Goal: Task Accomplishment & Management: Complete application form

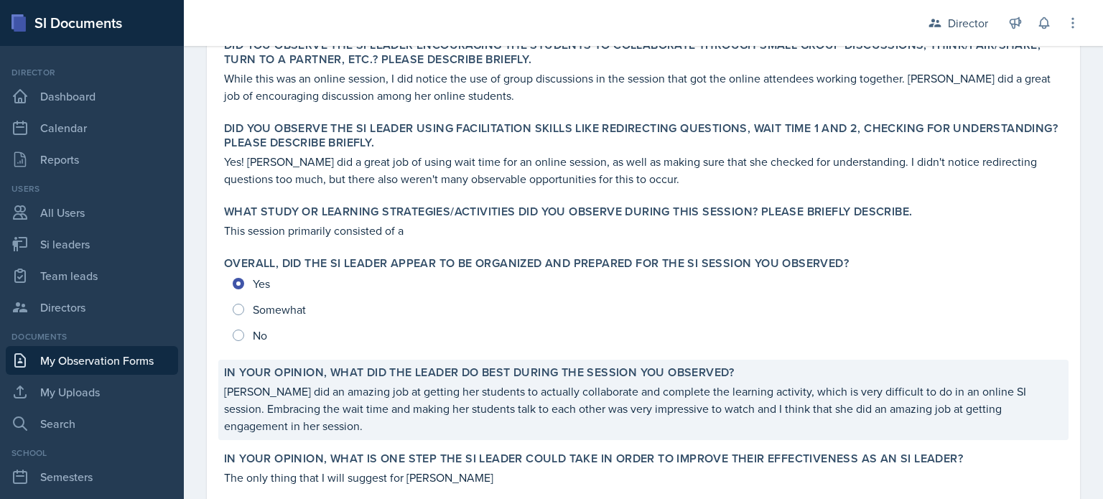
scroll to position [491, 0]
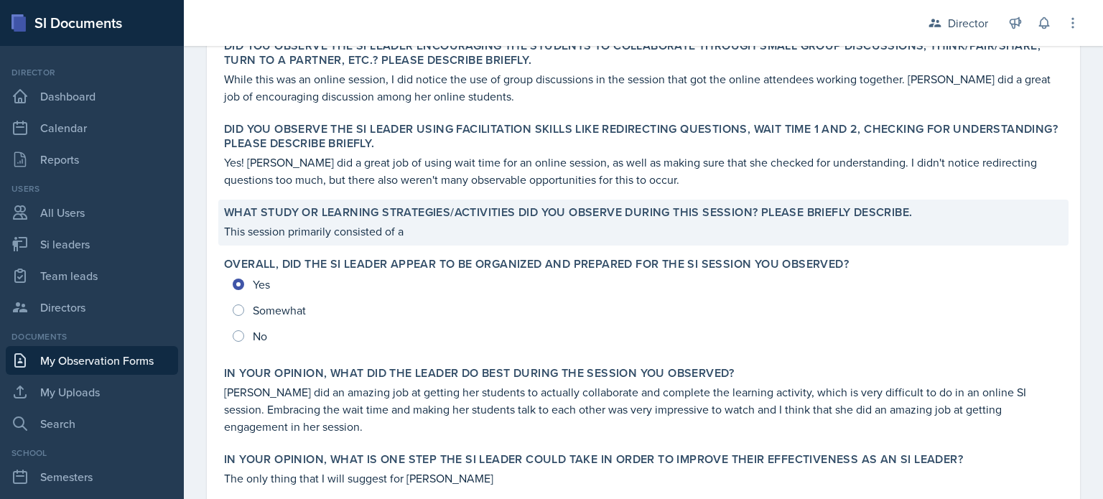
click at [440, 232] on p "This session primarily consisted of a" at bounding box center [643, 231] width 838 height 17
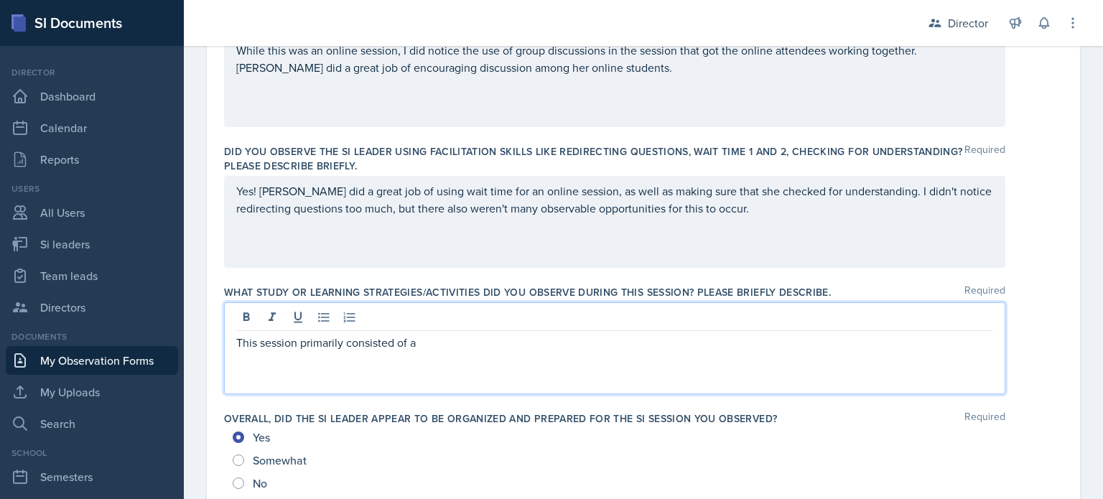
click at [443, 318] on div "This session primarily consisted of a" at bounding box center [614, 348] width 781 height 92
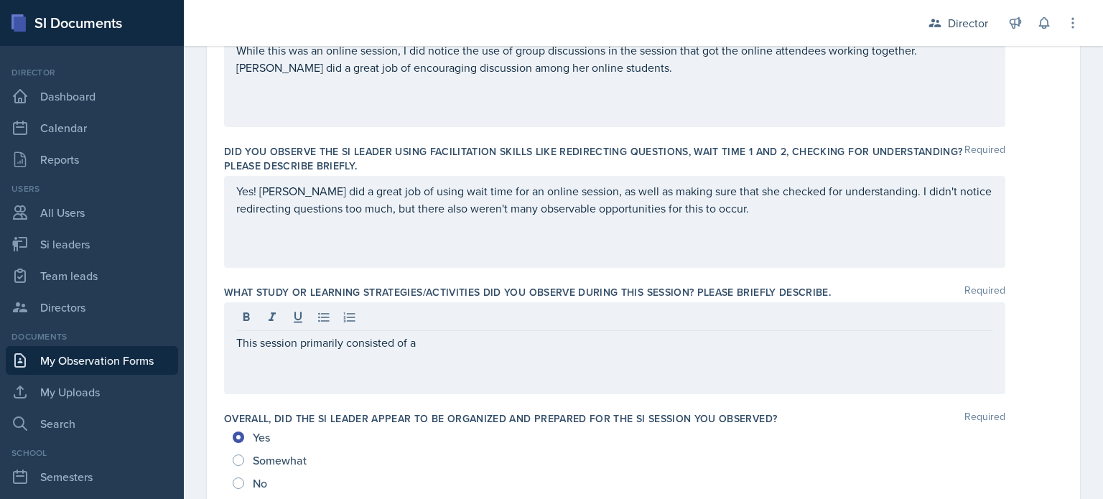
click at [596, 365] on div "This session primarily consisted of a" at bounding box center [614, 348] width 781 height 92
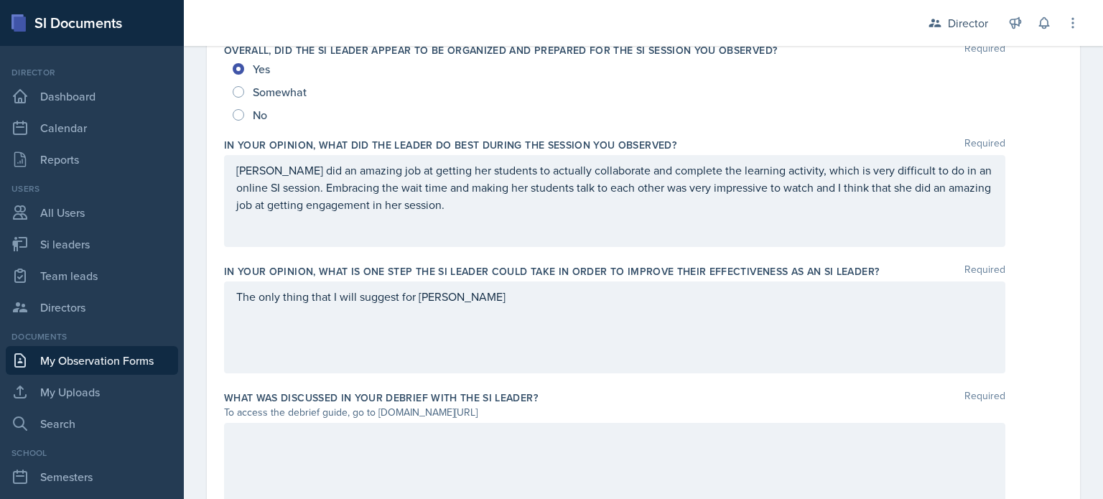
click at [555, 333] on div "The only thing that I will suggest for Amelia" at bounding box center [614, 327] width 781 height 92
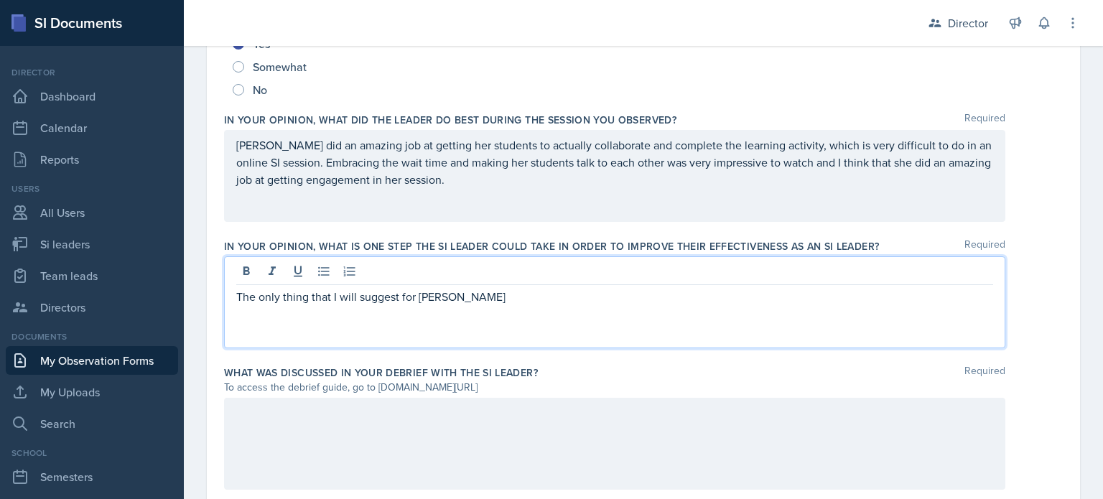
click at [543, 321] on div "The only thing that I will suggest for Amelia" at bounding box center [614, 302] width 781 height 92
click at [515, 299] on p "The only thing that I will suggest for Amelia" at bounding box center [614, 296] width 757 height 17
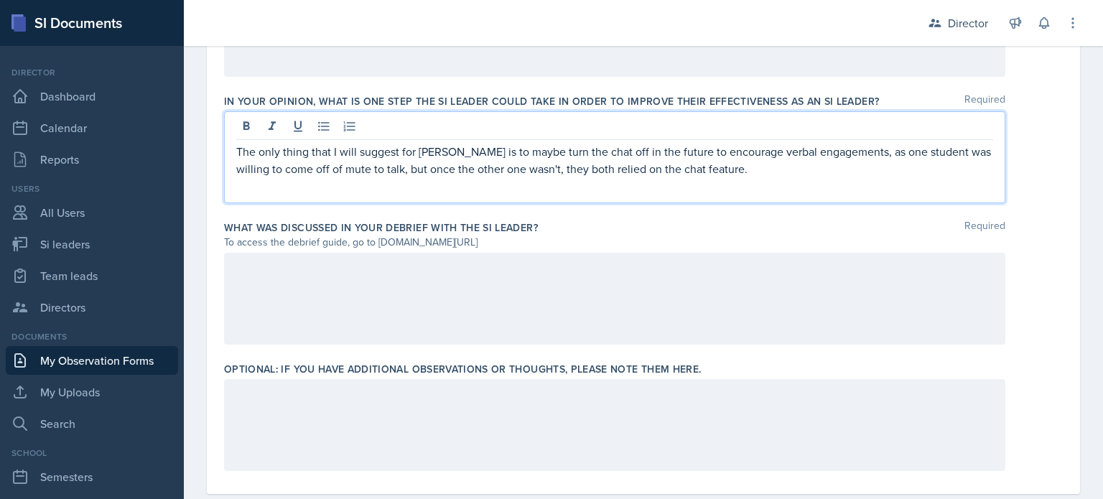
click at [520, 336] on div at bounding box center [614, 299] width 781 height 92
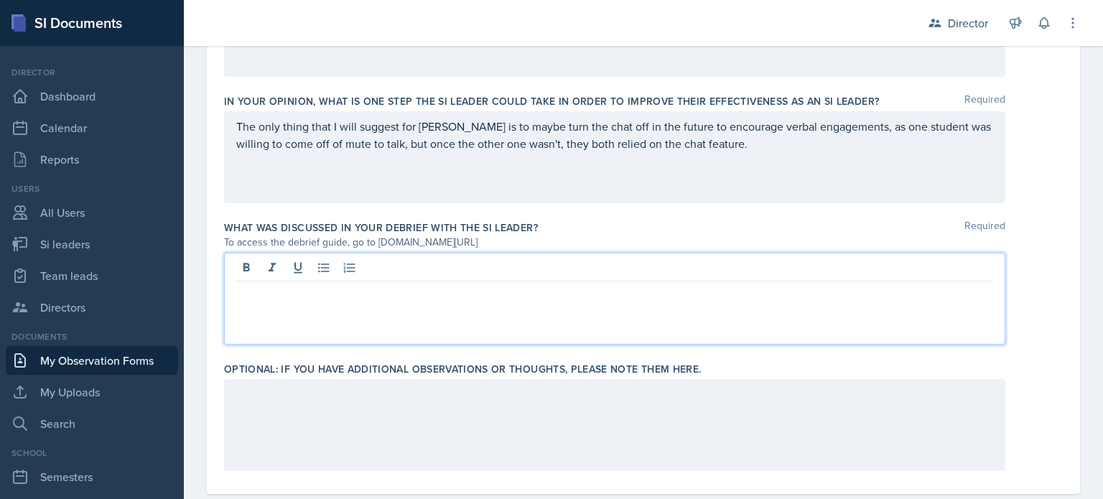
scroll to position [1054, 0]
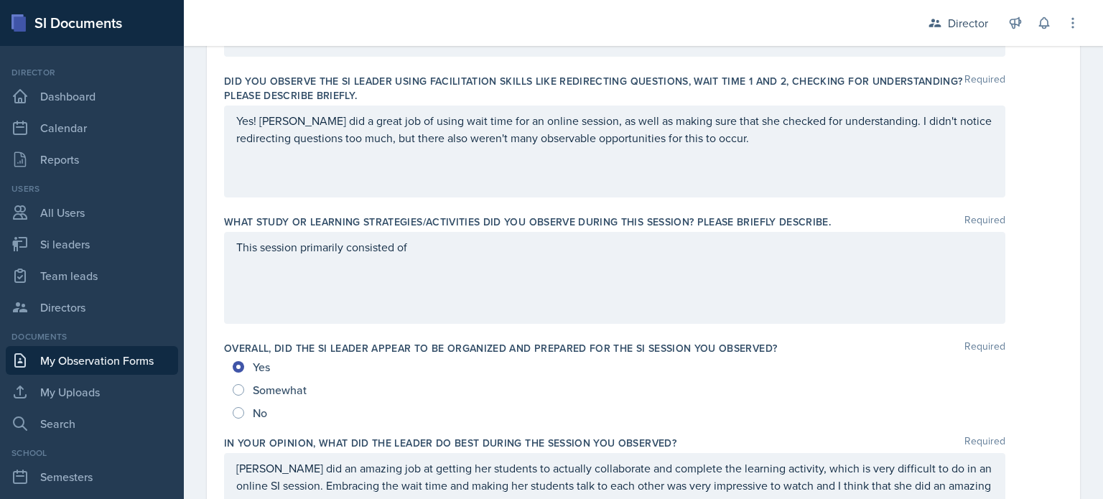
click at [477, 282] on div "This session primarily consisted of" at bounding box center [614, 278] width 781 height 92
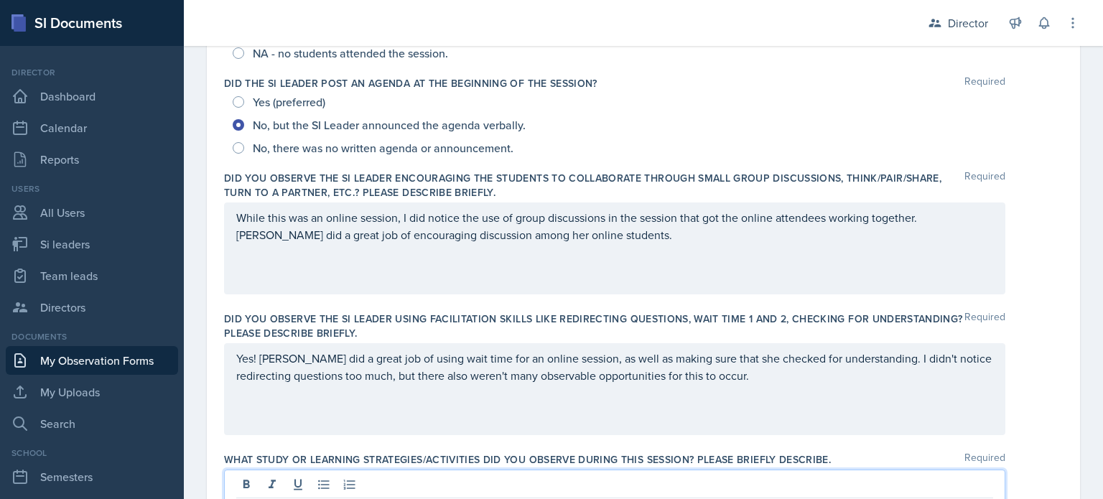
scroll to position [113, 0]
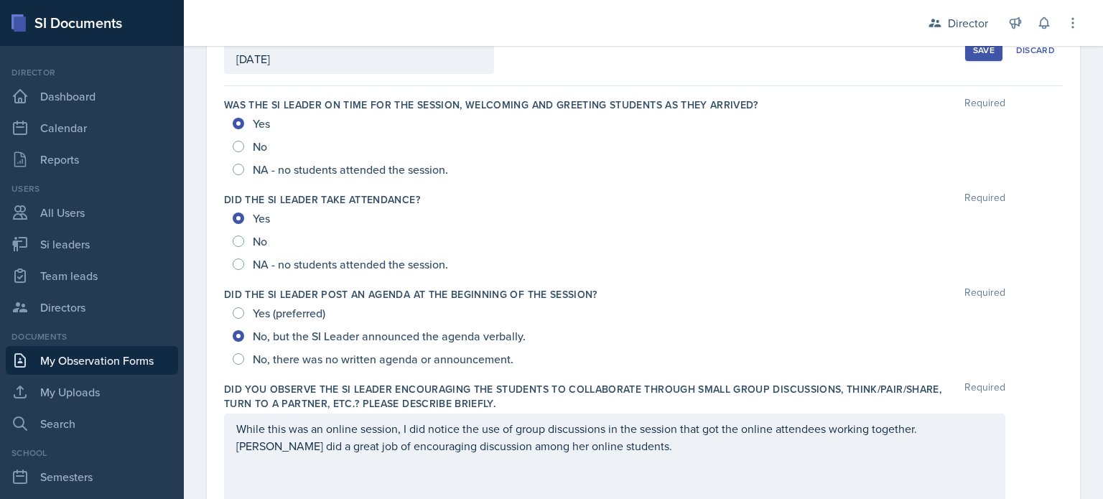
click at [973, 51] on div "Save" at bounding box center [984, 50] width 22 height 11
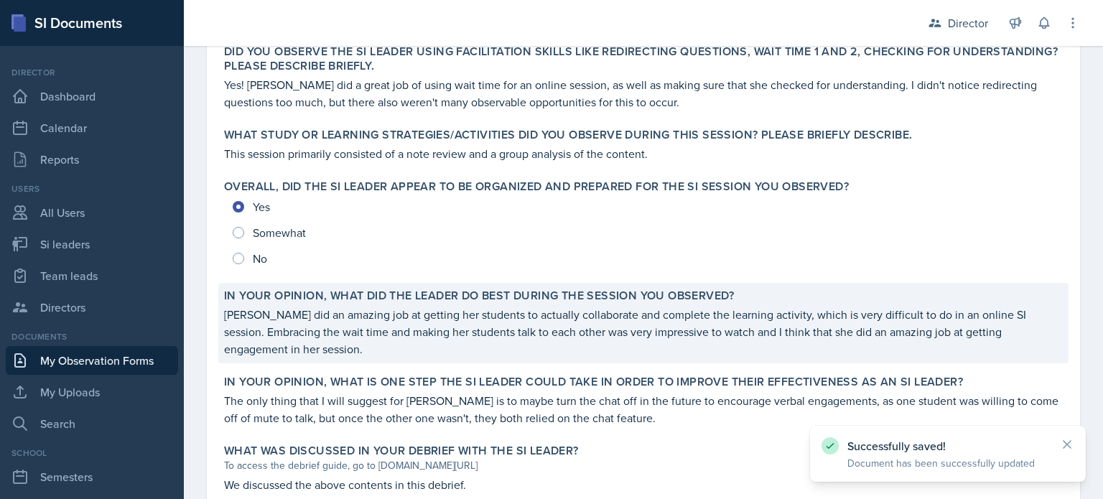
scroll to position [696, 0]
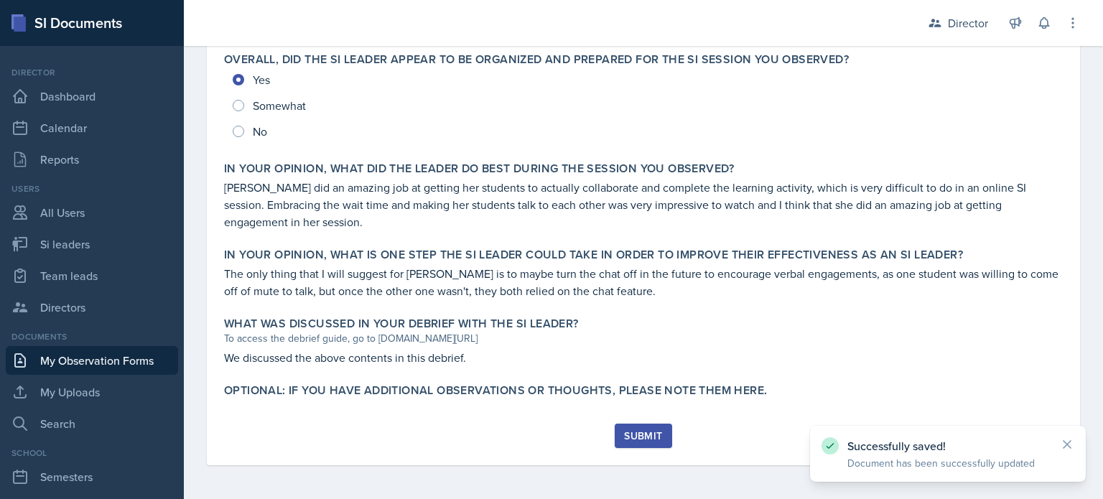
click at [627, 438] on div "Submit" at bounding box center [643, 435] width 38 height 11
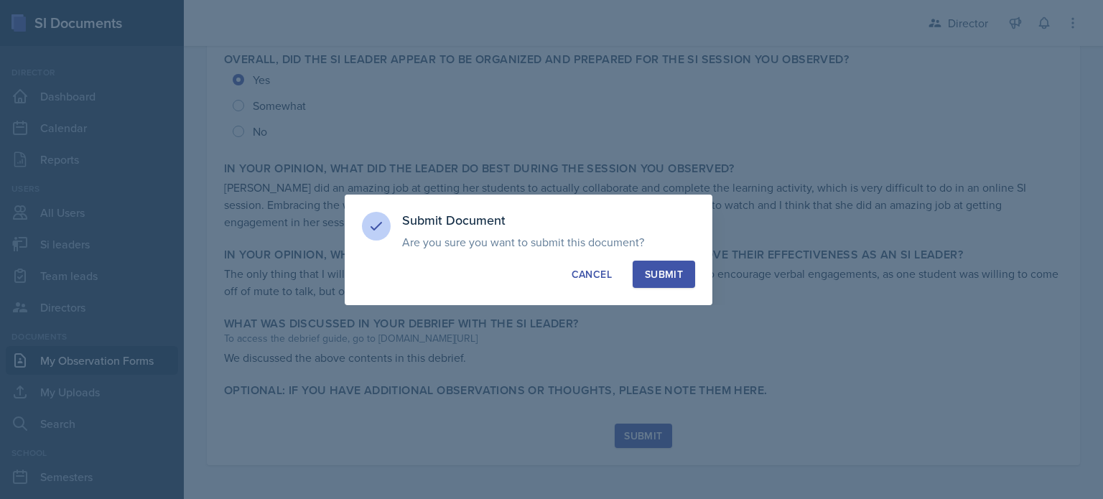
click at [678, 286] on button "Submit" at bounding box center [663, 274] width 62 height 27
radio input "true"
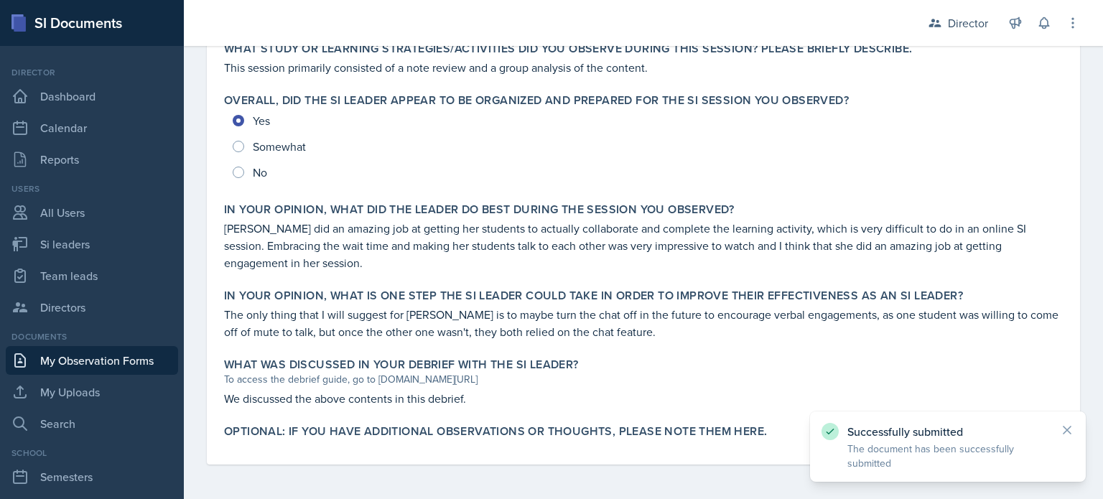
scroll to position [0, 0]
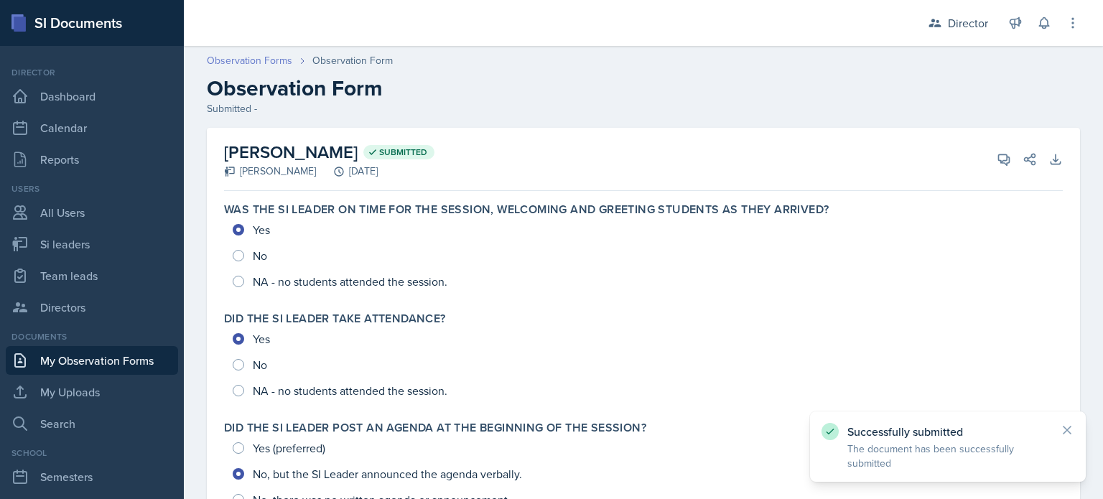
click at [260, 65] on link "Observation Forms" at bounding box center [249, 60] width 85 height 15
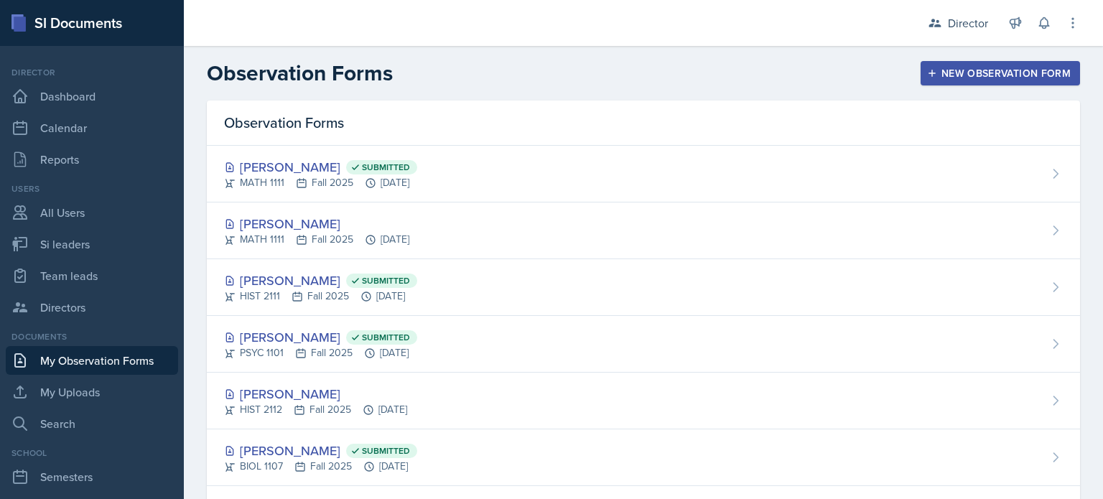
click at [950, 81] on button "New Observation Form" at bounding box center [999, 73] width 159 height 24
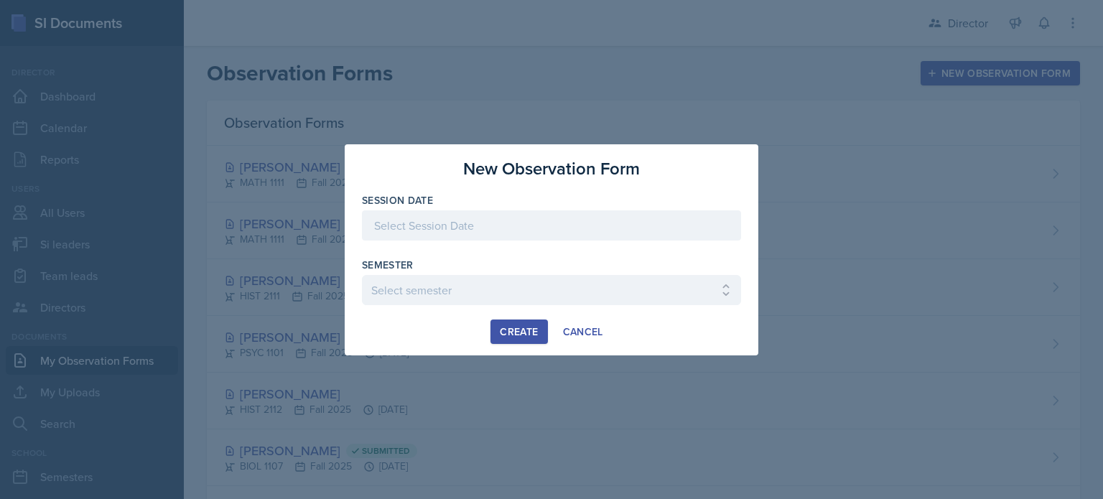
click at [531, 247] on div at bounding box center [551, 247] width 379 height 14
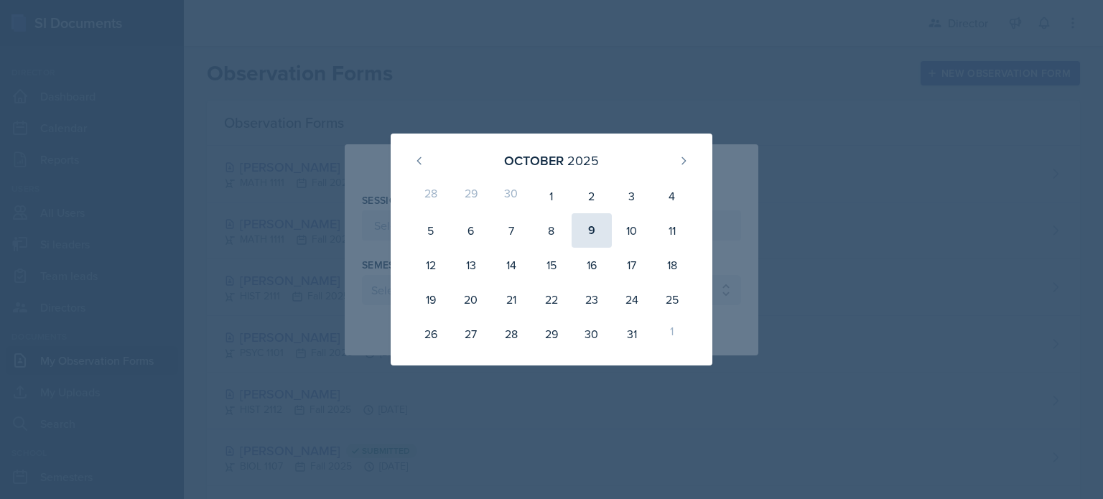
click at [586, 235] on div "9" at bounding box center [591, 230] width 40 height 34
type input "October 9th, 2025"
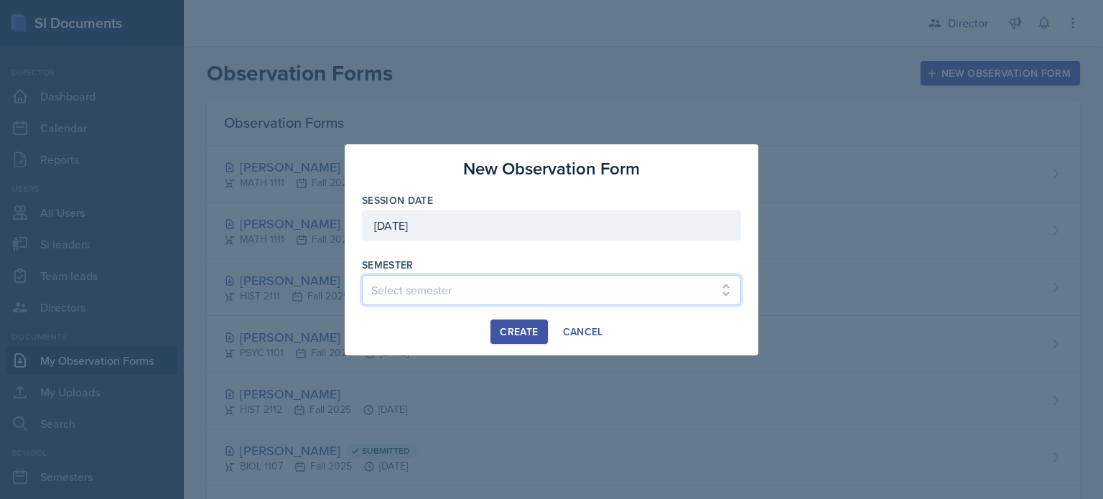
click at [490, 286] on select "Select semester Fall 2025 Summer 2025 Spring 2025 Fall 2024 Summer 2024 Spring …" at bounding box center [551, 290] width 379 height 30
select select "2bed604d-1099-4043-b1bc-2365e8740244"
click at [362, 275] on select "Select semester Fall 2025 Summer 2025 Spring 2025 Fall 2024 Summer 2024 Spring …" at bounding box center [551, 290] width 379 height 30
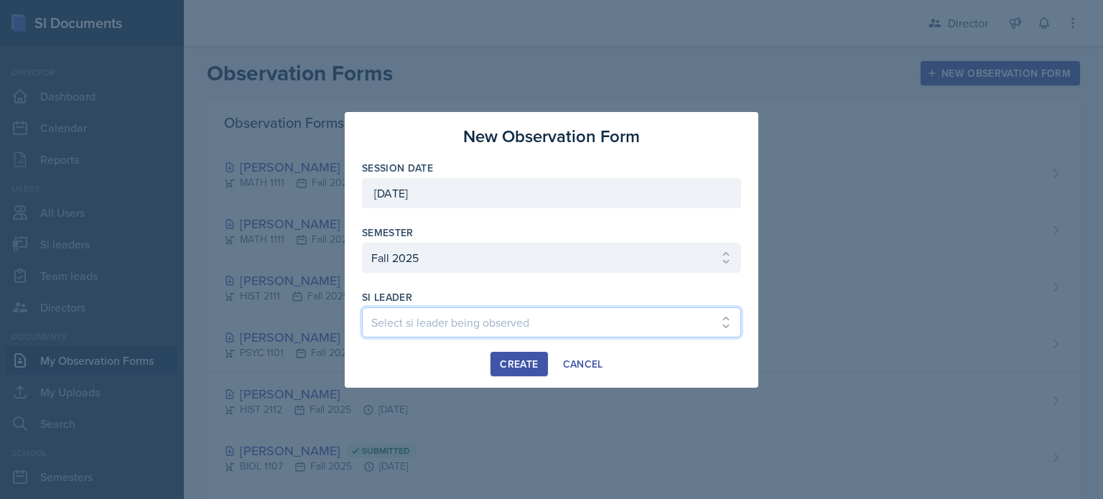
click at [448, 322] on select "Select si leader being observed Rayann Afani Sam Alderton Malk Almimar James Co…" at bounding box center [551, 322] width 379 height 30
select select "3b993c4e-98c9-4244-8f97-02faccecc339"
click at [362, 307] on select "Select si leader being observed Rayann Afani Sam Alderton Malk Almimar James Co…" at bounding box center [551, 322] width 379 height 30
click at [507, 366] on div "Create" at bounding box center [519, 363] width 38 height 11
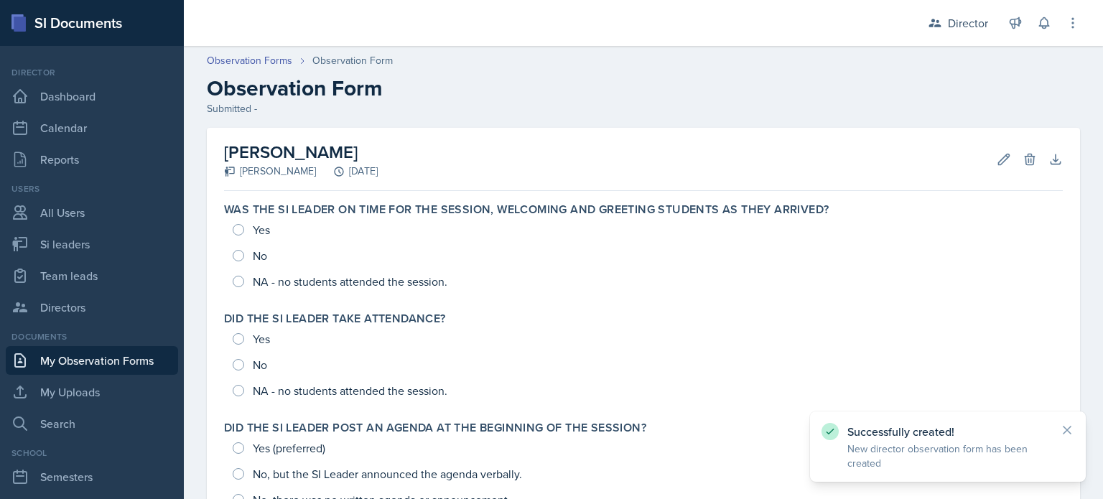
drag, startPoint x: 321, startPoint y: 18, endPoint x: 388, endPoint y: 88, distance: 97.0
click at [388, 88] on h2 "Observation Form" at bounding box center [643, 88] width 873 height 26
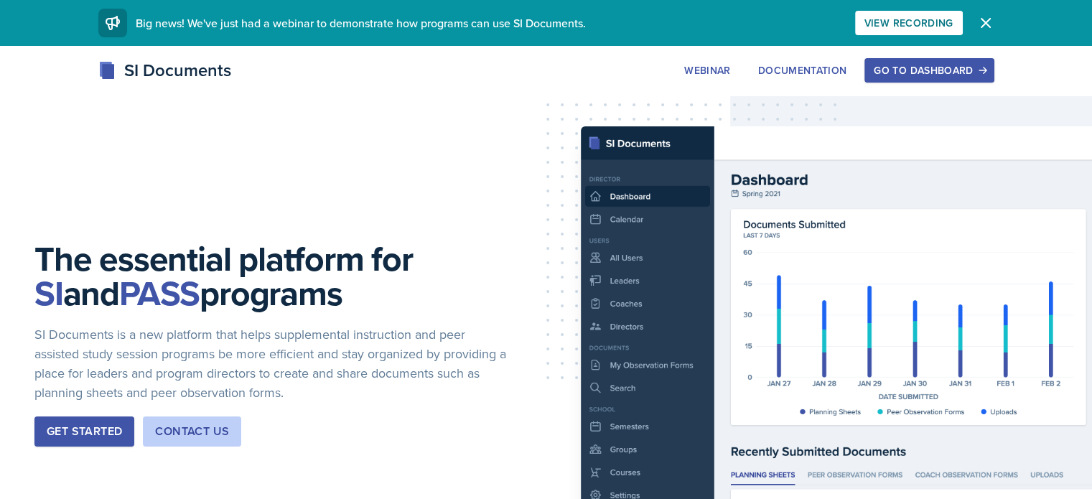
click at [984, 65] on div "Go to Dashboard" at bounding box center [929, 70] width 111 height 11
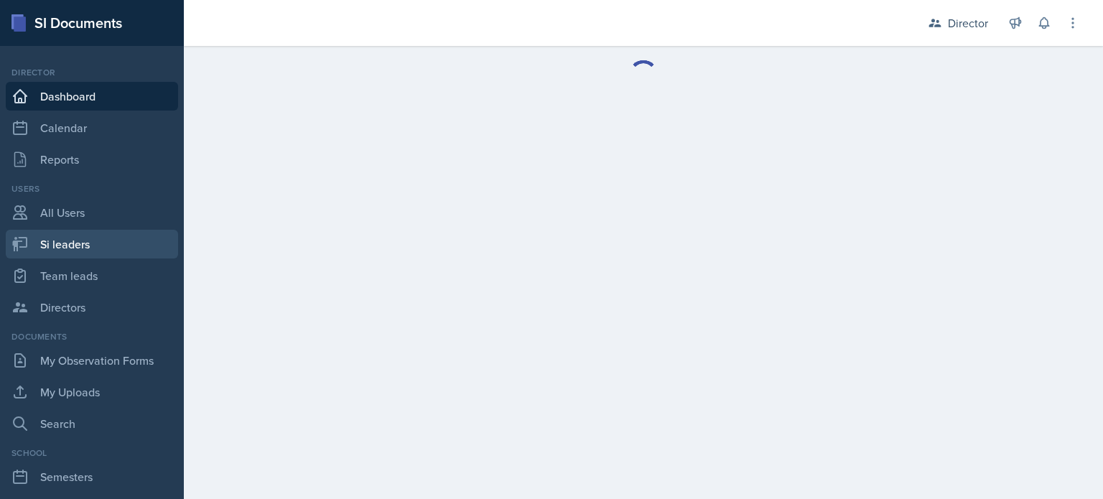
click at [118, 249] on link "Si leaders" at bounding box center [92, 244] width 172 height 29
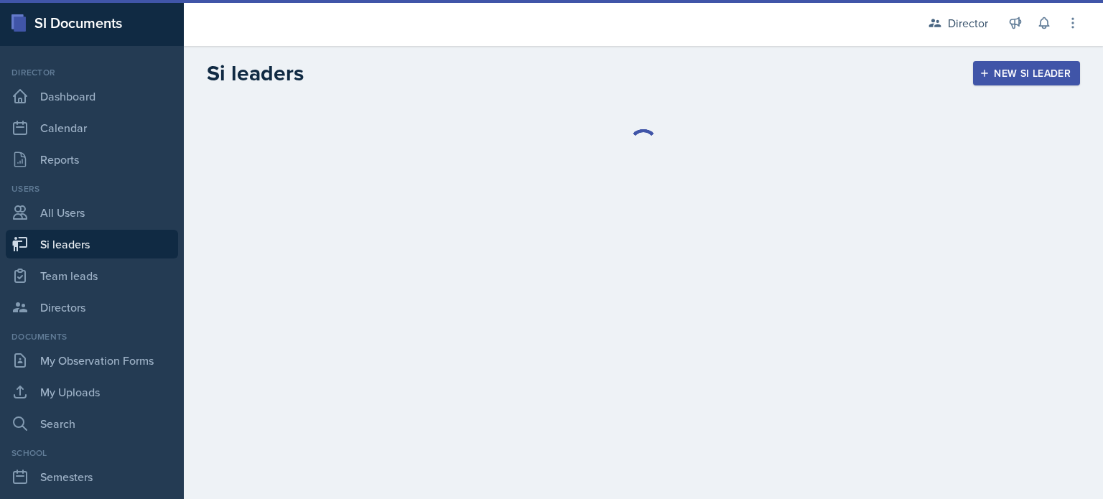
select select "2bed604d-1099-4043-b1bc-2365e8740244"
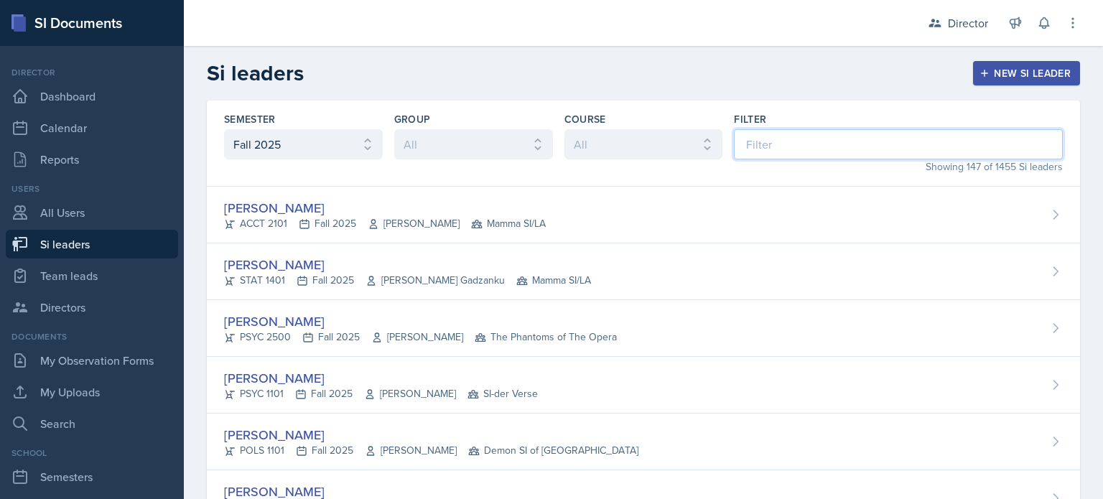
click at [734, 148] on input at bounding box center [898, 144] width 329 height 30
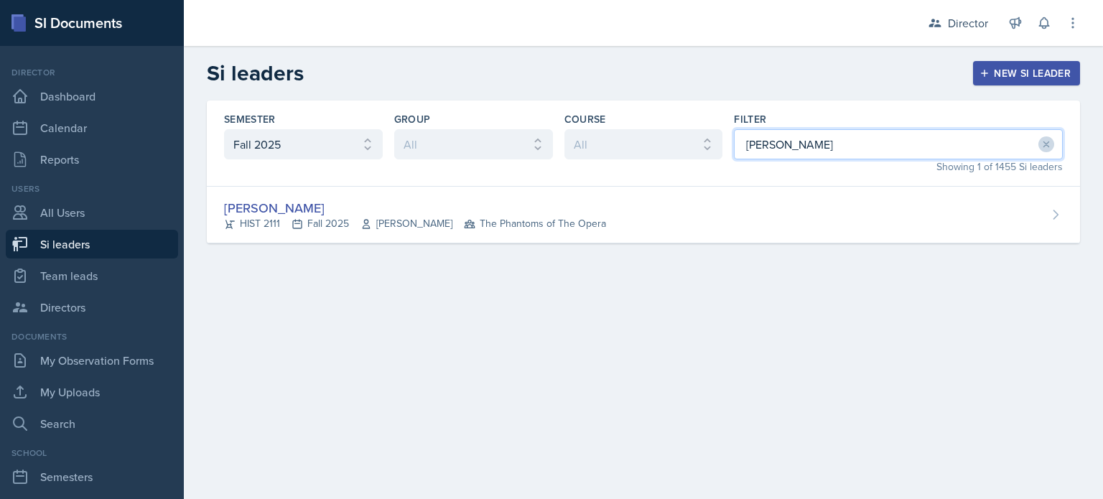
type input "amelia"
click at [681, 177] on div "Semester All Fall 2025 Summer 2025 Spring 2025 Fall 2024 Summer 2024 Spring 202…" at bounding box center [643, 143] width 873 height 86
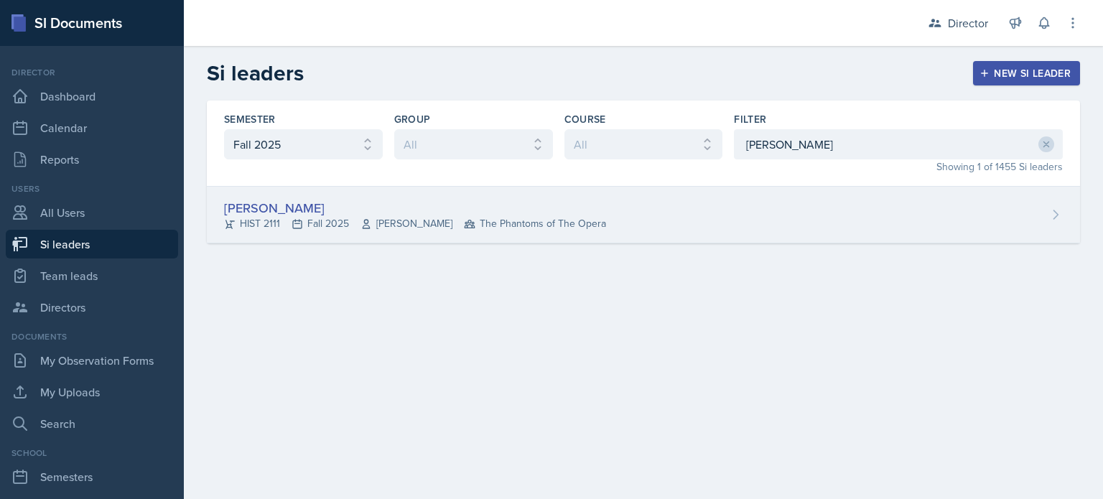
click at [652, 213] on div "Amelia Dodson HIST 2111 Fall 2025 John Laaman The Phantoms of The Opera" at bounding box center [643, 215] width 873 height 57
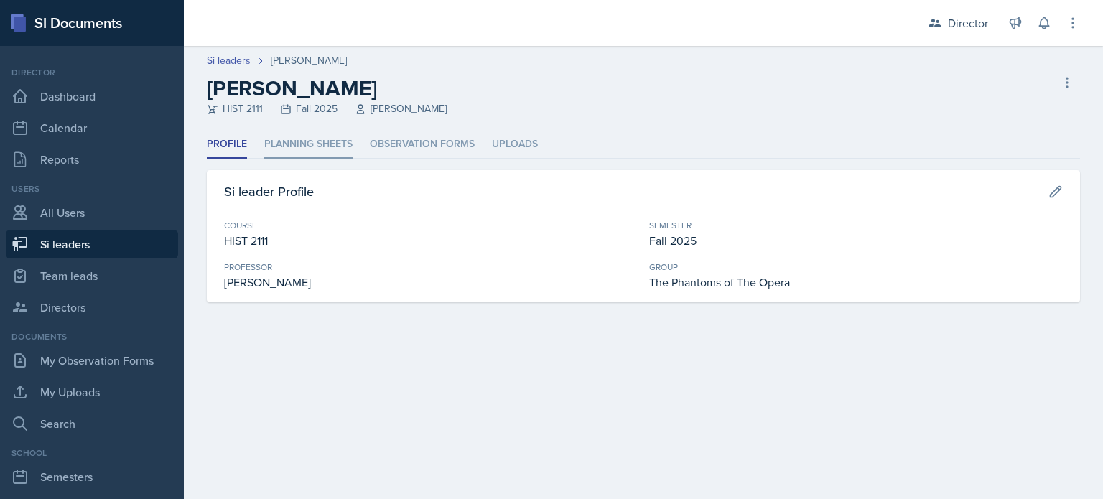
click at [324, 143] on li "Planning Sheets" at bounding box center [308, 145] width 88 height 28
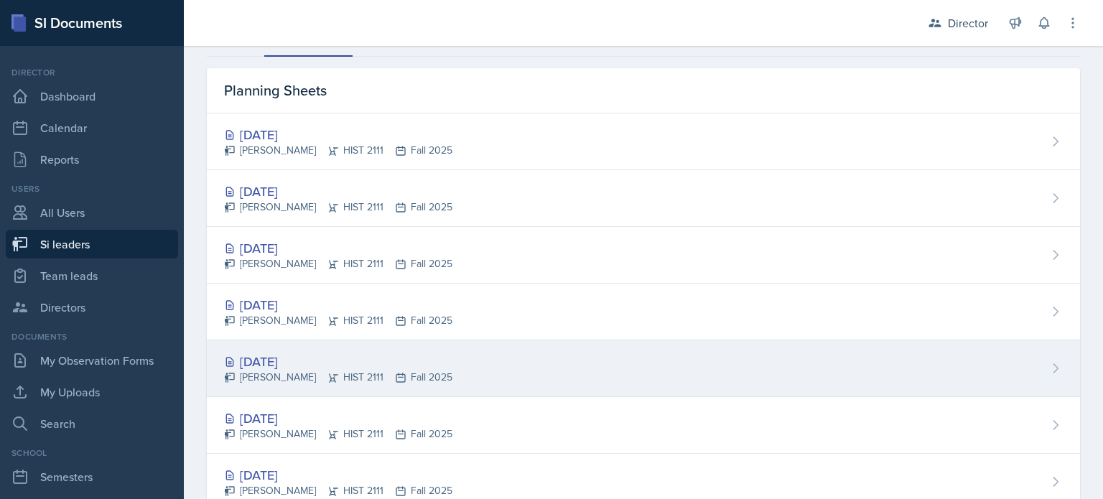
scroll to position [103, 0]
click at [399, 373] on div "Amelia Dodson HIST 2111 Fall 2025" at bounding box center [338, 376] width 228 height 15
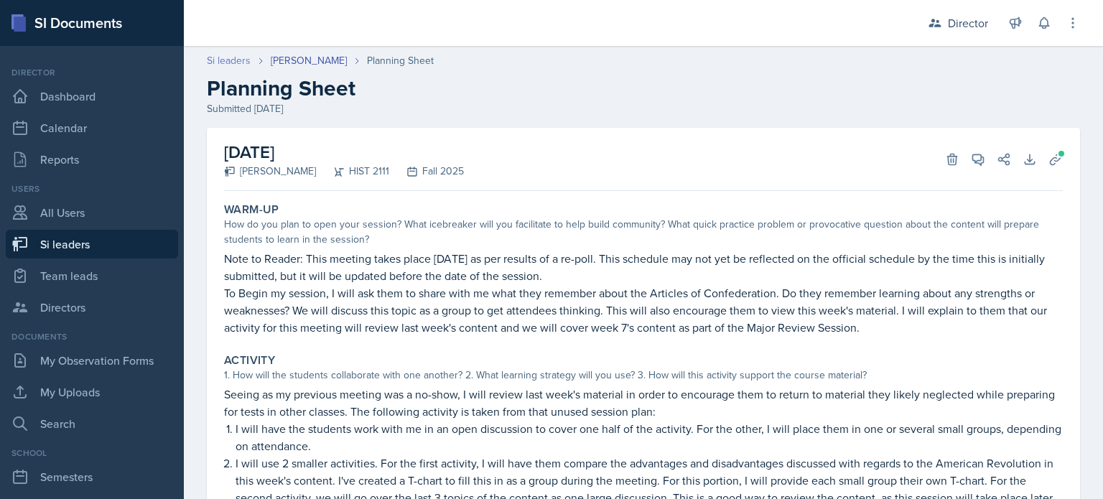
click at [234, 56] on link "Si leaders" at bounding box center [229, 60] width 44 height 15
select select "2bed604d-1099-4043-b1bc-2365e8740244"
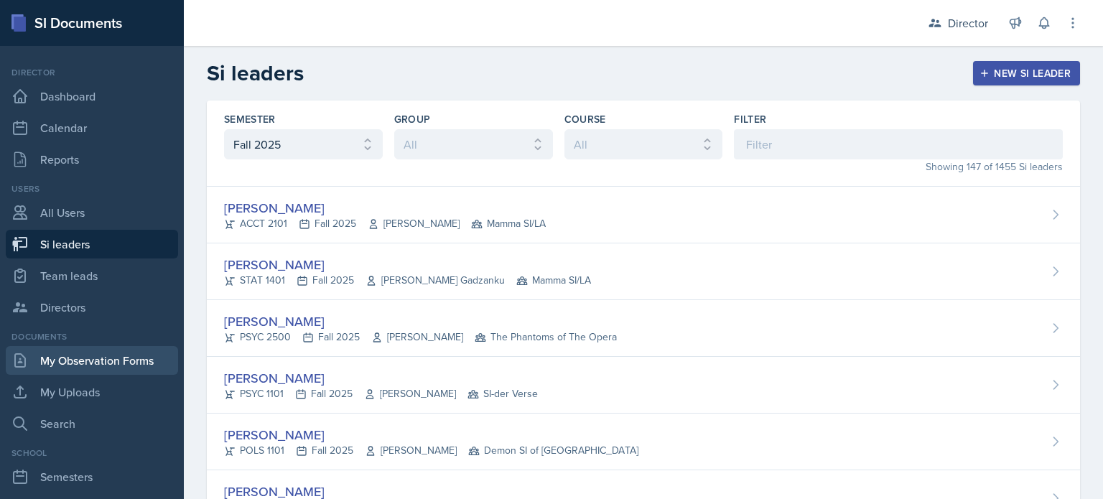
click at [97, 366] on link "My Observation Forms" at bounding box center [92, 360] width 172 height 29
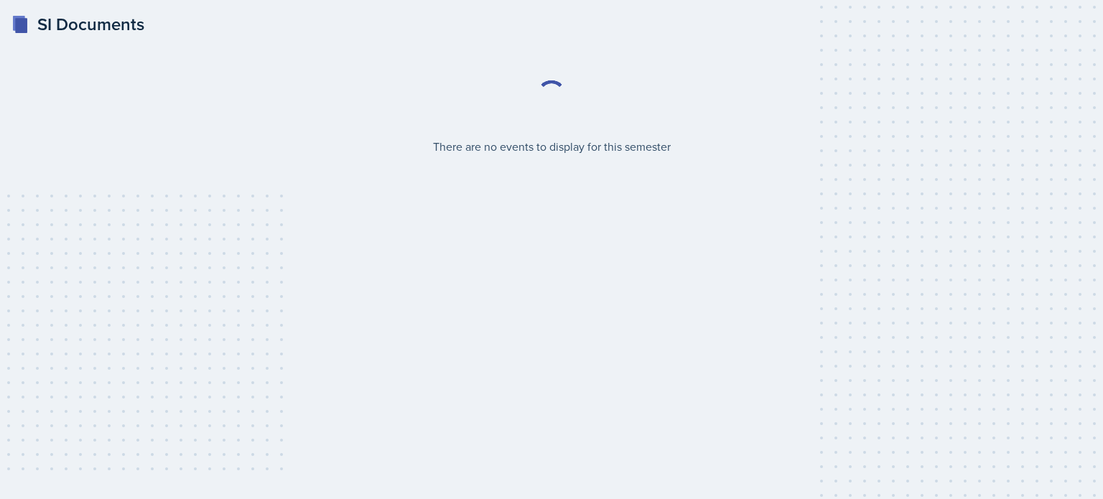
select select "2bed604d-1099-4043-b1bc-2365e8740244"
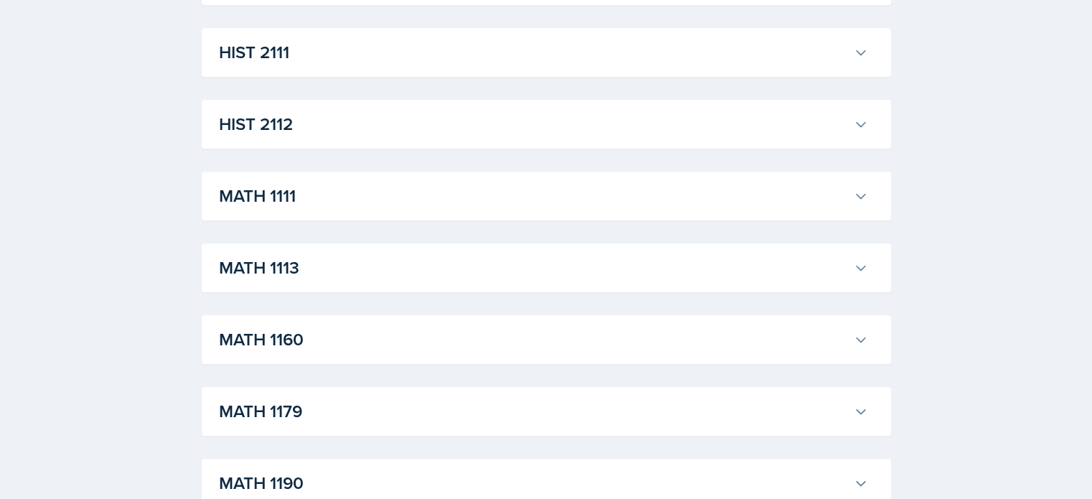
scroll to position [1179, 0]
click at [380, 212] on div "MATH 1111 Xavier Ashton Professor: Jennifer Smathers Export to Google Calendar …" at bounding box center [546, 195] width 689 height 49
click at [383, 207] on h3 "MATH 1111" at bounding box center [533, 195] width 629 height 26
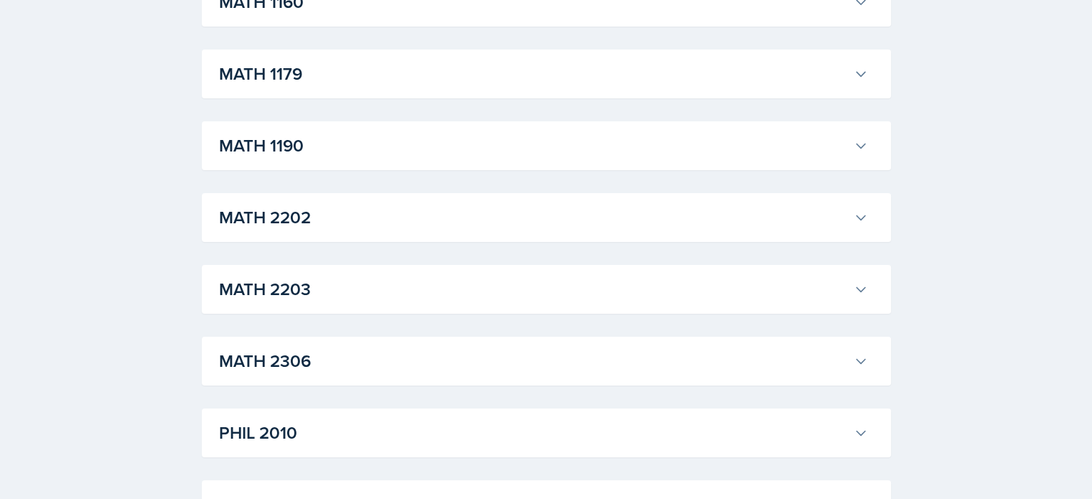
scroll to position [5251, 0]
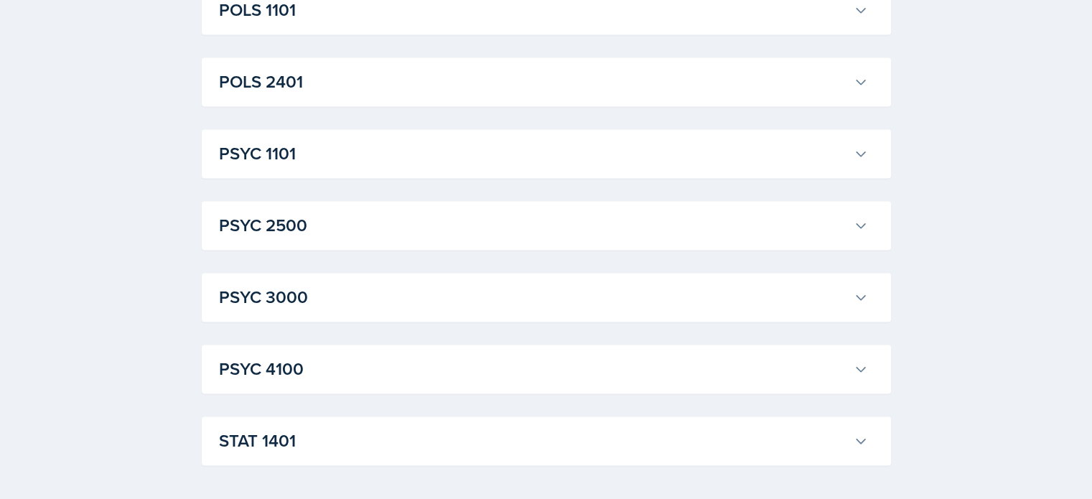
scroll to position [7546, 0]
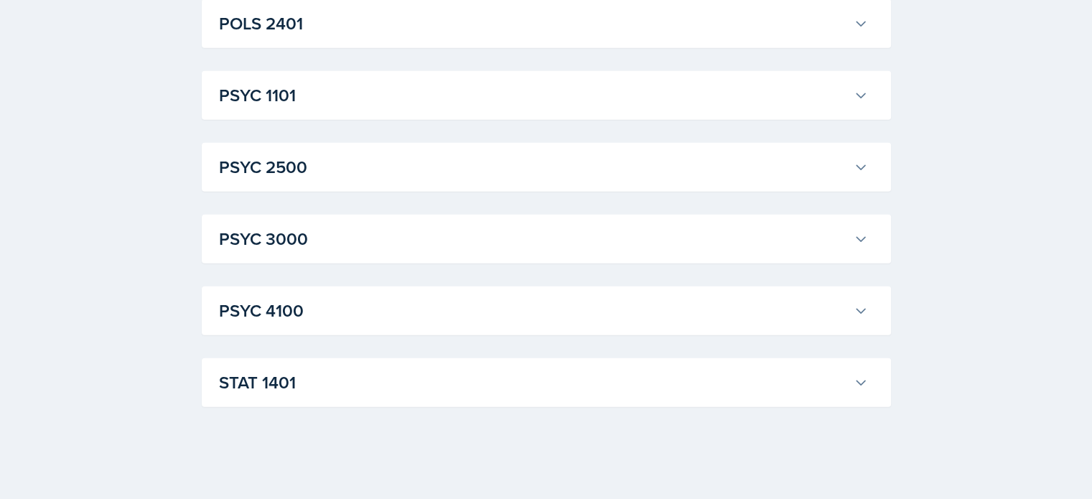
scroll to position [9839, 0]
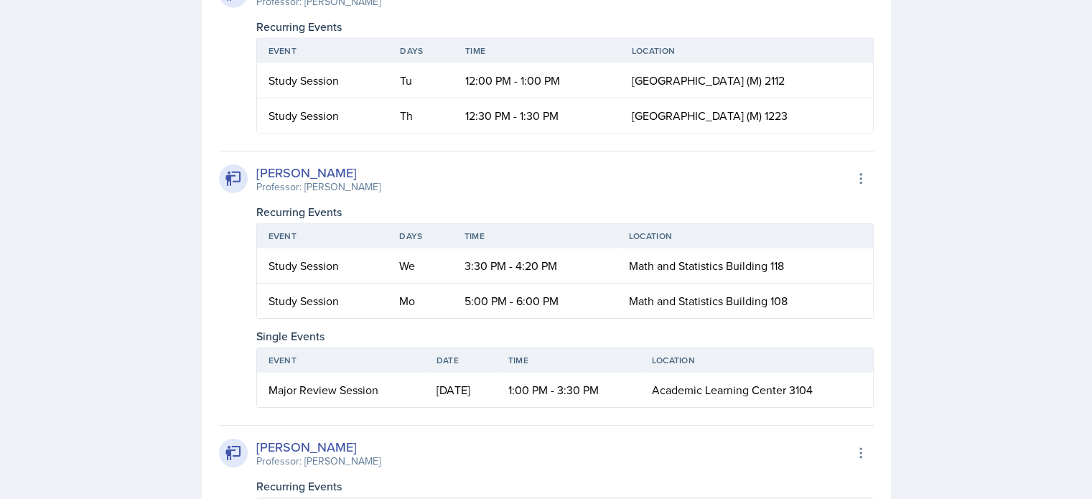
scroll to position [9972, 0]
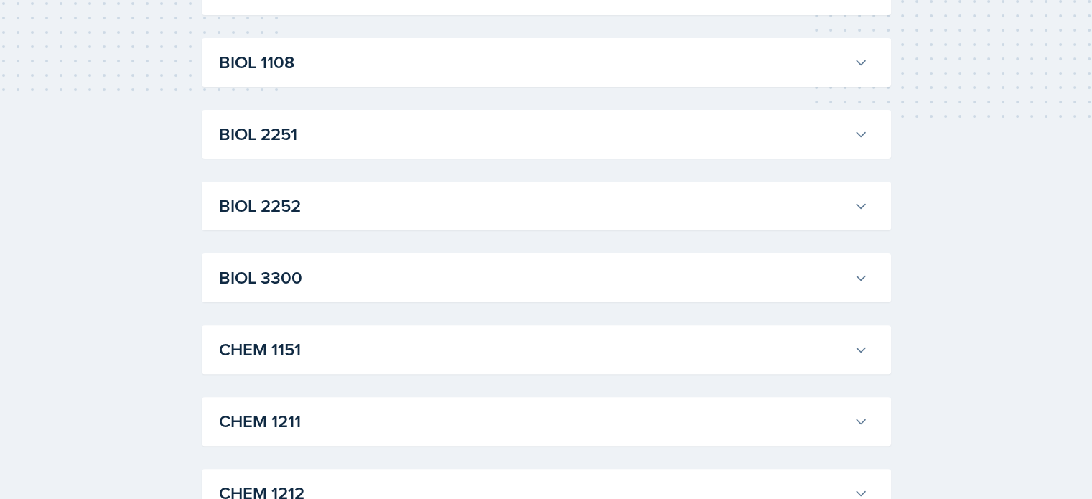
scroll to position [0, 0]
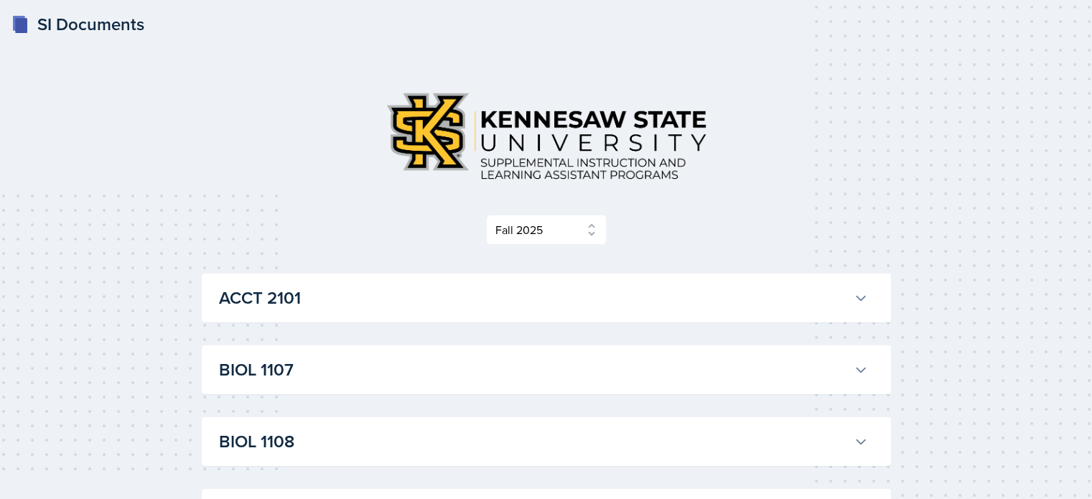
click at [479, 293] on h3 "ACCT 2101" at bounding box center [533, 298] width 629 height 26
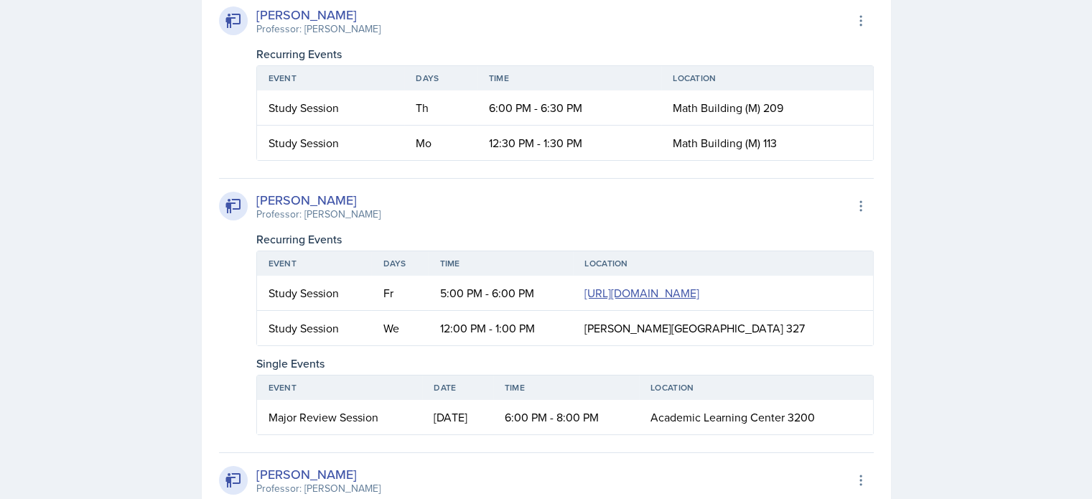
scroll to position [2618, 0]
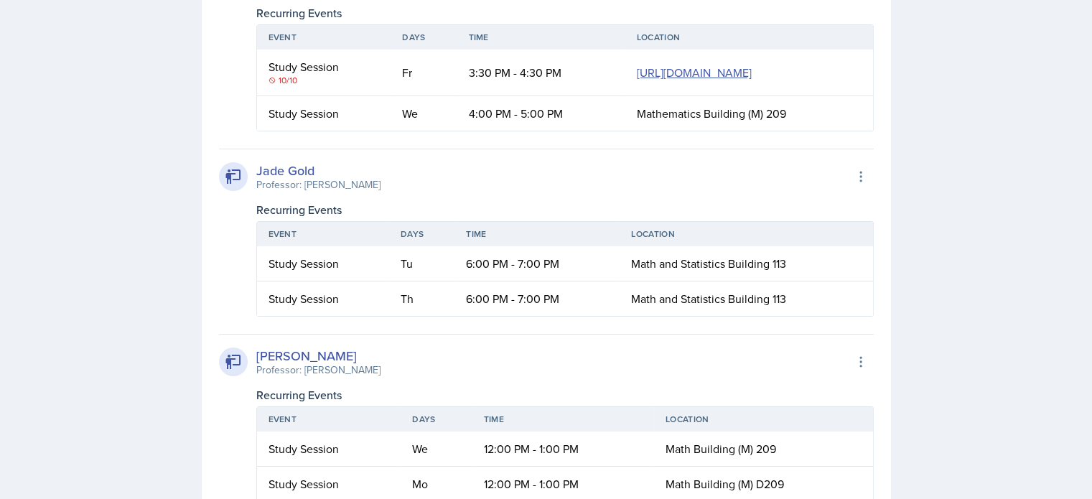
scroll to position [13115, 0]
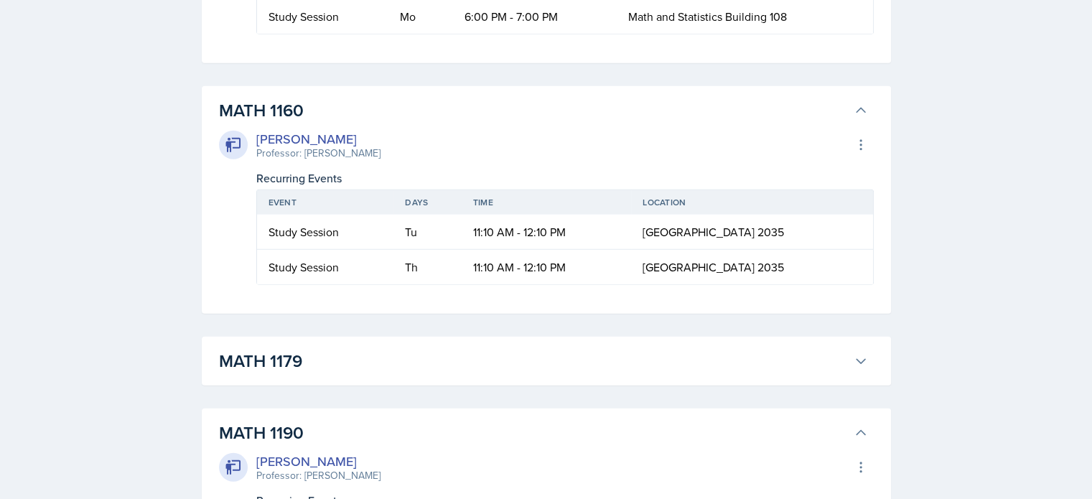
scroll to position [3764, 0]
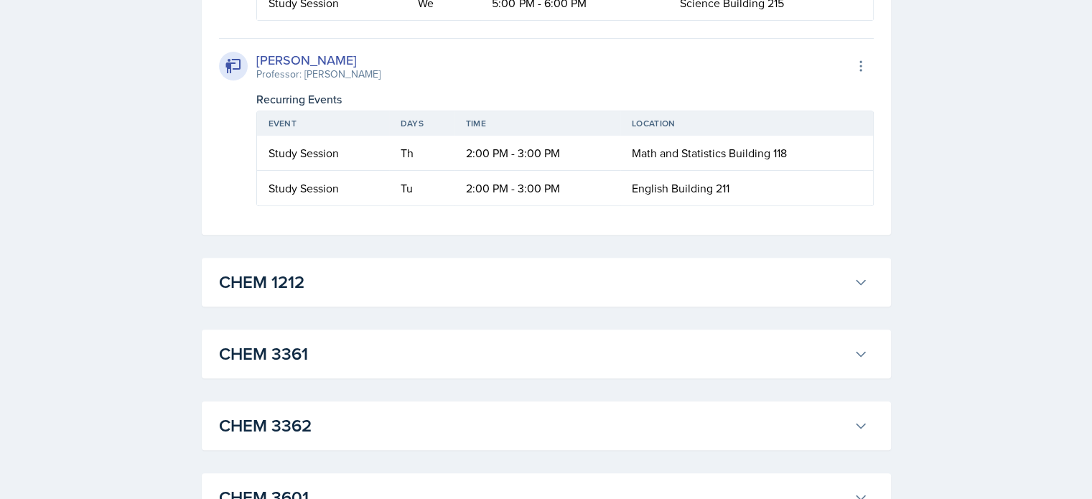
scroll to position [6068, 0]
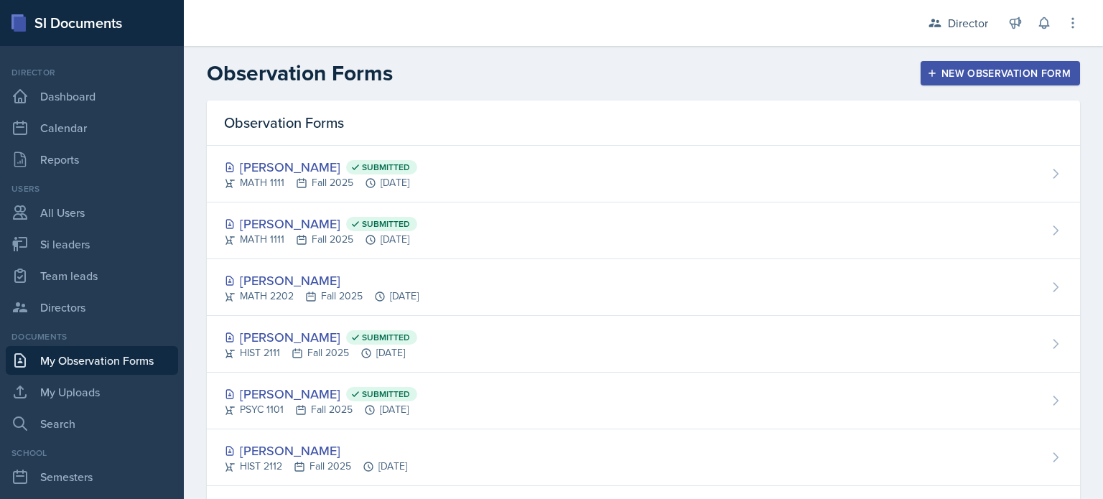
click at [940, 79] on div "New Observation Form" at bounding box center [1000, 72] width 141 height 11
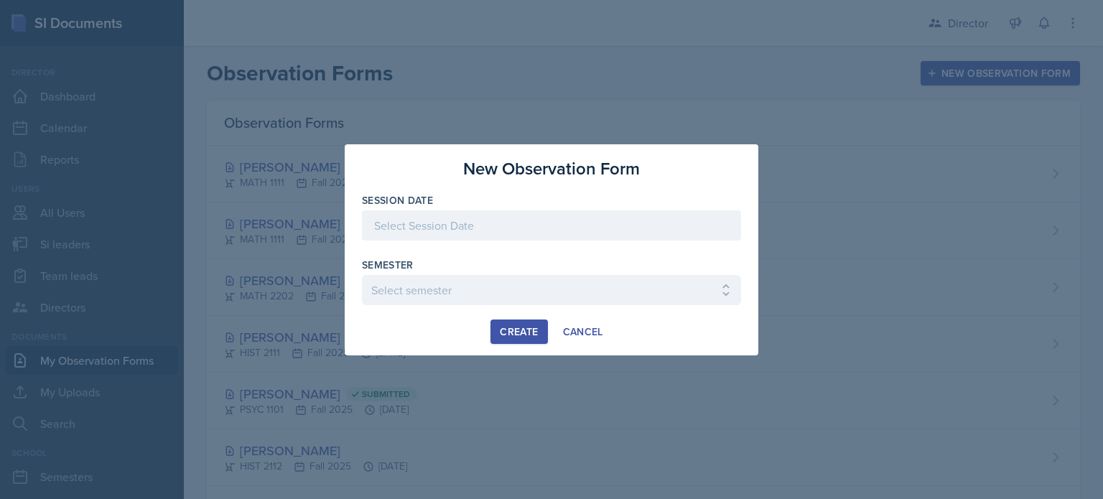
click at [508, 230] on div at bounding box center [551, 225] width 379 height 30
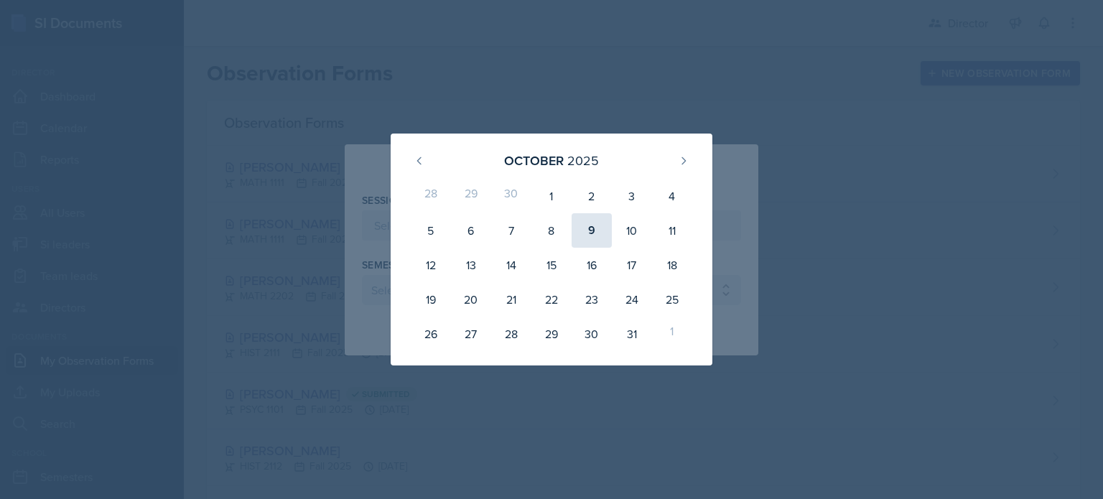
click at [594, 232] on div "9" at bounding box center [591, 230] width 40 height 34
type input "[DATE]"
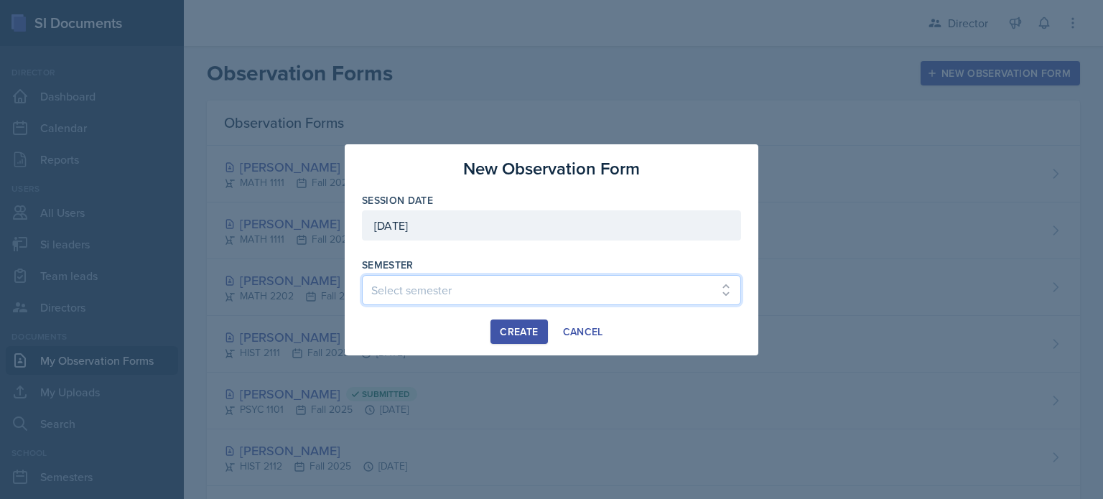
click at [434, 297] on select "Select semester Fall 2025 Summer 2025 Spring 2025 Fall 2024 Summer 2024 Spring …" at bounding box center [551, 290] width 379 height 30
select select "2bed604d-1099-4043-b1bc-2365e8740244"
click at [362, 275] on select "Select semester Fall 2025 Summer 2025 Spring 2025 Fall 2024 Summer 2024 Spring …" at bounding box center [551, 290] width 379 height 30
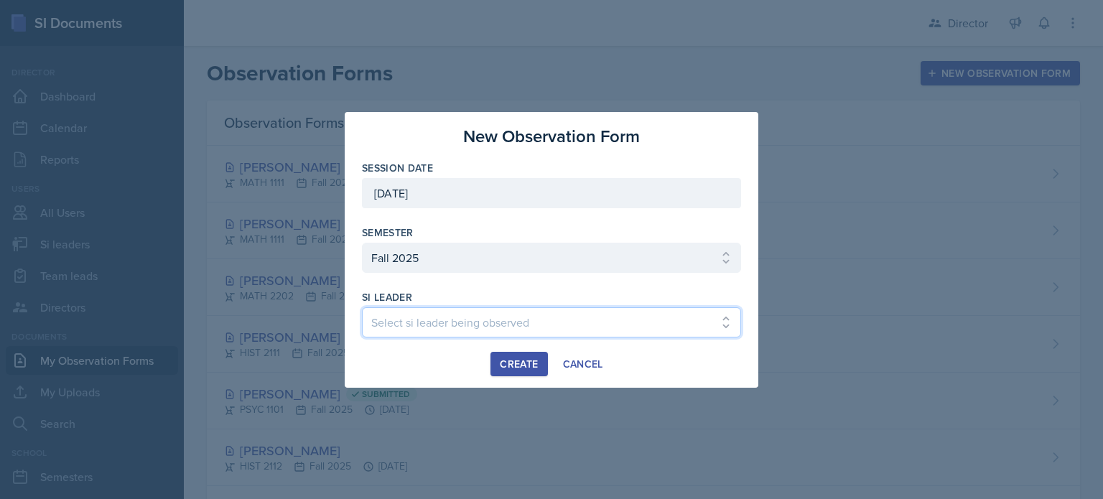
click at [481, 315] on select "Select si leader being observed [PERSON_NAME] [PERSON_NAME] [PERSON_NAME] [PERS…" at bounding box center [551, 322] width 379 height 30
select select "3b993c4e-98c9-4244-8f97-02faccecc339"
click at [362, 307] on select "Select si leader being observed [PERSON_NAME] [PERSON_NAME] [PERSON_NAME] [PERS…" at bounding box center [551, 322] width 379 height 30
click at [513, 364] on div "Create" at bounding box center [519, 363] width 38 height 11
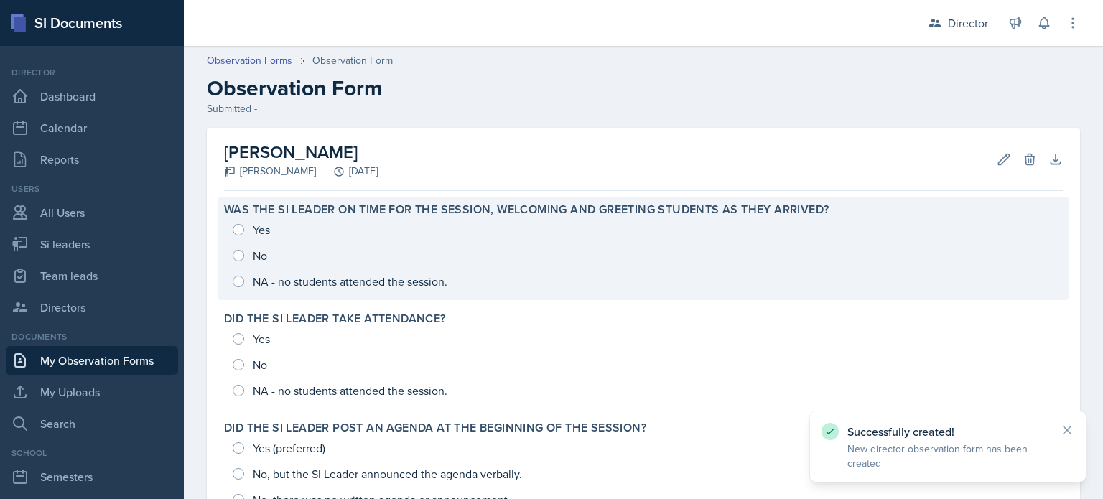
click at [502, 208] on label "Was the SI Leader on time for the session, welcoming and greeting students as t…" at bounding box center [526, 209] width 604 height 14
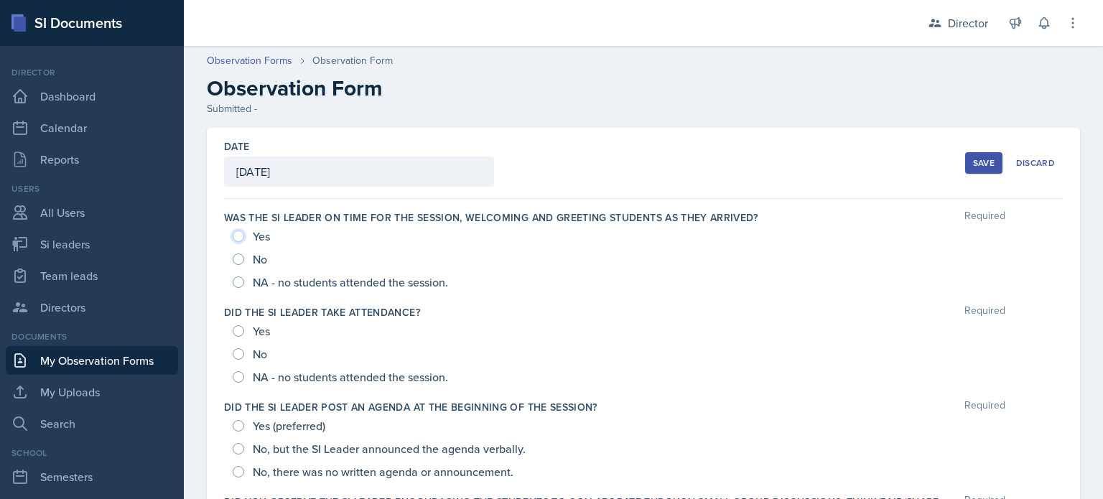
click at [243, 235] on input "Yes" at bounding box center [238, 235] width 11 height 11
radio input "true"
click at [241, 327] on input "Yes" at bounding box center [238, 330] width 11 height 11
radio input "true"
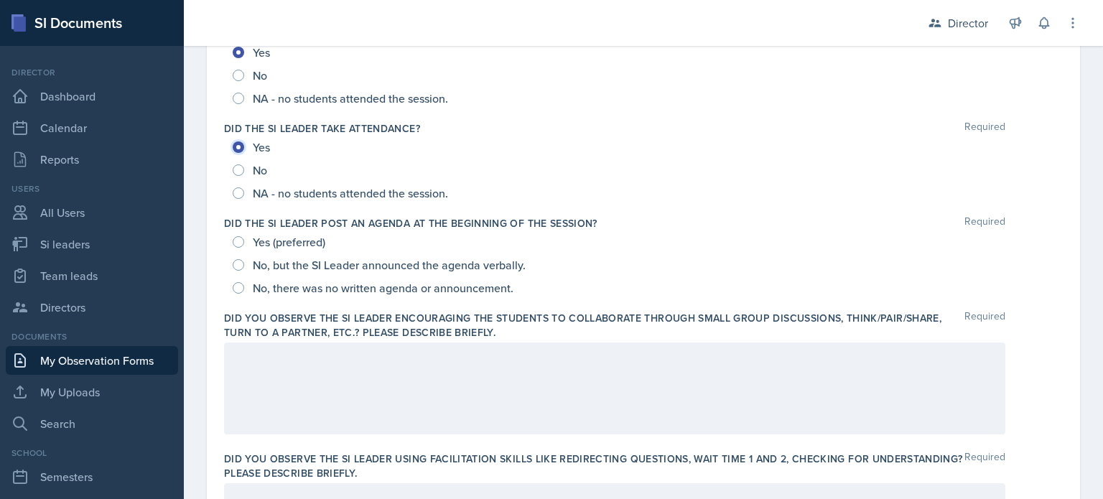
scroll to position [195, 0]
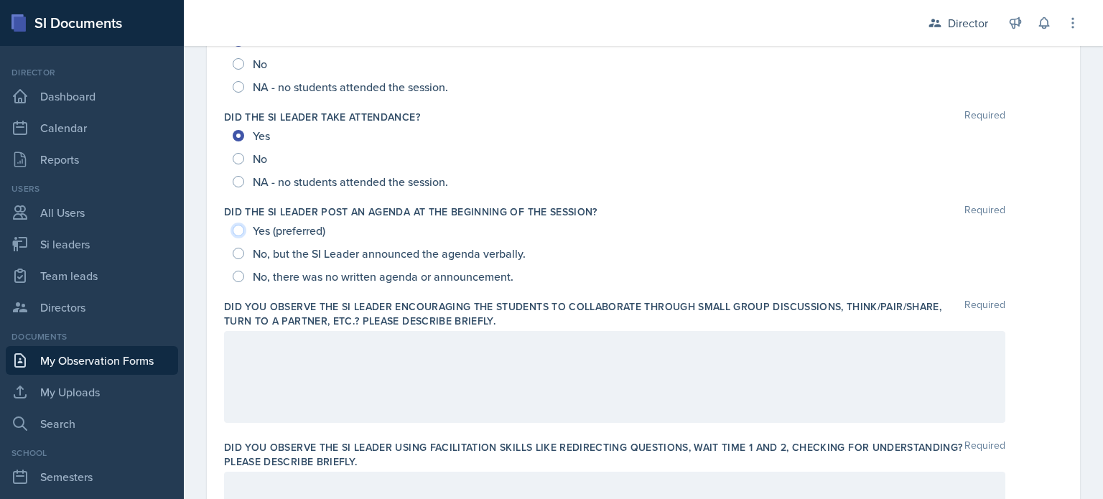
click at [235, 233] on input "Yes (preferred)" at bounding box center [238, 230] width 11 height 11
radio input "true"
click at [341, 403] on div at bounding box center [614, 377] width 781 height 92
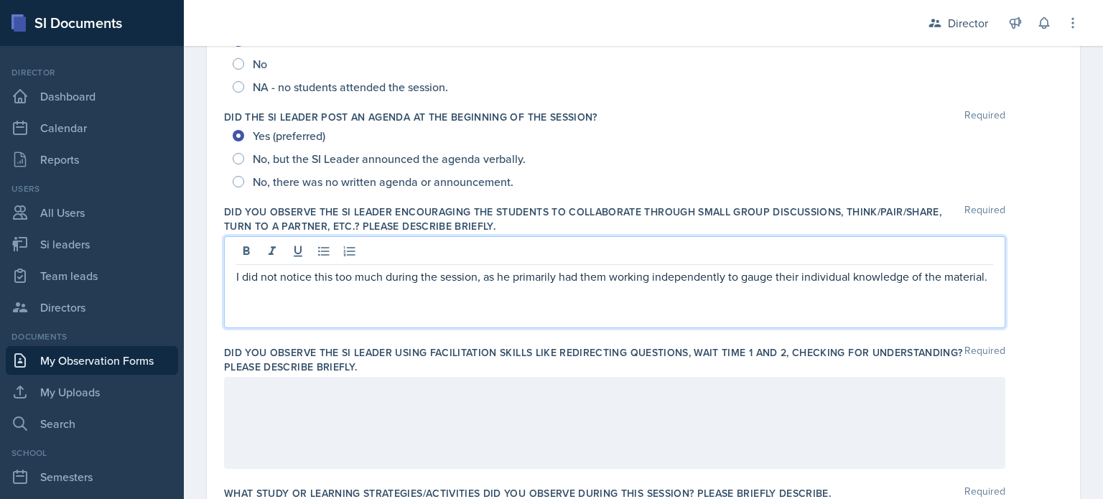
scroll to position [293, 0]
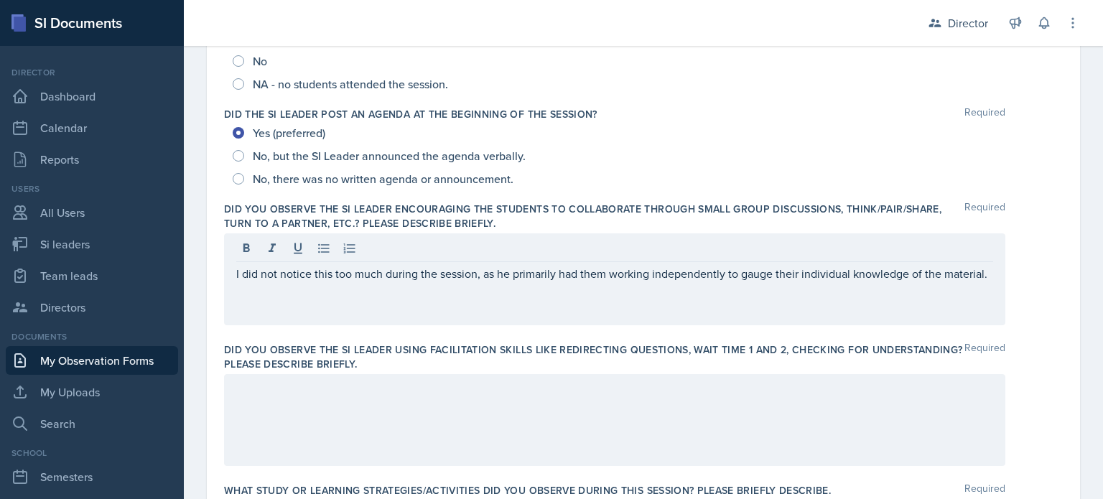
click at [341, 403] on div at bounding box center [614, 420] width 781 height 92
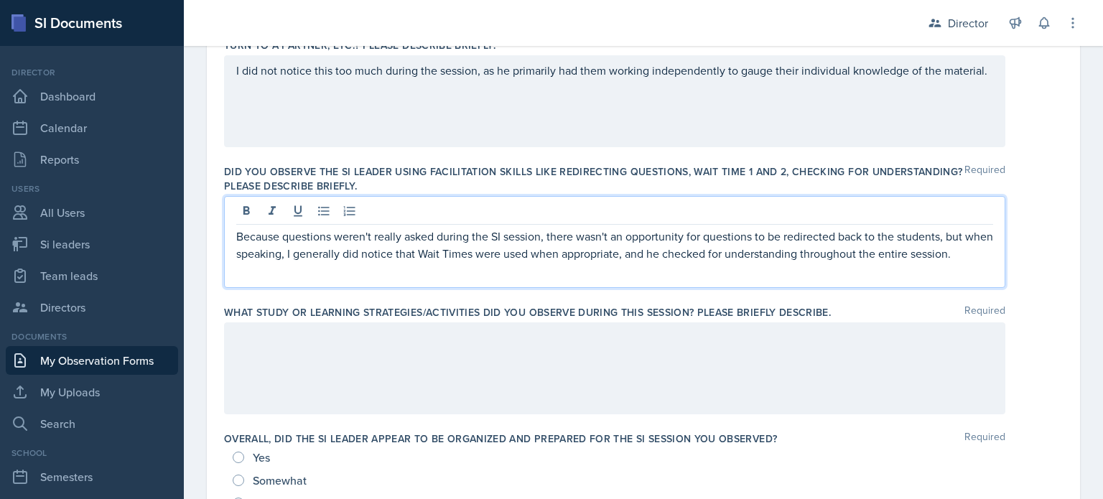
click at [345, 352] on div at bounding box center [614, 368] width 781 height 92
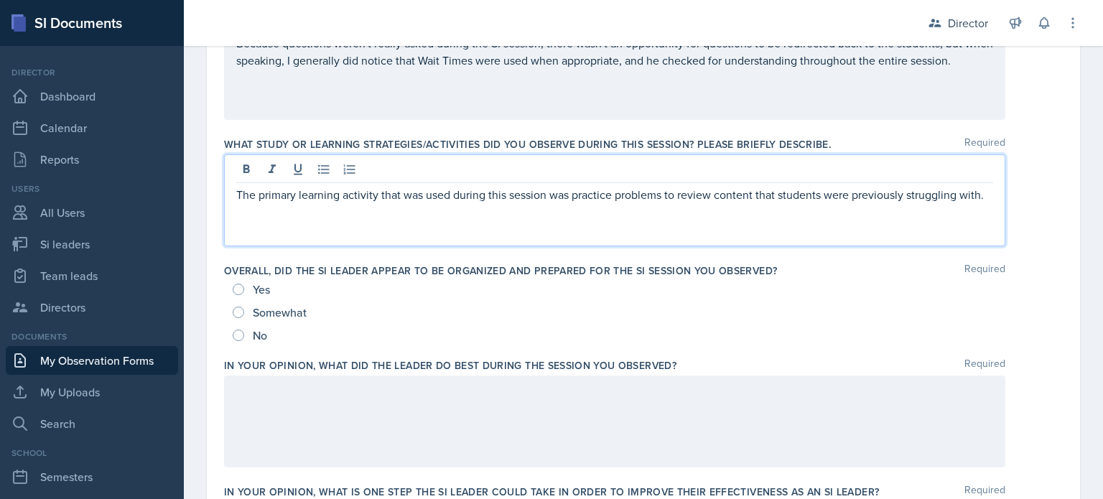
scroll to position [651, 0]
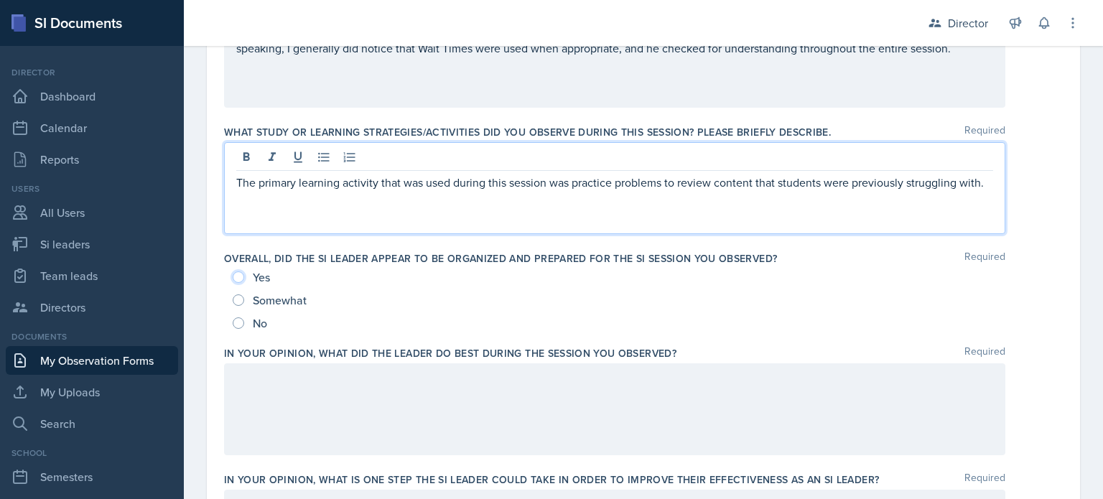
click at [234, 278] on input "Yes" at bounding box center [238, 276] width 11 height 11
radio input "true"
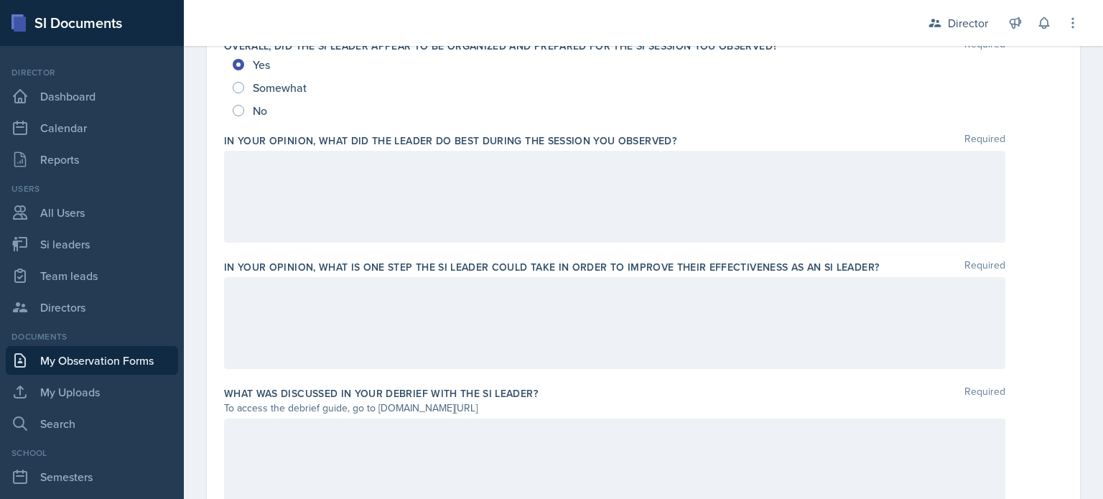
click at [332, 324] on div at bounding box center [614, 323] width 781 height 92
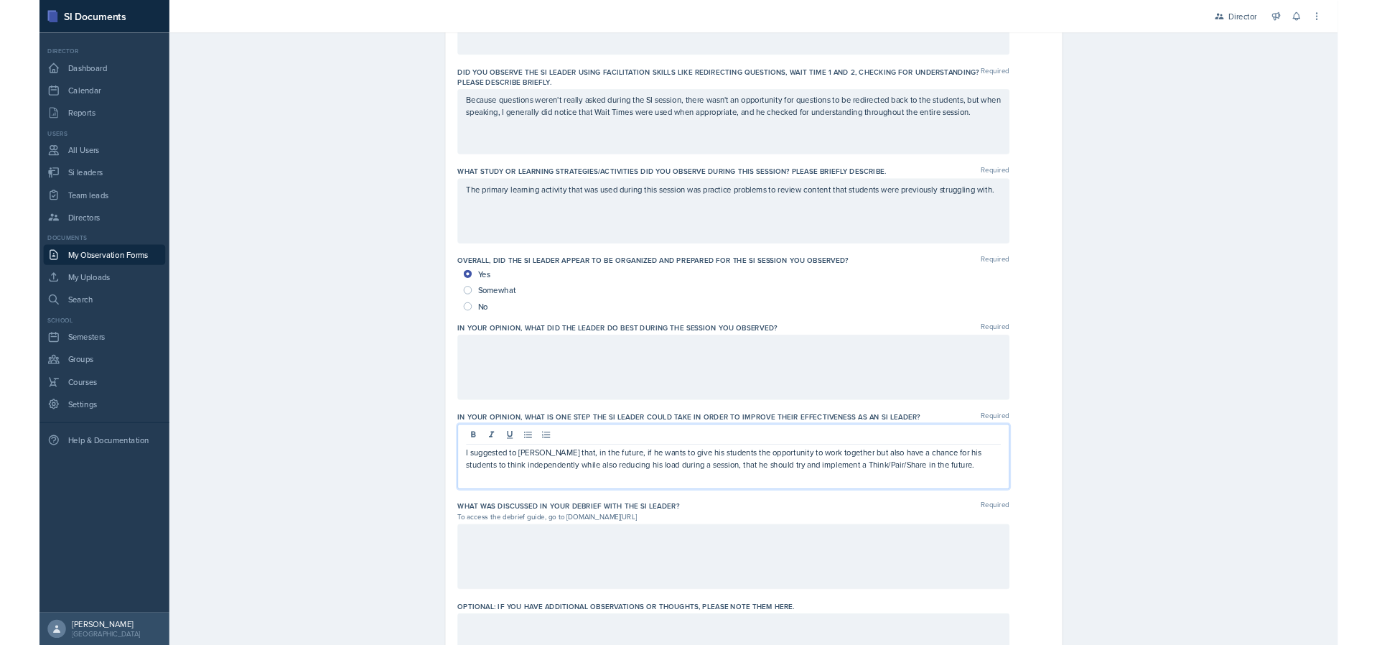
scroll to position [645, 0]
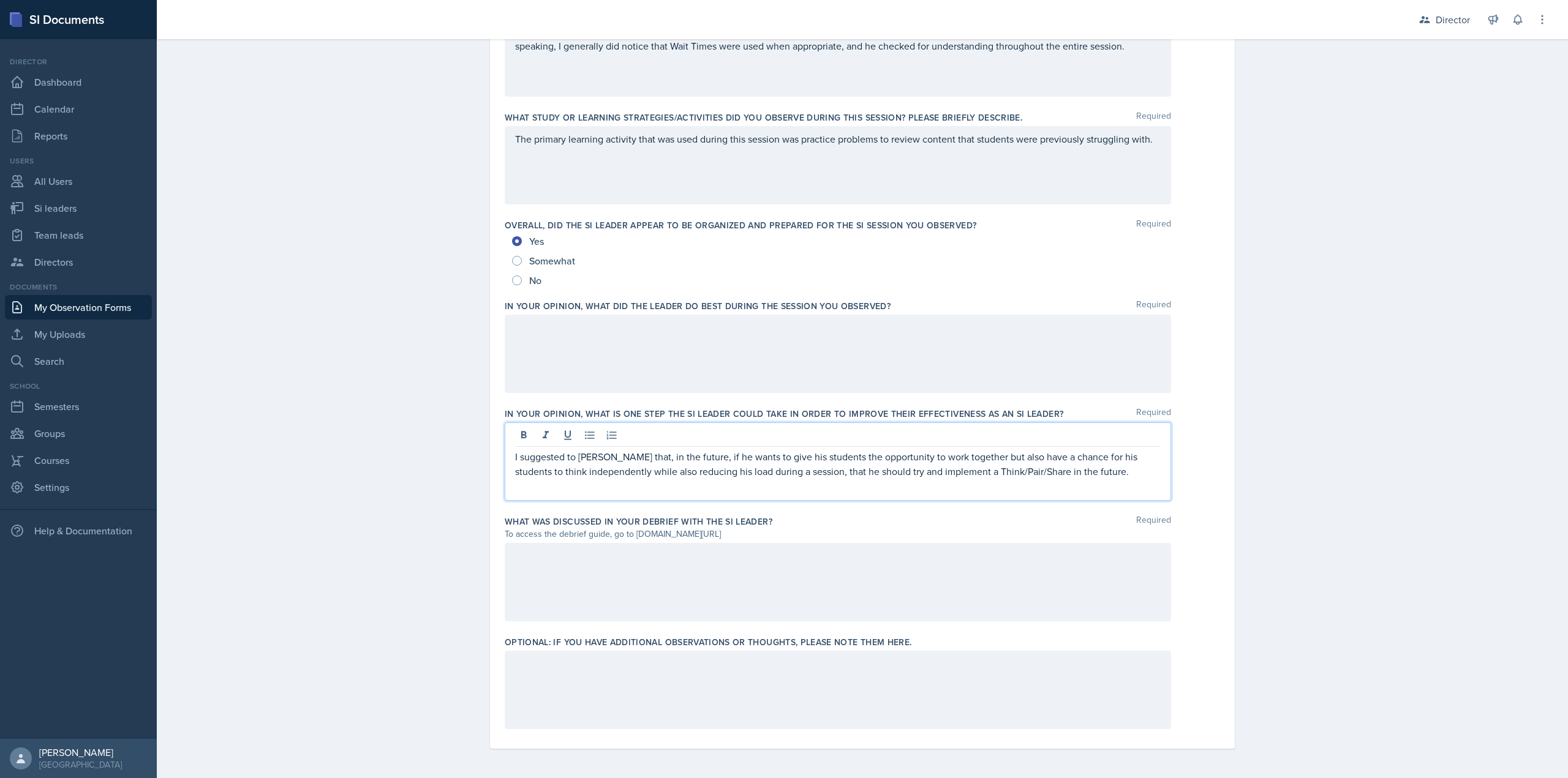
click at [602, 365] on div at bounding box center [838, 354] width 666 height 78
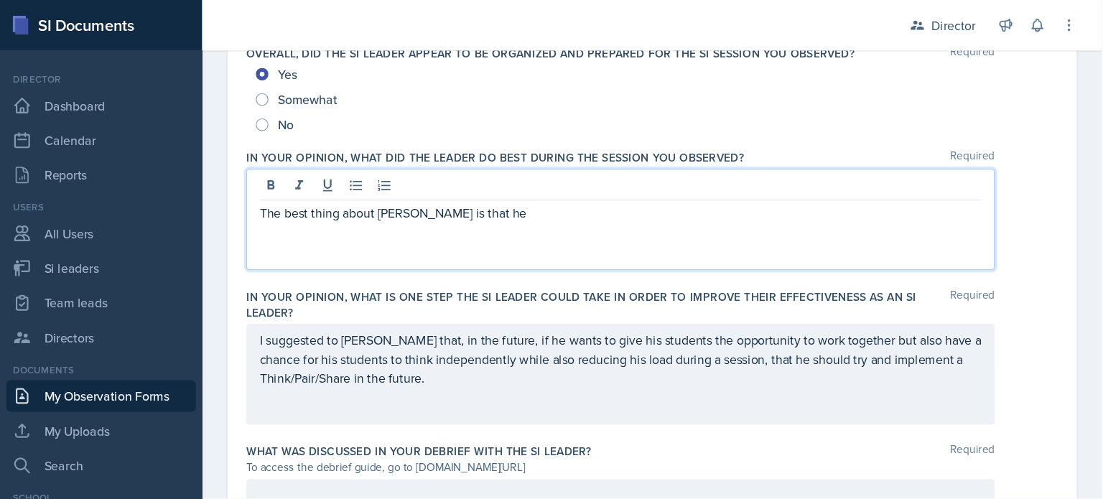
scroll to position [861, 0]
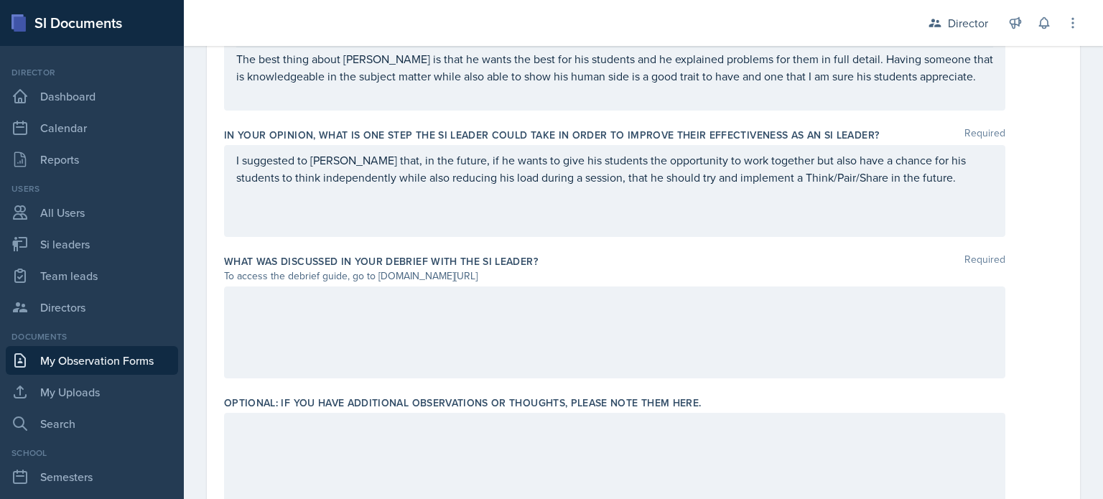
click at [442, 352] on div at bounding box center [614, 332] width 781 height 92
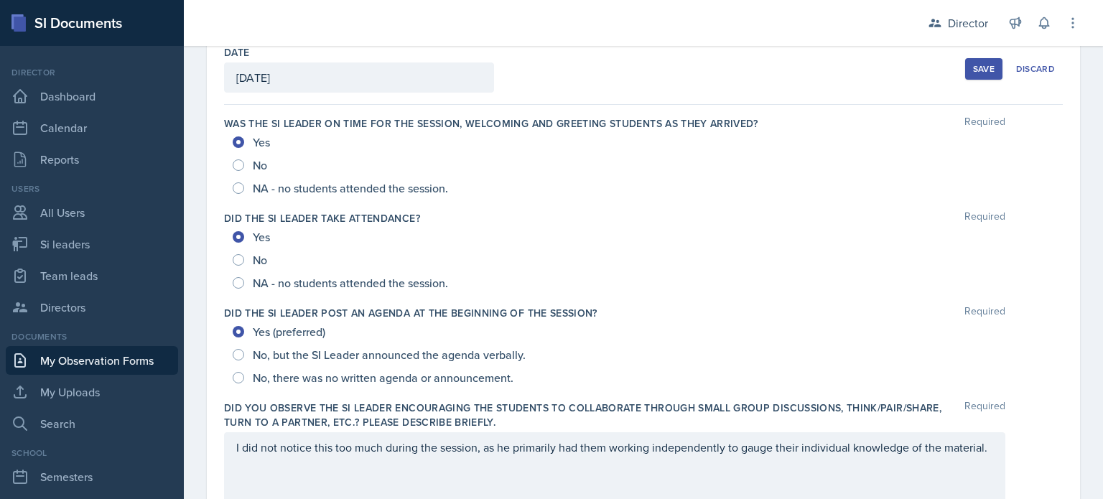
scroll to position [0, 0]
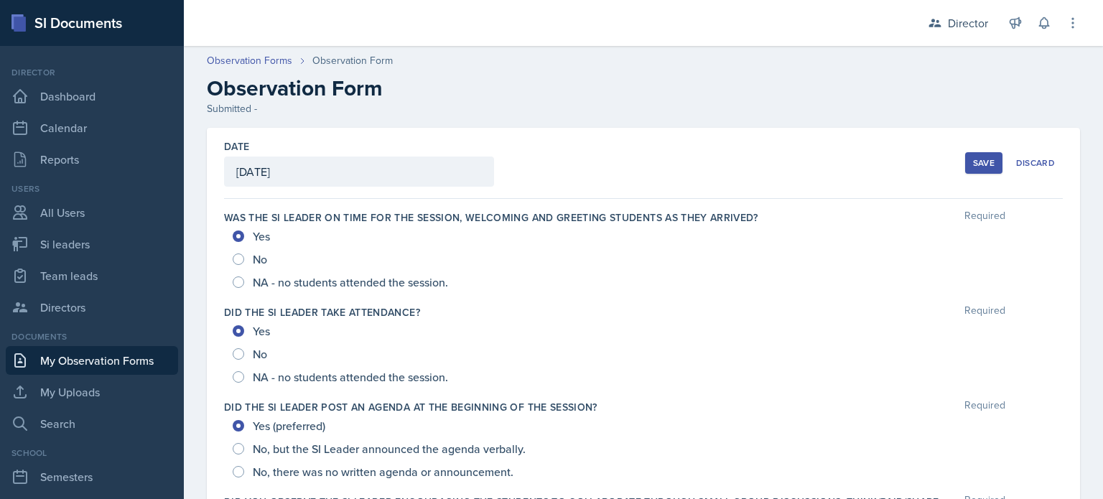
click at [965, 156] on button "Save" at bounding box center [983, 163] width 37 height 22
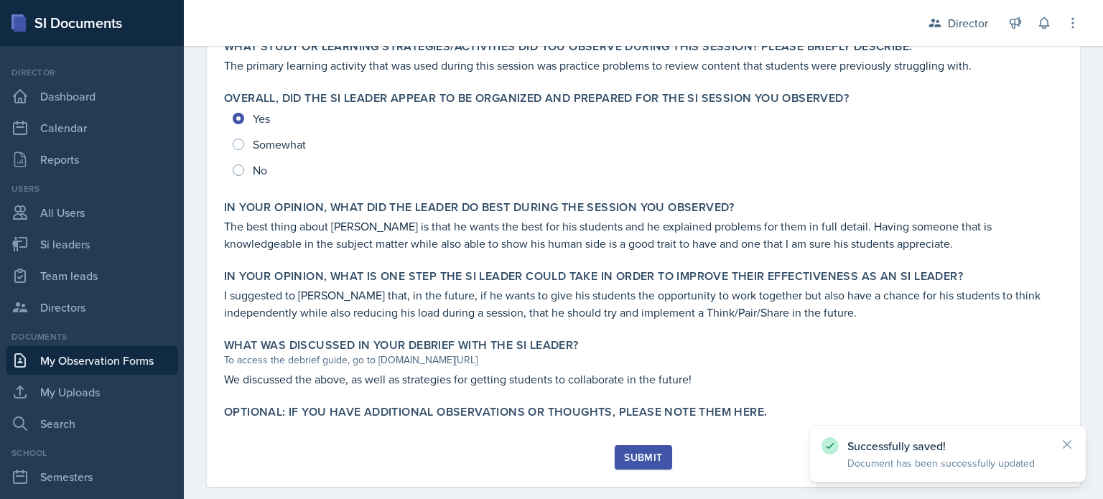
scroll to position [661, 0]
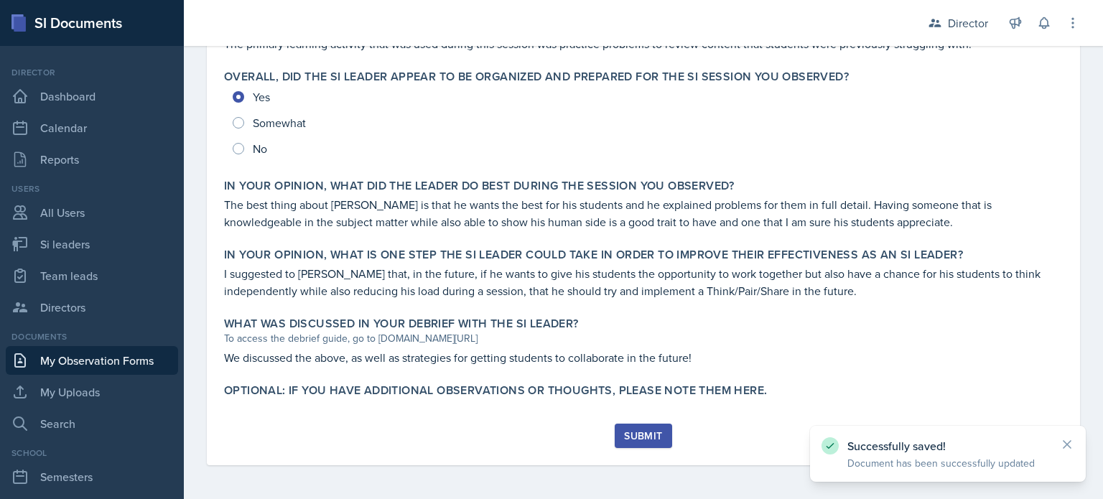
click at [647, 430] on div "Submit" at bounding box center [643, 435] width 38 height 11
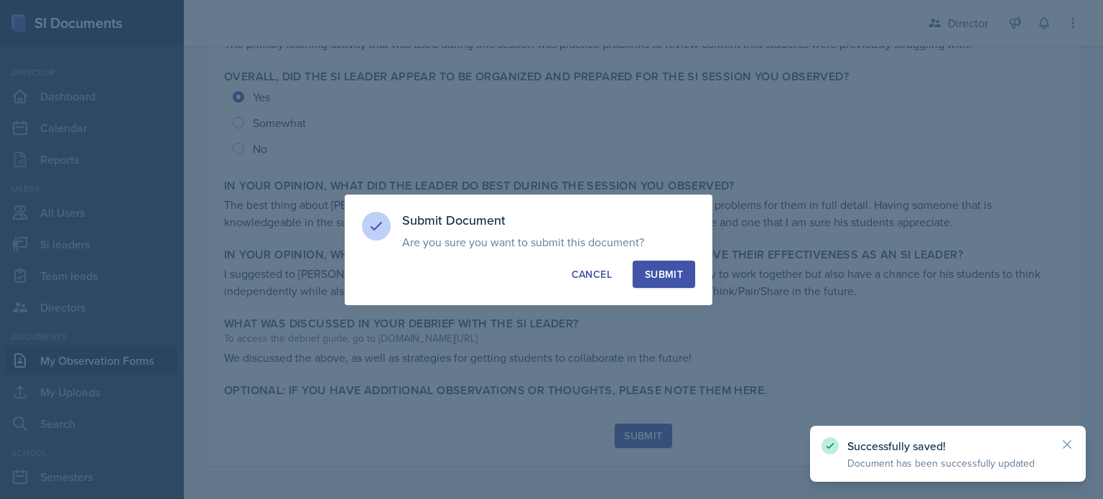
click at [660, 274] on div "Submit" at bounding box center [664, 274] width 38 height 14
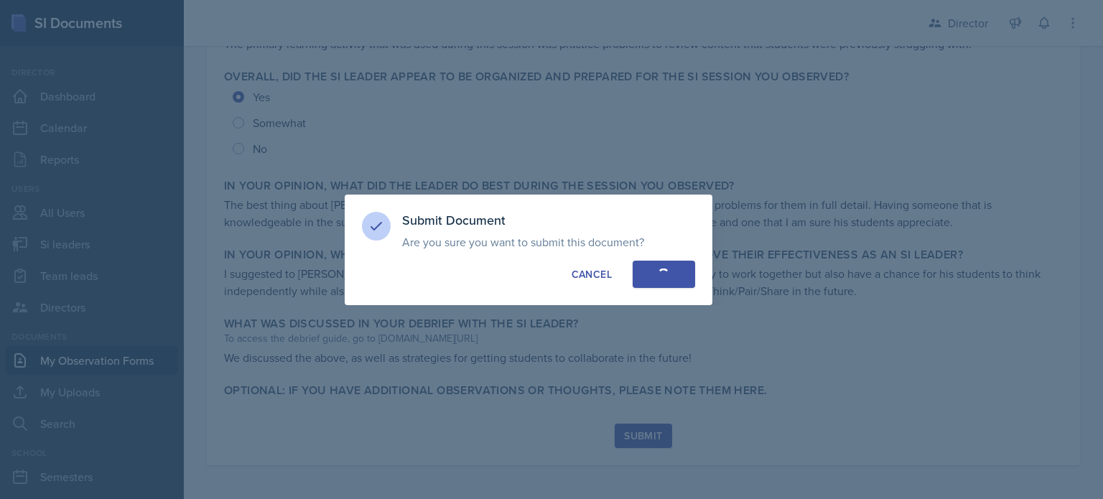
radio input "true"
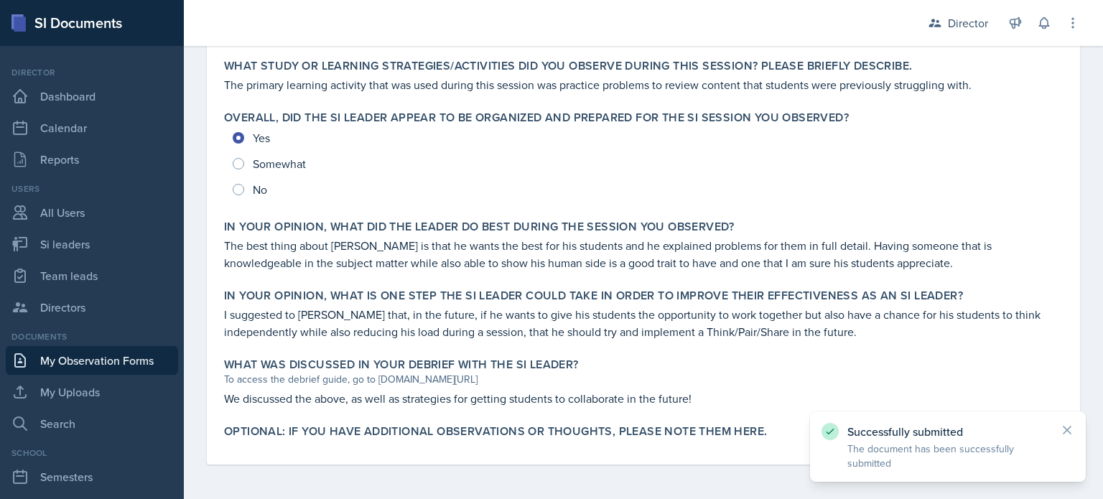
scroll to position [0, 0]
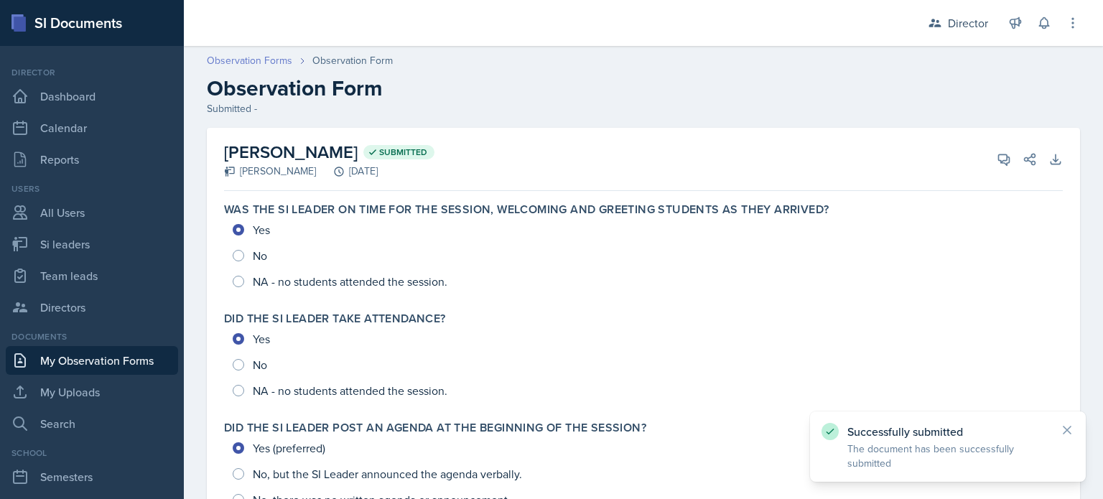
click at [238, 65] on link "Observation Forms" at bounding box center [249, 60] width 85 height 15
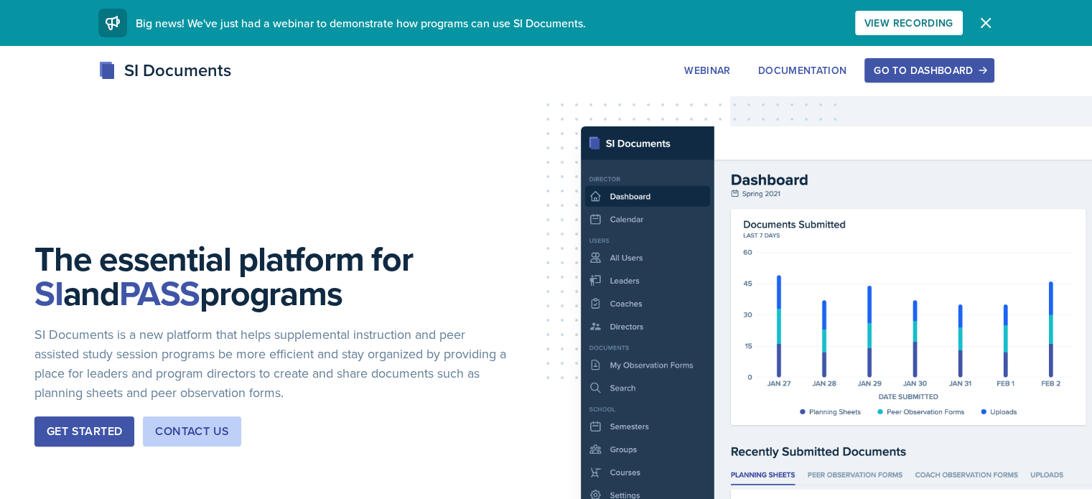
click at [993, 80] on button "Go to Dashboard" at bounding box center [928, 70] width 129 height 24
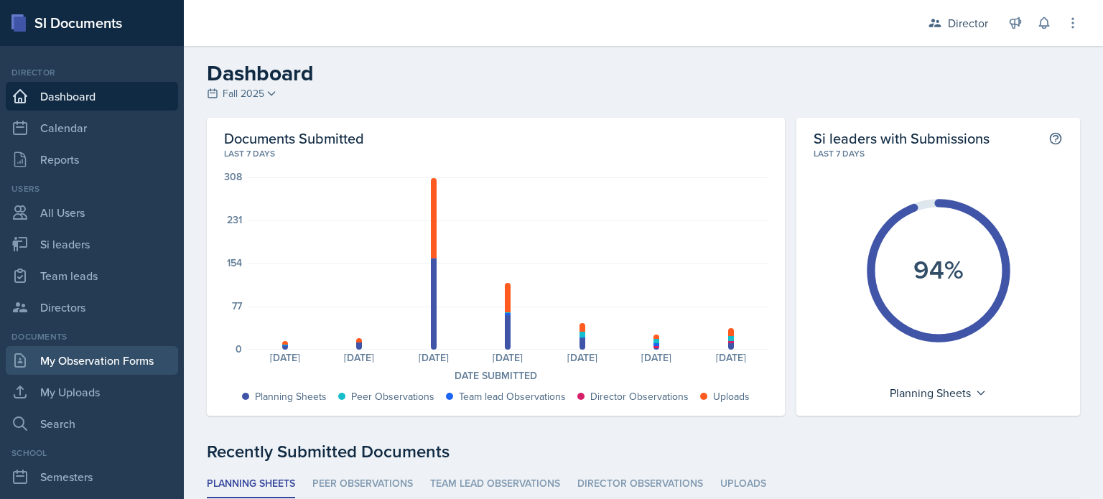
click at [93, 358] on link "My Observation Forms" at bounding box center [92, 360] width 172 height 29
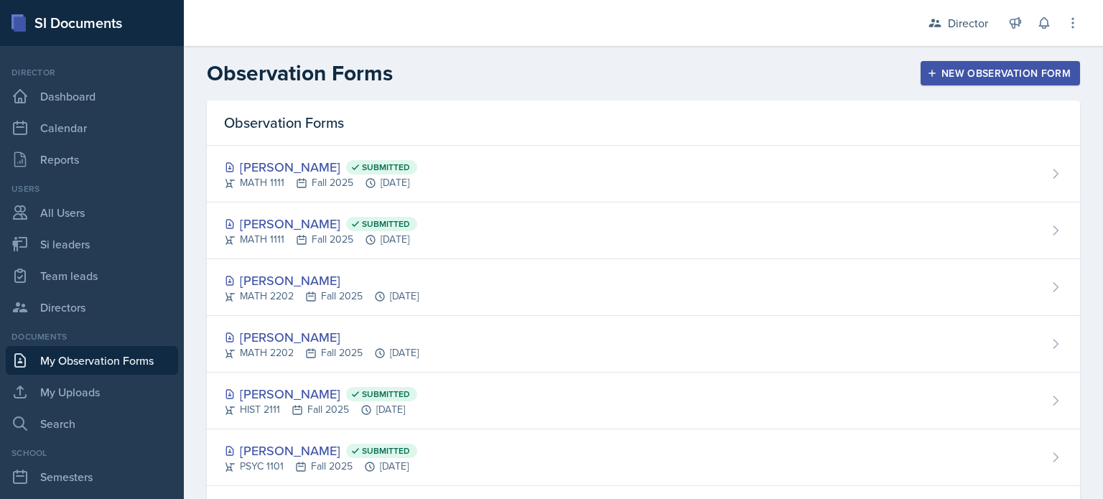
click at [910, 77] on div "Observation Forms New Observation Form" at bounding box center [643, 73] width 919 height 26
click at [940, 72] on div "New Observation Form" at bounding box center [1000, 72] width 141 height 11
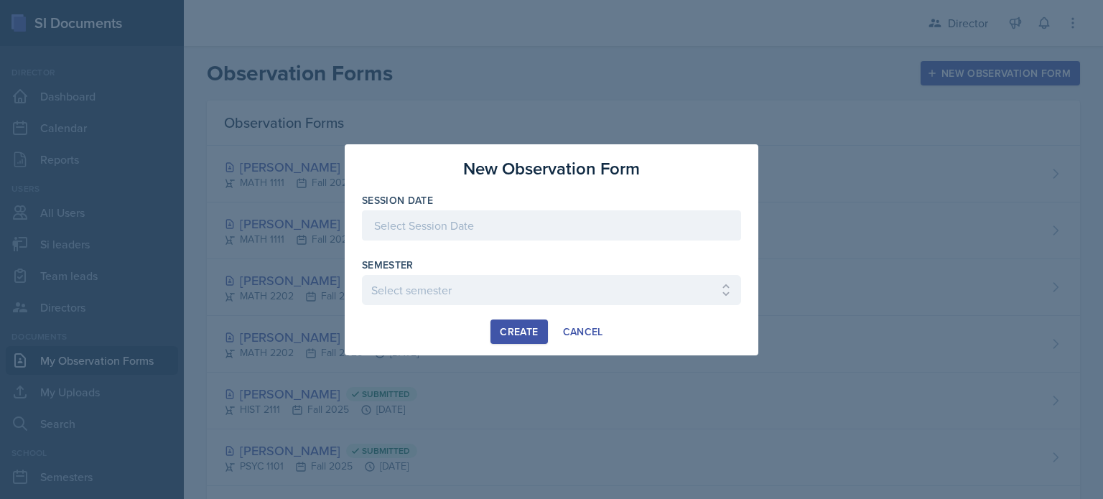
click at [383, 235] on div at bounding box center [551, 225] width 379 height 30
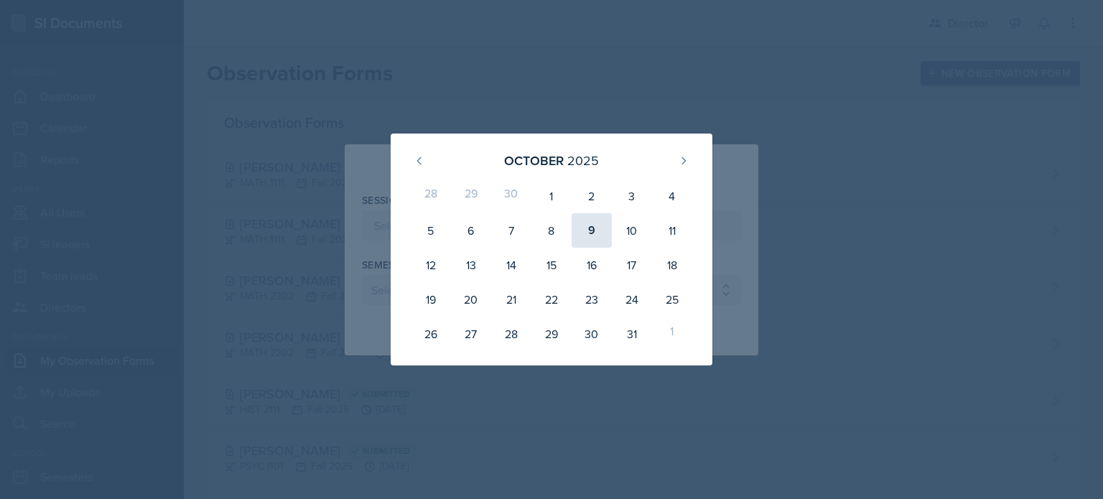
click at [597, 220] on div "9" at bounding box center [591, 230] width 40 height 34
type input "[DATE]"
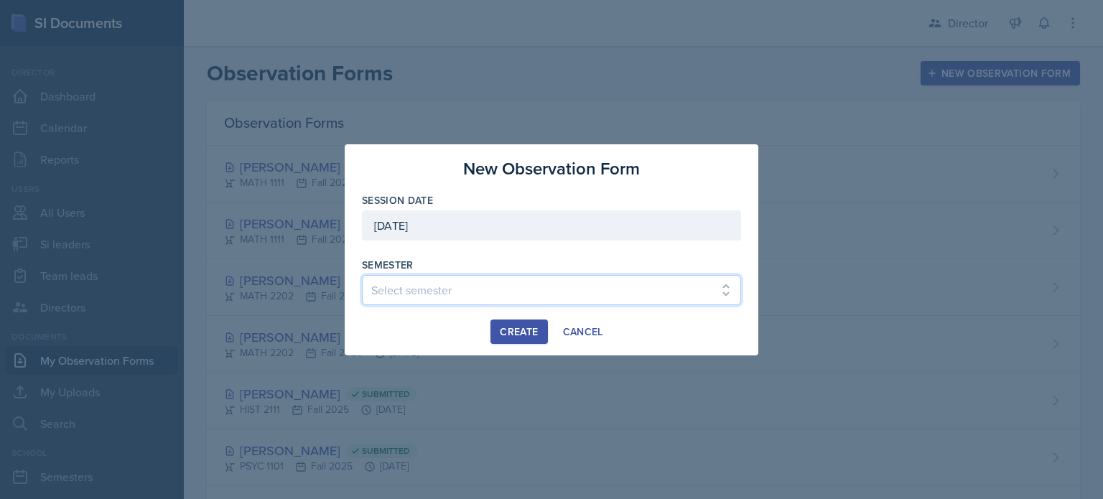
click at [429, 289] on select "Select semester Fall 2025 Summer 2025 Spring 2025 Fall 2024 Summer 2024 Spring …" at bounding box center [551, 290] width 379 height 30
select select "2bed604d-1099-4043-b1bc-2365e8740244"
click at [362, 275] on select "Select semester Fall 2025 Summer 2025 Spring 2025 Fall 2024 Summer 2024 Spring …" at bounding box center [551, 290] width 379 height 30
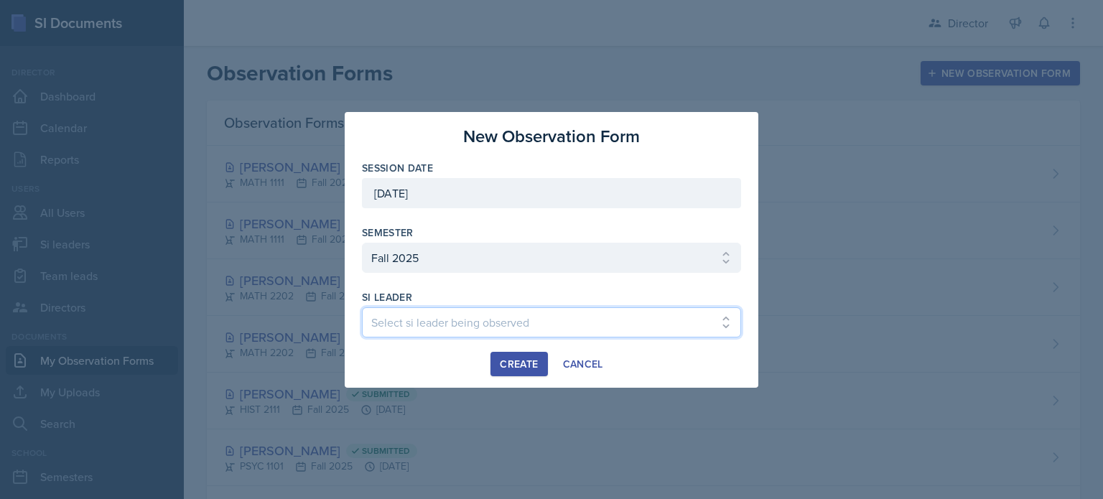
click at [513, 315] on select "Select si leader being observed [PERSON_NAME] [PERSON_NAME] [PERSON_NAME] [PERS…" at bounding box center [551, 322] width 379 height 30
select select "0f444dca-ea37-466a-b946-2abaaae34be2"
click at [362, 307] on select "Select si leader being observed [PERSON_NAME] [PERSON_NAME] [PERSON_NAME] [PERS…" at bounding box center [551, 322] width 379 height 30
click at [508, 358] on div "Create" at bounding box center [519, 363] width 38 height 11
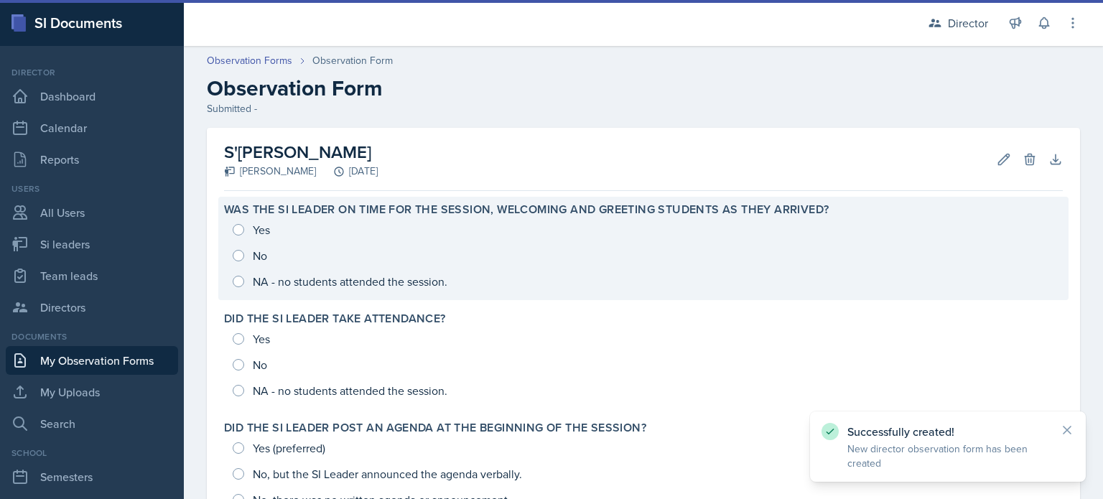
click at [528, 254] on div "Yes No NA - no students attended the session." at bounding box center [643, 256] width 838 height 78
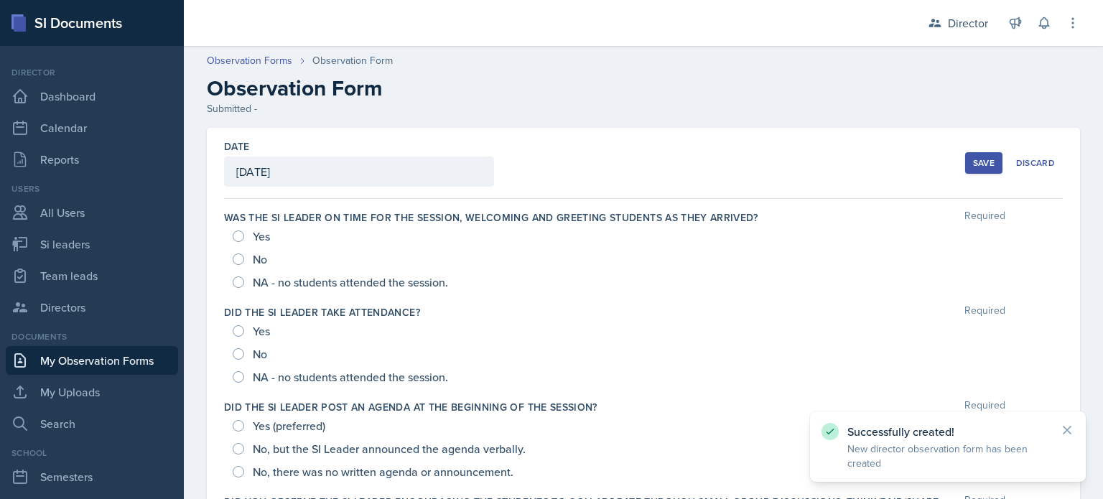
click at [266, 234] on span "Yes" at bounding box center [261, 236] width 17 height 14
click at [244, 234] on input "Yes" at bounding box center [238, 235] width 11 height 11
radio input "true"
click at [266, 284] on span "NA - no students attended the session." at bounding box center [350, 282] width 195 height 14
click at [244, 284] on input "NA - no students attended the session." at bounding box center [238, 281] width 11 height 11
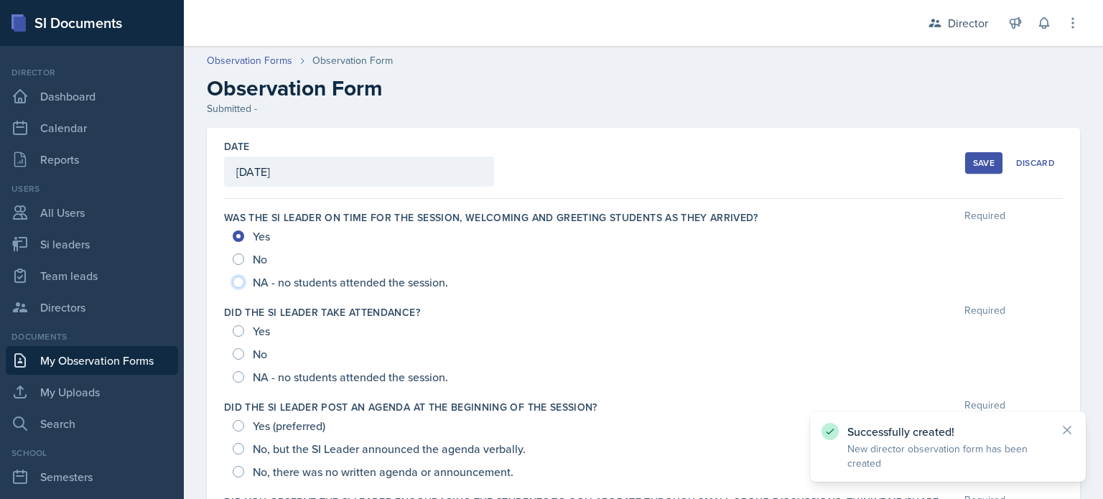
radio input "true"
click at [287, 370] on span "NA - no students attended the session." at bounding box center [350, 377] width 195 height 14
click at [244, 371] on input "NA - no students attended the session." at bounding box center [238, 376] width 11 height 11
radio input "true"
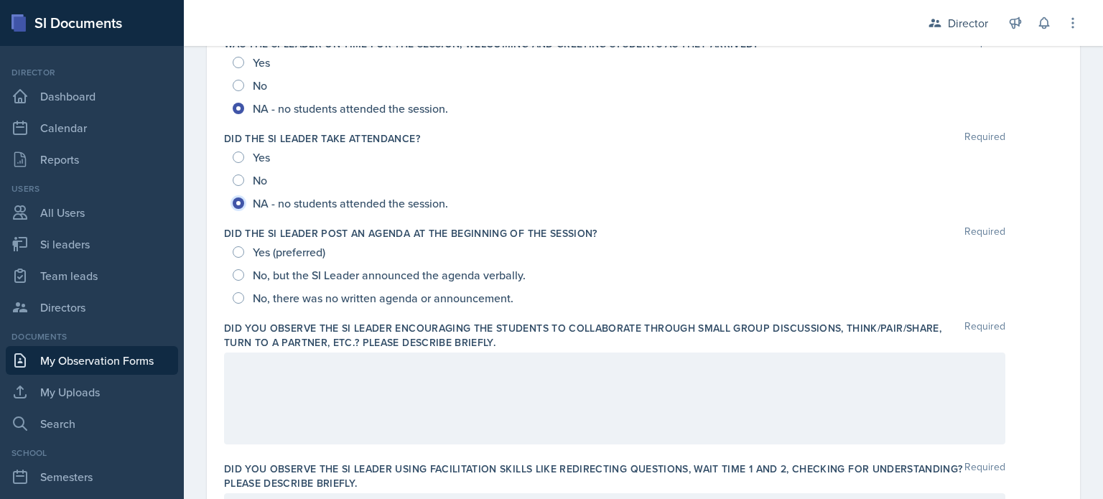
scroll to position [174, 0]
click at [287, 249] on span "Yes (preferred)" at bounding box center [289, 251] width 73 height 14
click at [244, 249] on input "Yes (preferred)" at bounding box center [238, 251] width 11 height 11
radio input "true"
click at [319, 404] on div at bounding box center [614, 398] width 781 height 92
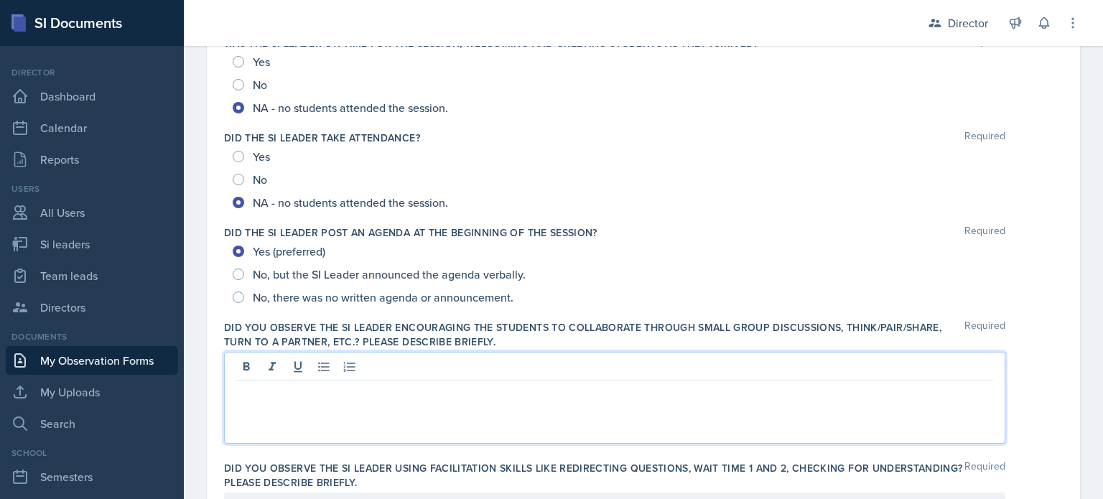
scroll to position [199, 0]
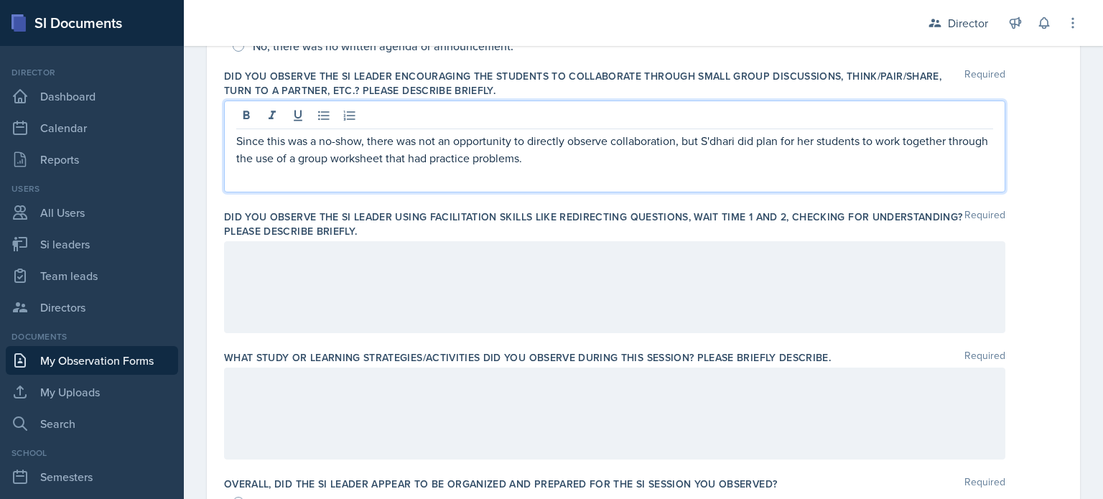
click at [393, 301] on div at bounding box center [614, 287] width 781 height 92
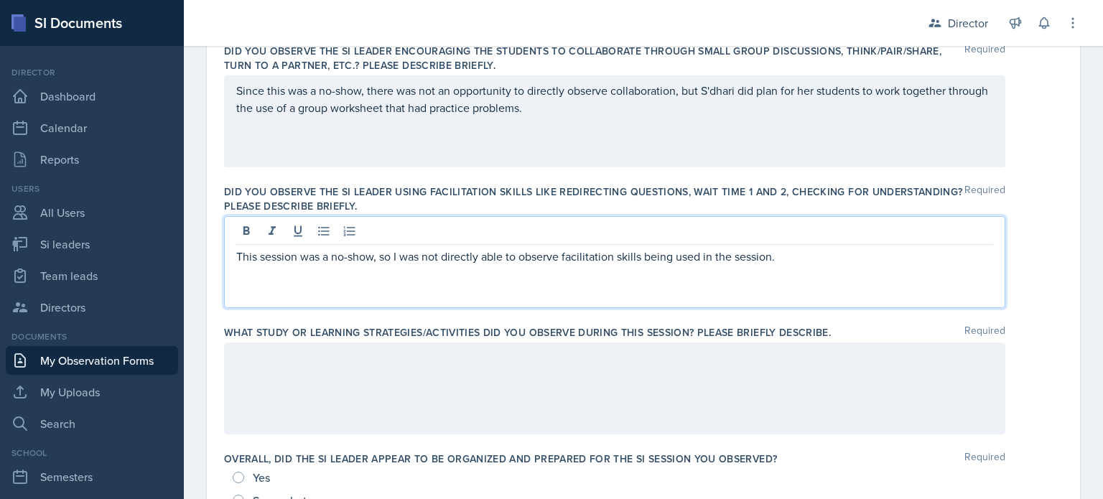
scroll to position [520, 0]
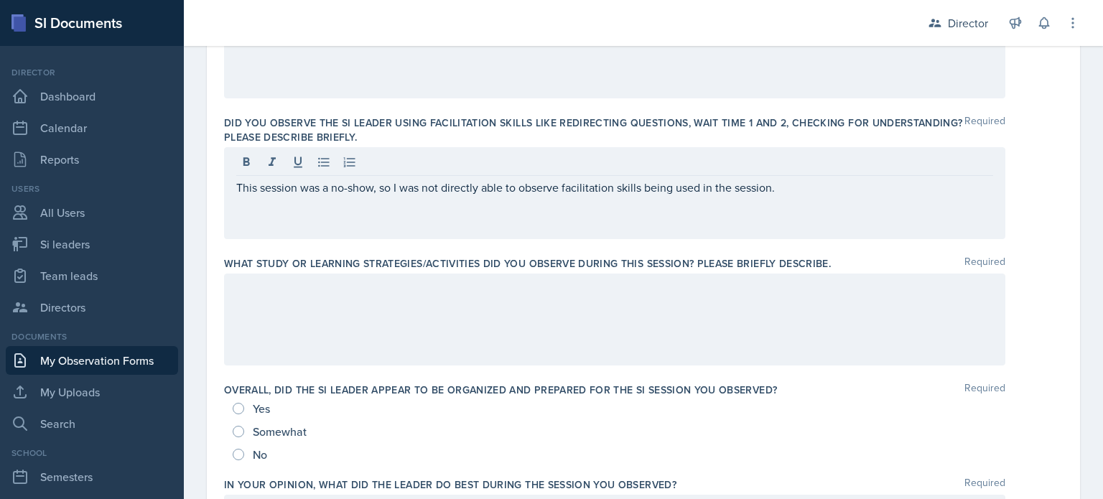
click at [372, 320] on div at bounding box center [614, 319] width 781 height 92
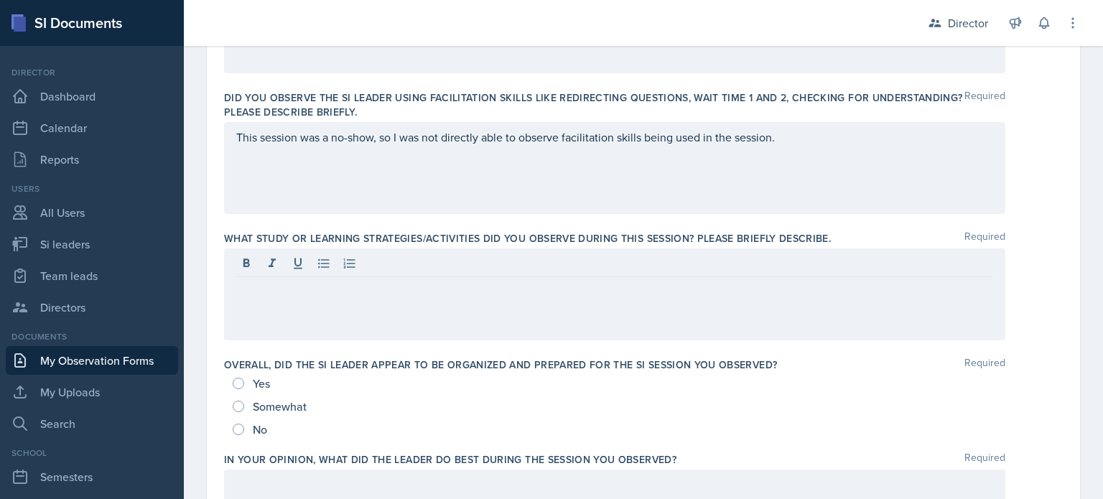
click at [820, 196] on div "This session was a no-show, so I was not directly able to observe facilitation …" at bounding box center [614, 168] width 781 height 92
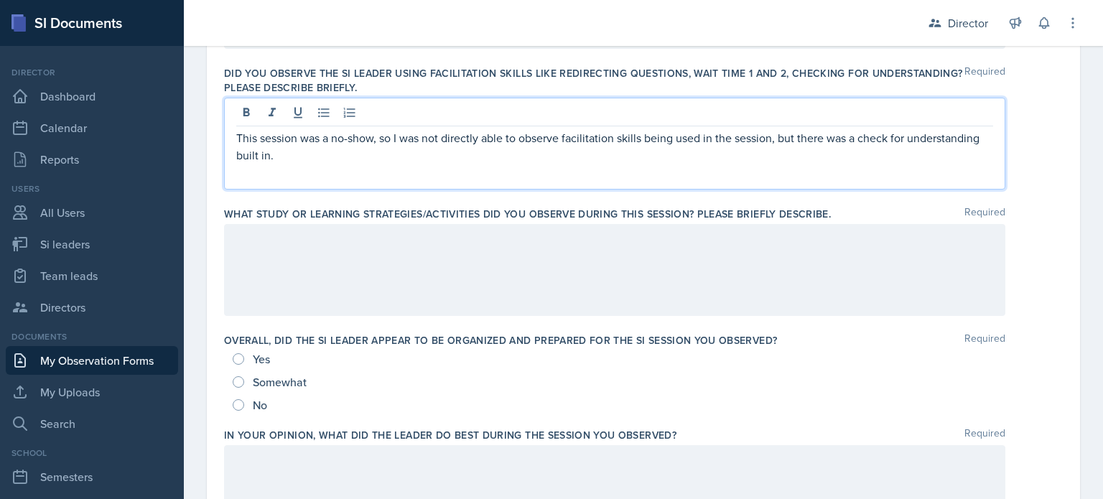
click at [733, 248] on div at bounding box center [614, 270] width 781 height 92
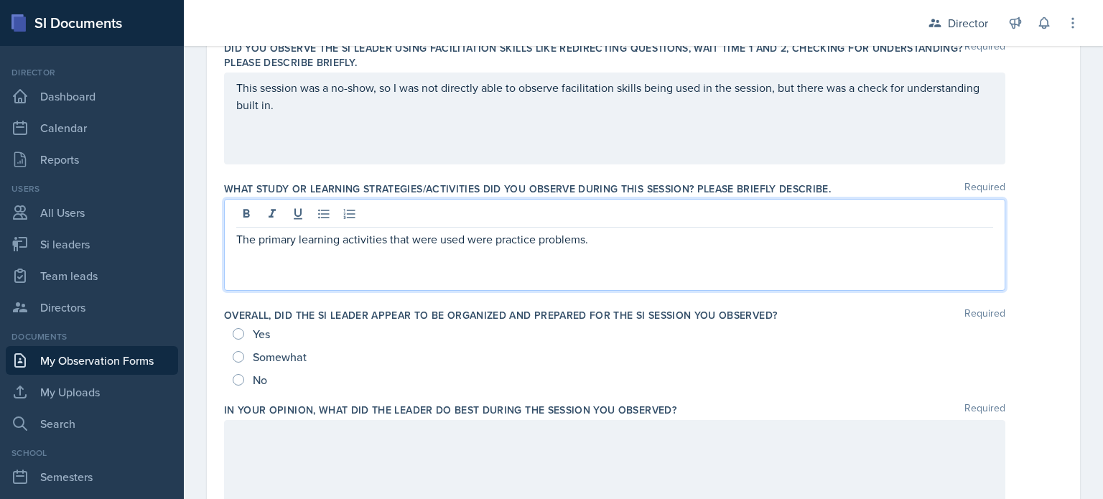
click at [267, 329] on span "Yes" at bounding box center [261, 334] width 17 height 14
click at [244, 329] on input "Yes" at bounding box center [238, 333] width 11 height 11
radio input "true"
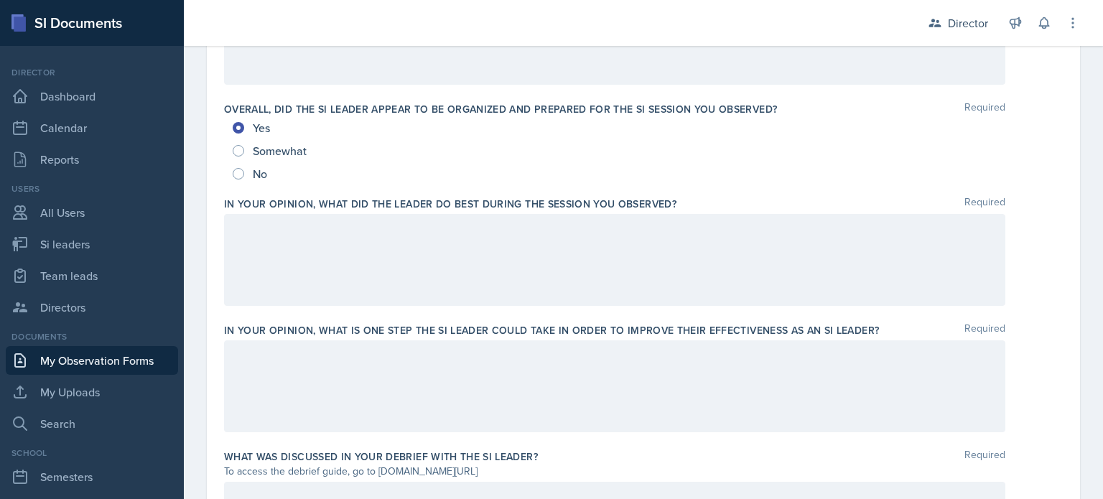
click at [352, 247] on div at bounding box center [614, 260] width 781 height 92
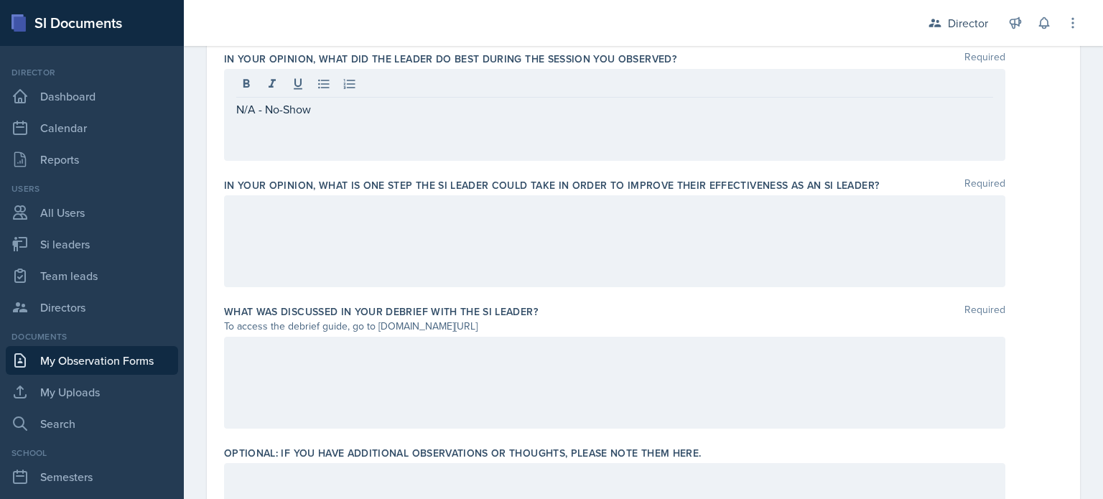
click at [338, 264] on div at bounding box center [614, 241] width 781 height 92
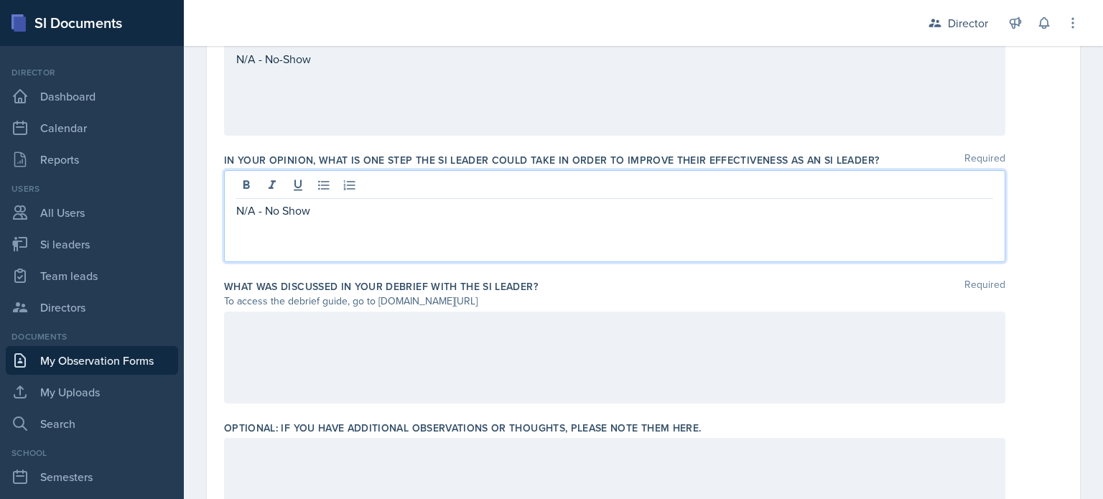
click at [319, 327] on div at bounding box center [614, 358] width 781 height 92
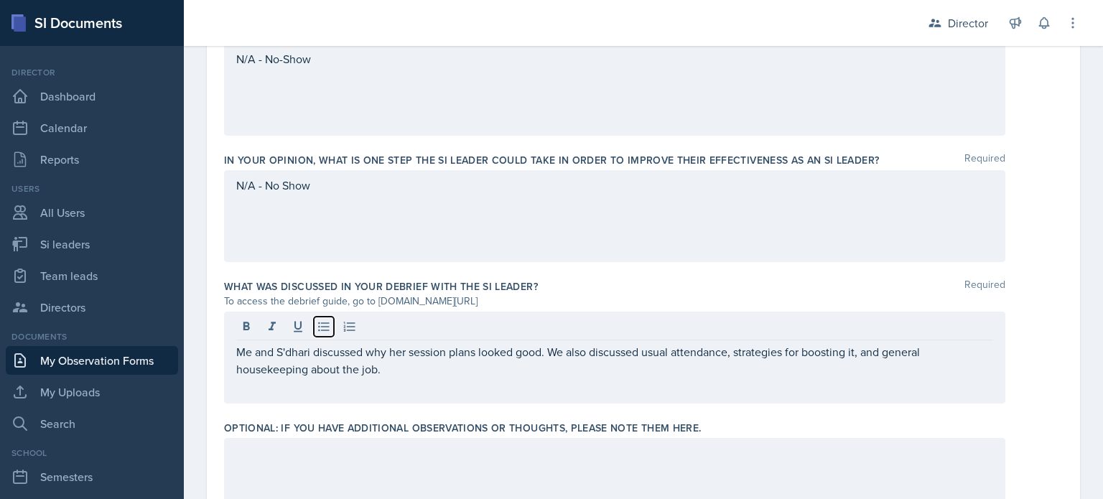
click at [319, 327] on icon at bounding box center [324, 326] width 14 height 14
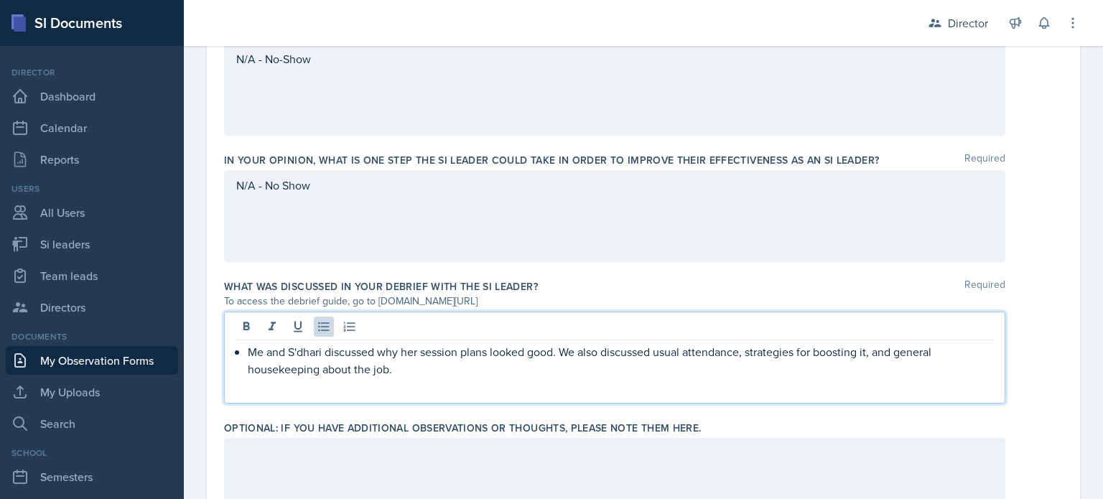
scroll to position [1058, 0]
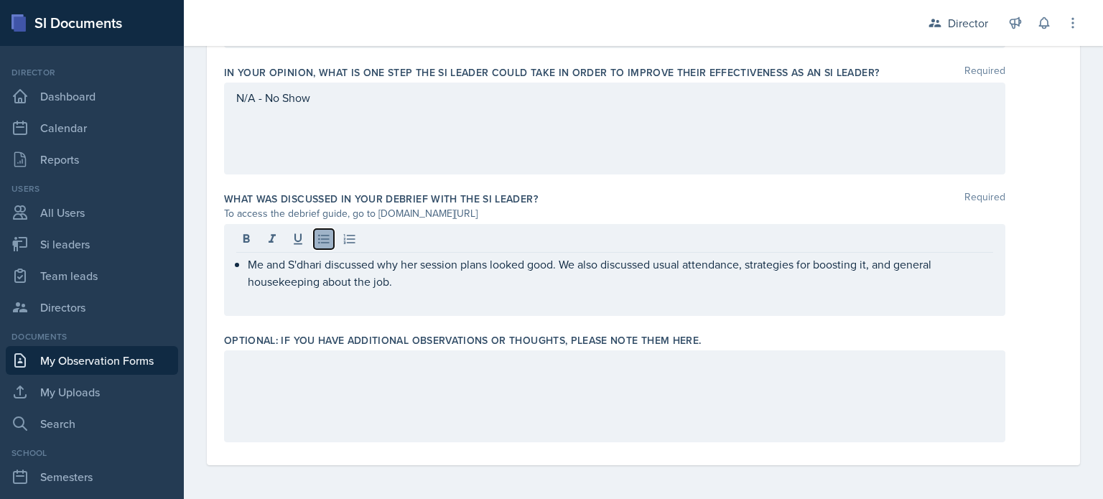
click at [322, 232] on icon at bounding box center [324, 239] width 14 height 14
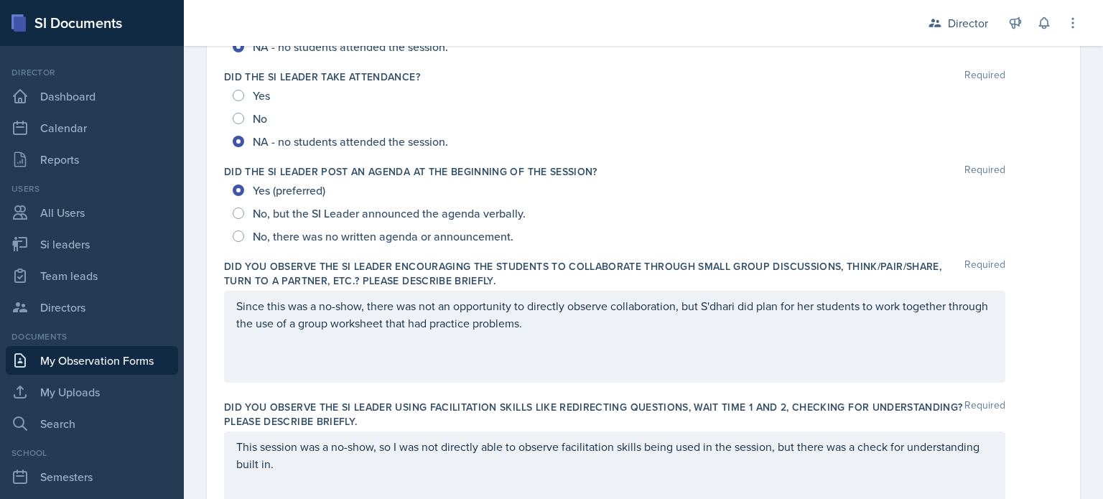
scroll to position [0, 0]
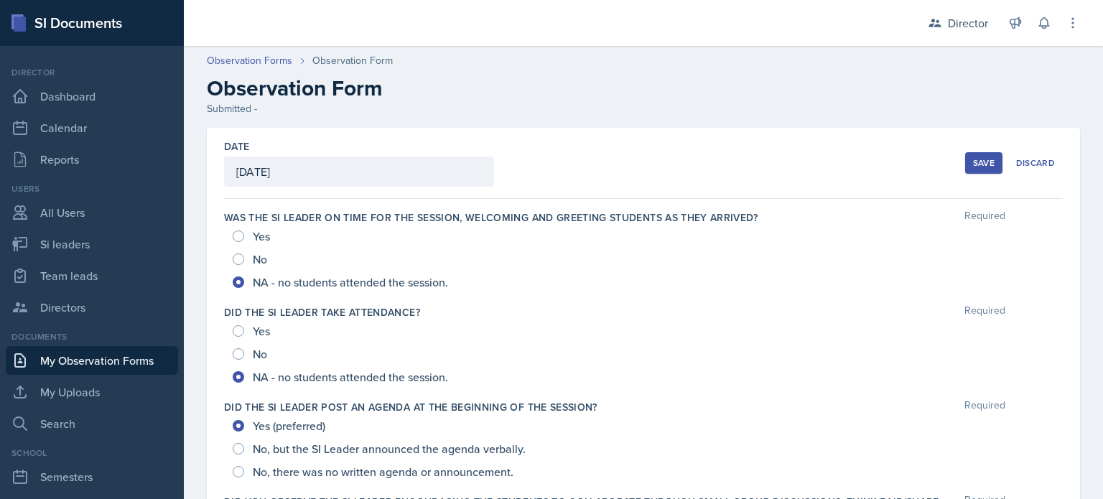
click at [965, 160] on button "Save" at bounding box center [983, 163] width 37 height 22
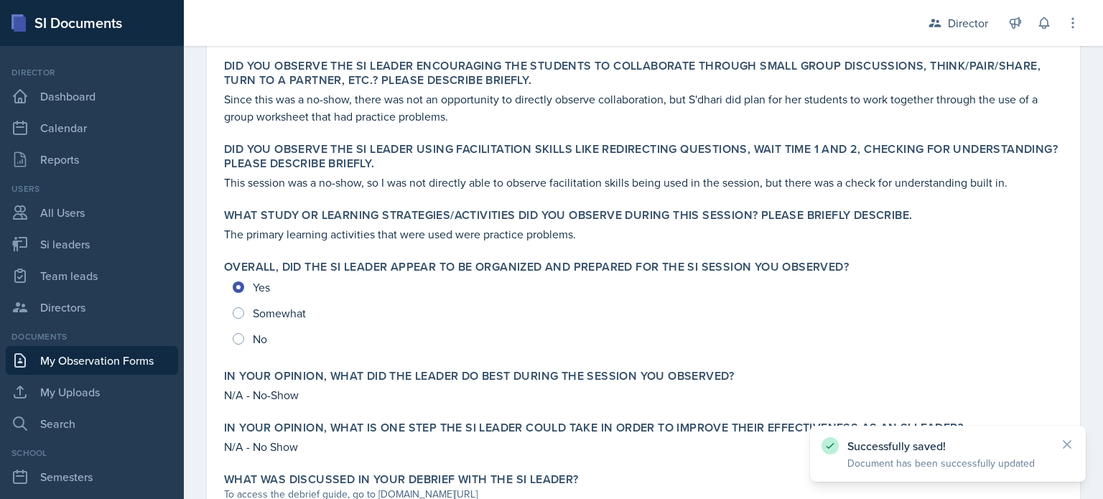
scroll to position [644, 0]
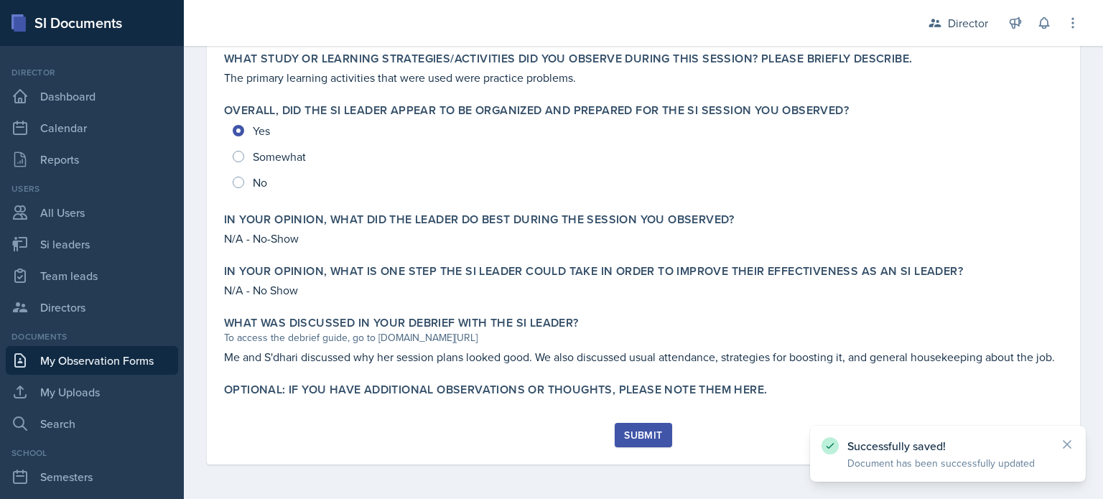
click at [650, 441] on button "Submit" at bounding box center [642, 435] width 57 height 24
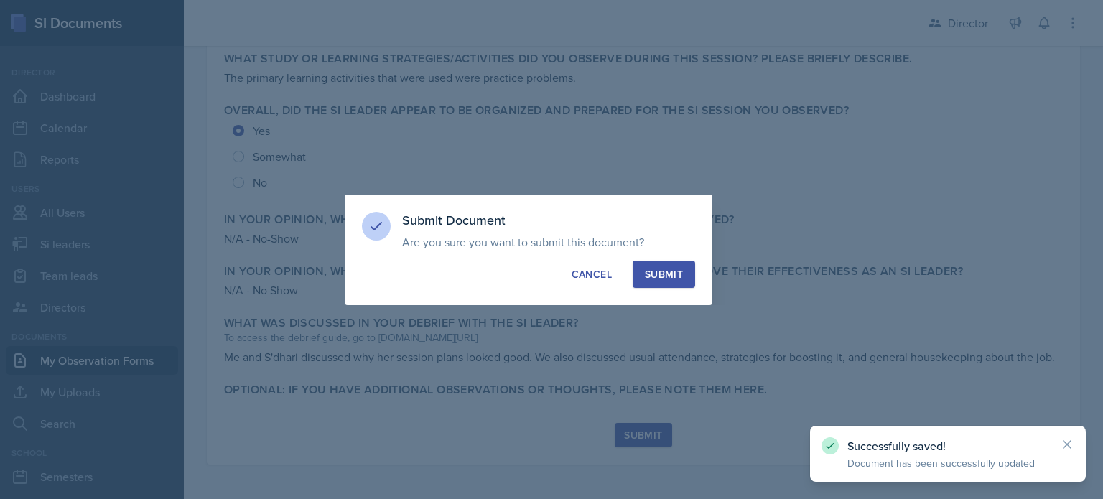
click at [663, 267] on div "Submit" at bounding box center [664, 274] width 38 height 14
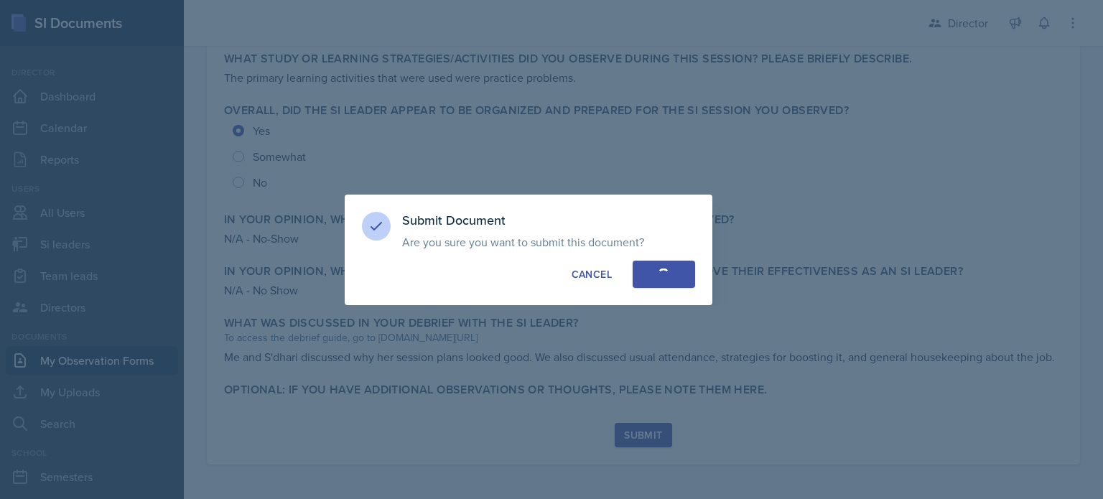
radio input "true"
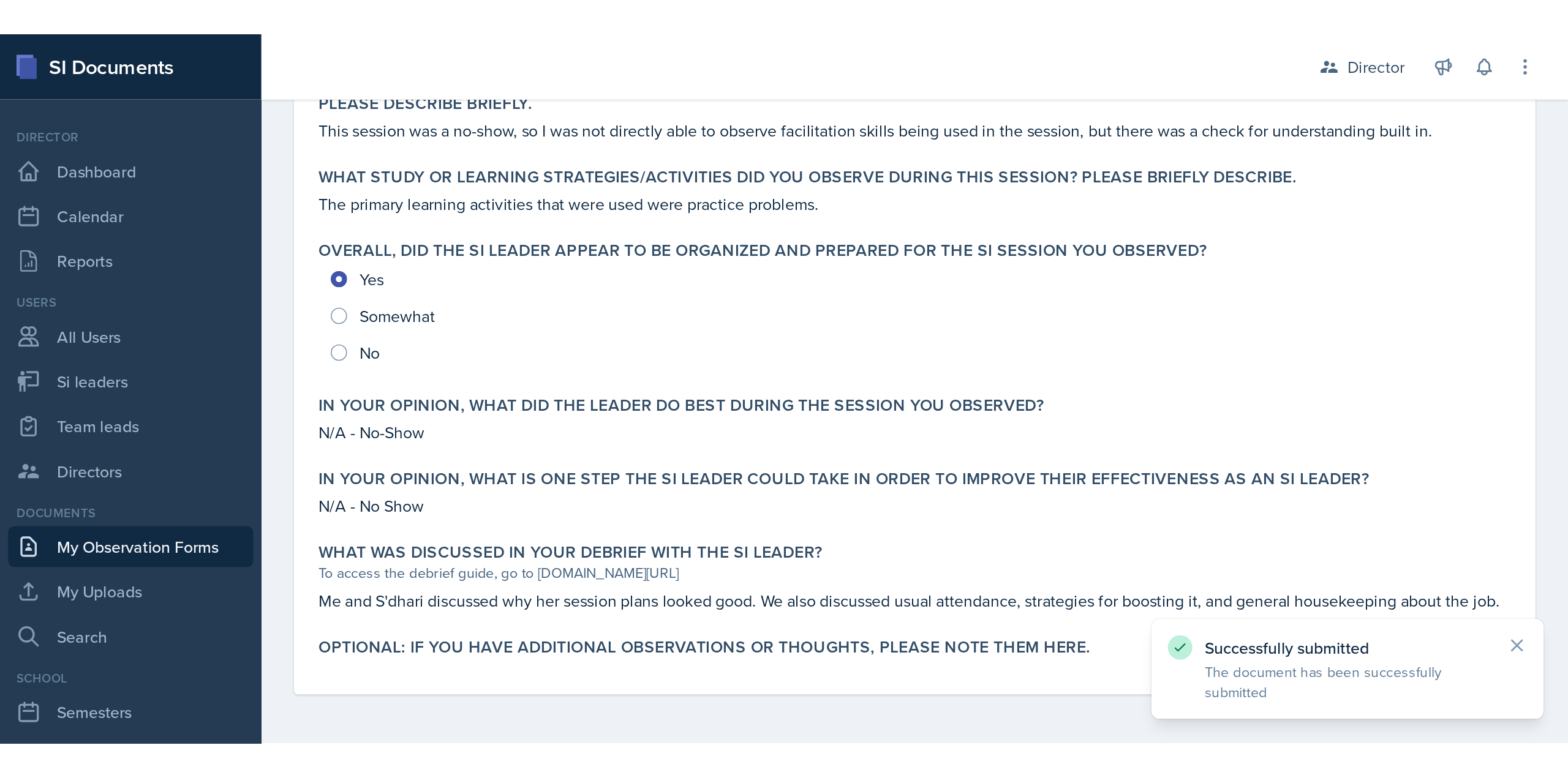
scroll to position [0, 0]
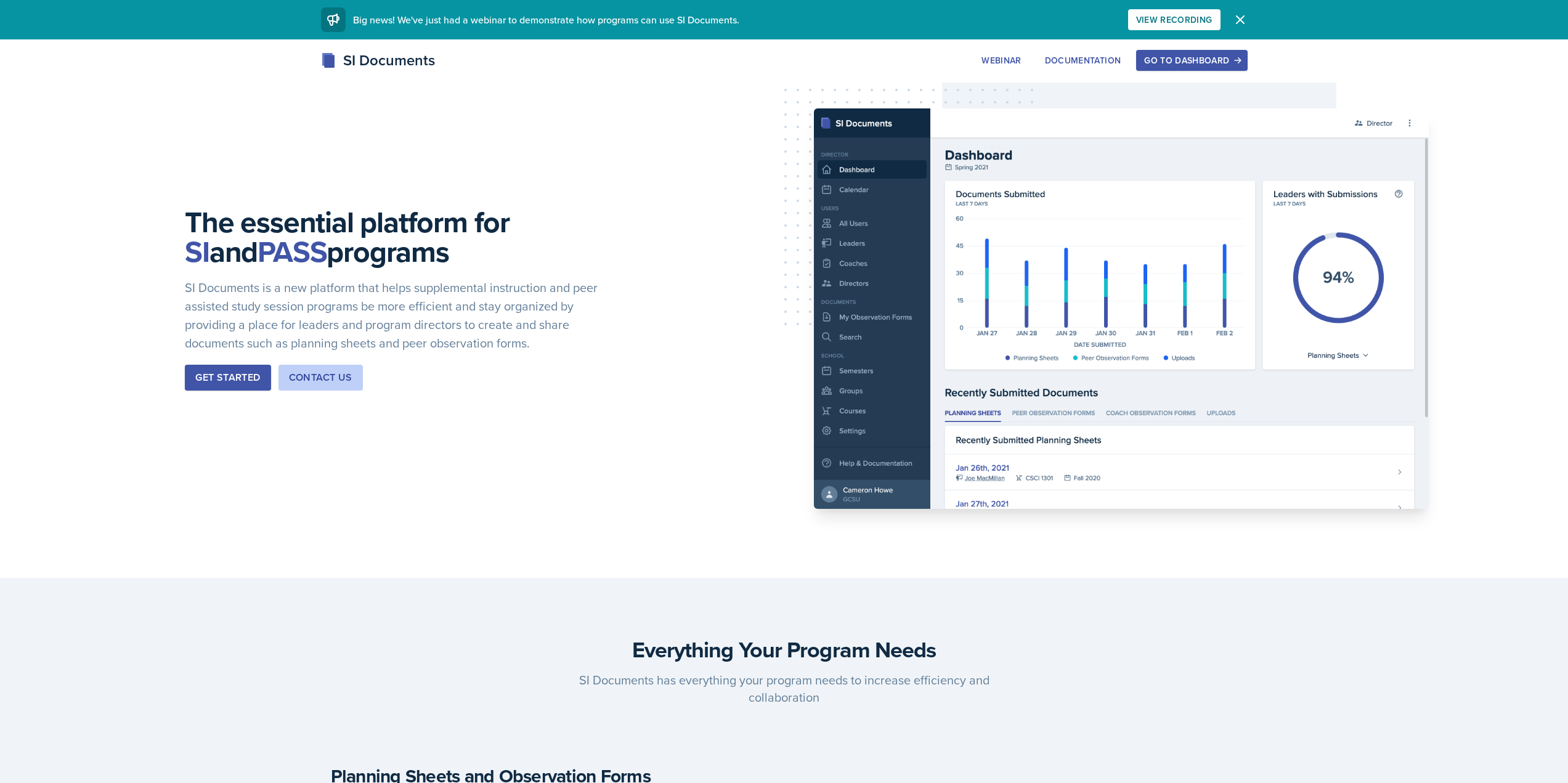
click at [1158, 52] on button "Go to Dashboard" at bounding box center [1191, 60] width 111 height 21
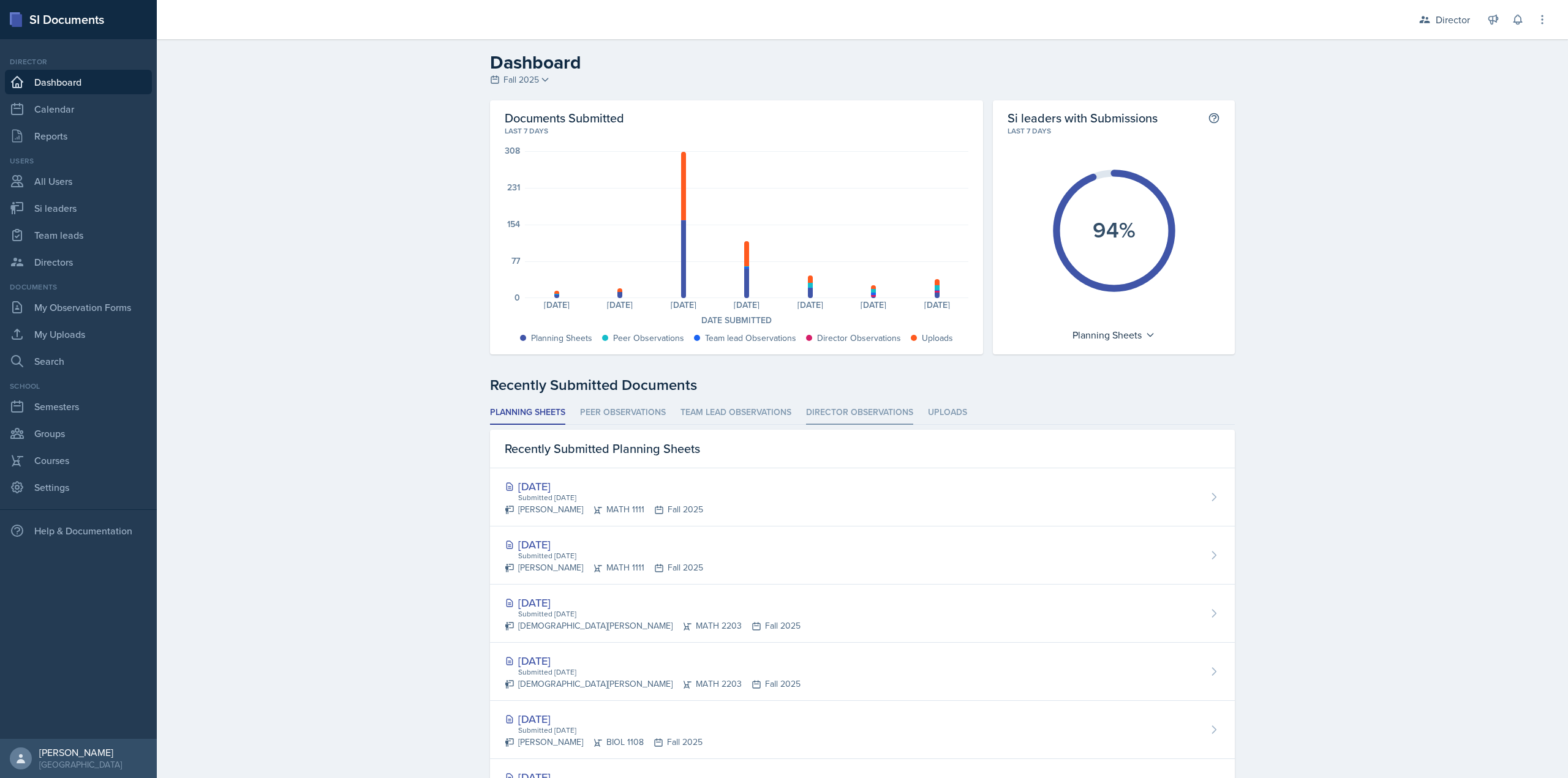
click at [806, 409] on li "Director Observations" at bounding box center [860, 413] width 107 height 24
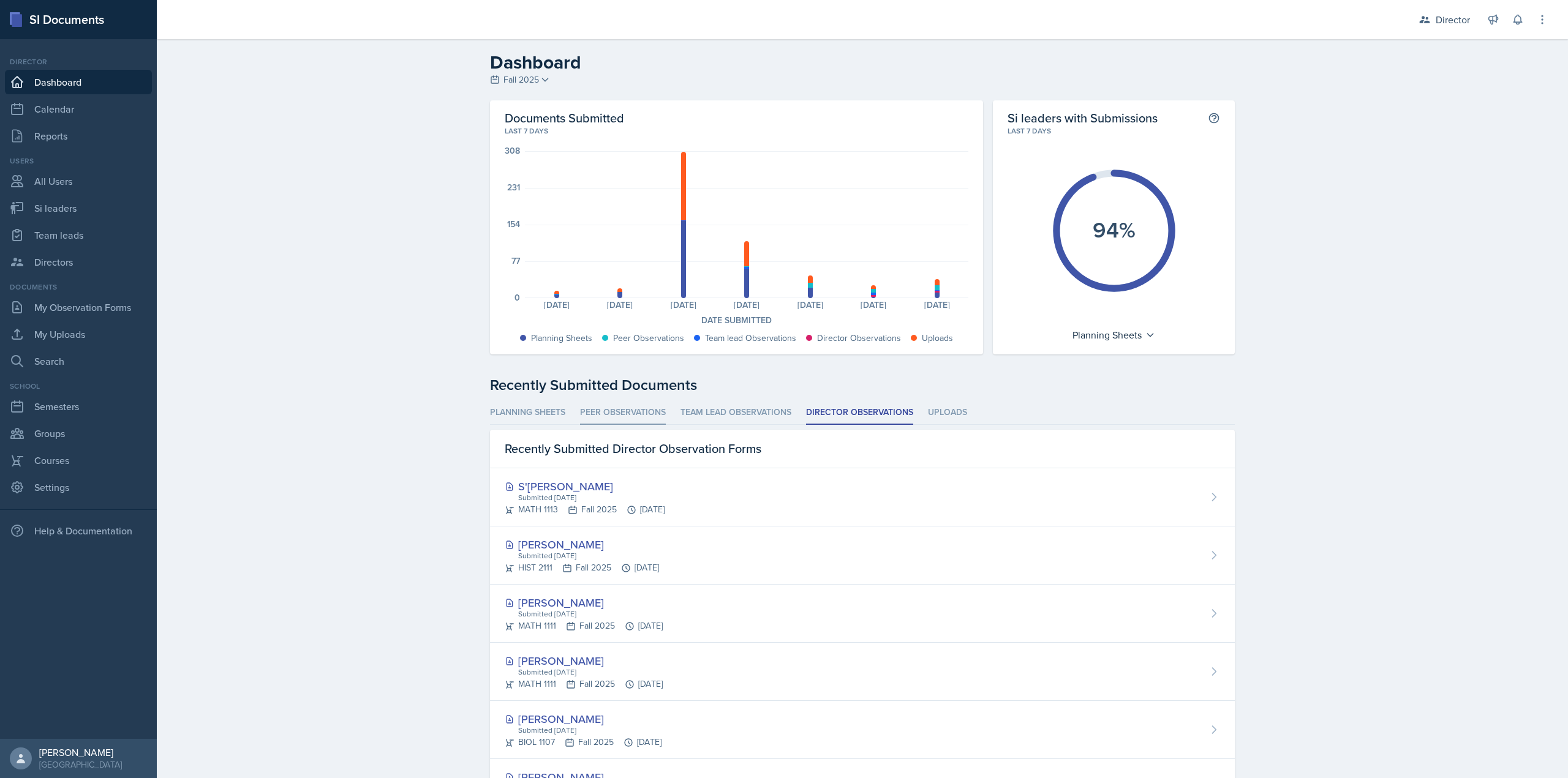
click at [635, 415] on li "Peer Observations" at bounding box center [623, 413] width 85 height 24
click at [719, 410] on li "Team lead Observations" at bounding box center [736, 413] width 111 height 24
click at [847, 410] on li "Director Observations" at bounding box center [860, 413] width 107 height 24
click at [106, 212] on link "Si leaders" at bounding box center [78, 208] width 147 height 25
select select "2bed604d-1099-4043-b1bc-2365e8740244"
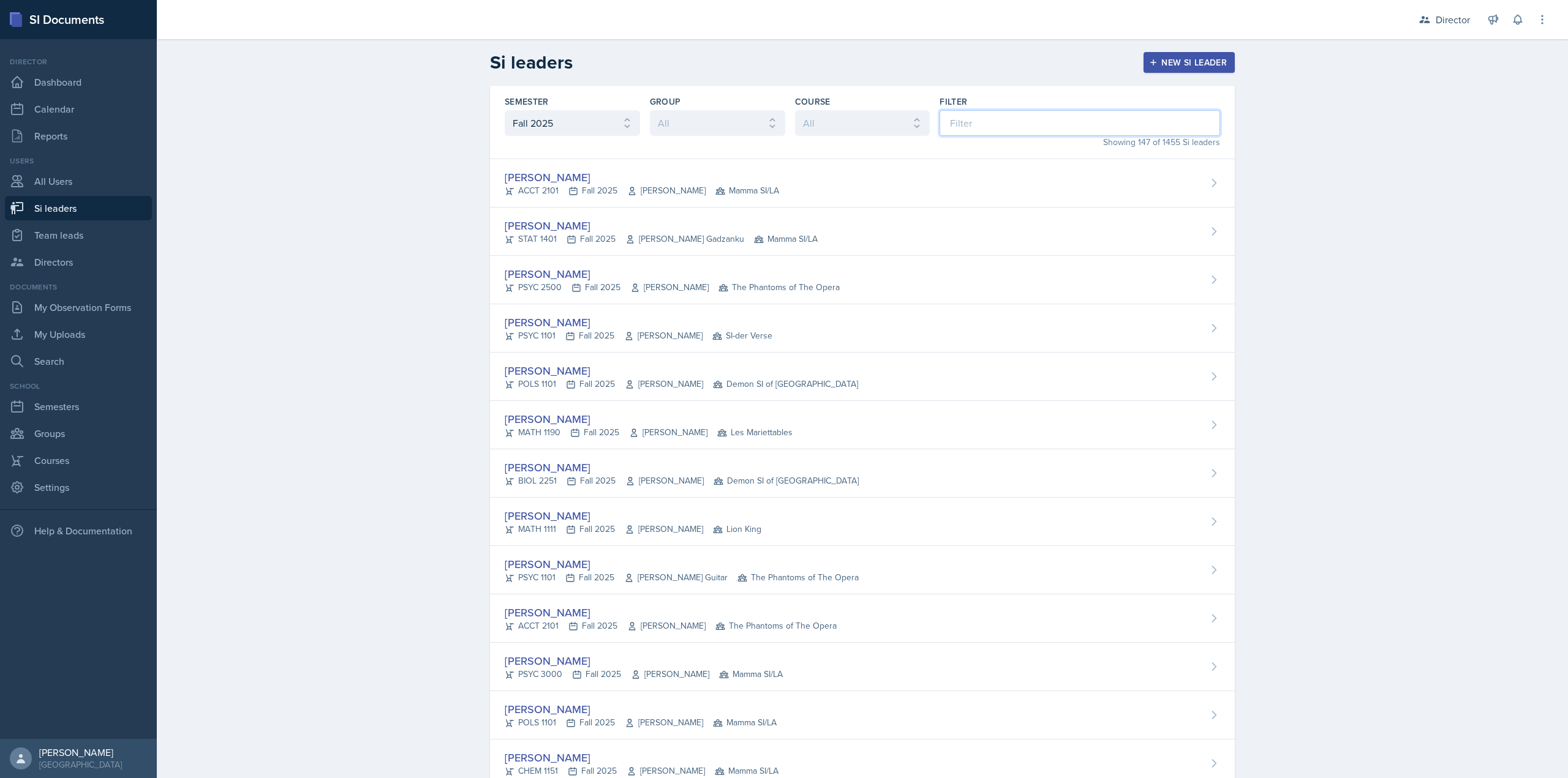
click at [1000, 120] on input at bounding box center [1079, 123] width 281 height 26
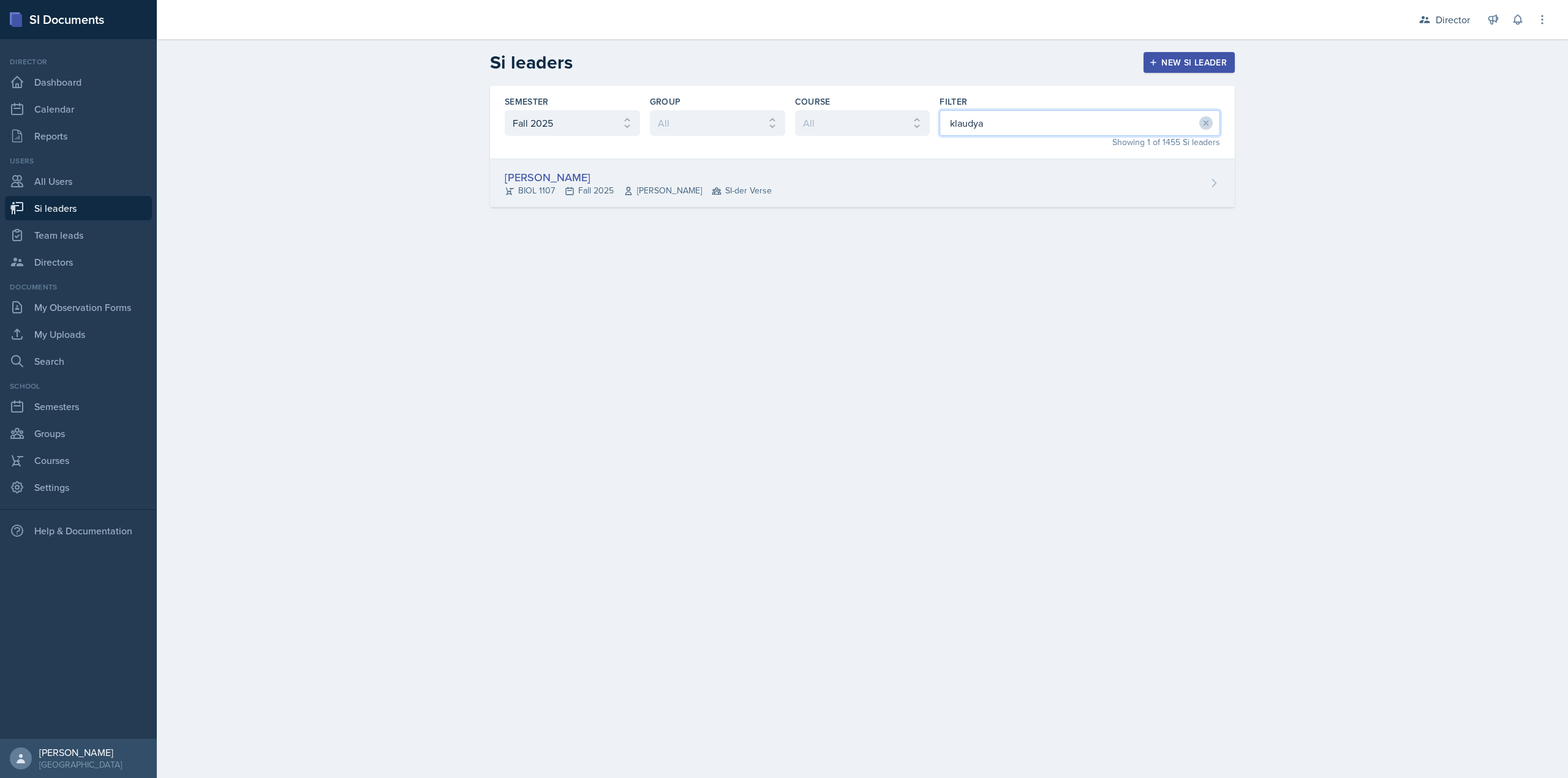
type input "klaudya"
click at [984, 196] on div "Klaudya Hernandez BIOL 1107 Fall 2025 Elizabeth Harrison SI-der Verse" at bounding box center [862, 183] width 745 height 49
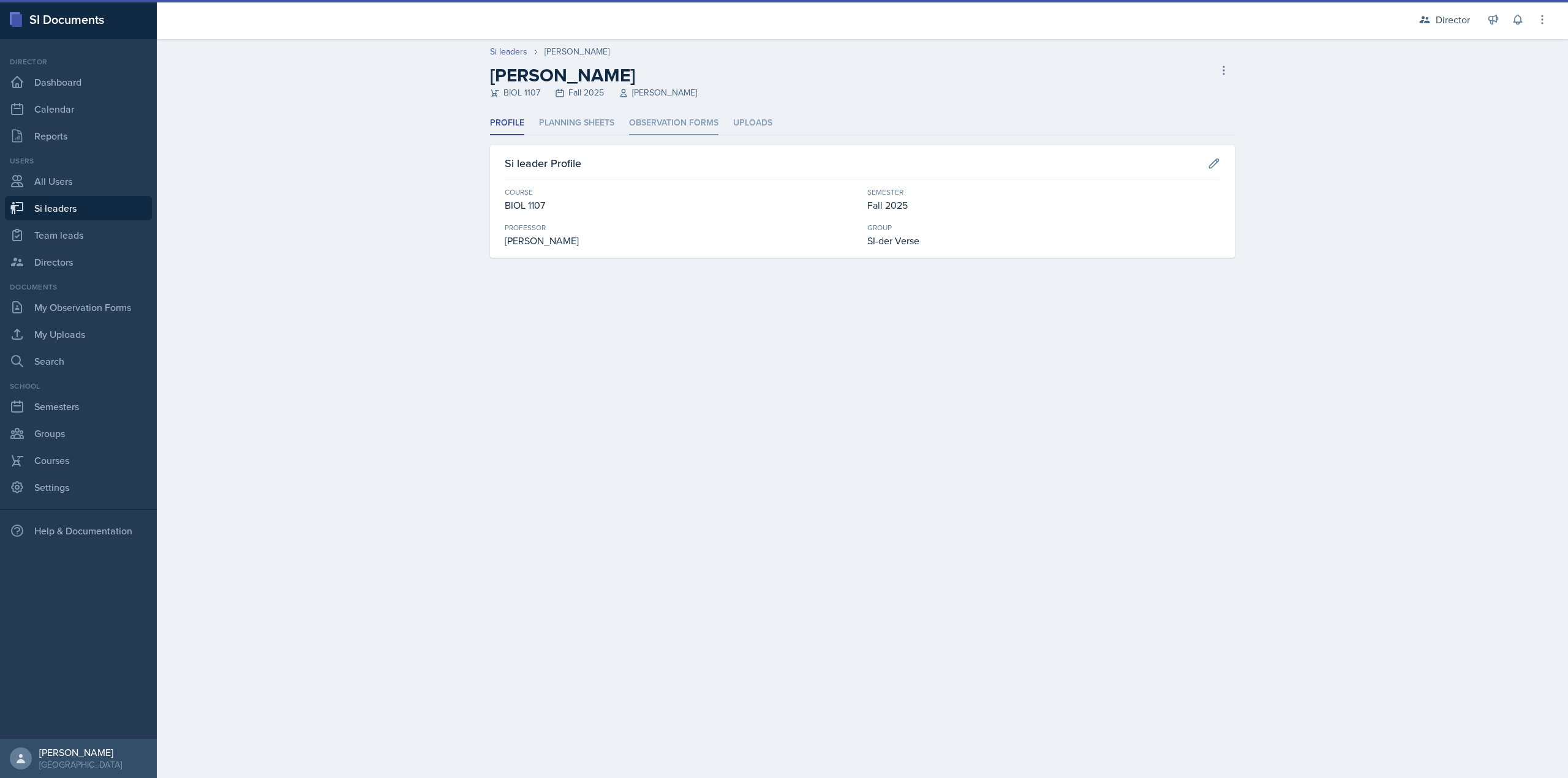
click at [650, 116] on li "Observation Forms" at bounding box center [673, 124] width 90 height 24
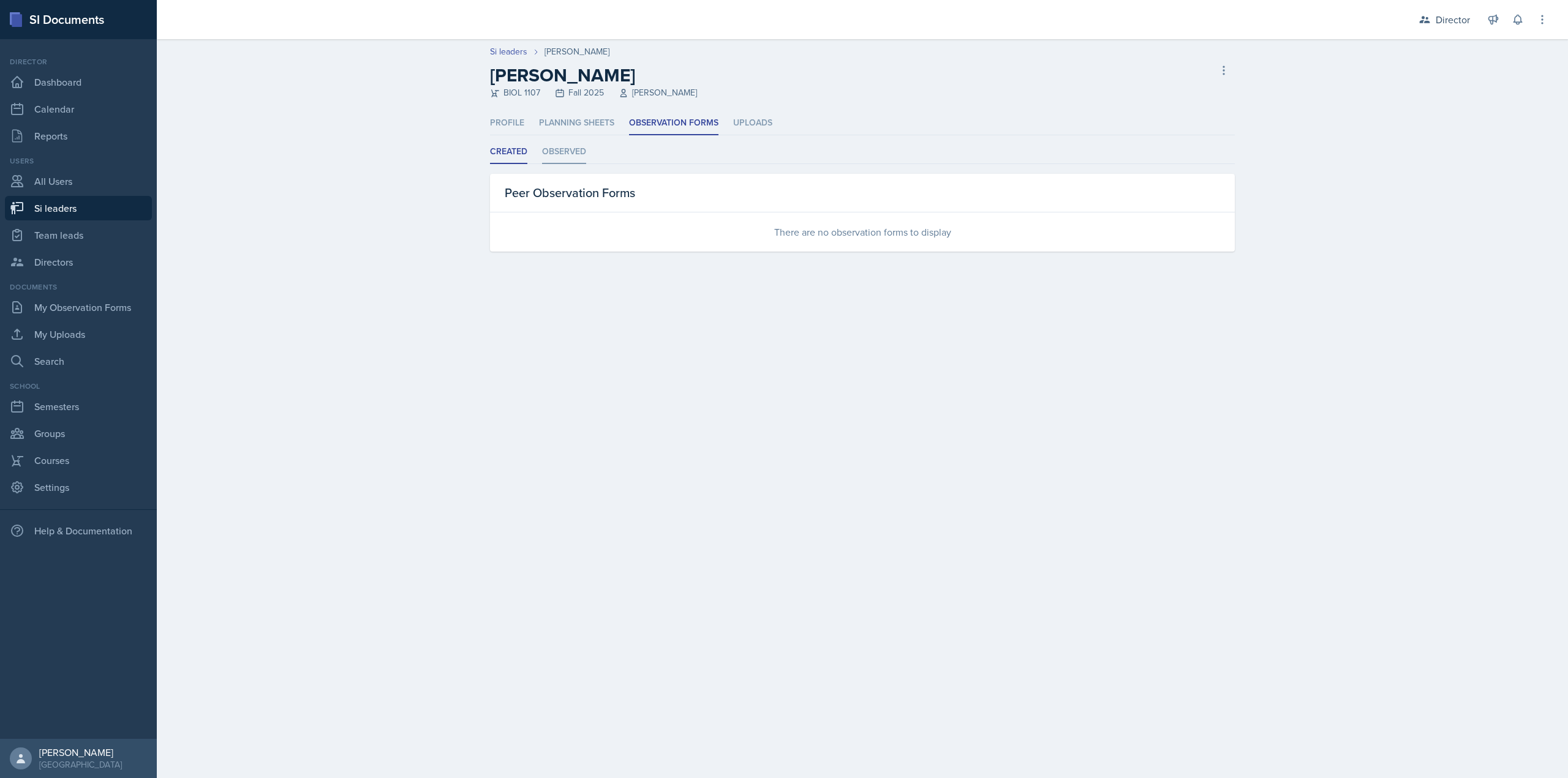
click at [552, 161] on li "Observed" at bounding box center [564, 152] width 44 height 24
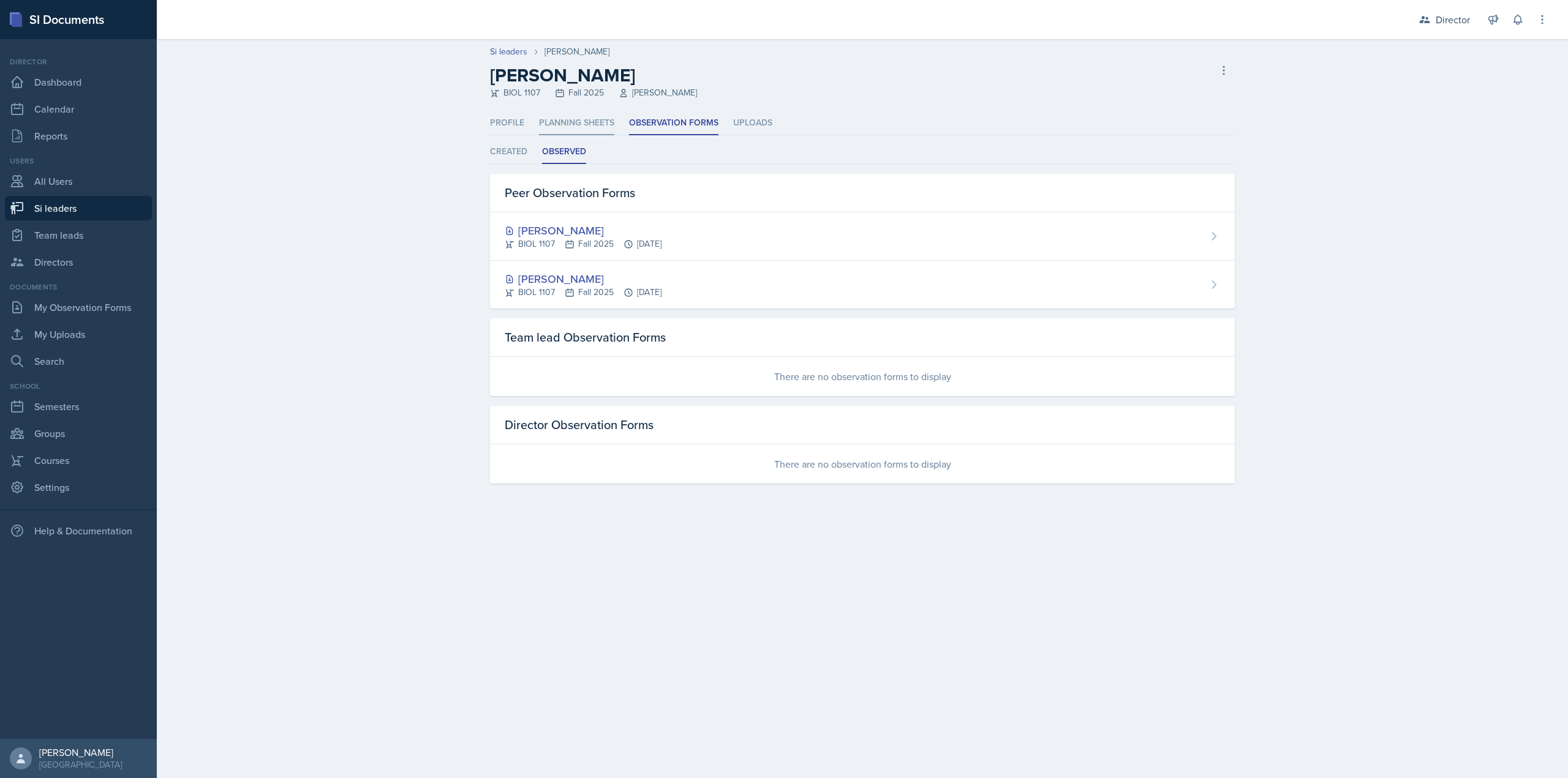
click at [572, 123] on li "Planning Sheets" at bounding box center [577, 124] width 75 height 24
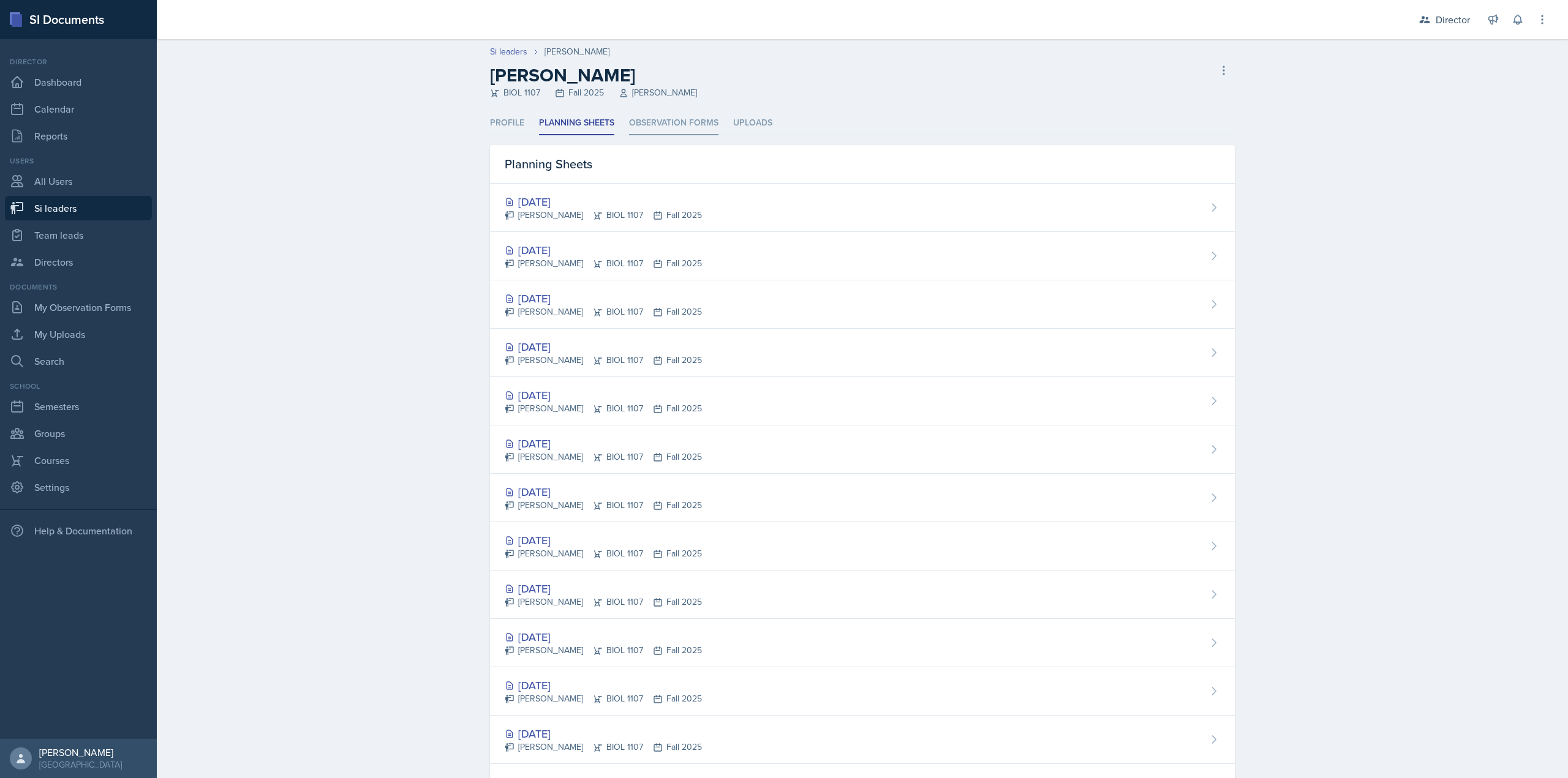
click at [649, 122] on li "Observation Forms" at bounding box center [673, 124] width 90 height 24
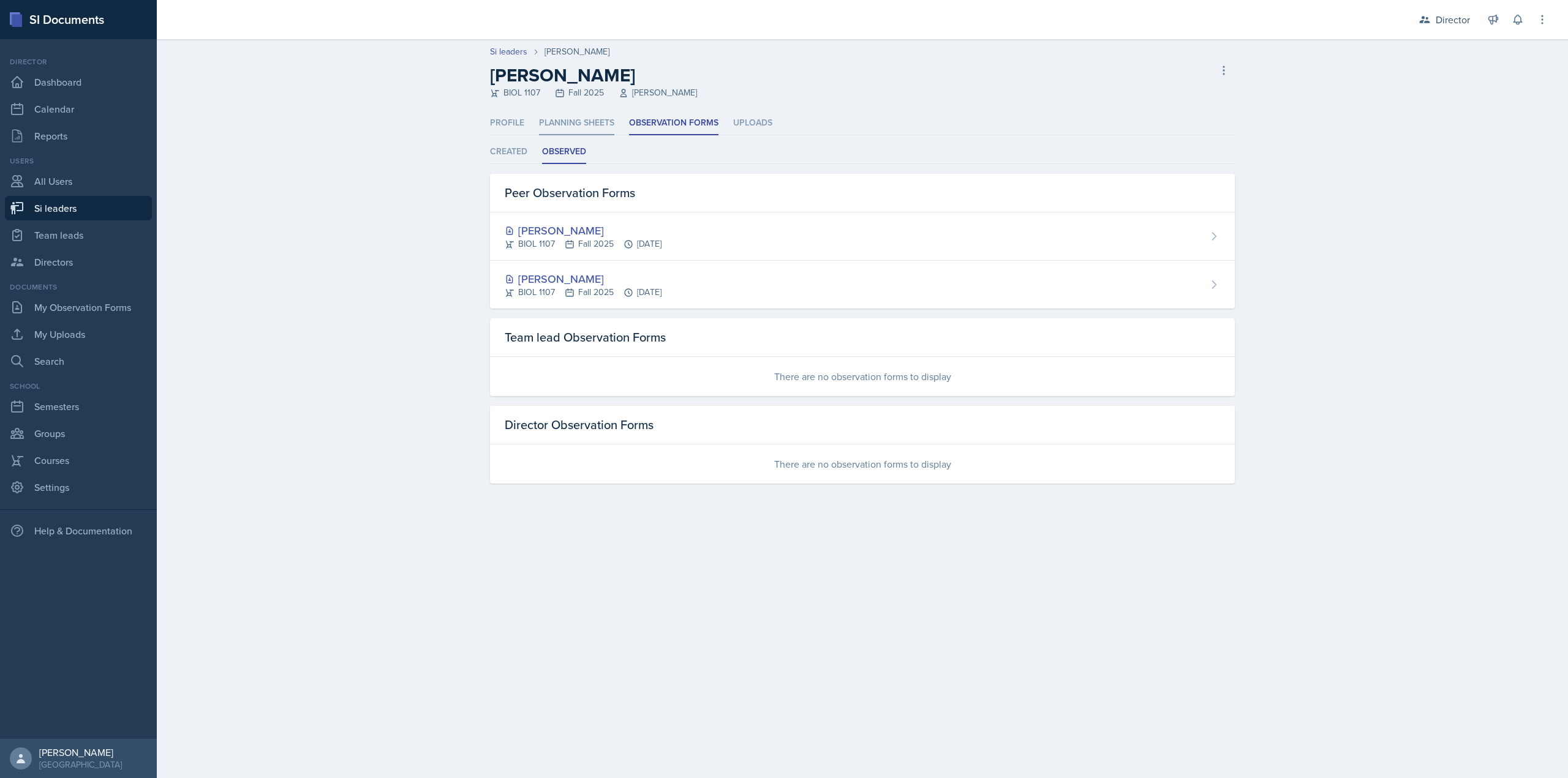
click at [562, 131] on li "Planning Sheets" at bounding box center [577, 124] width 75 height 24
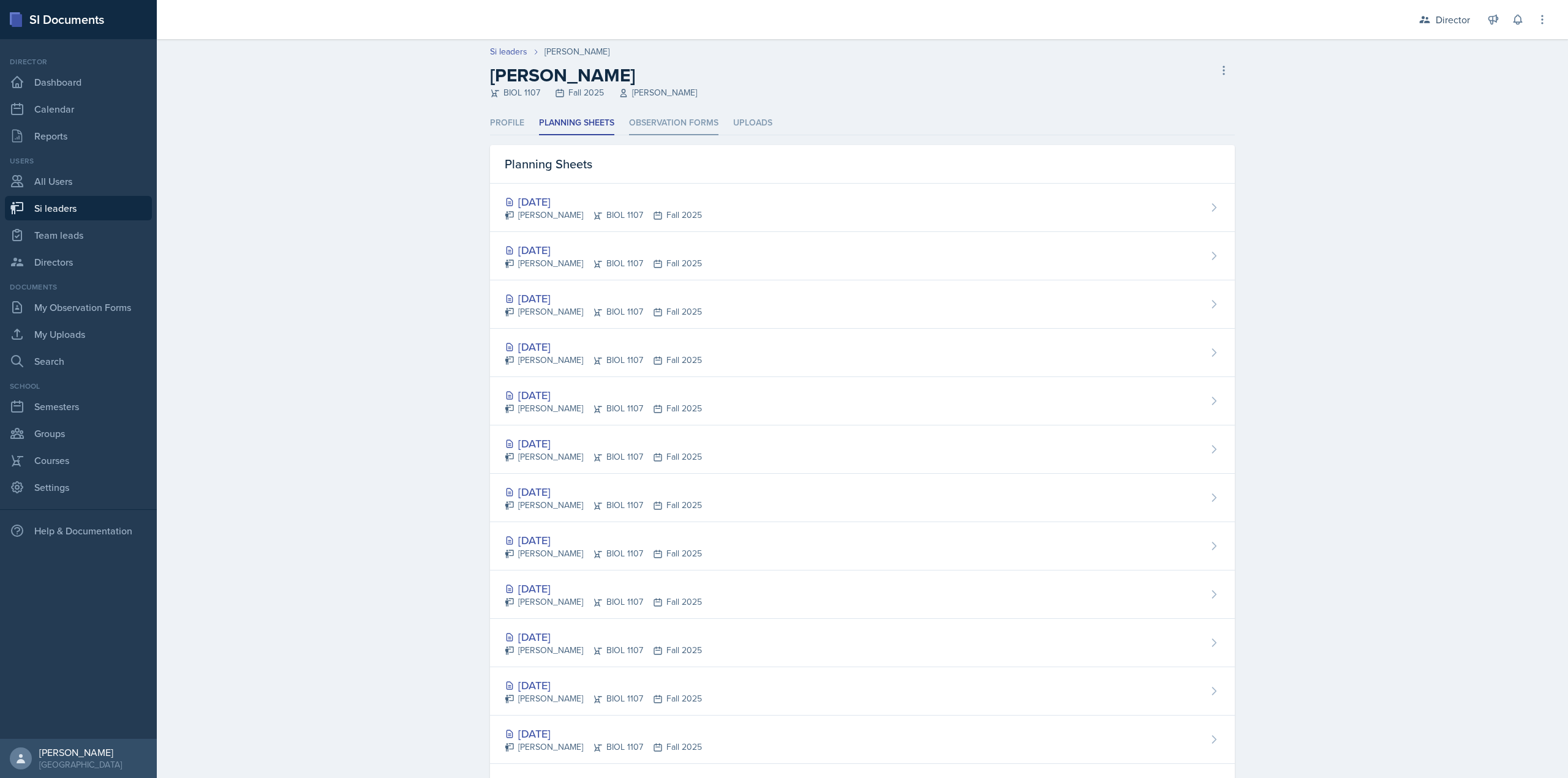
click at [659, 129] on li "Observation Forms" at bounding box center [673, 124] width 90 height 24
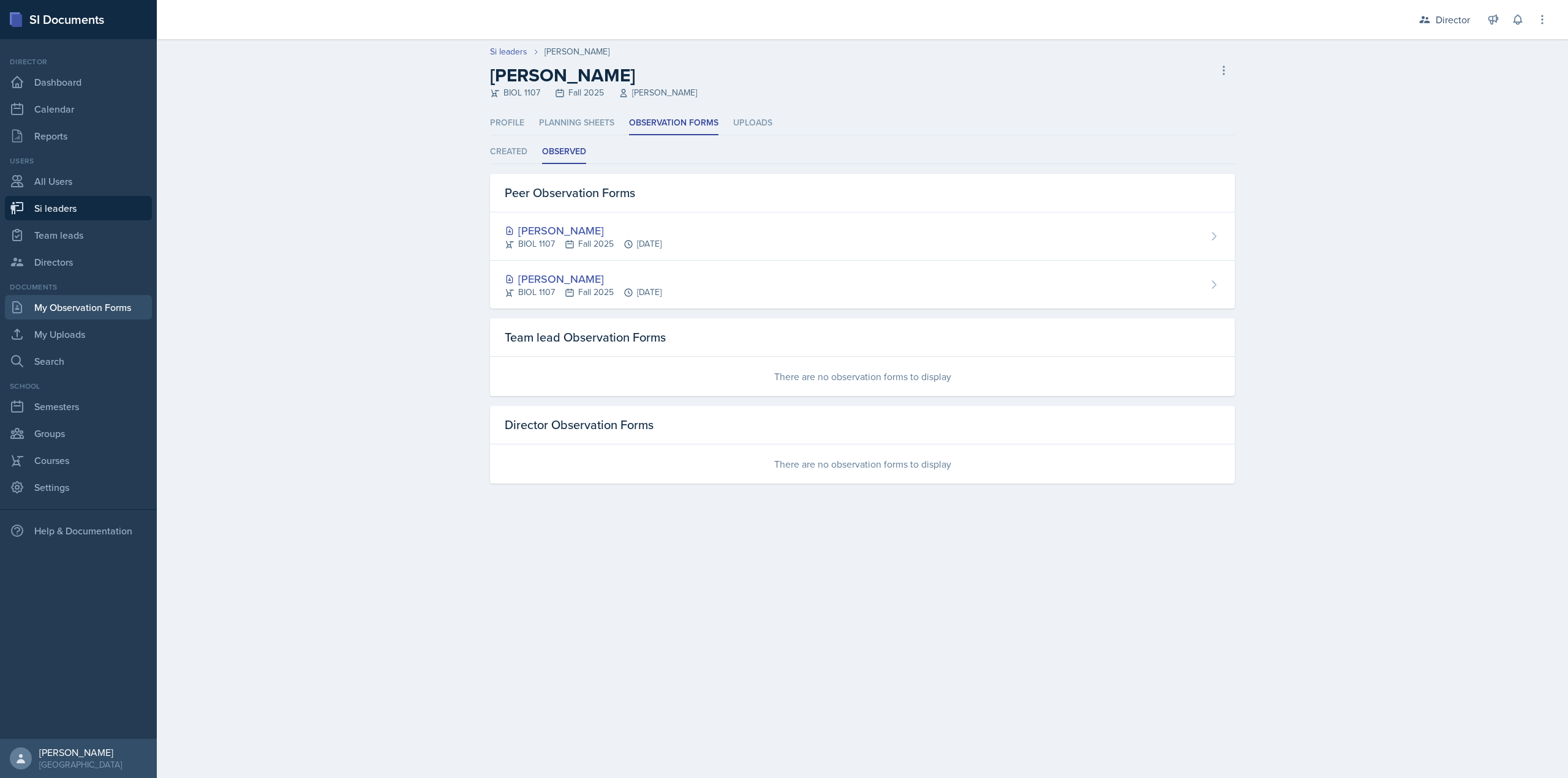
click at [85, 310] on link "My Observation Forms" at bounding box center [78, 307] width 147 height 25
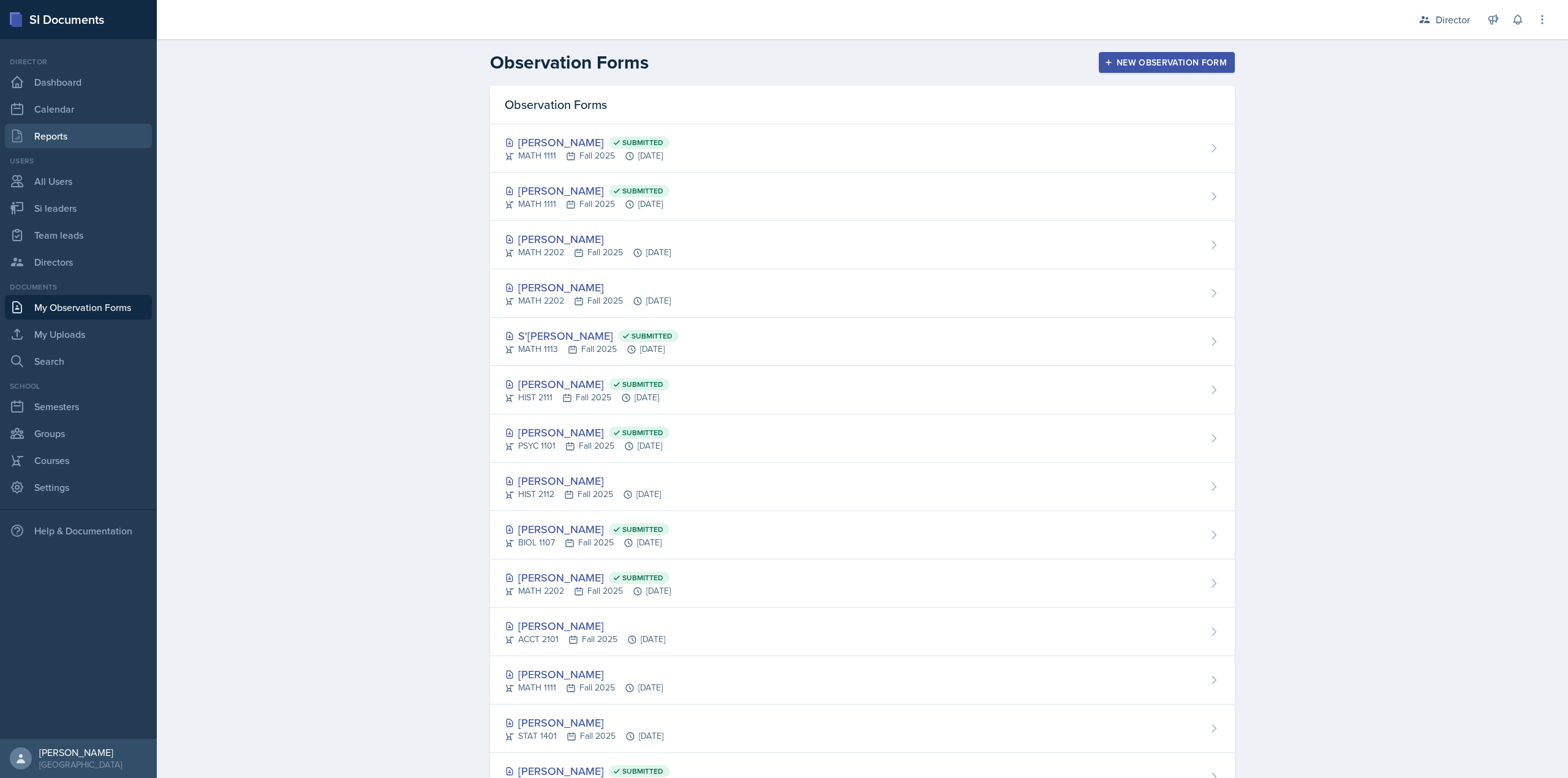
click at [81, 131] on link "Reports" at bounding box center [78, 136] width 147 height 25
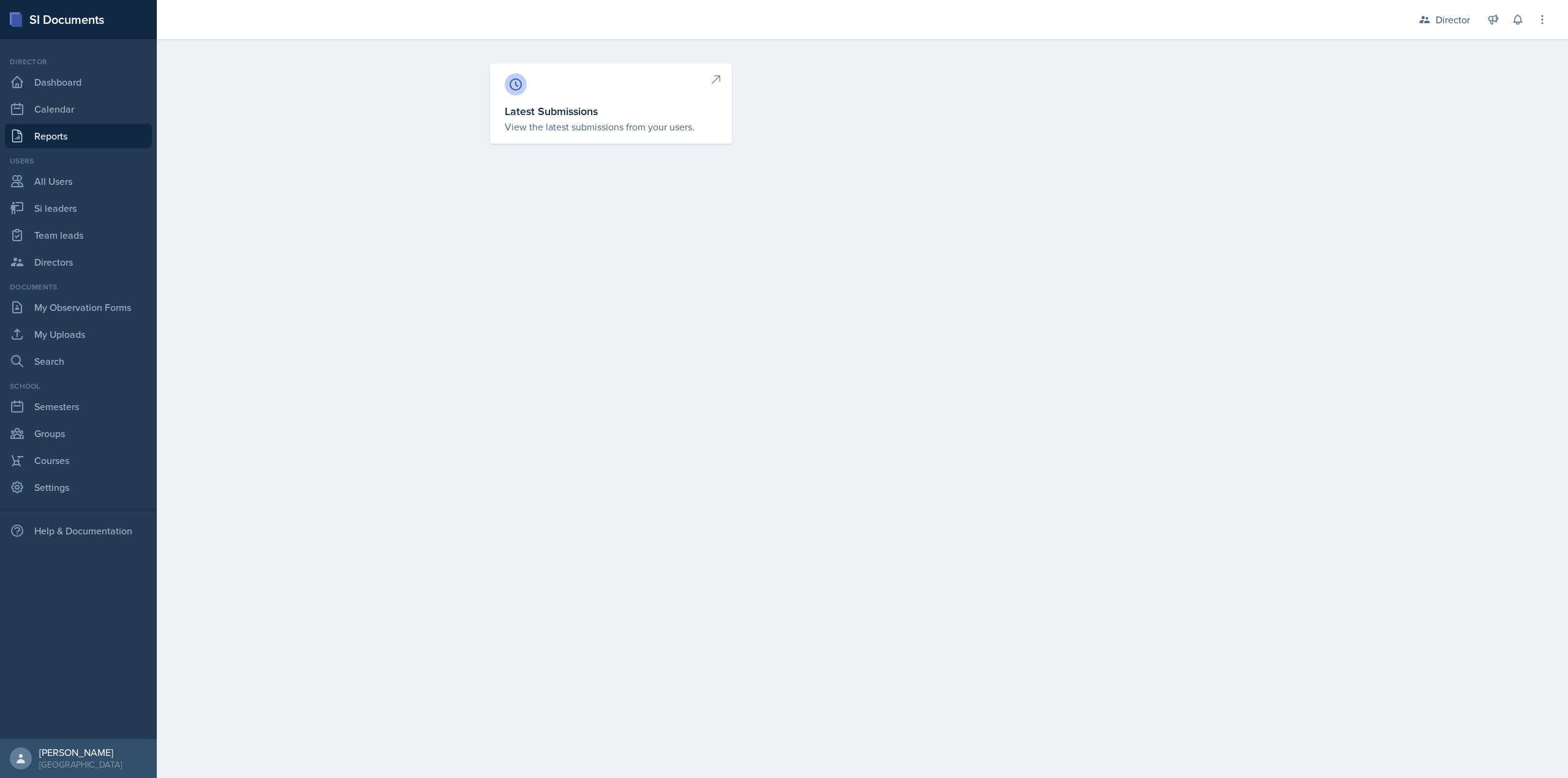
click at [501, 138] on link "Latest Submissions View the latest submissions from your users." at bounding box center [611, 104] width 242 height 80
select select "1"
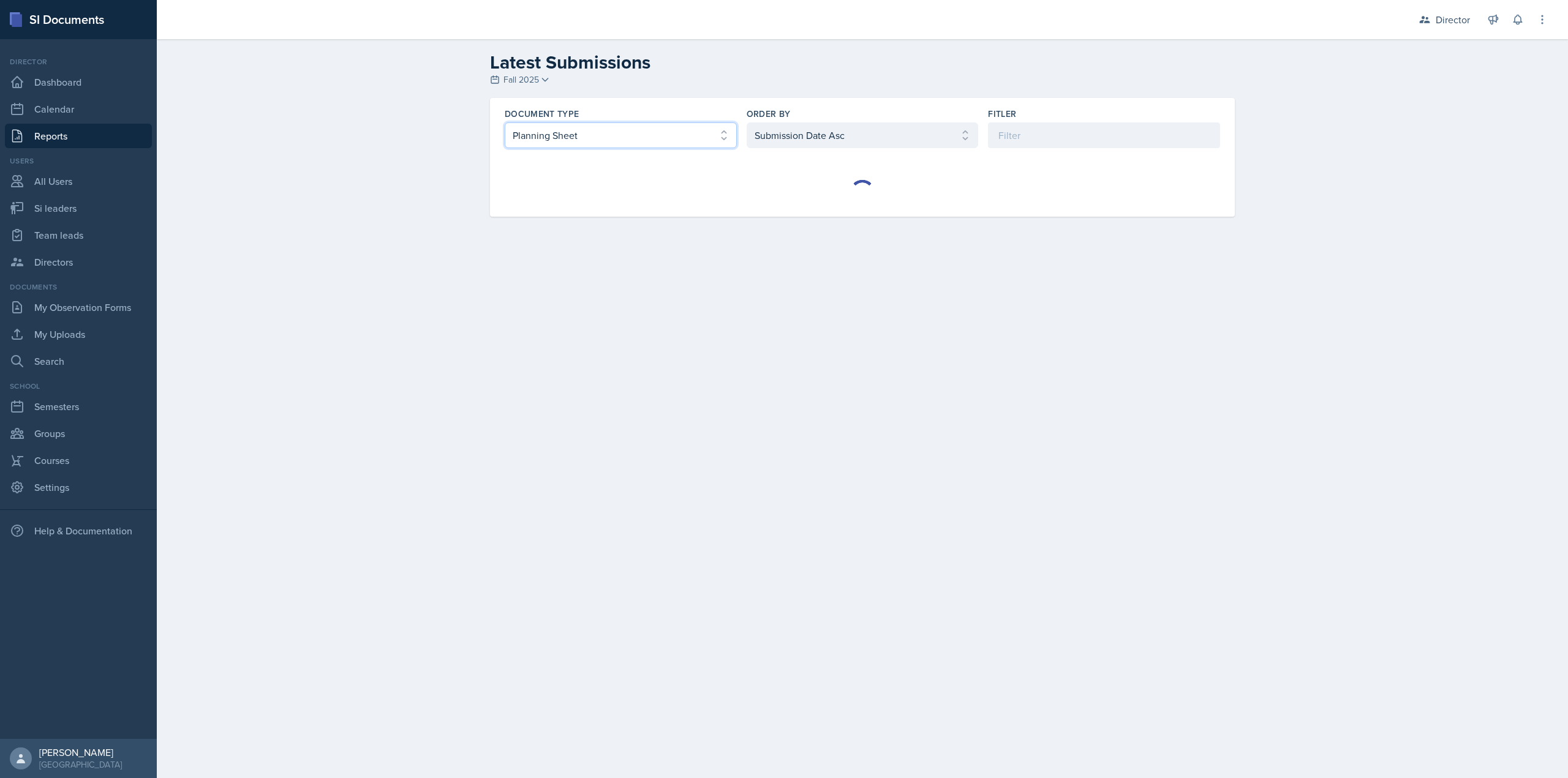
drag, startPoint x: 686, startPoint y: 127, endPoint x: 672, endPoint y: 138, distance: 17.8
click at [686, 127] on select "Select document type Planning Sheet Peer Observation Form Team lead Observation…" at bounding box center [621, 136] width 232 height 26
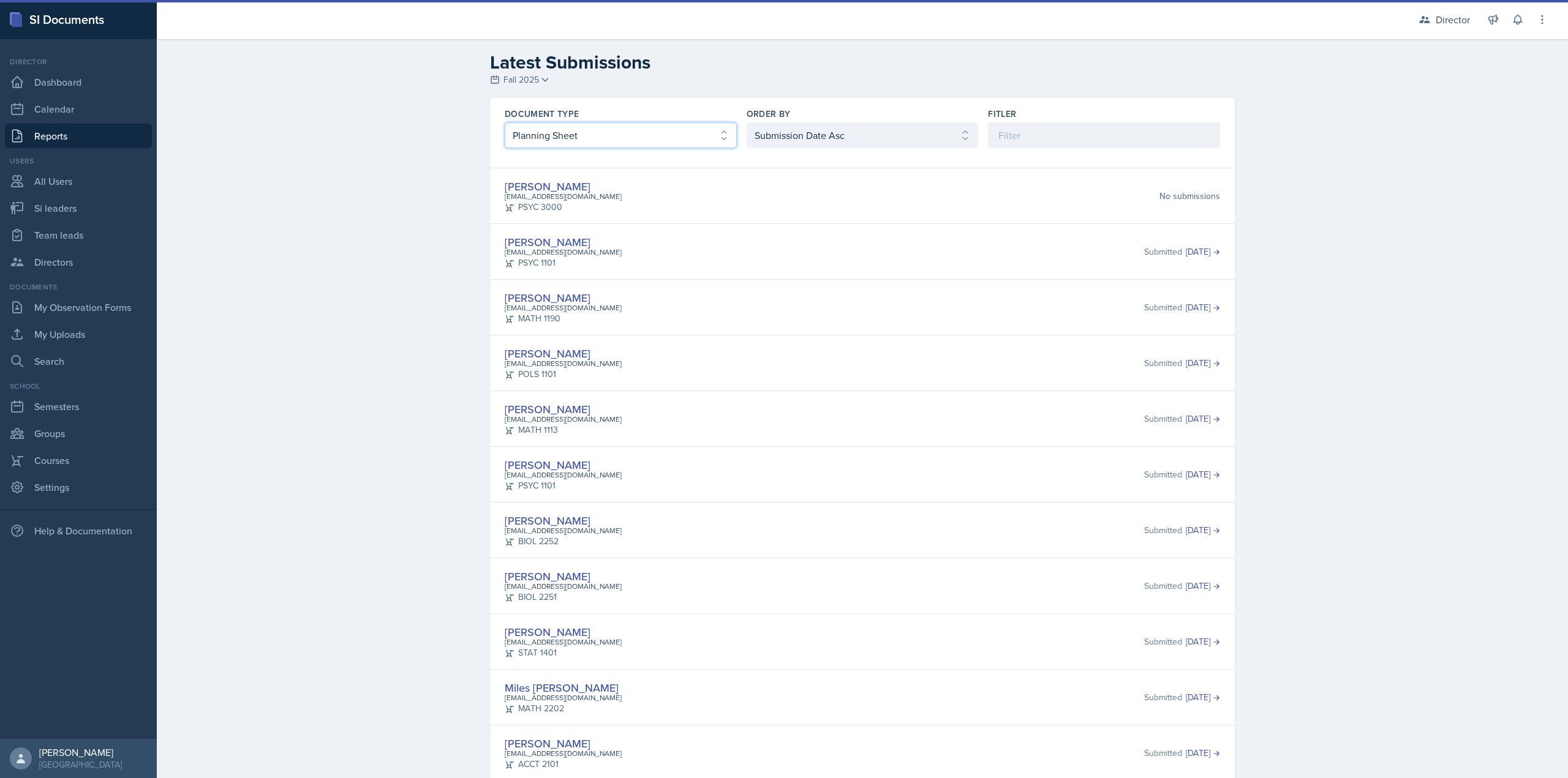
select select "3"
click at [505, 123] on select "Select document type Planning Sheet Peer Observation Form Team lead Observation…" at bounding box center [621, 136] width 232 height 26
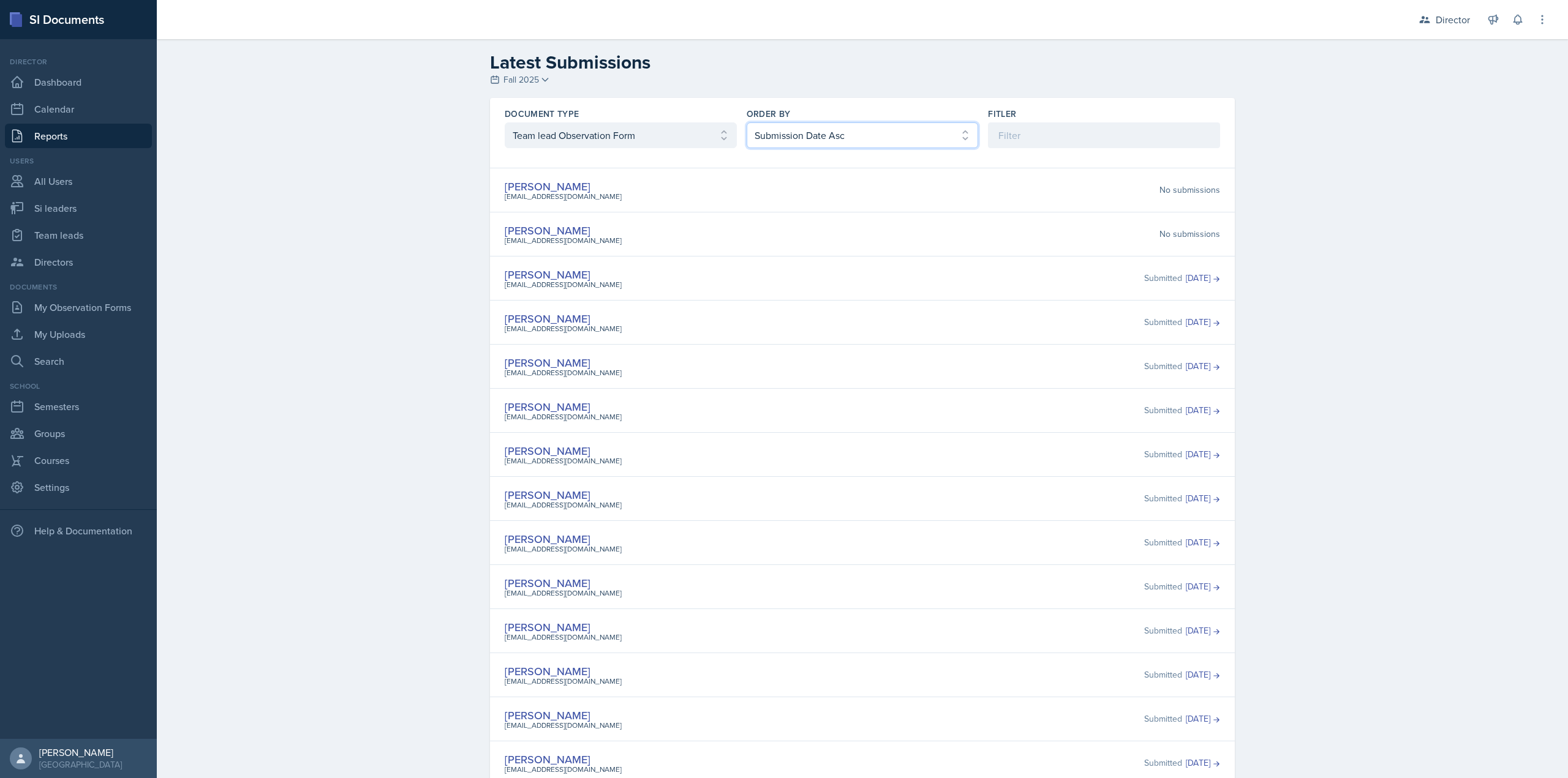
click at [864, 127] on select "Select order by Submission Date Asc Submission Date Desc User Last Name" at bounding box center [862, 136] width 232 height 26
select select "2"
click at [746, 123] on select "Select order by Submission Date Asc Submission Date Desc User Last Name" at bounding box center [862, 136] width 232 height 26
click at [656, 125] on select "Select document type Planning Sheet Peer Observation Form Team lead Observation…" at bounding box center [621, 136] width 232 height 26
select select "2"
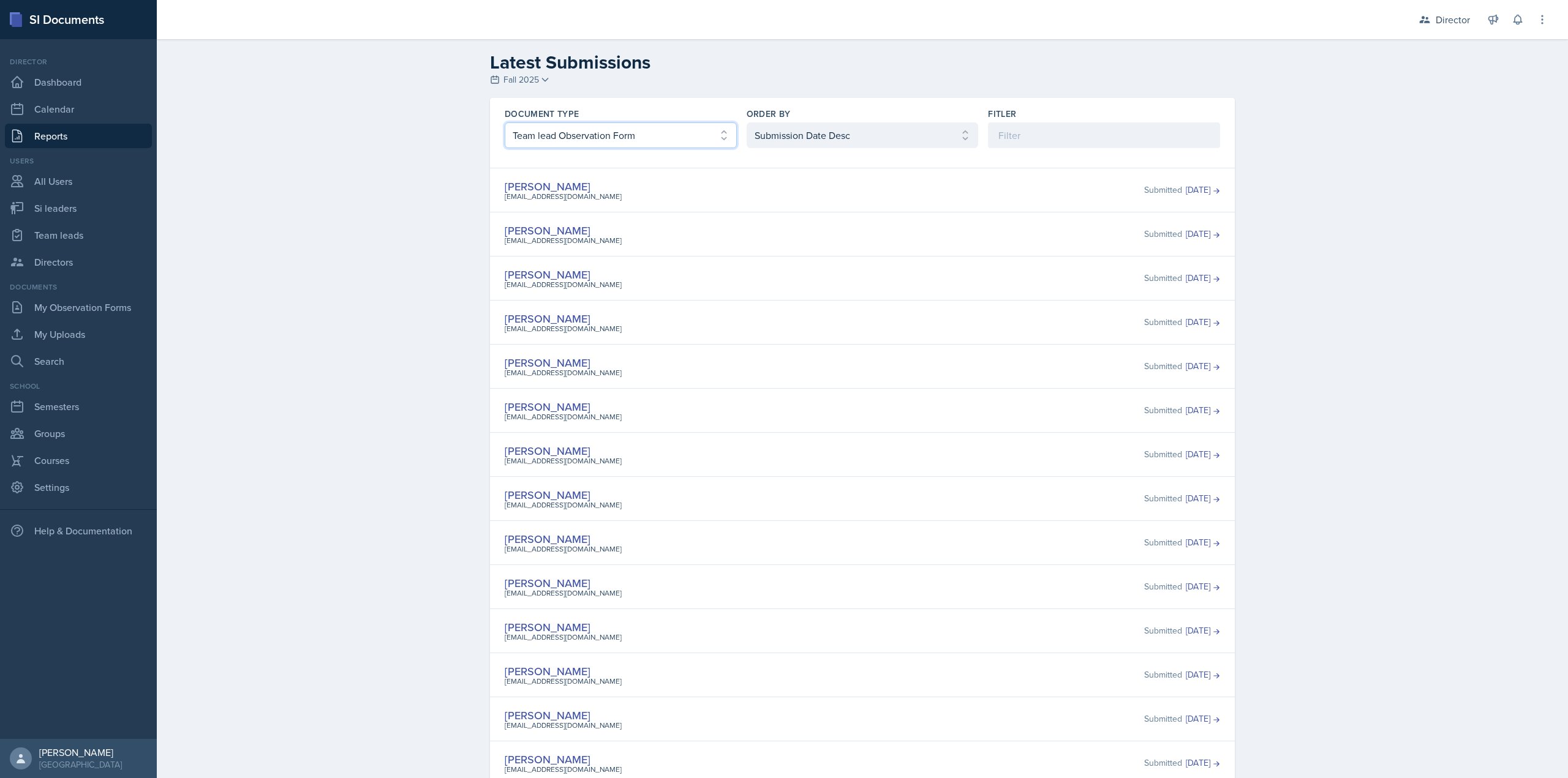
click at [505, 123] on select "Select document type Planning Sheet Peer Observation Form Team lead Observation…" at bounding box center [621, 136] width 232 height 26
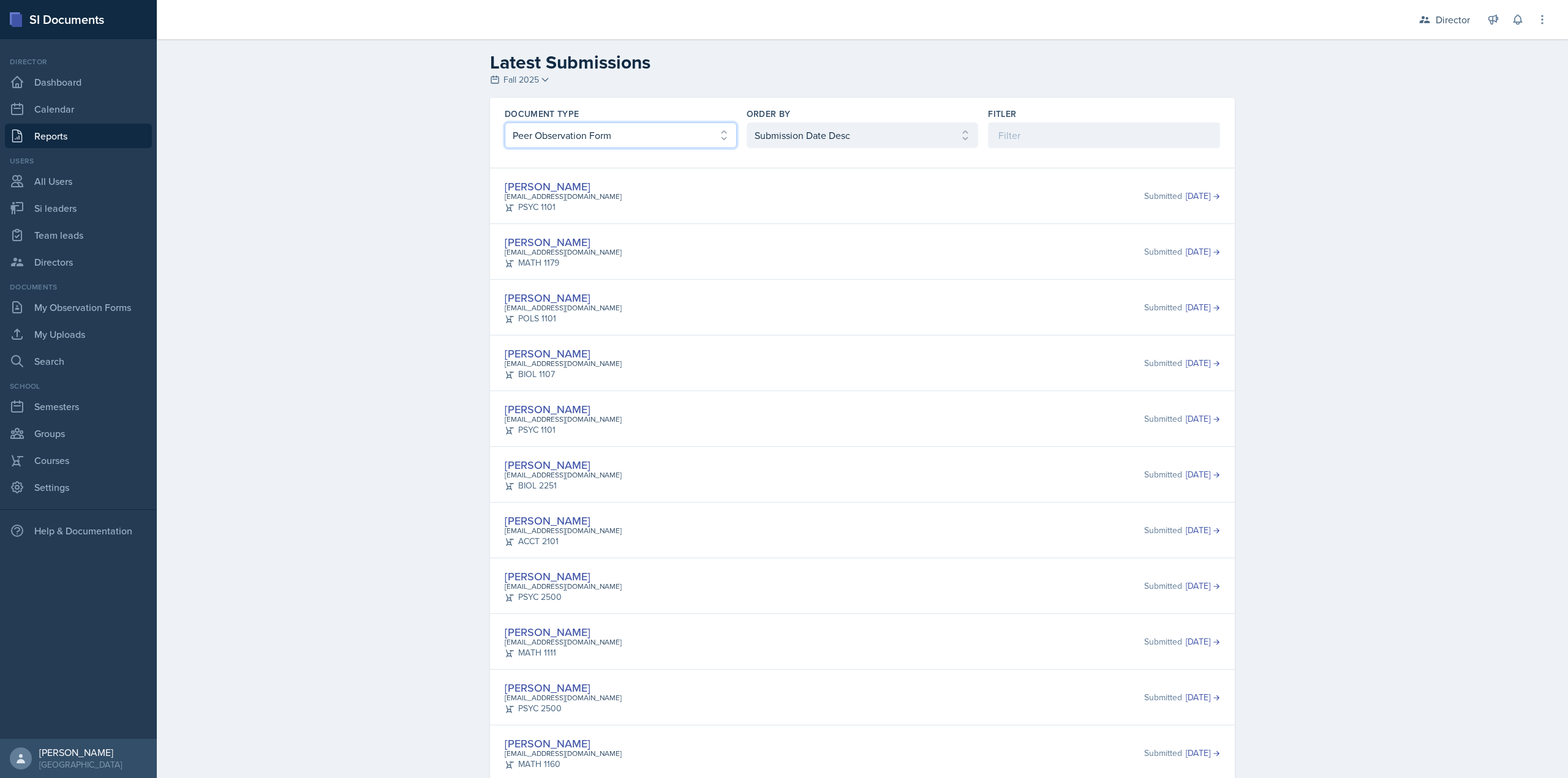
click at [666, 127] on select "Select document type Planning Sheet Peer Observation Form Team lead Observation…" at bounding box center [621, 136] width 232 height 26
click at [505, 123] on select "Select document type Planning Sheet Peer Observation Form Team lead Observation…" at bounding box center [621, 136] width 232 height 26
click at [84, 207] on link "Si leaders" at bounding box center [78, 208] width 147 height 25
select select "2bed604d-1099-4043-b1bc-2365e8740244"
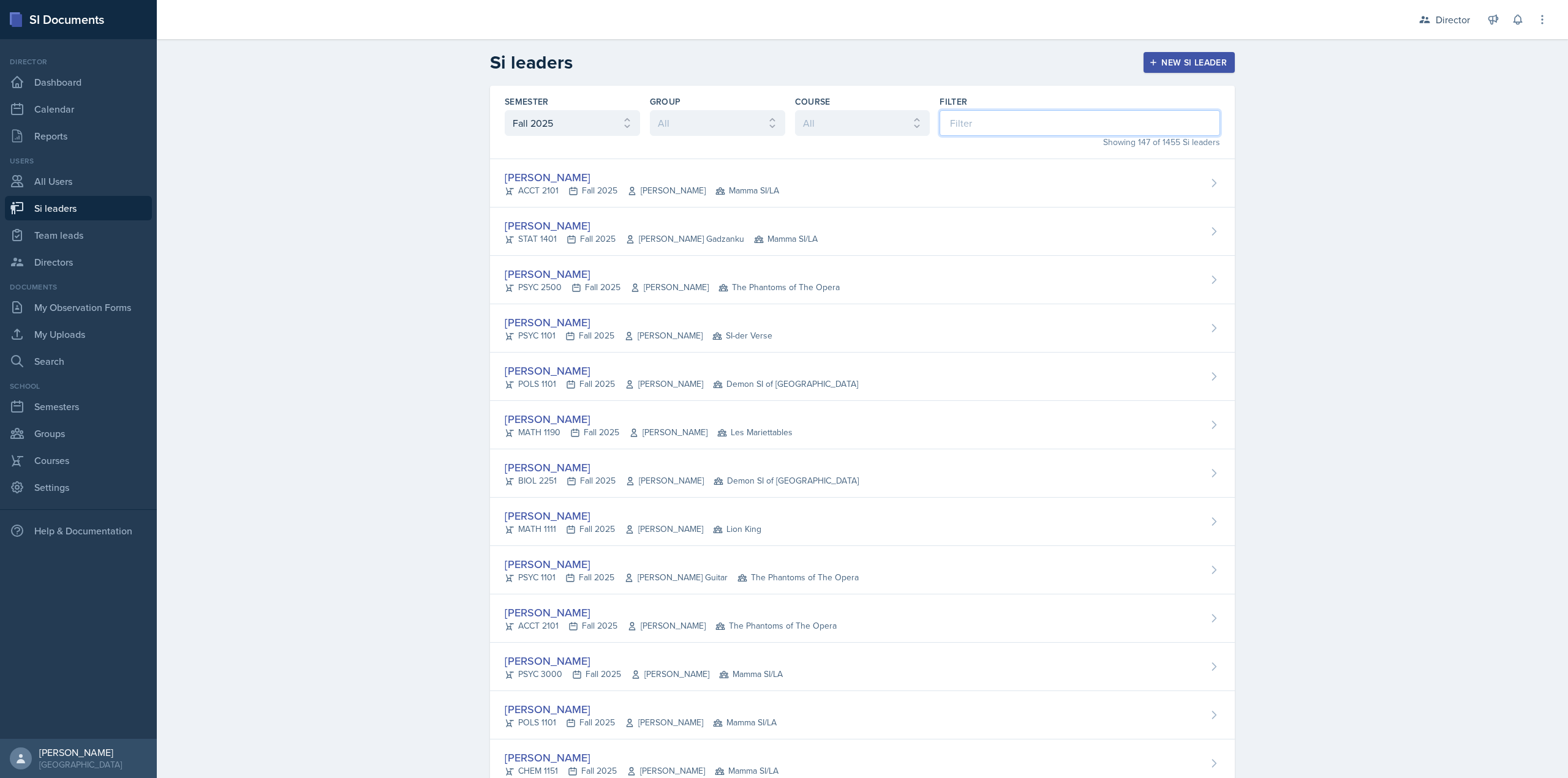
click at [986, 113] on input at bounding box center [1079, 123] width 281 height 26
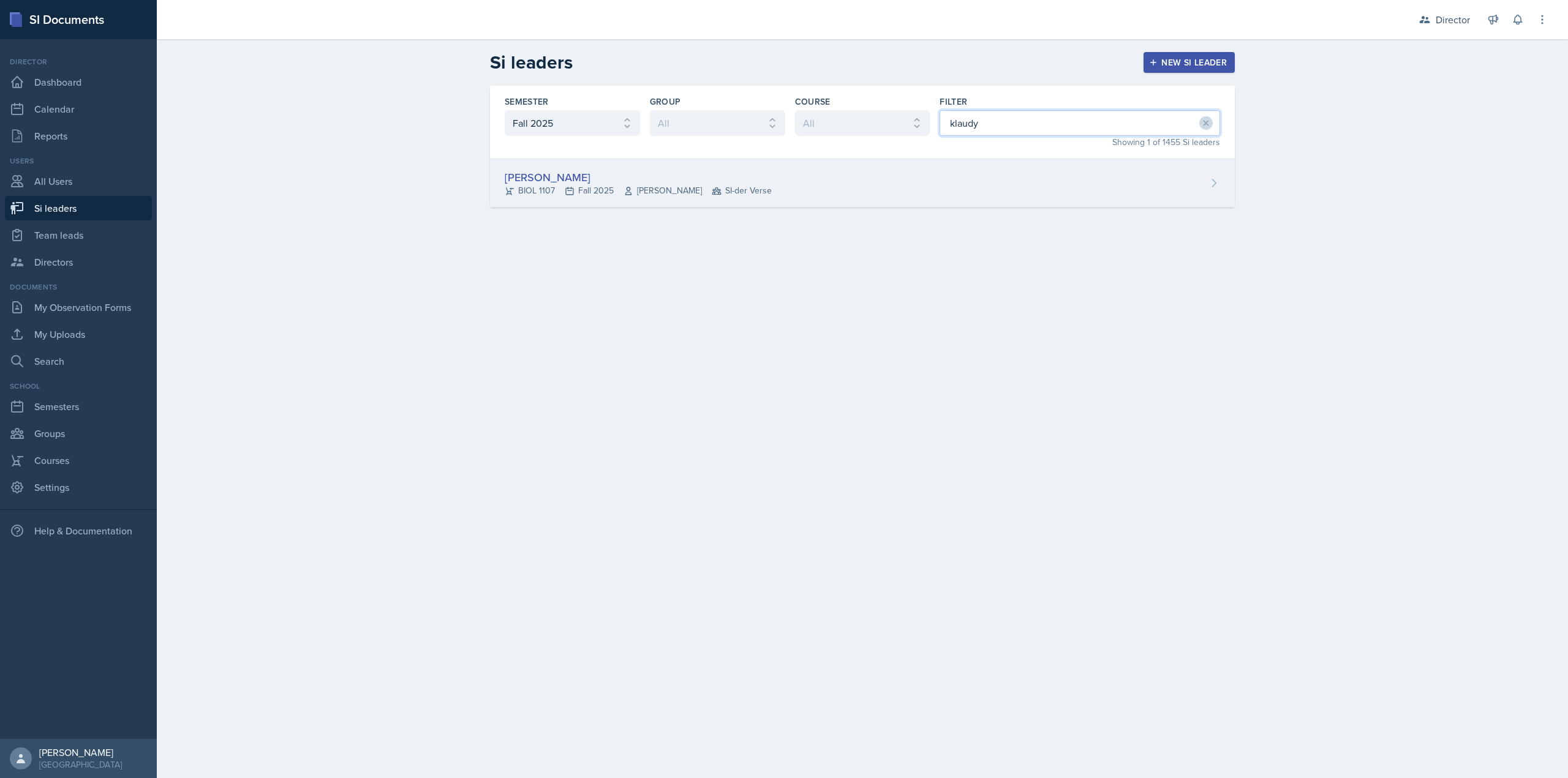
type input "klaudy"
click at [776, 168] on div "Klaudya Hernandez BIOL 1107 Fall 2025 Elizabeth Harrison SI-der Verse" at bounding box center [862, 183] width 745 height 49
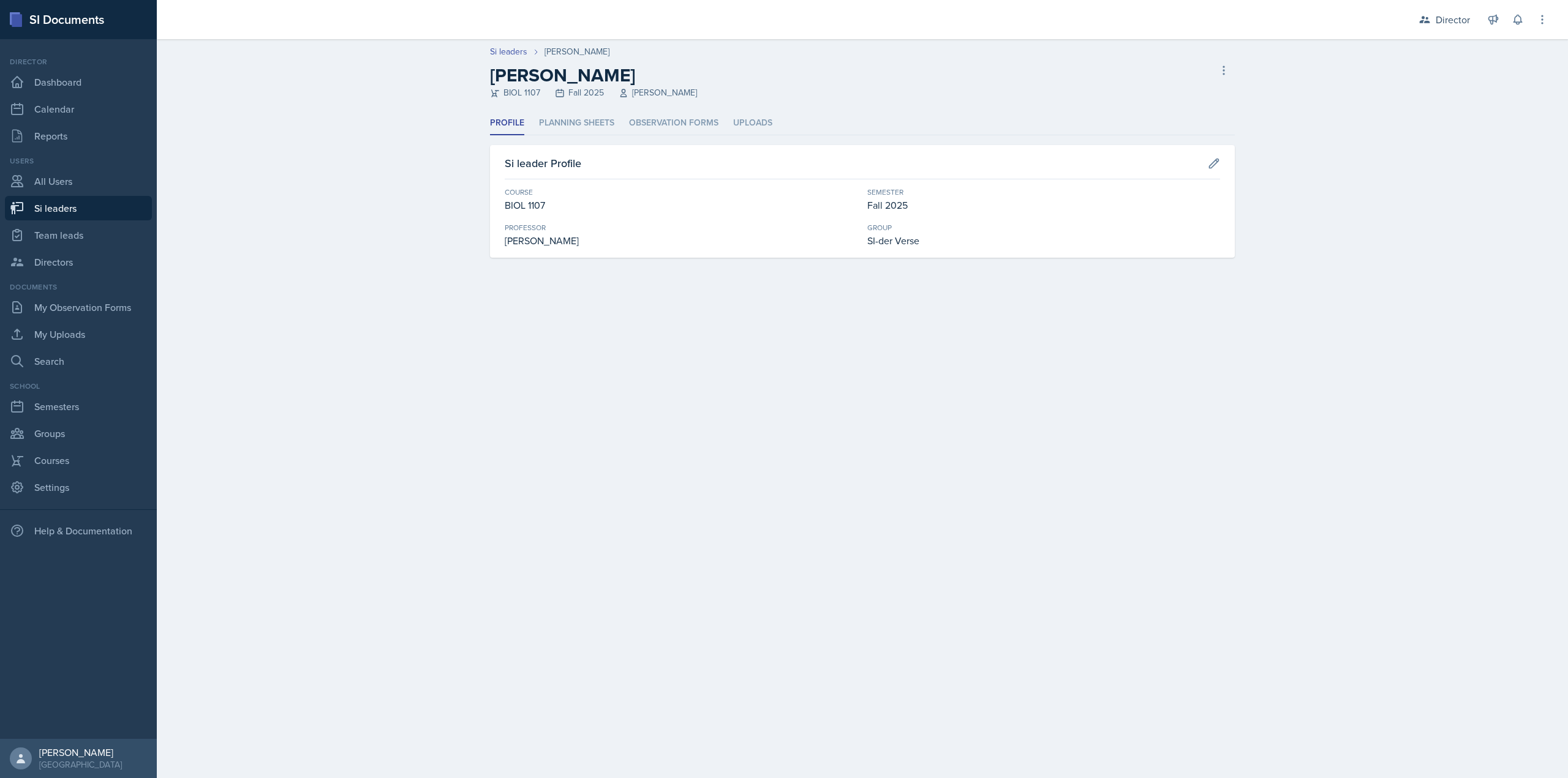
click at [628, 127] on ul "Profile Planning Sheets Observation Forms Uploads" at bounding box center [862, 124] width 745 height 24
click at [570, 128] on li "Planning Sheets" at bounding box center [577, 124] width 75 height 24
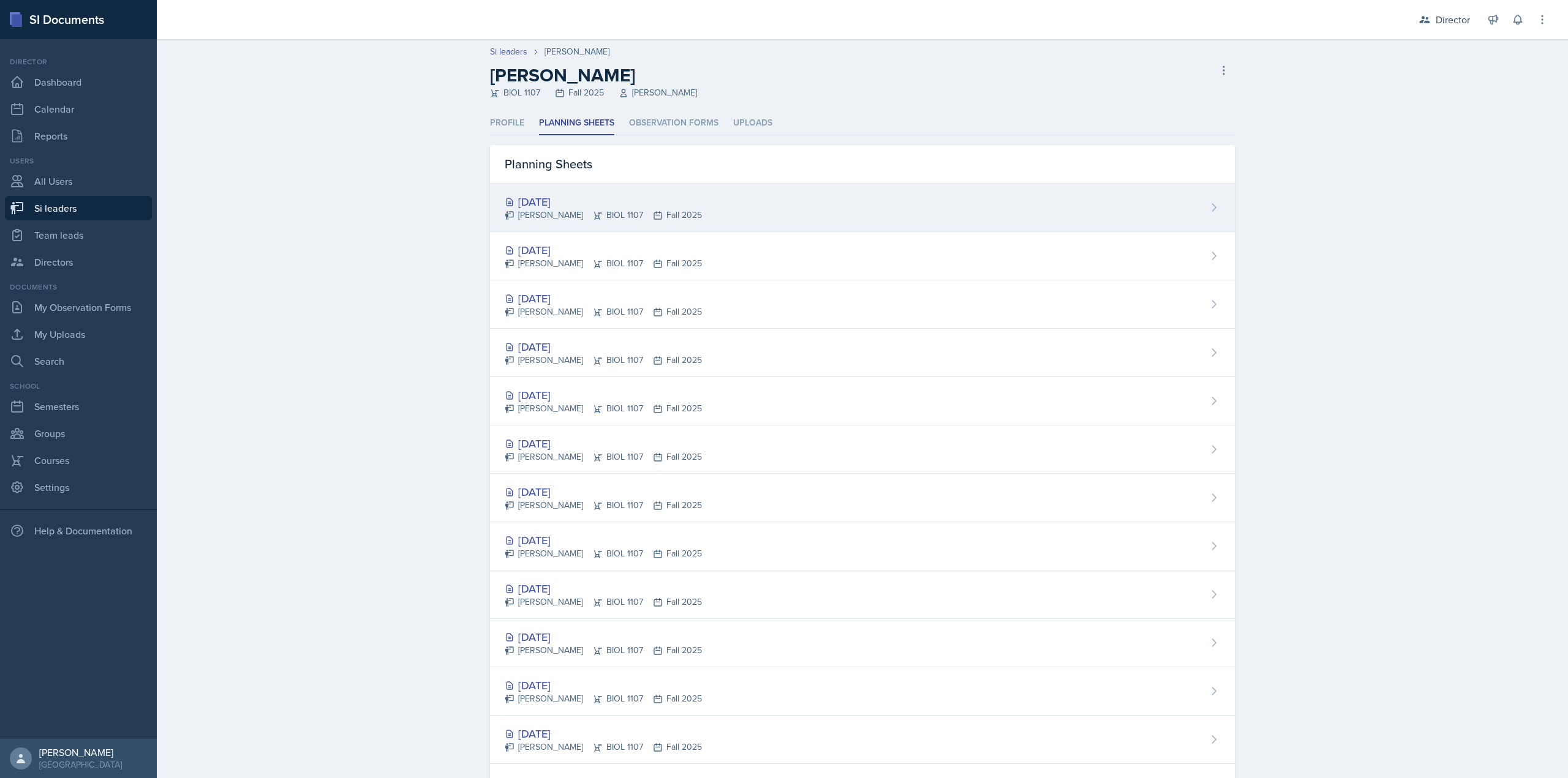
click at [630, 218] on div "Klaudya Hernandez BIOL 1107 Fall 2025" at bounding box center [603, 215] width 197 height 13
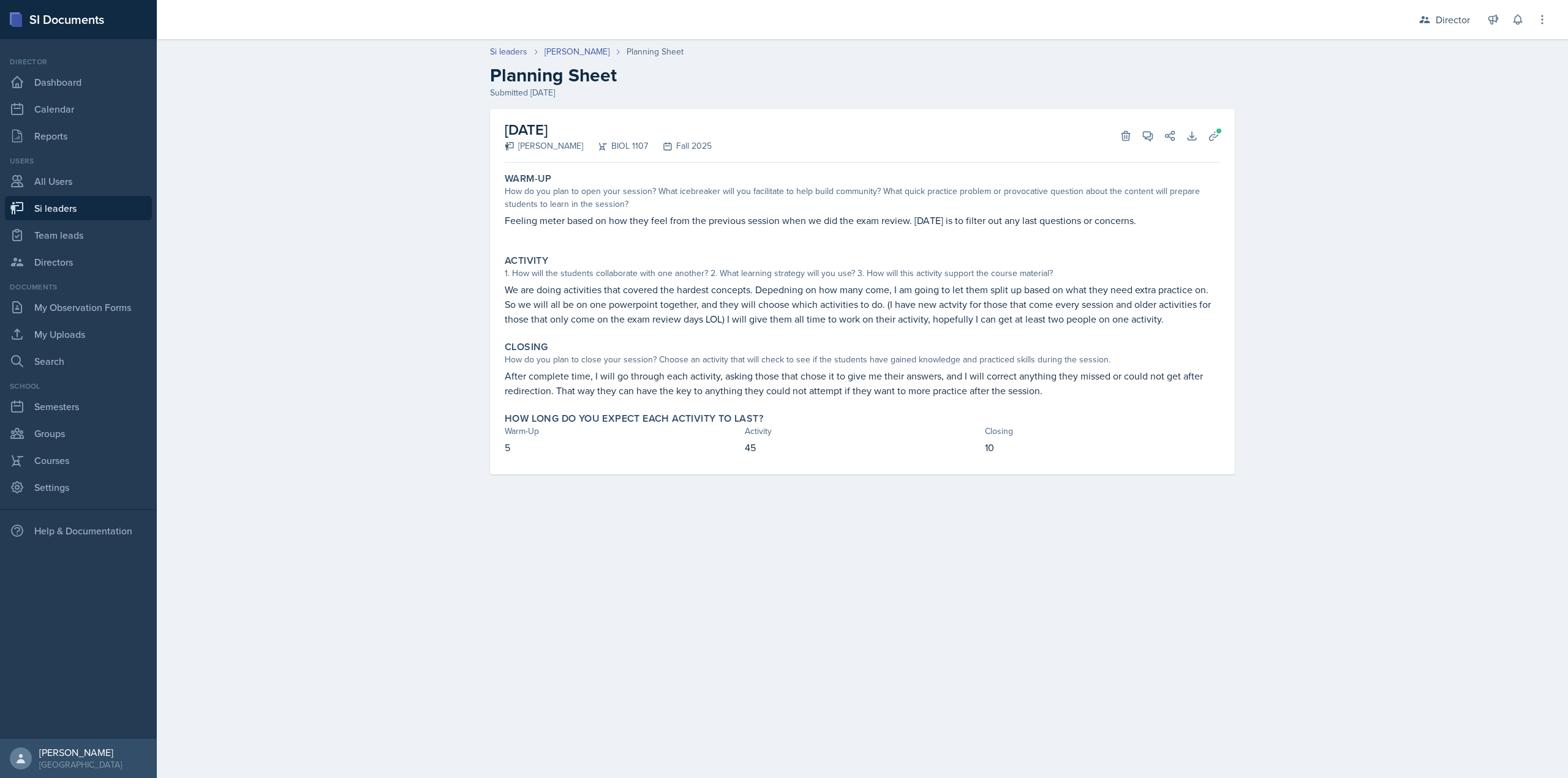
click at [638, 325] on p "We are doing activities that covered the hardest concepts. Depedning on how man…" at bounding box center [862, 305] width 715 height 44
click at [616, 325] on p "We are doing activities that covered the hardest concepts. Depedning on how man…" at bounding box center [862, 305] width 715 height 44
click at [611, 322] on p "We are doing activities that covered the hardest concepts. Depedning on how man…" at bounding box center [862, 305] width 715 height 44
click at [609, 324] on p "We are doing activities that covered the hardest concepts. Depedning on how man…" at bounding box center [862, 305] width 715 height 44
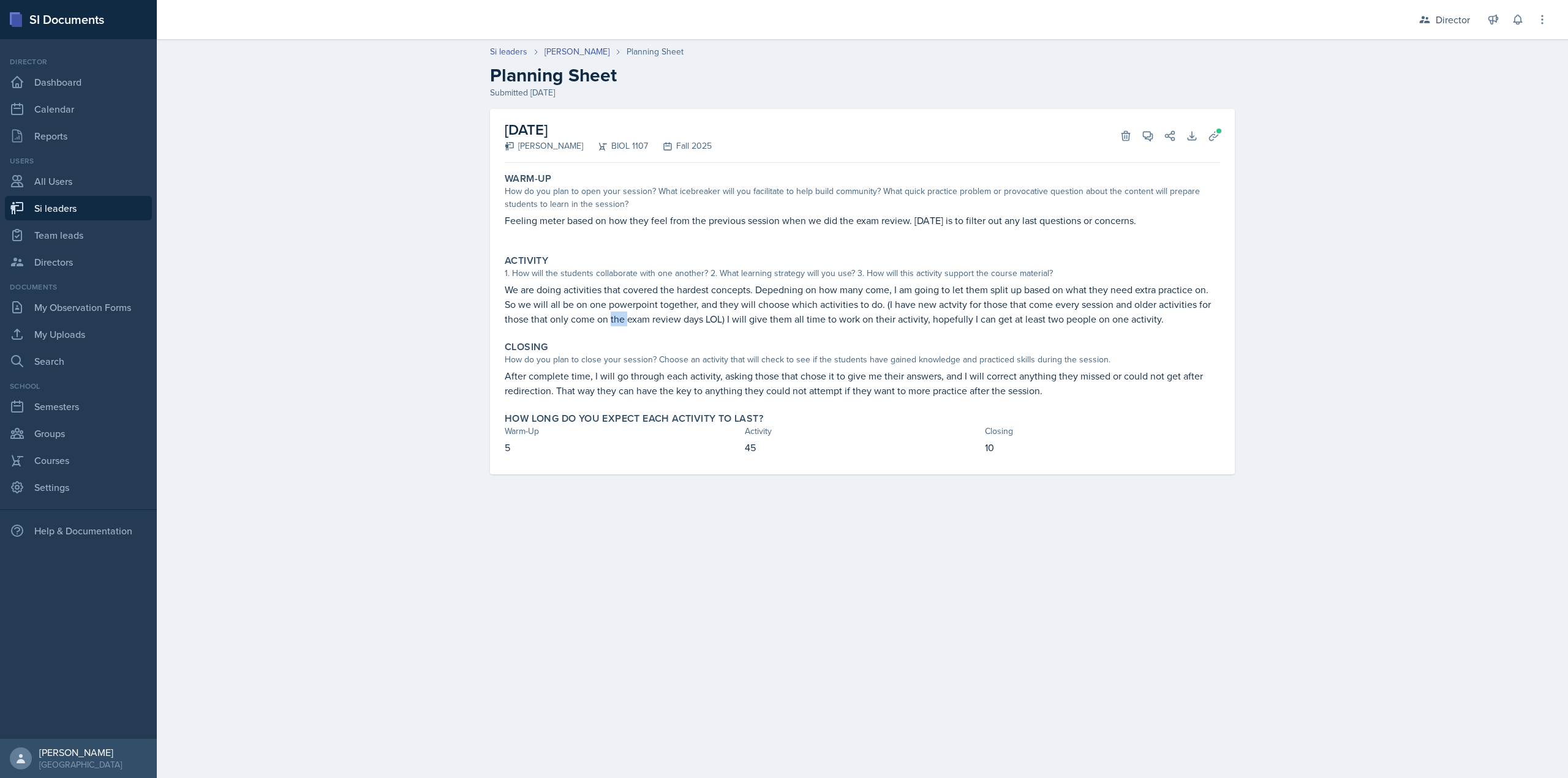
click at [609, 324] on p "We are doing activities that covered the hardest concepts. Depedning on how man…" at bounding box center [862, 305] width 715 height 44
click at [601, 320] on p "We are doing activities that covered the hardest concepts. Depedning on how man…" at bounding box center [862, 305] width 715 height 44
drag, startPoint x: 1164, startPoint y: 320, endPoint x: 1037, endPoint y: 318, distance: 127.0
click at [1037, 318] on p "We are doing activities that covered the hardest concepts. Depedning on how man…" at bounding box center [862, 305] width 715 height 44
click at [984, 294] on p "We are doing activities that covered the hardest concepts. Depedning on how man…" at bounding box center [862, 305] width 715 height 44
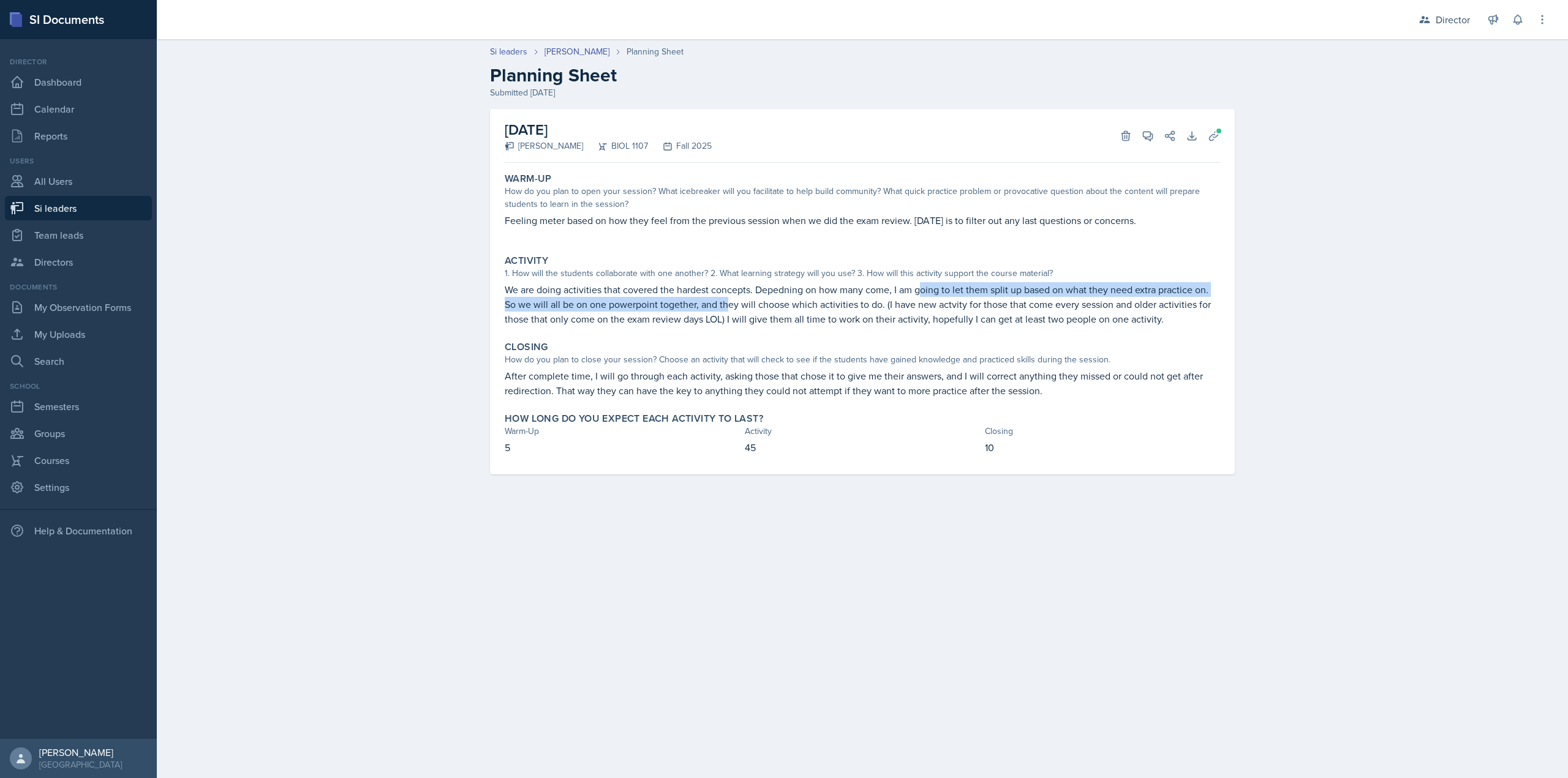
drag, startPoint x: 926, startPoint y: 295, endPoint x: 729, endPoint y: 298, distance: 197.0
click at [729, 298] on p "We are doing activities that covered the hardest concepts. Depedning on how man…" at bounding box center [862, 305] width 715 height 44
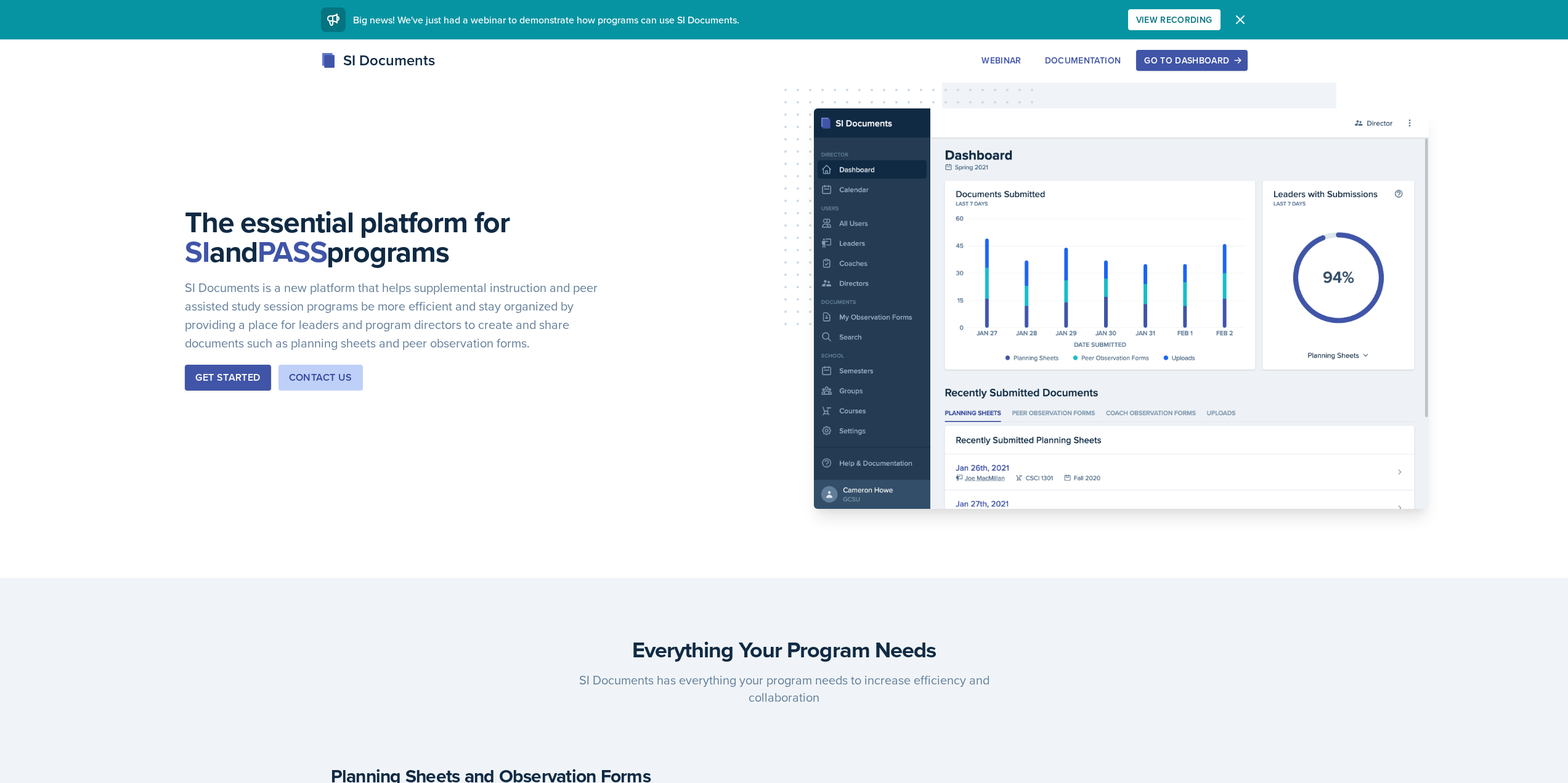
click at [1200, 52] on button "Go to Dashboard" at bounding box center [1191, 60] width 111 height 21
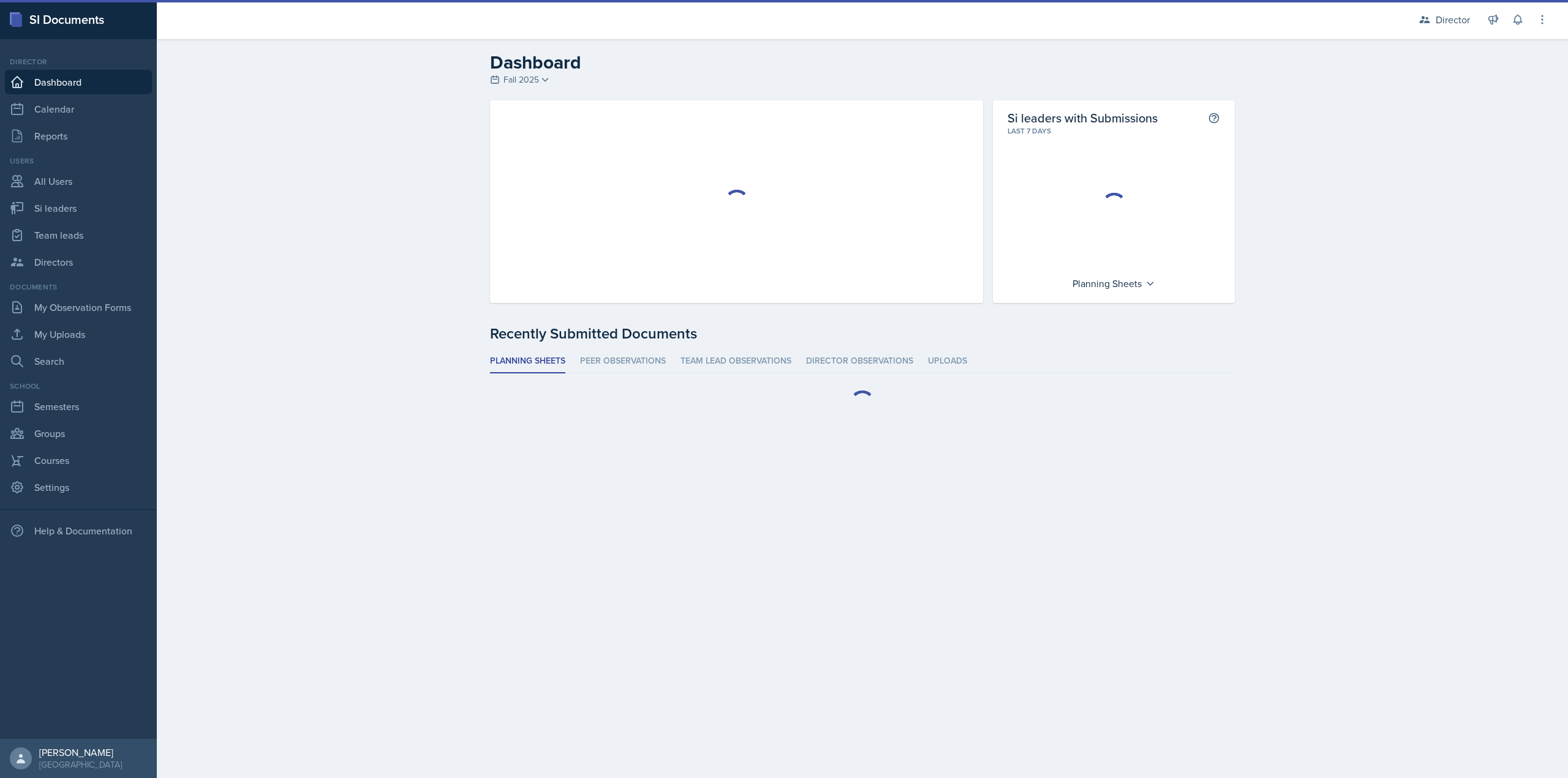
click at [99, 148] on nav "Director Dashboard Calendar Reports Users All Users Si leaders Team leads Direc…" at bounding box center [78, 389] width 157 height 700
click at [102, 138] on link "Reports" at bounding box center [78, 136] width 147 height 25
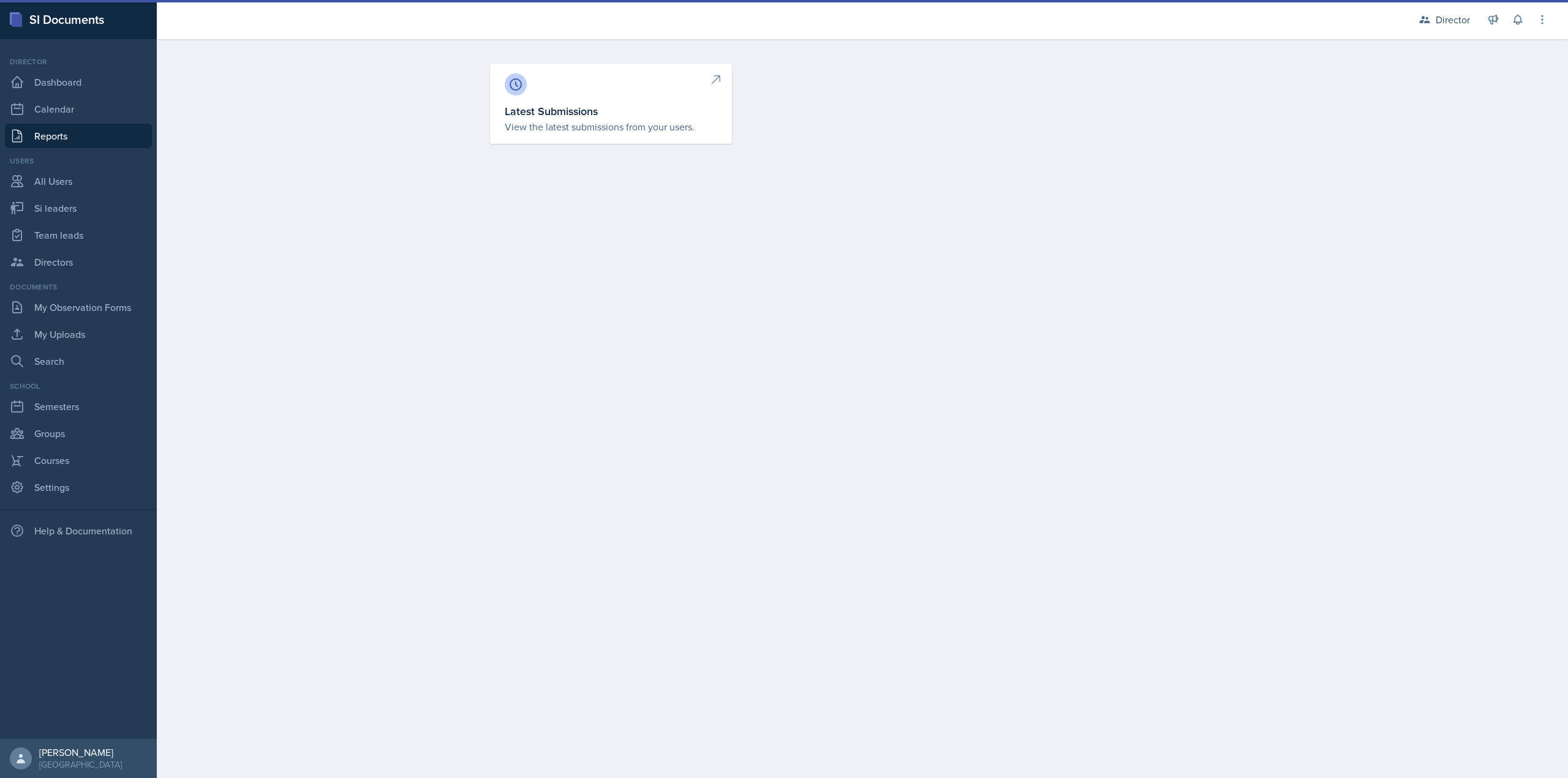
click at [511, 111] on h3 "Latest Submissions" at bounding box center [611, 111] width 212 height 16
select select "1"
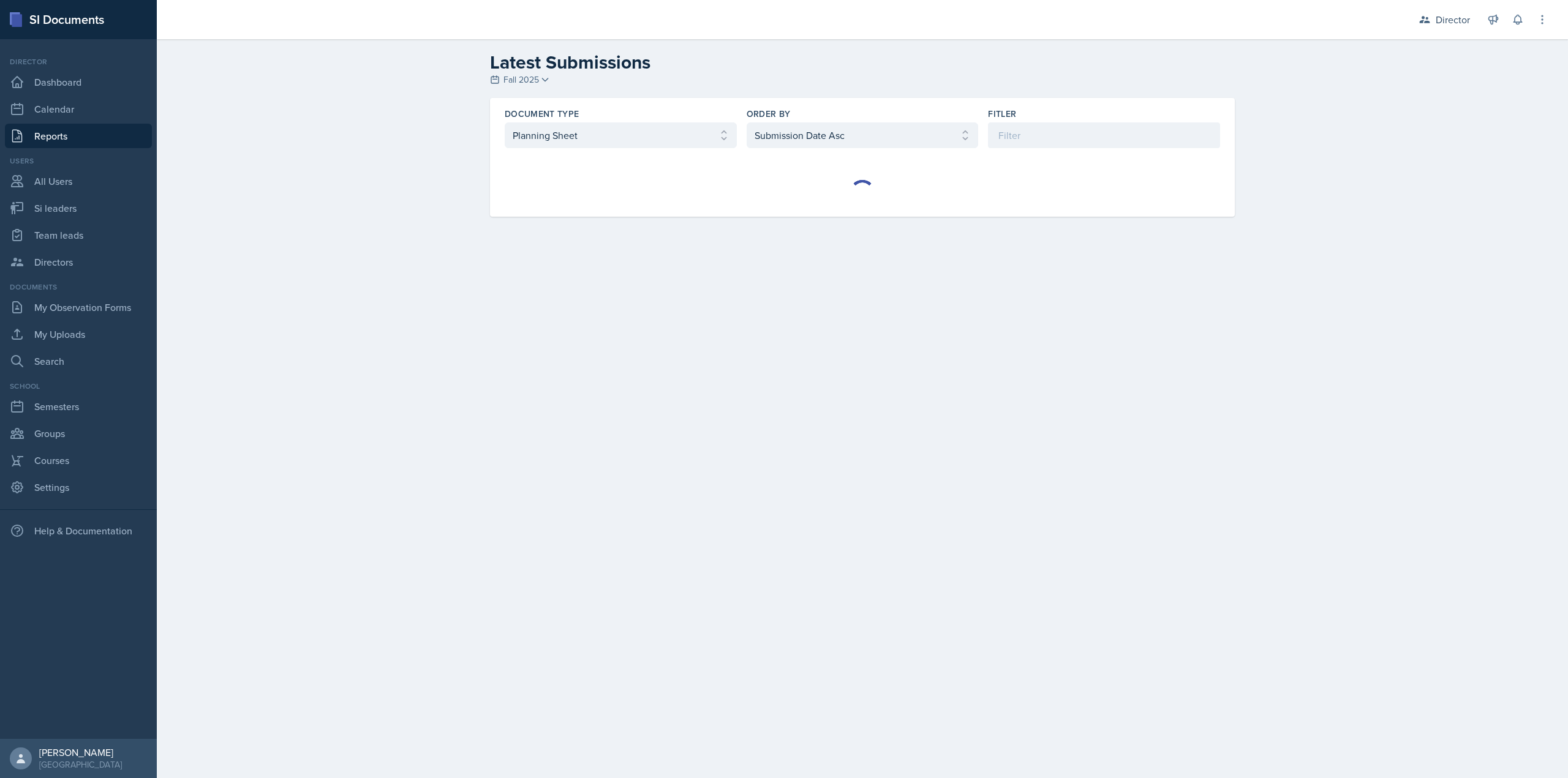
click at [775, 149] on div "Document Type Select document type Planning Sheet Peer Observation Form Team le…" at bounding box center [862, 128] width 745 height 60
click at [685, 133] on select "Select document type Planning Sheet Peer Observation Form Team lead Observation…" at bounding box center [621, 136] width 232 height 26
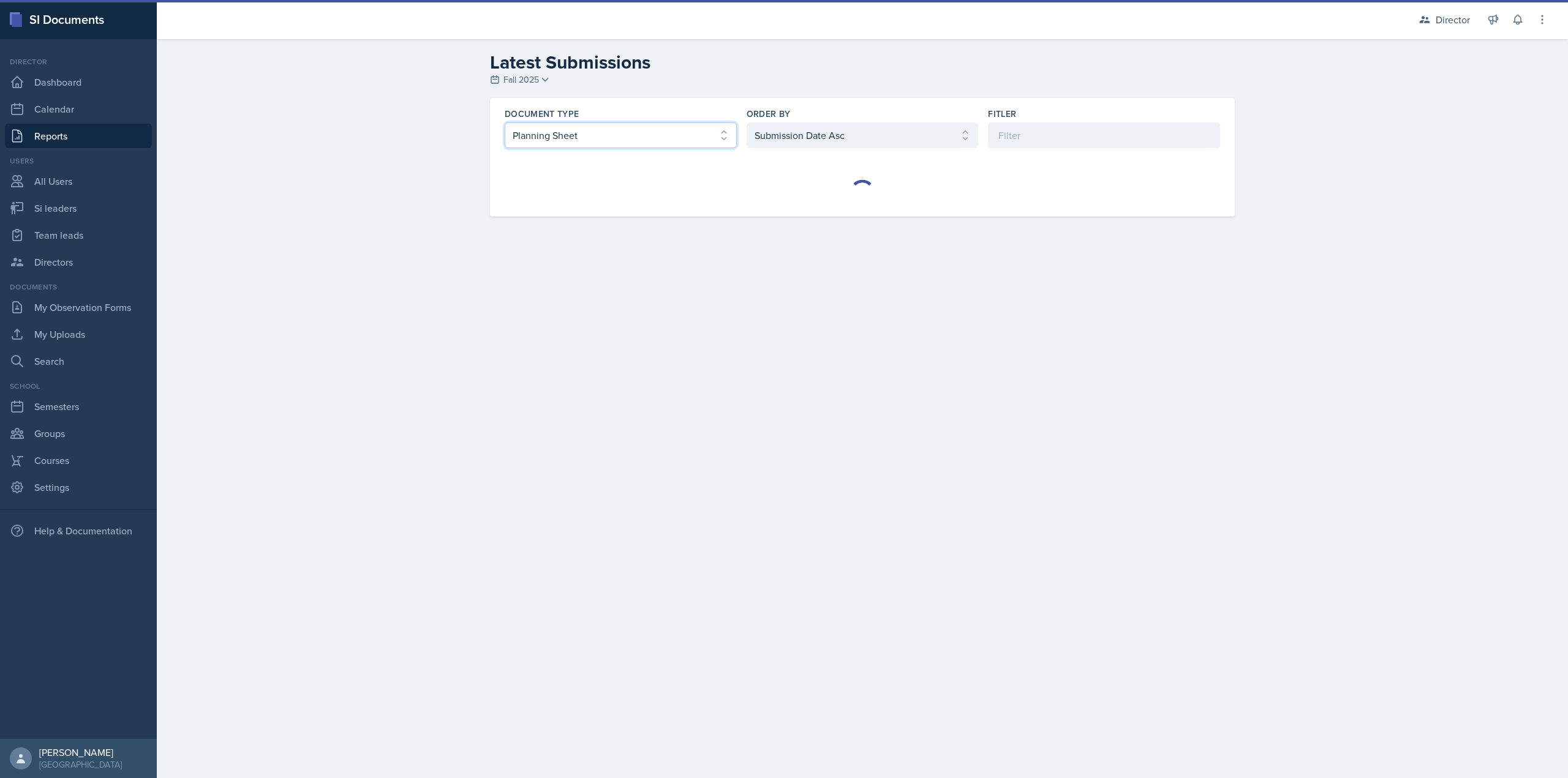
select select "2"
click at [505, 123] on select "Select document type Planning Sheet Peer Observation Form Team lead Observation…" at bounding box center [621, 136] width 232 height 26
click at [821, 127] on select "Select order by Submission Date Asc Submission Date Desc User Last Name" at bounding box center [862, 136] width 232 height 26
click at [746, 123] on select "Select order by Submission Date Asc Submission Date Desc User Last Name" at bounding box center [862, 136] width 232 height 26
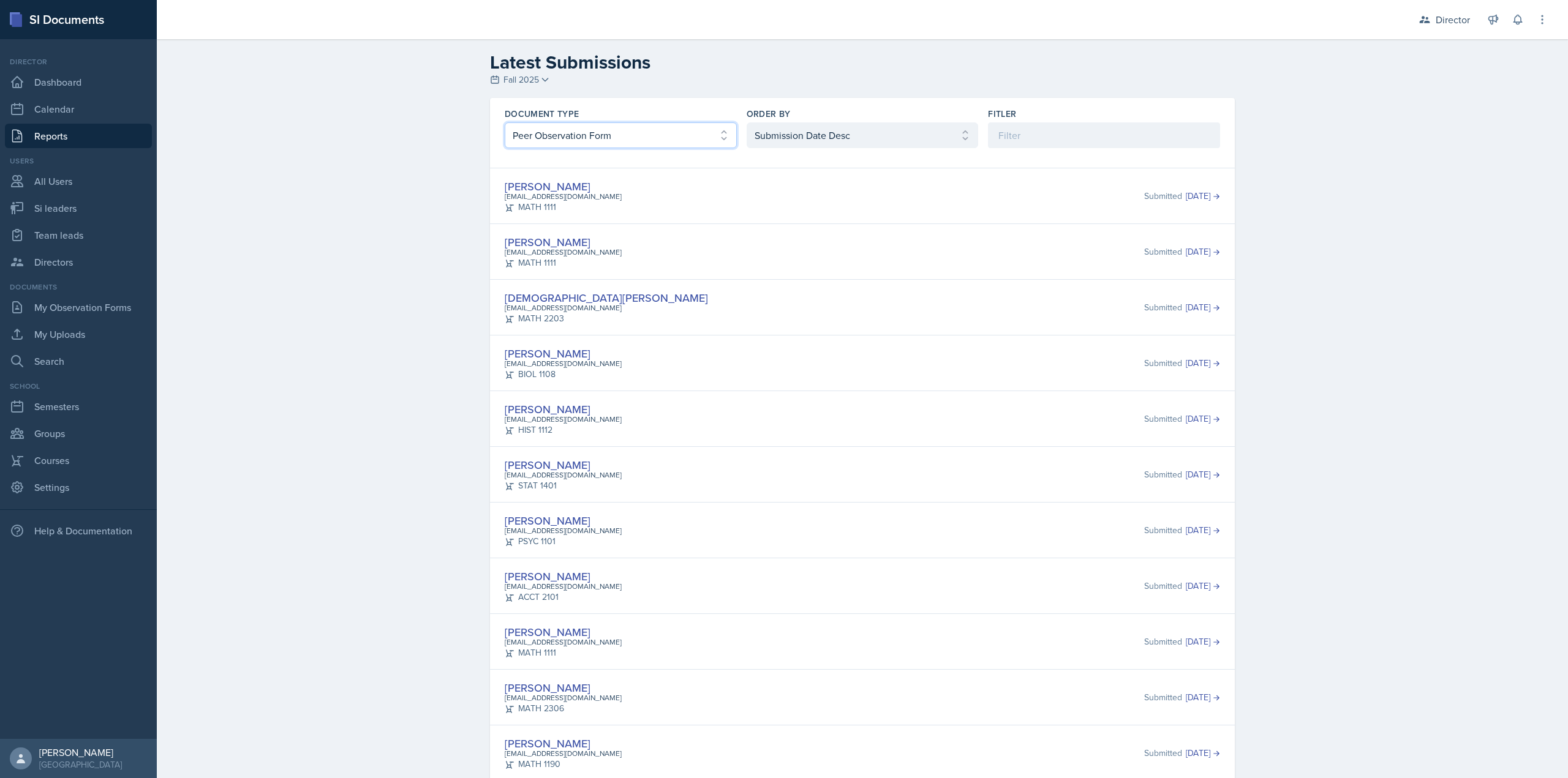
click at [689, 139] on select "Select document type Planning Sheet Peer Observation Form Team lead Observation…" at bounding box center [621, 136] width 232 height 26
click at [505, 123] on select "Select document type Planning Sheet Peer Observation Form Team lead Observation…" at bounding box center [621, 136] width 232 height 26
drag, startPoint x: 778, startPoint y: 125, endPoint x: 775, endPoint y: 143, distance: 18.2
click at [778, 125] on select "Select order by Submission Date Asc Submission Date Desc User Last Name" at bounding box center [862, 136] width 232 height 26
click at [746, 123] on select "Select order by Submission Date Asc Submission Date Desc User Last Name" at bounding box center [862, 136] width 232 height 26
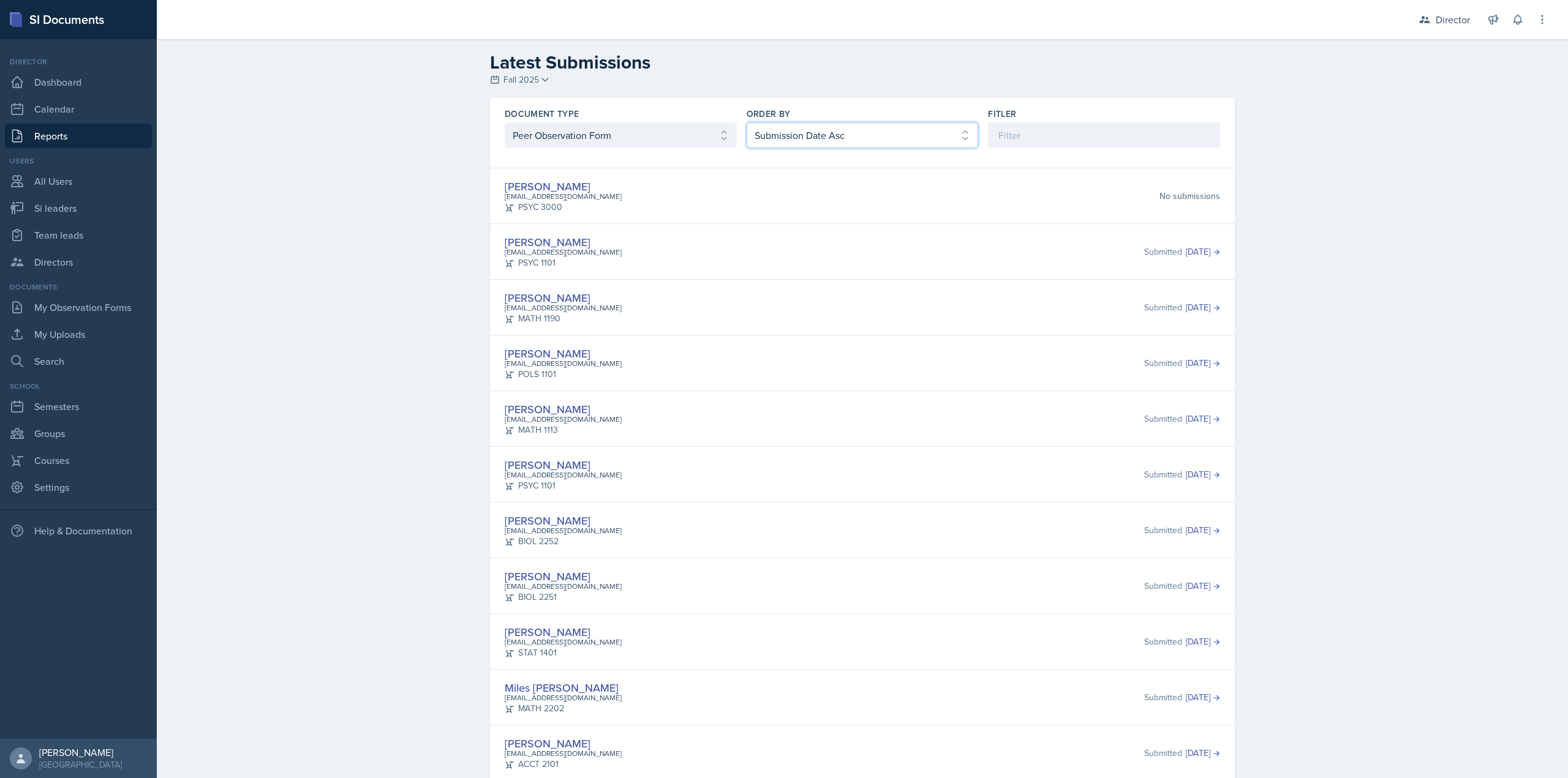
click at [796, 139] on select "Select order by Submission Date Asc Submission Date Desc User Last Name" at bounding box center [862, 136] width 232 height 26
select select "2"
click at [746, 123] on select "Select order by Submission Date Asc Submission Date Desc User Last Name" at bounding box center [862, 136] width 232 height 26
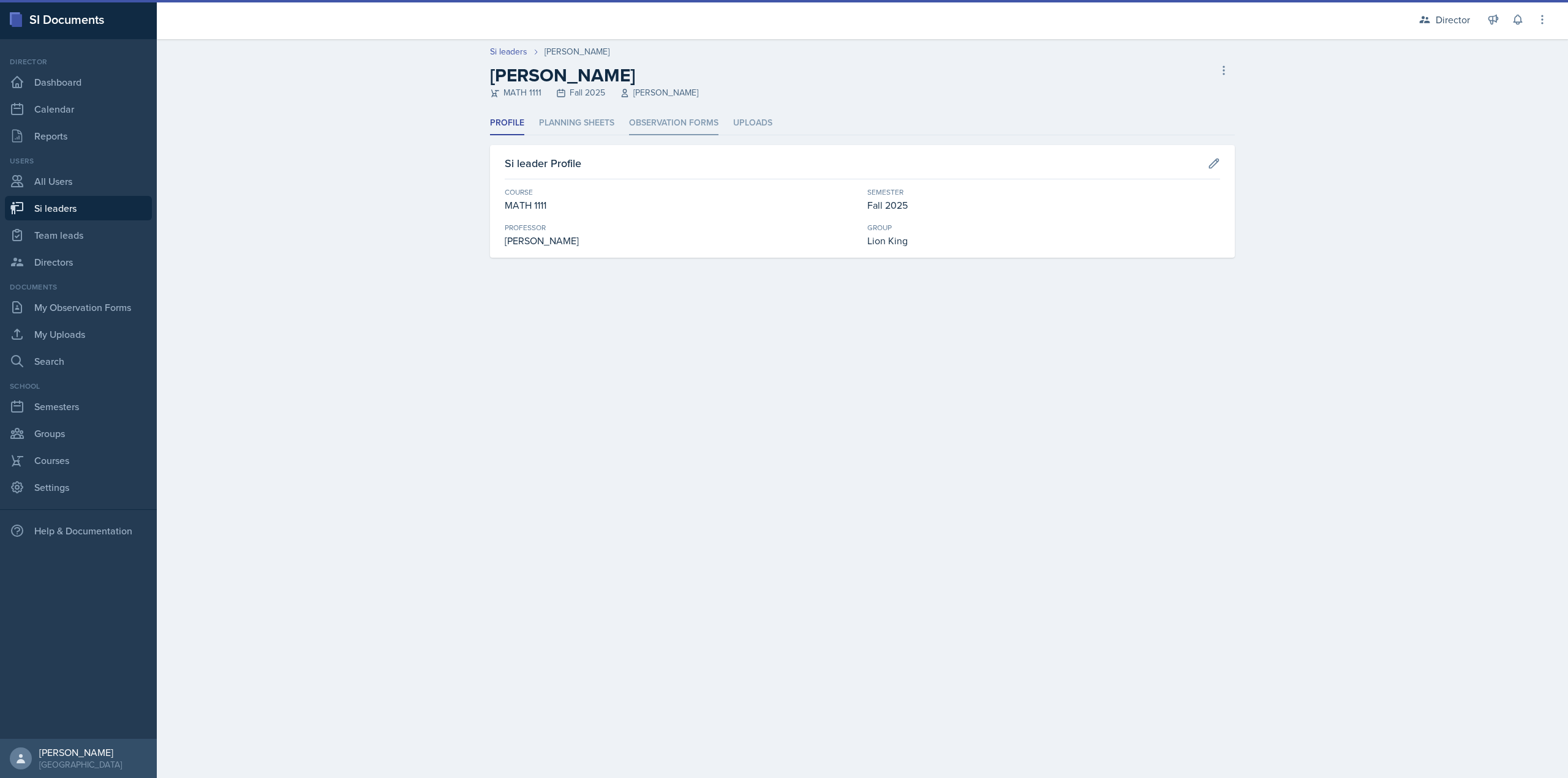
click at [668, 113] on li "Observation Forms" at bounding box center [673, 124] width 90 height 24
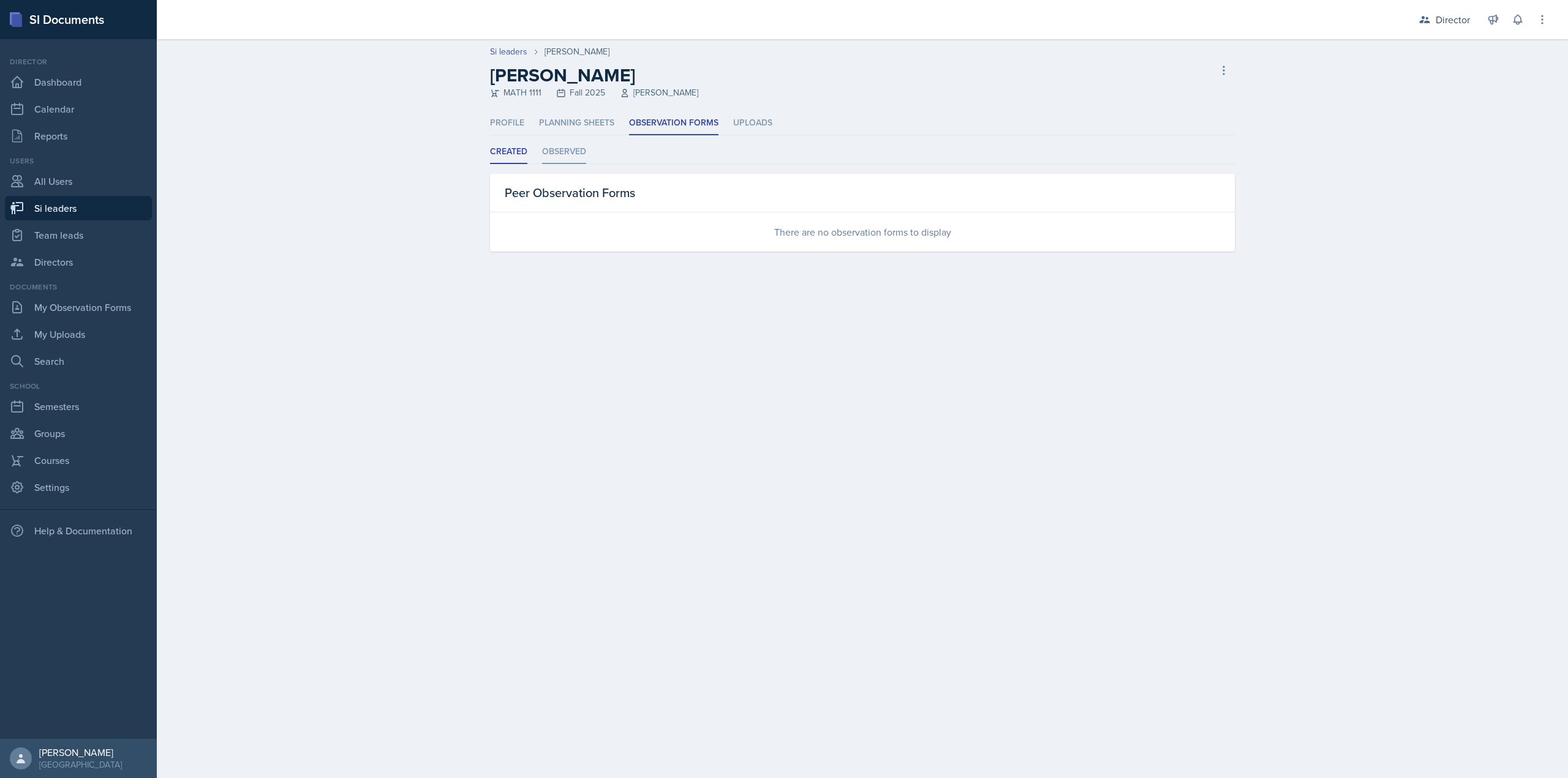
click at [582, 147] on li "Observed" at bounding box center [564, 152] width 44 height 24
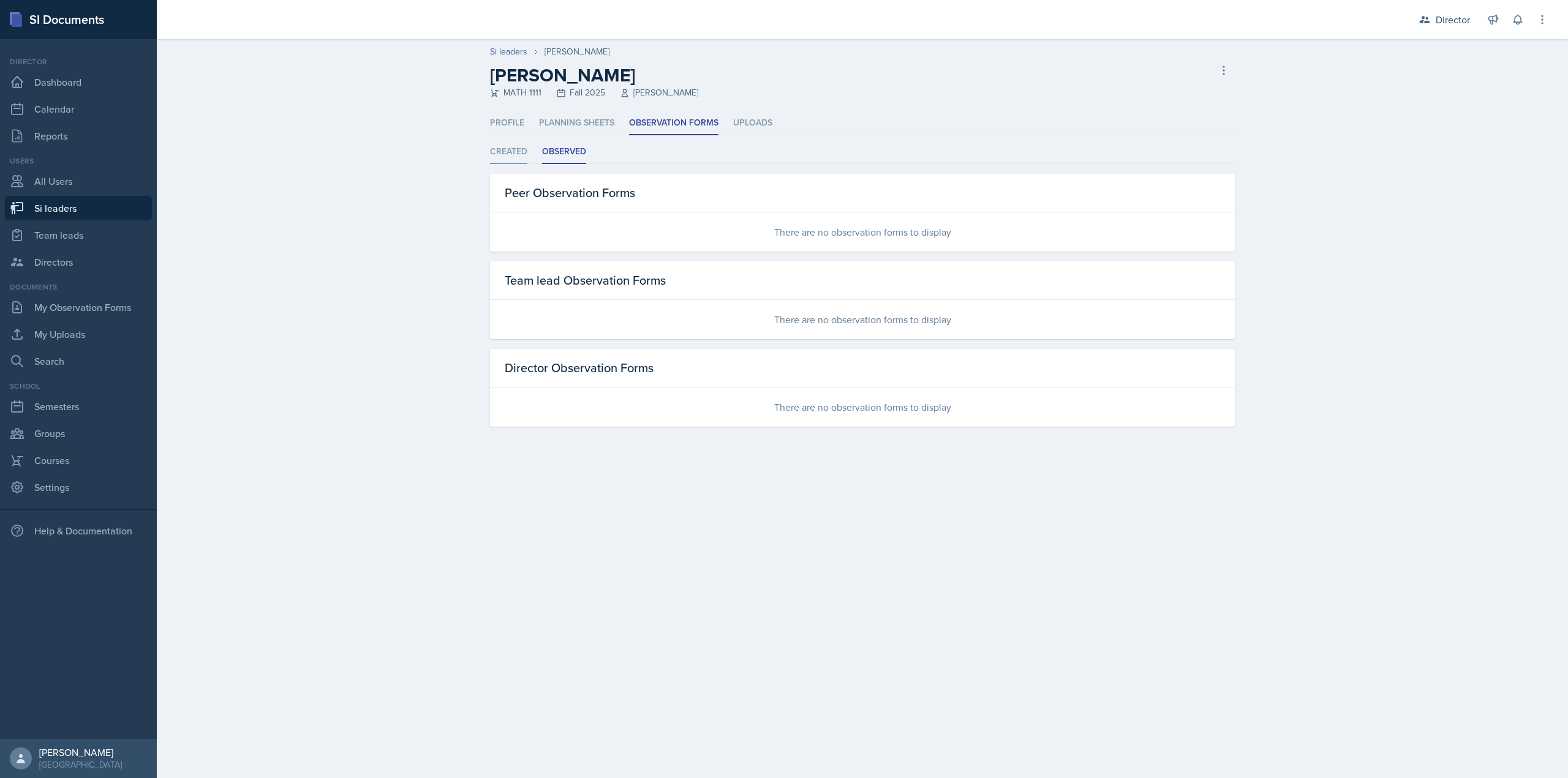
click at [498, 157] on li "Created" at bounding box center [508, 152] width 38 height 24
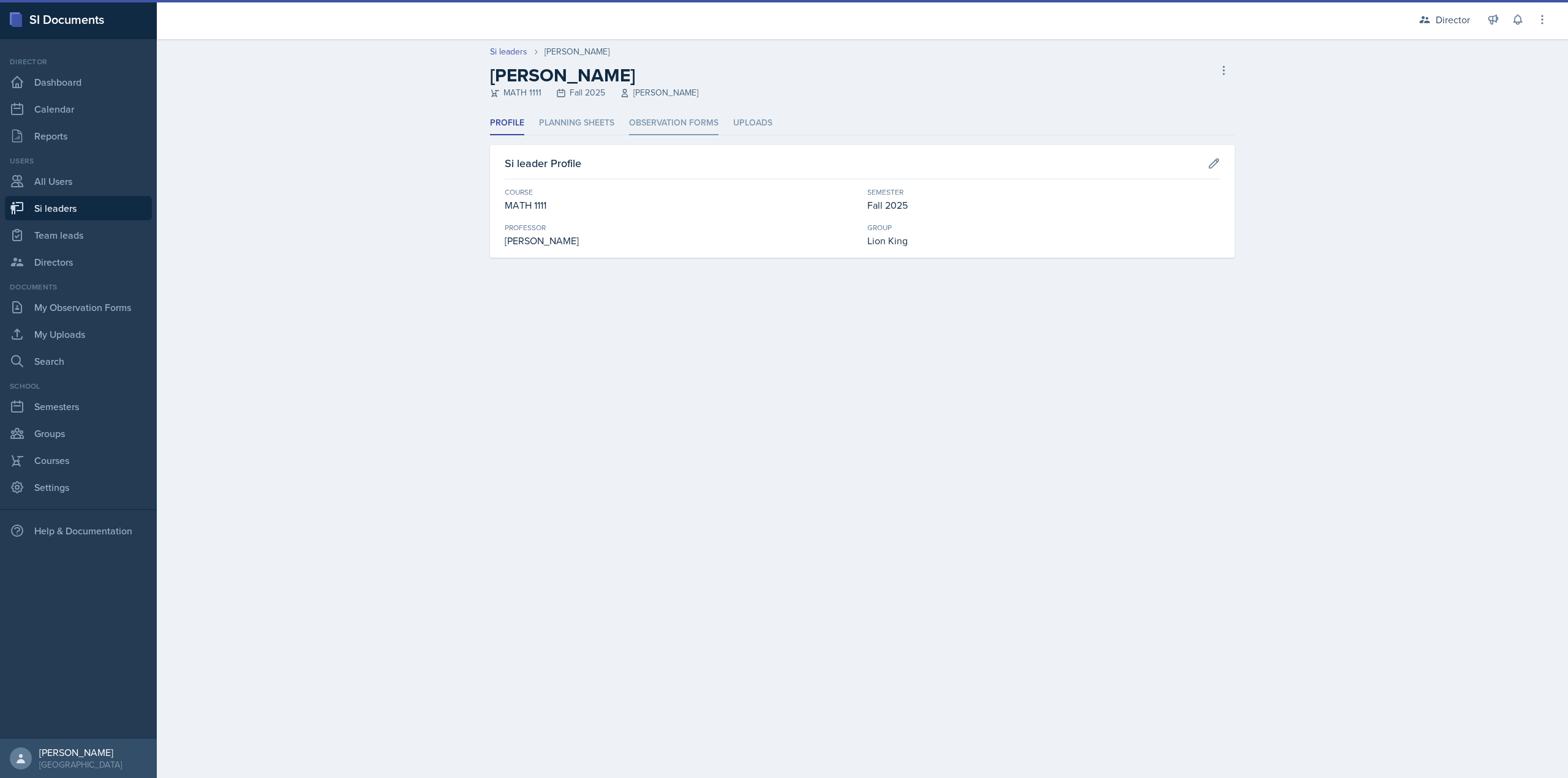
click at [656, 127] on li "Observation Forms" at bounding box center [673, 124] width 90 height 24
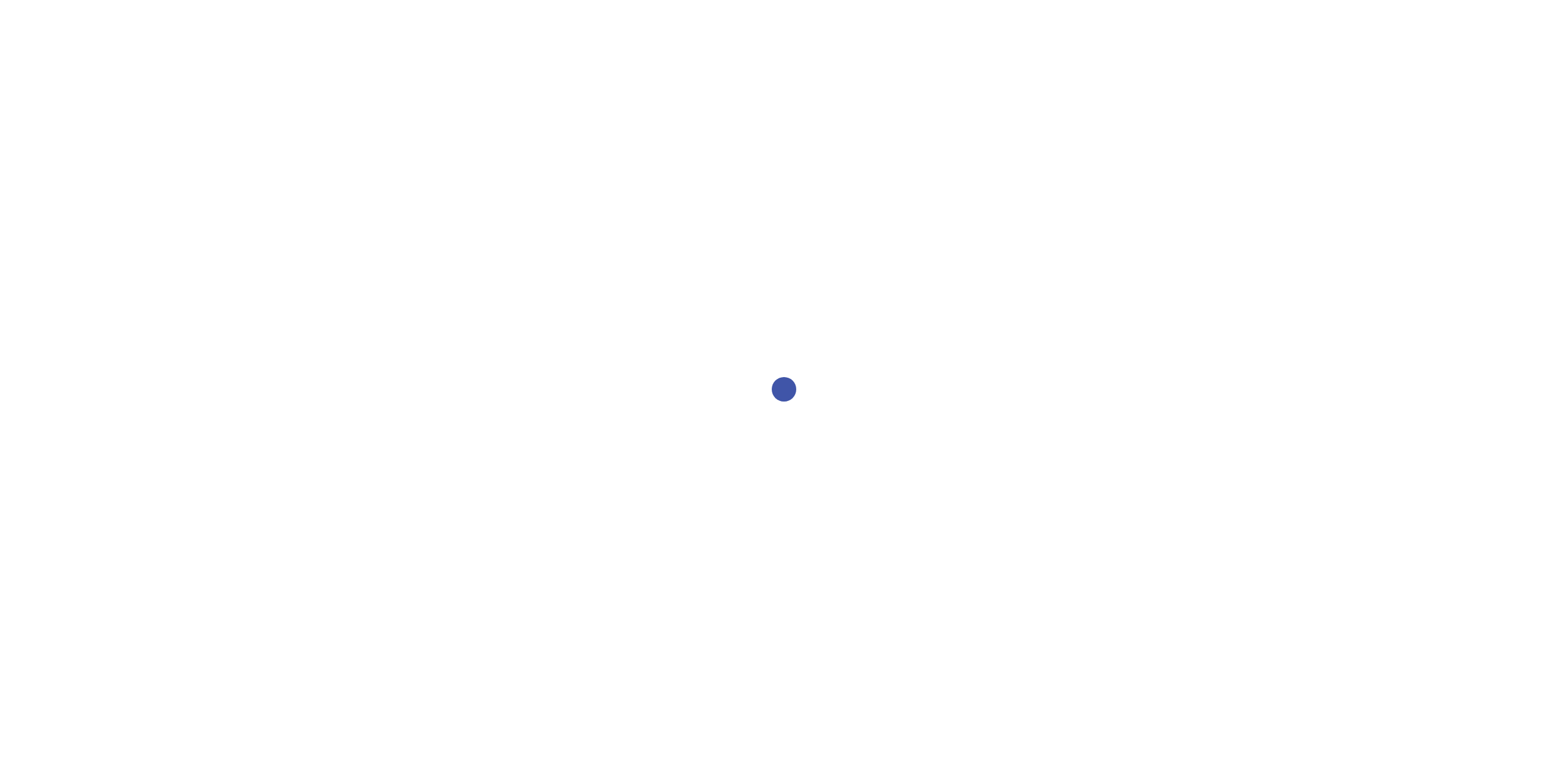
select select "1"
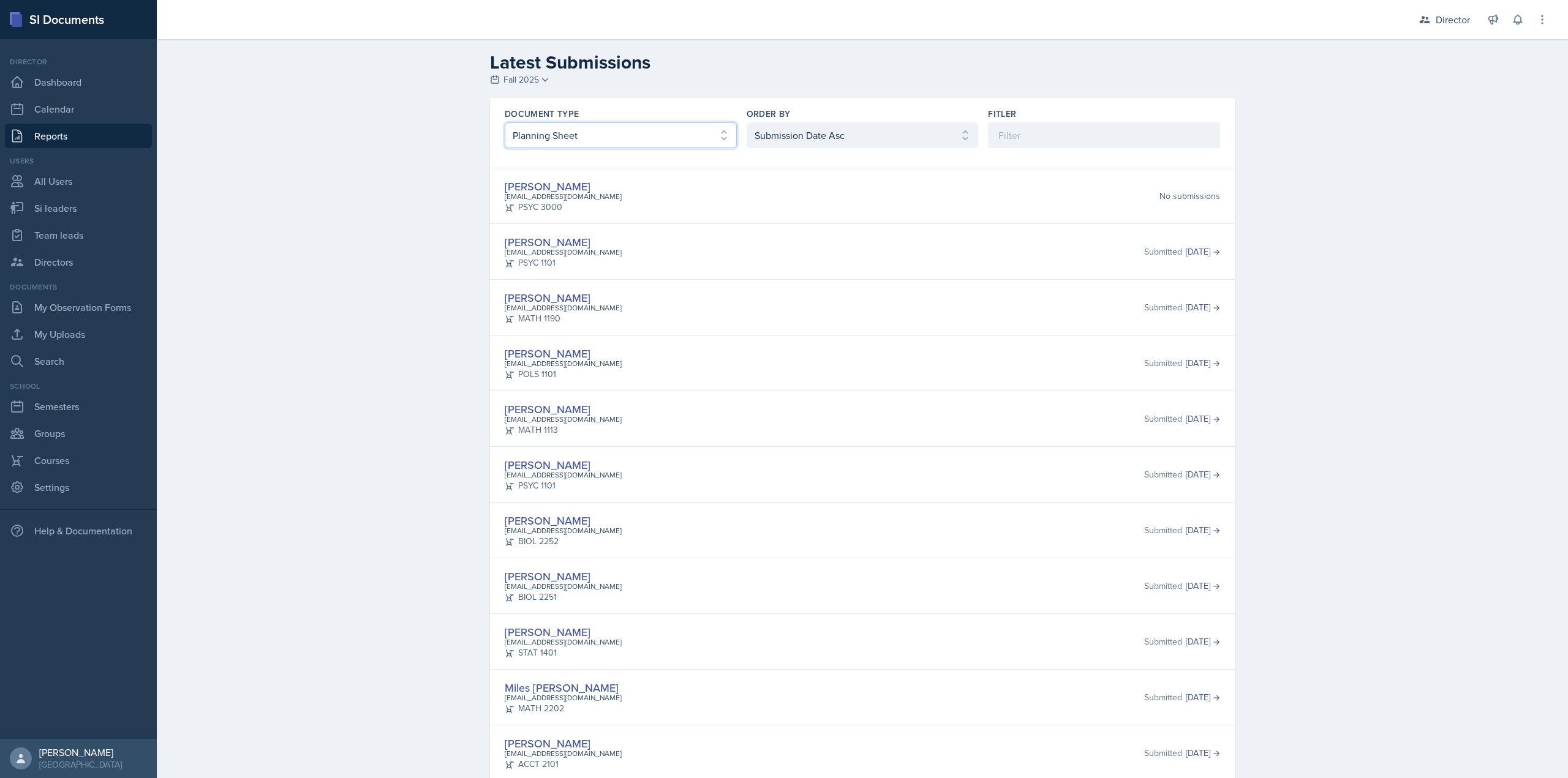
click at [560, 131] on select "Select document type Planning Sheet Peer Observation Form Team lead Observation…" at bounding box center [621, 136] width 232 height 26
select select "2"
click at [505, 123] on select "Select document type Planning Sheet Peer Observation Form Team lead Observation…" at bounding box center [621, 136] width 232 height 26
drag, startPoint x: 756, startPoint y: 136, endPoint x: 758, endPoint y: 148, distance: 12.2
click at [756, 136] on select "Select order by Submission Date Asc Submission Date Desc User Last Name" at bounding box center [862, 136] width 232 height 26
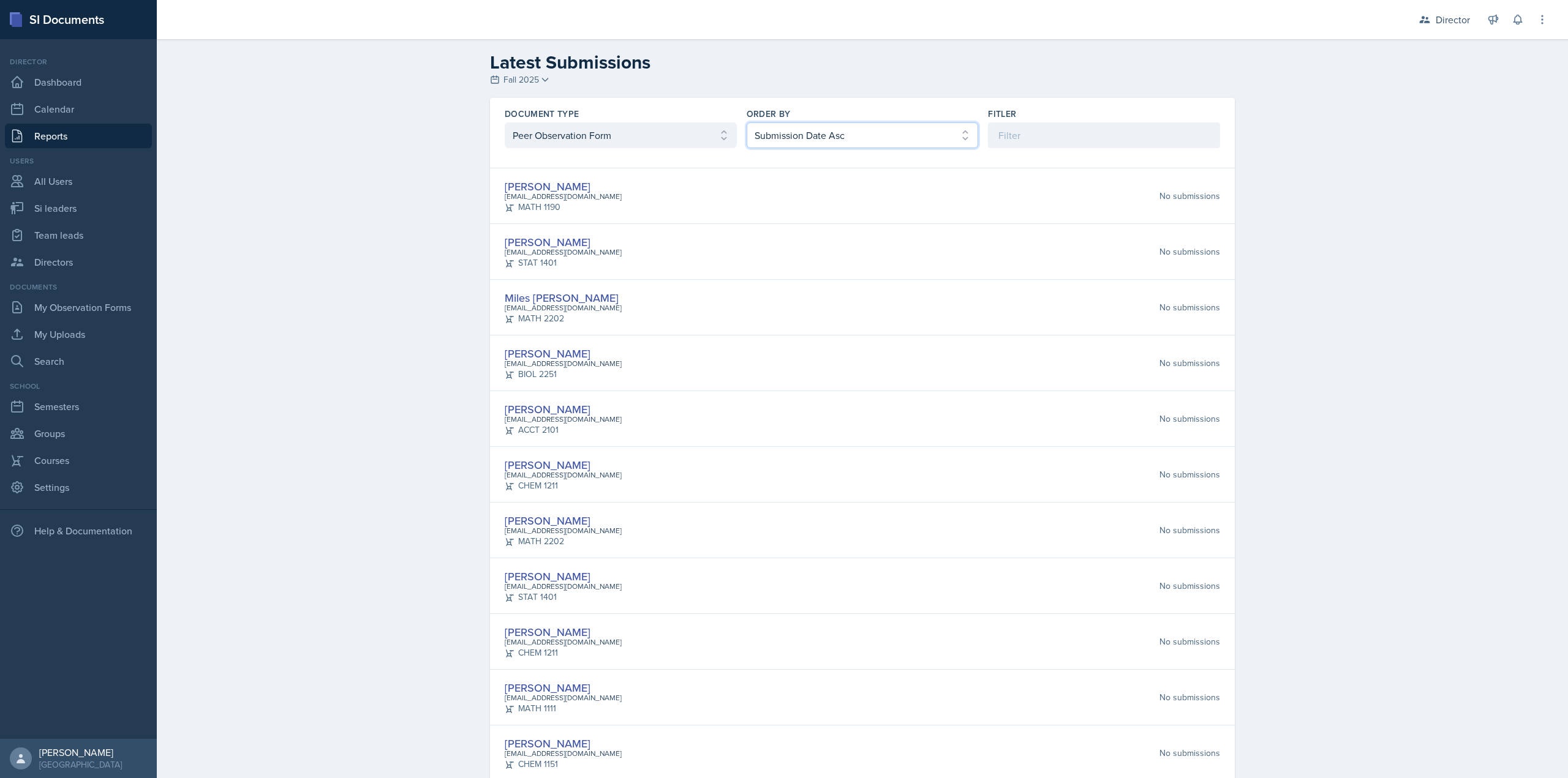
select select "2"
click at [746, 123] on select "Select order by Submission Date Asc Submission Date Desc User Last Name" at bounding box center [862, 136] width 232 height 26
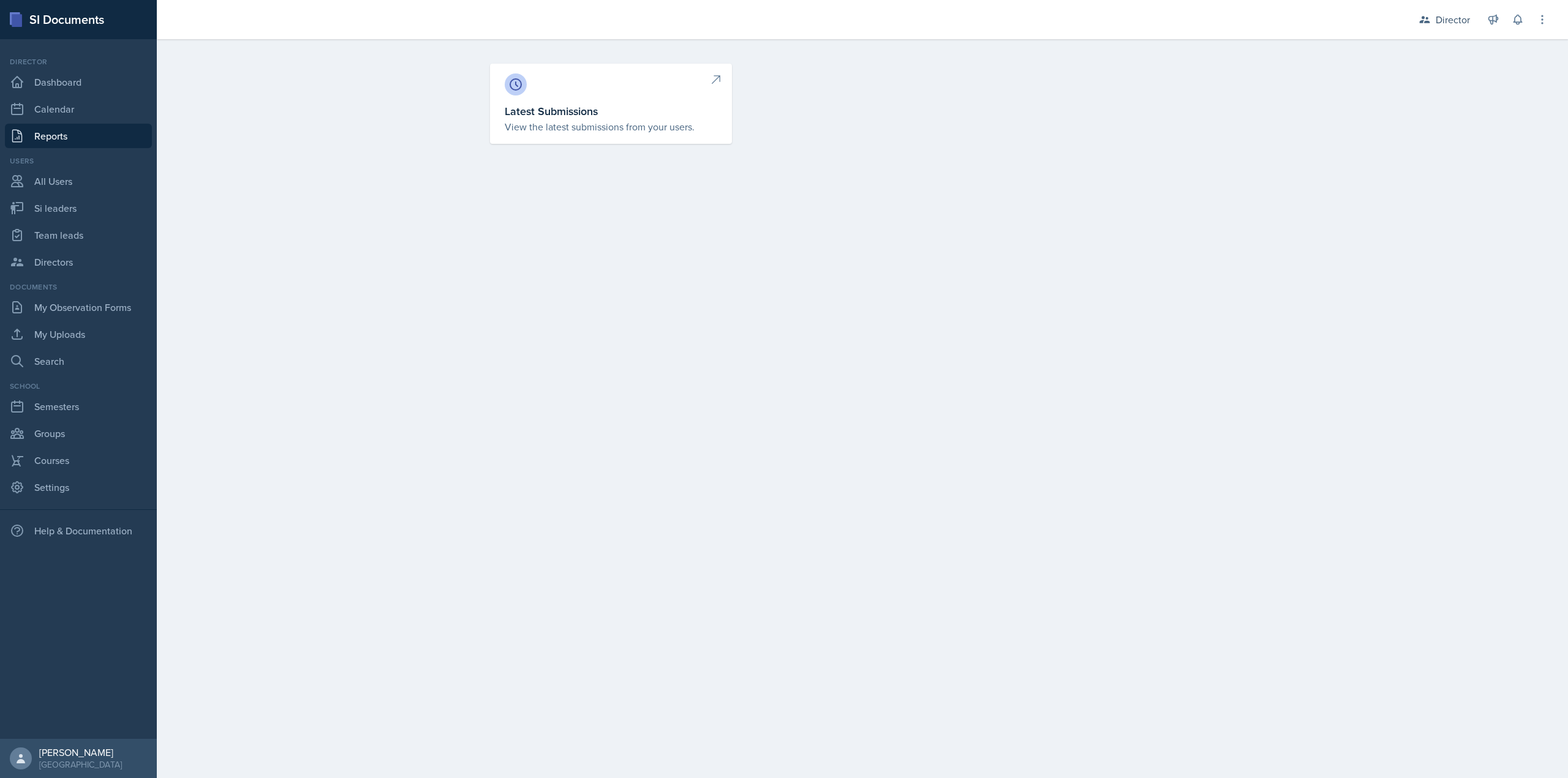
click at [598, 100] on link "Latest Submissions View the latest submissions from your users." at bounding box center [611, 104] width 242 height 80
select select "1"
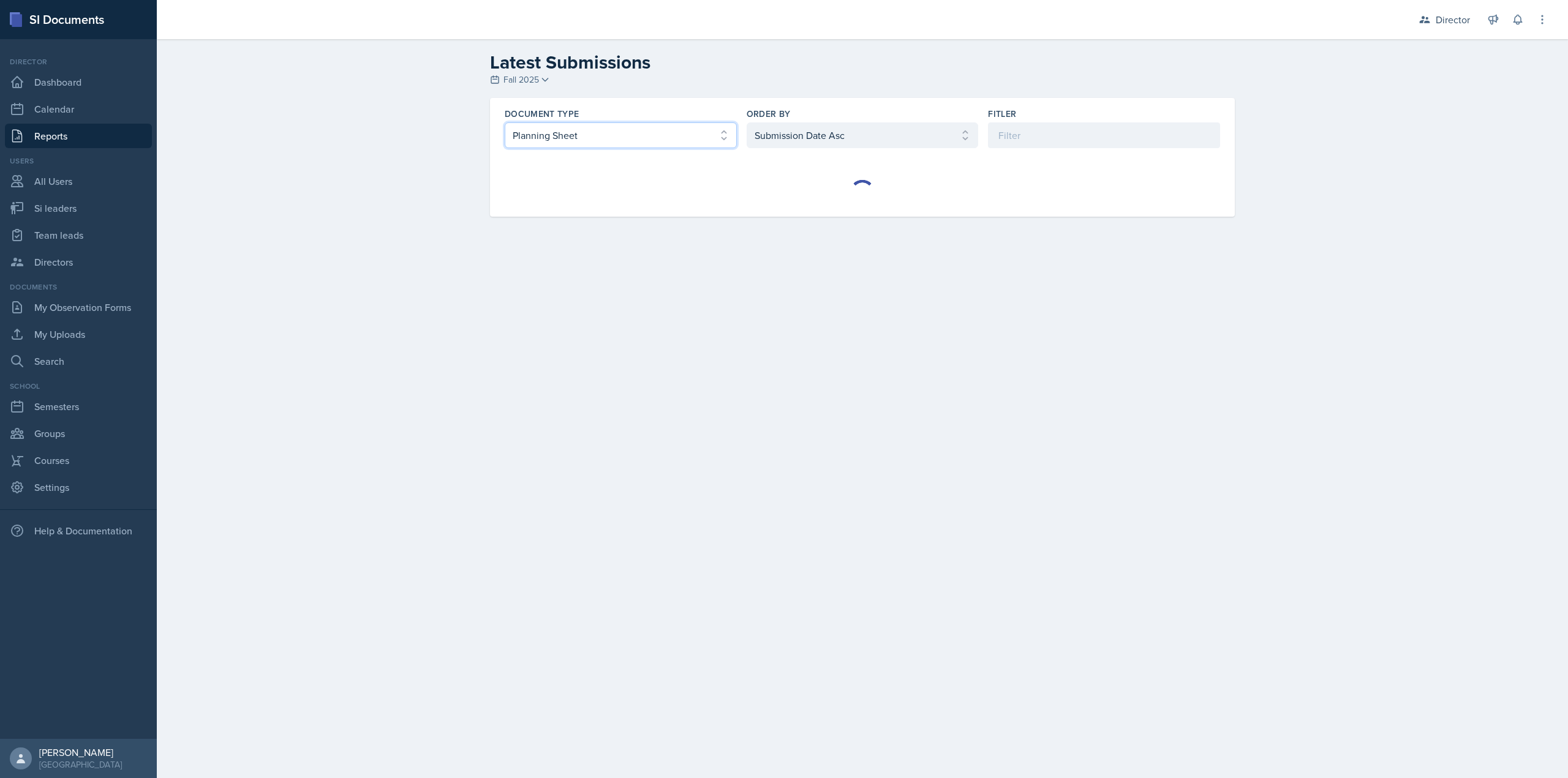
click at [613, 141] on select "Select document type Planning Sheet Peer Observation Form Team lead Observation…" at bounding box center [621, 136] width 232 height 26
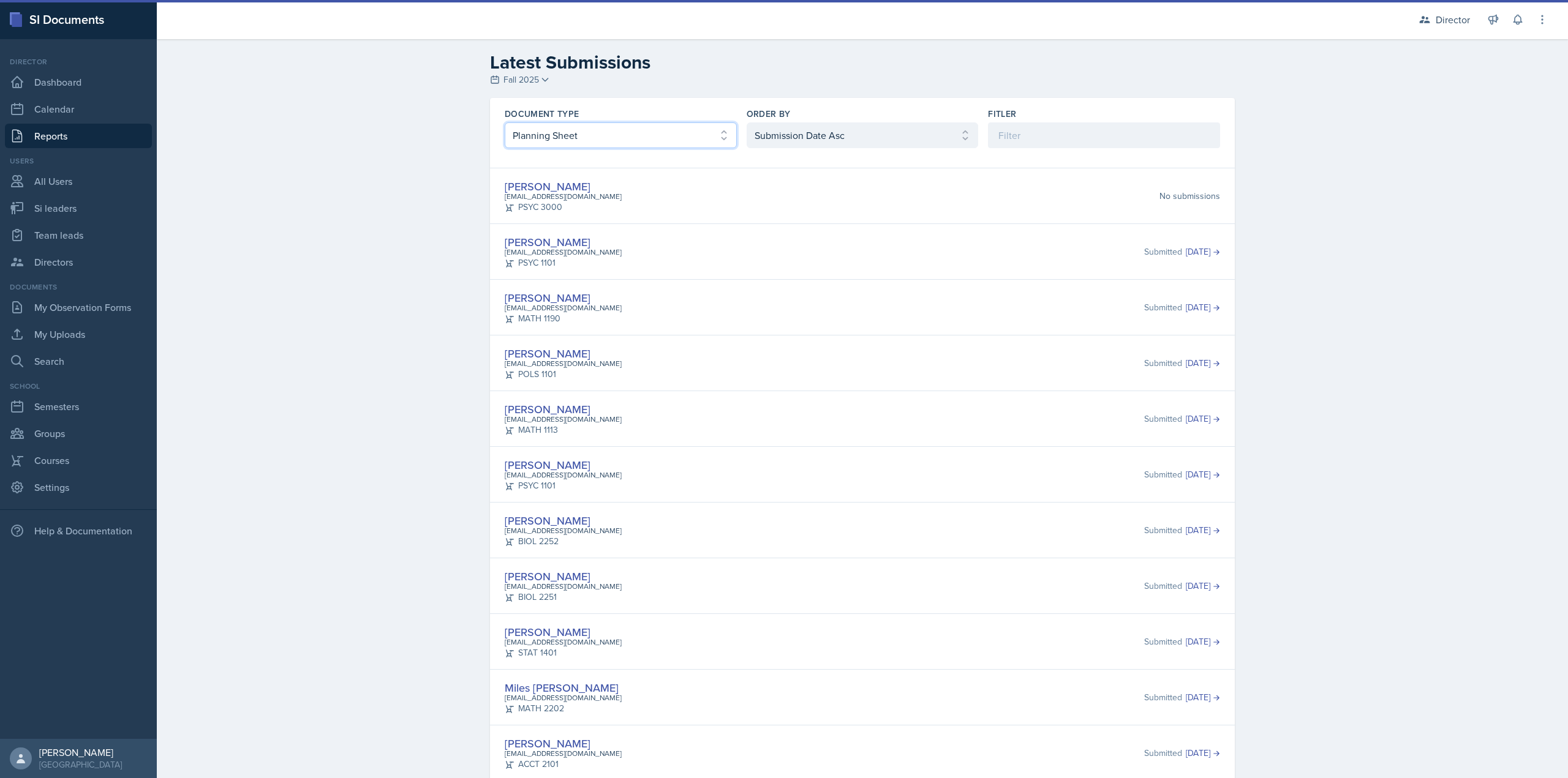
select select "2"
click at [505, 123] on select "Select document type Planning Sheet Peer Observation Form Team lead Observation…" at bounding box center [621, 136] width 232 height 26
drag, startPoint x: 879, startPoint y: 138, endPoint x: 869, endPoint y: 147, distance: 13.5
click at [879, 138] on select "Select order by Submission Date Asc Submission Date Desc User Last Name" at bounding box center [862, 136] width 232 height 26
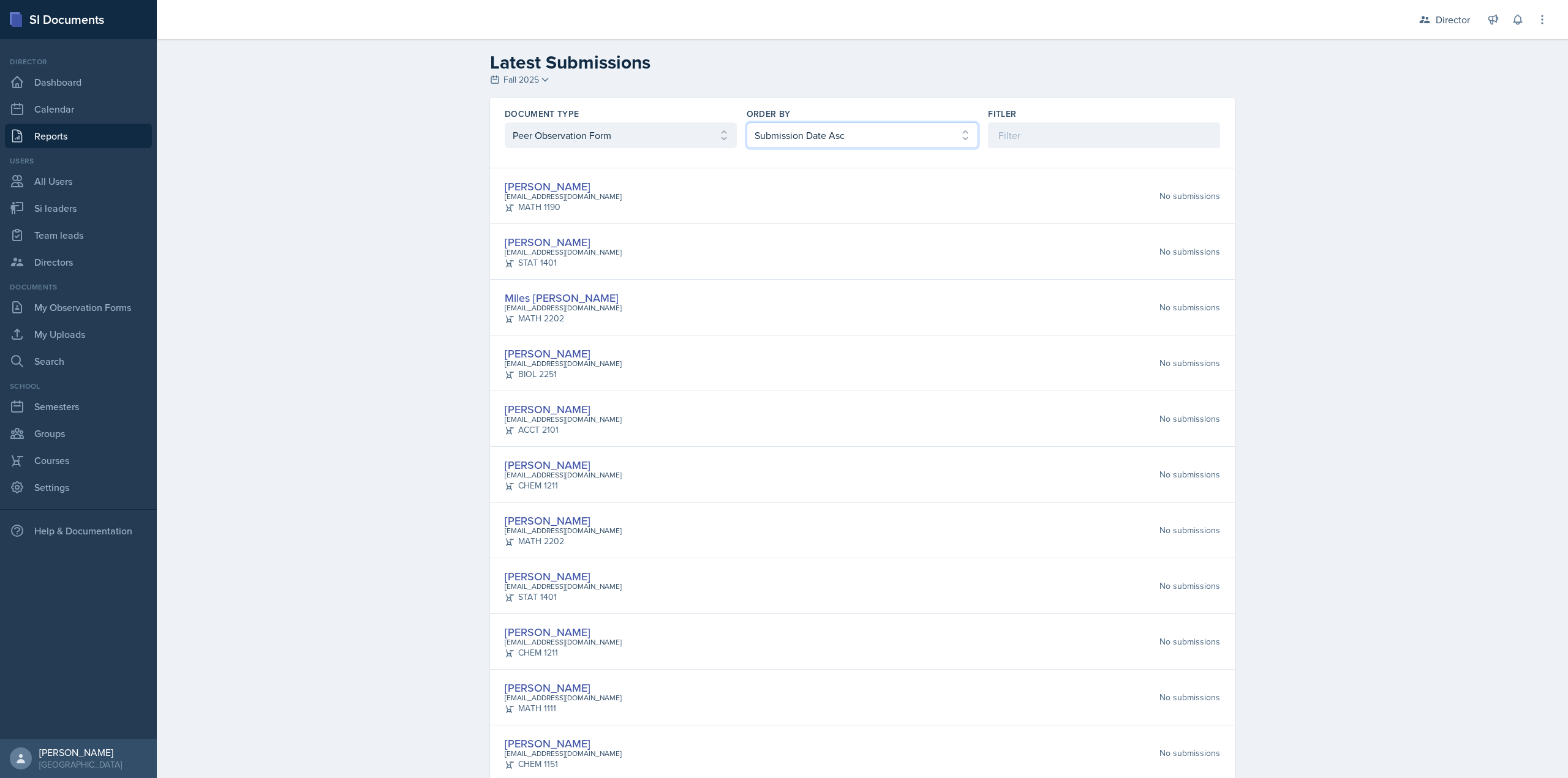
select select "2"
click at [746, 123] on select "Select order by Submission Date Asc Submission Date Desc User Last Name" at bounding box center [862, 136] width 232 height 26
drag, startPoint x: 542, startPoint y: 472, endPoint x: 508, endPoint y: 466, distance: 34.5
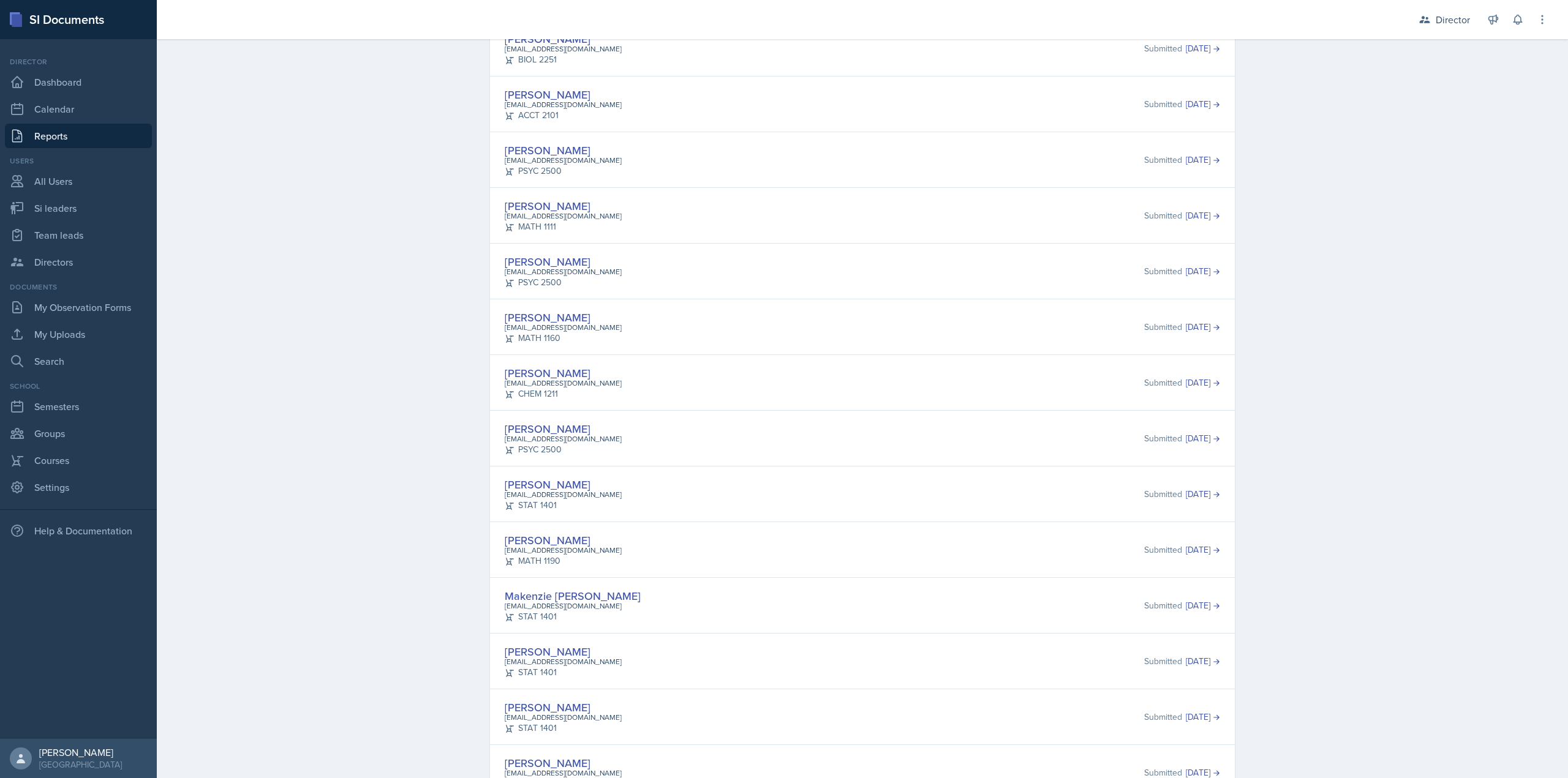
scroll to position [428, 0]
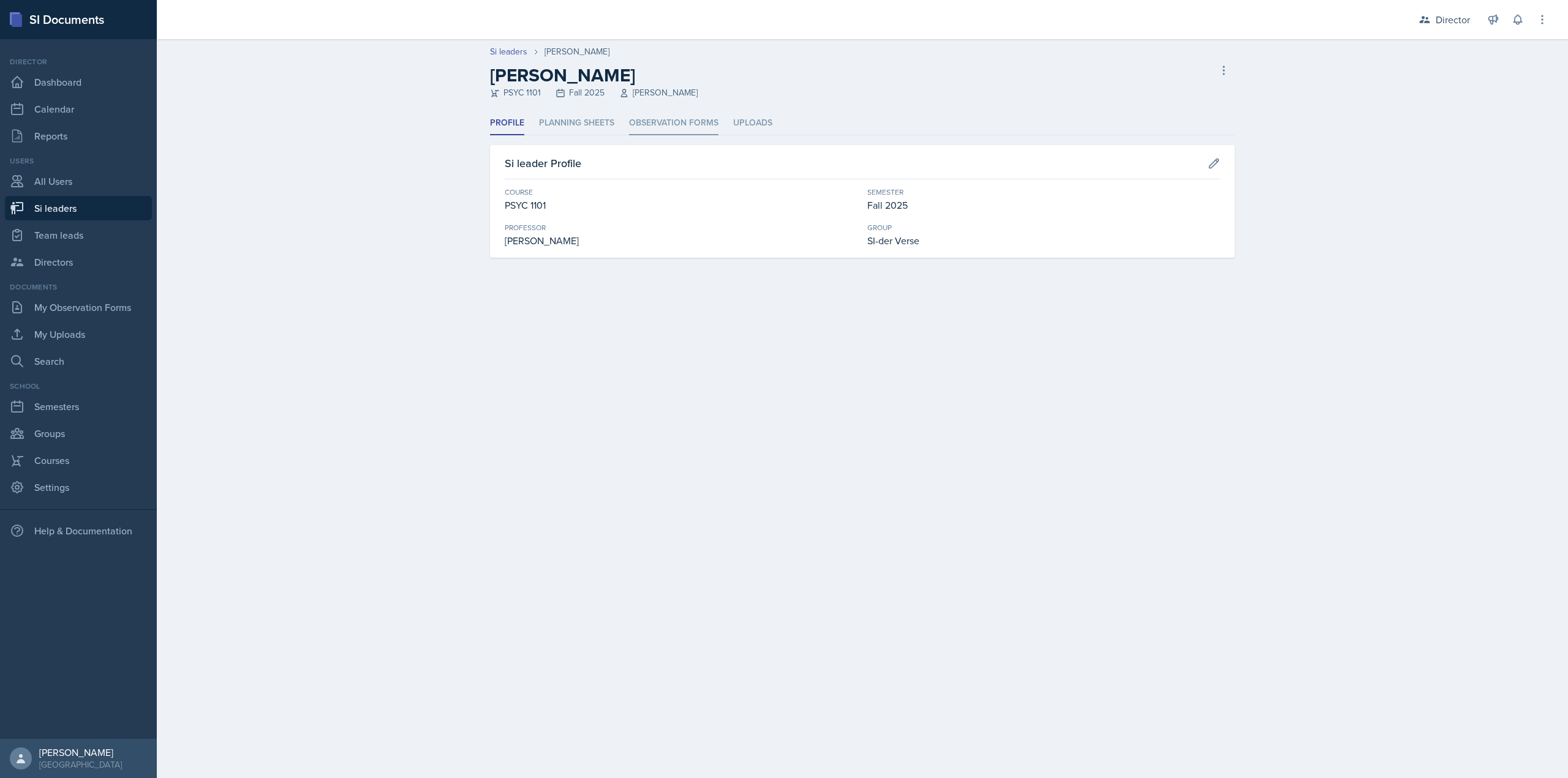
click at [687, 130] on li "Observation Forms" at bounding box center [673, 124] width 90 height 24
click at [679, 115] on li "Observation Forms" at bounding box center [673, 124] width 90 height 24
click at [685, 125] on li "Observation Forms" at bounding box center [673, 124] width 90 height 24
click at [652, 131] on li "Observation Forms" at bounding box center [673, 124] width 90 height 24
click at [665, 136] on div "Profile Planning Sheets Observation Forms Uploads Profile Planning Sheets Obser…" at bounding box center [862, 185] width 745 height 147
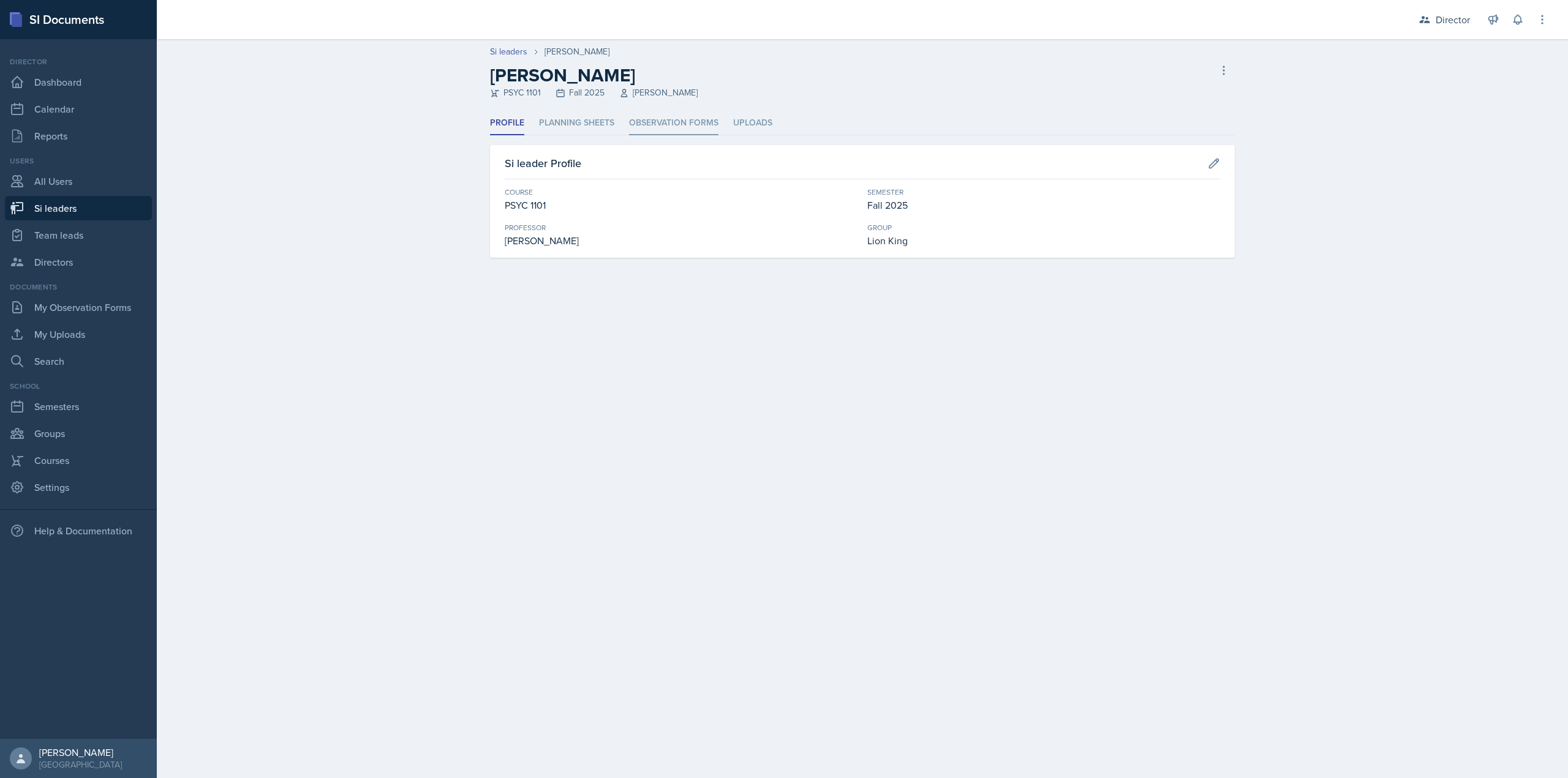
click at [665, 125] on li "Observation Forms" at bounding box center [673, 124] width 90 height 24
click at [678, 115] on li "Observation Forms" at bounding box center [673, 124] width 90 height 24
click at [668, 120] on li "Observation Forms" at bounding box center [673, 124] width 90 height 24
click at [681, 129] on li "Observation Forms" at bounding box center [673, 124] width 90 height 24
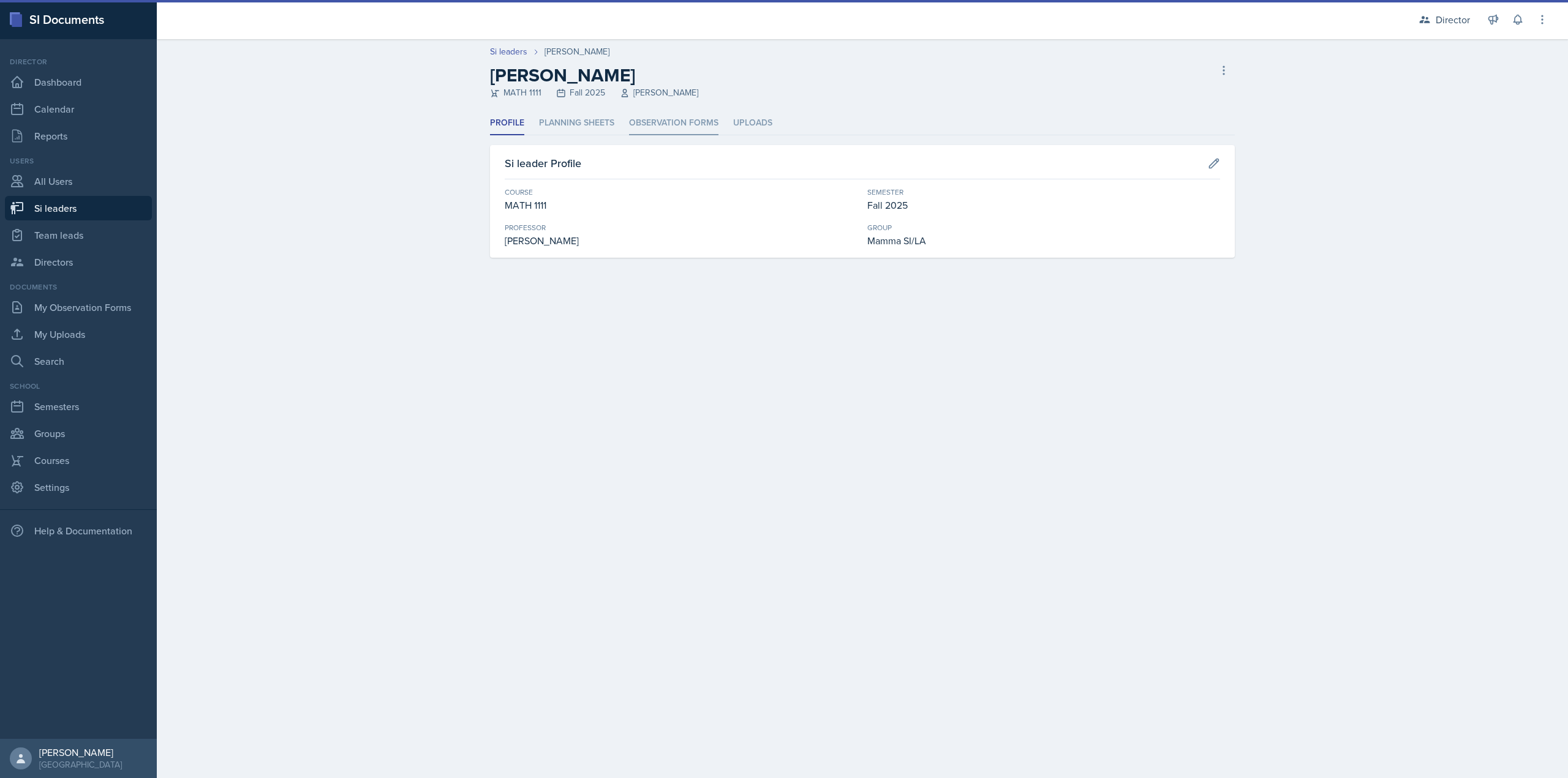
click at [642, 116] on li "Observation Forms" at bounding box center [673, 124] width 90 height 24
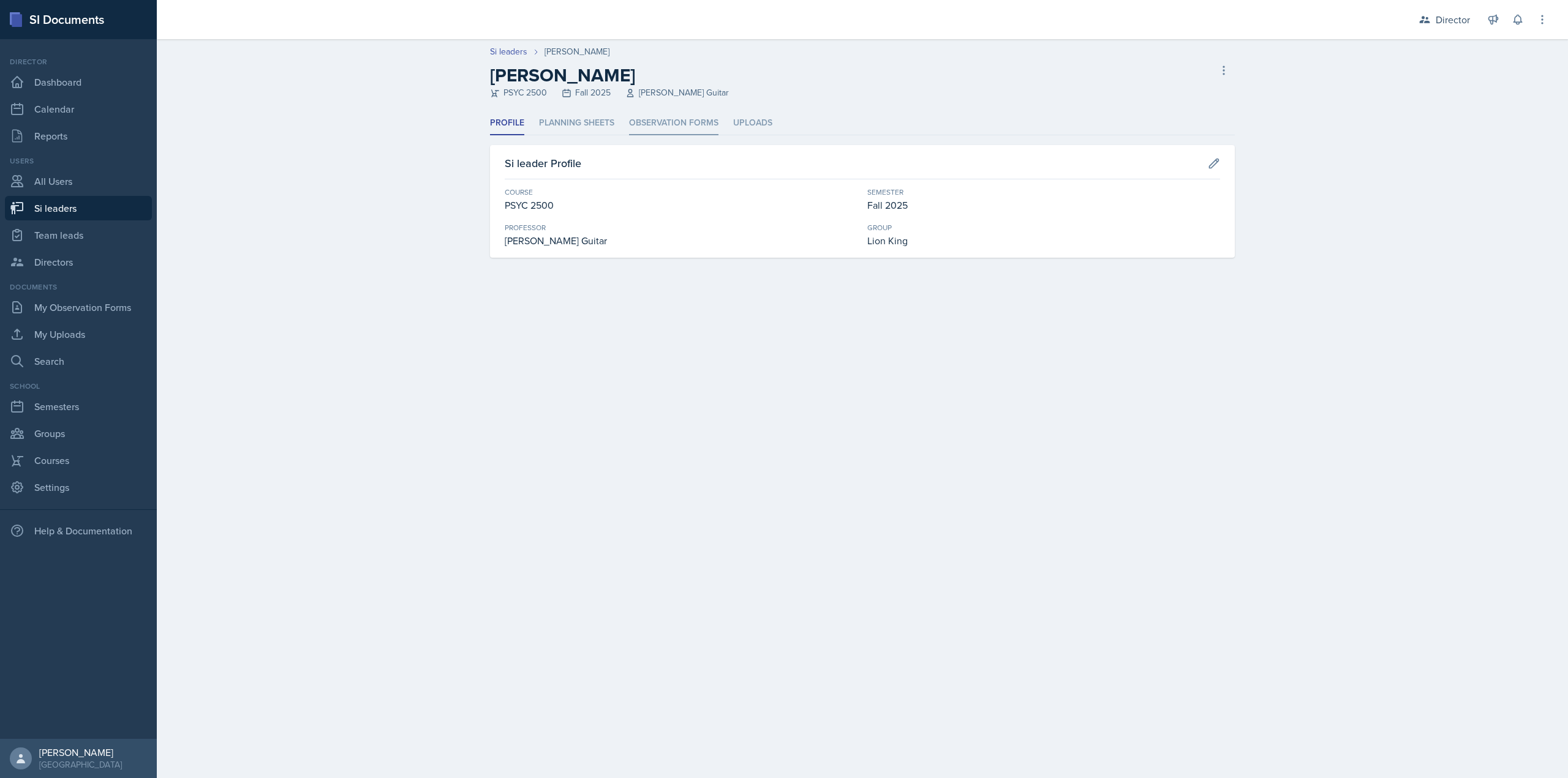
click at [653, 123] on li "Observation Forms" at bounding box center [673, 124] width 90 height 24
click at [664, 125] on li "Observation Forms" at bounding box center [673, 124] width 90 height 24
click at [678, 116] on li "Observation Forms" at bounding box center [673, 124] width 90 height 24
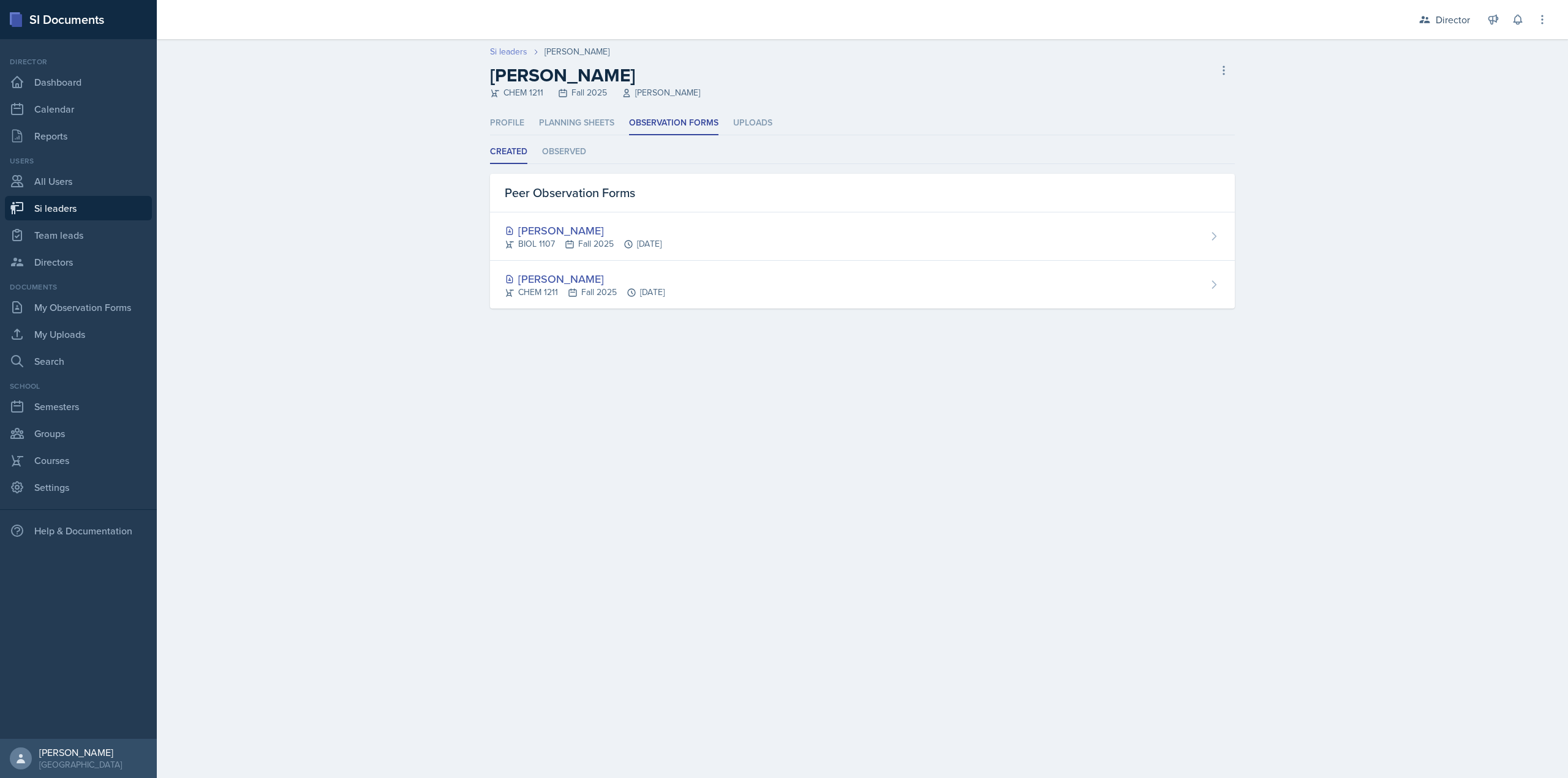
click at [516, 57] on link "Si leaders" at bounding box center [508, 51] width 38 height 13
select select "2bed604d-1099-4043-b1bc-2365e8740244"
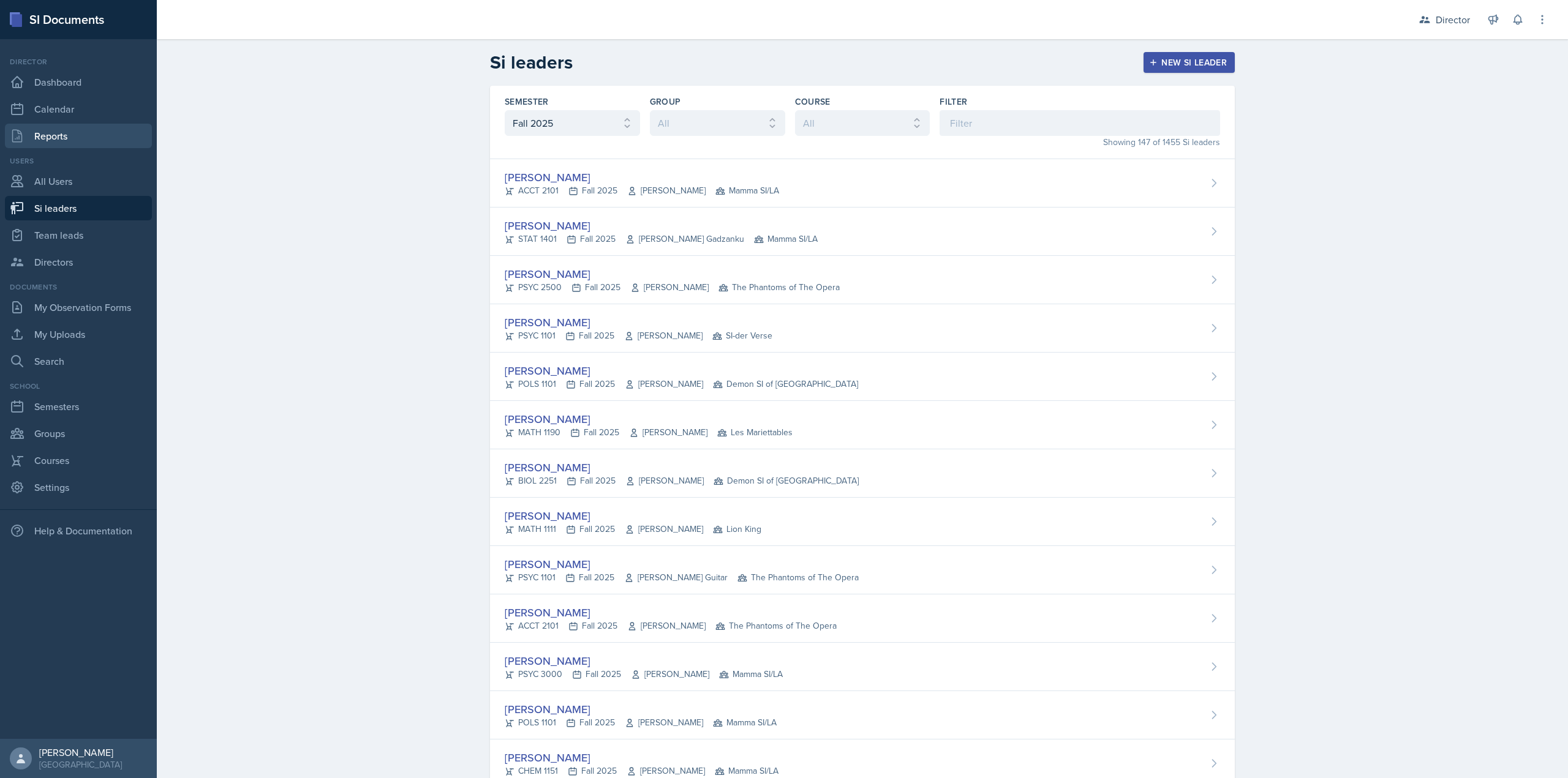
click at [109, 125] on link "Reports" at bounding box center [78, 136] width 147 height 25
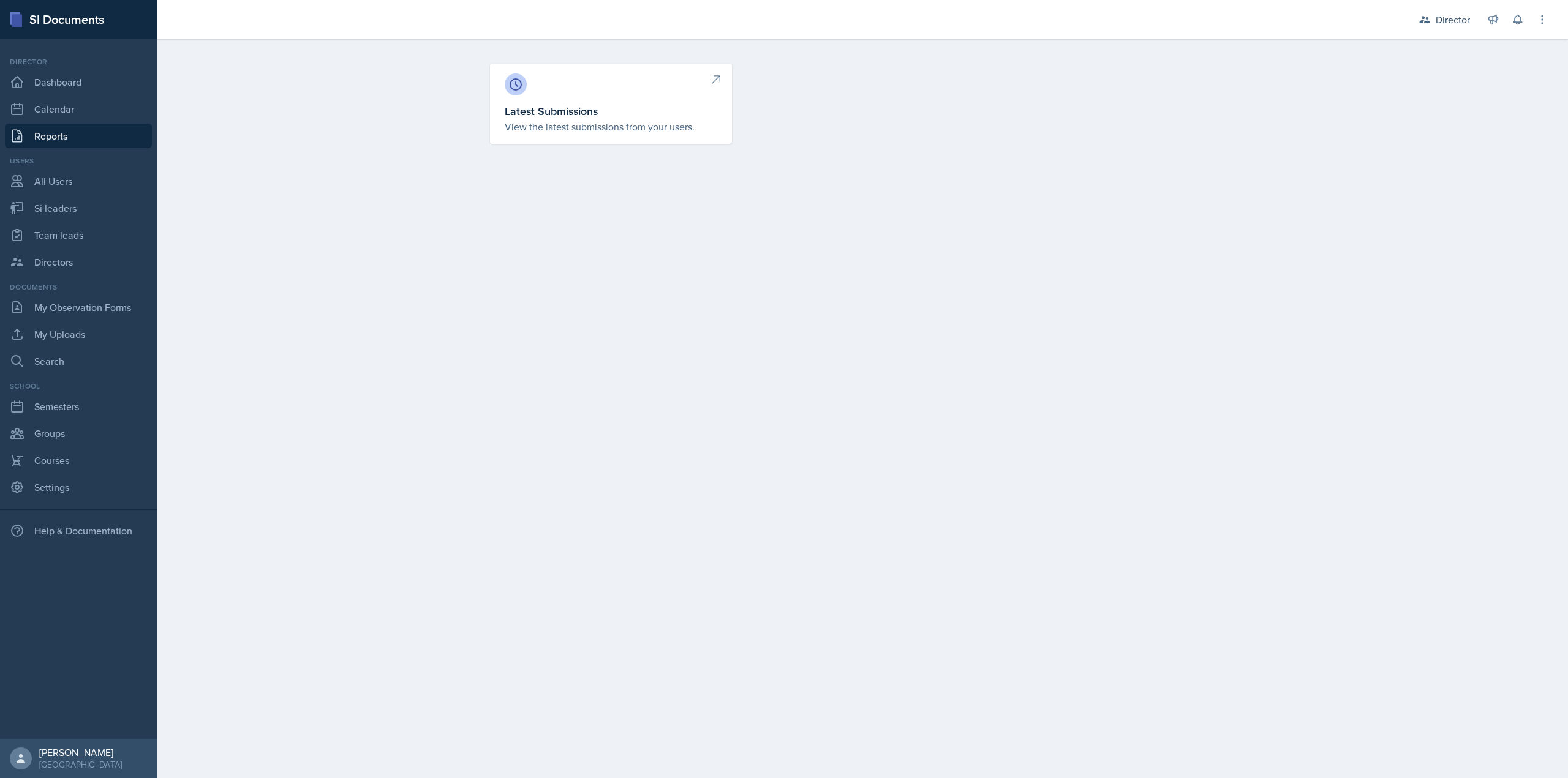
click at [701, 124] on p "View the latest submissions from your users." at bounding box center [611, 126] width 212 height 15
select select "1"
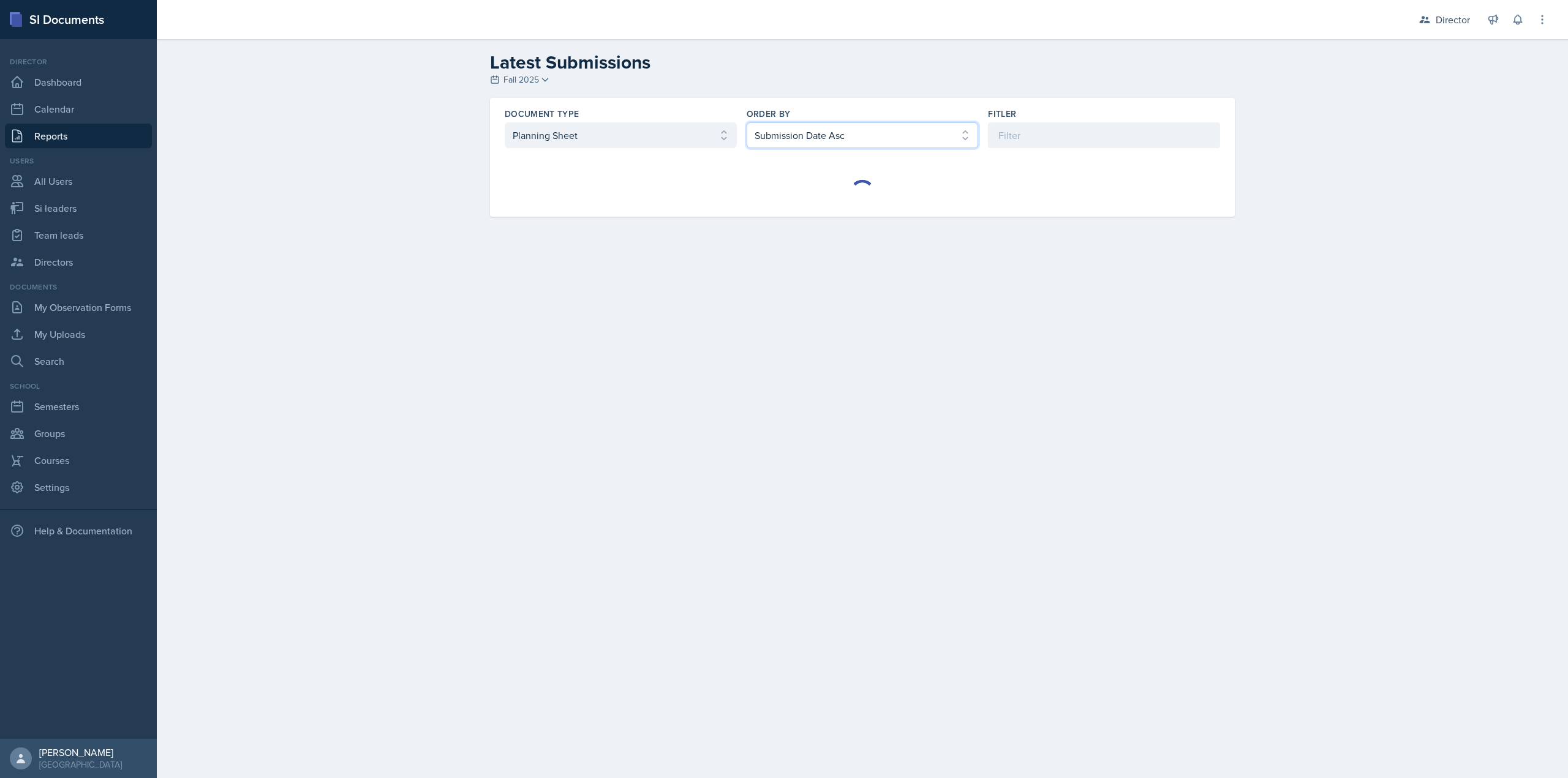
click at [771, 127] on select "Select order by Submission Date Asc Submission Date Desc User Last Name" at bounding box center [862, 136] width 232 height 26
drag, startPoint x: 665, startPoint y: 138, endPoint x: 665, endPoint y: 144, distance: 6.0
click at [665, 138] on select "Select document type Planning Sheet Peer Observation Form Team lead Observation…" at bounding box center [621, 136] width 232 height 26
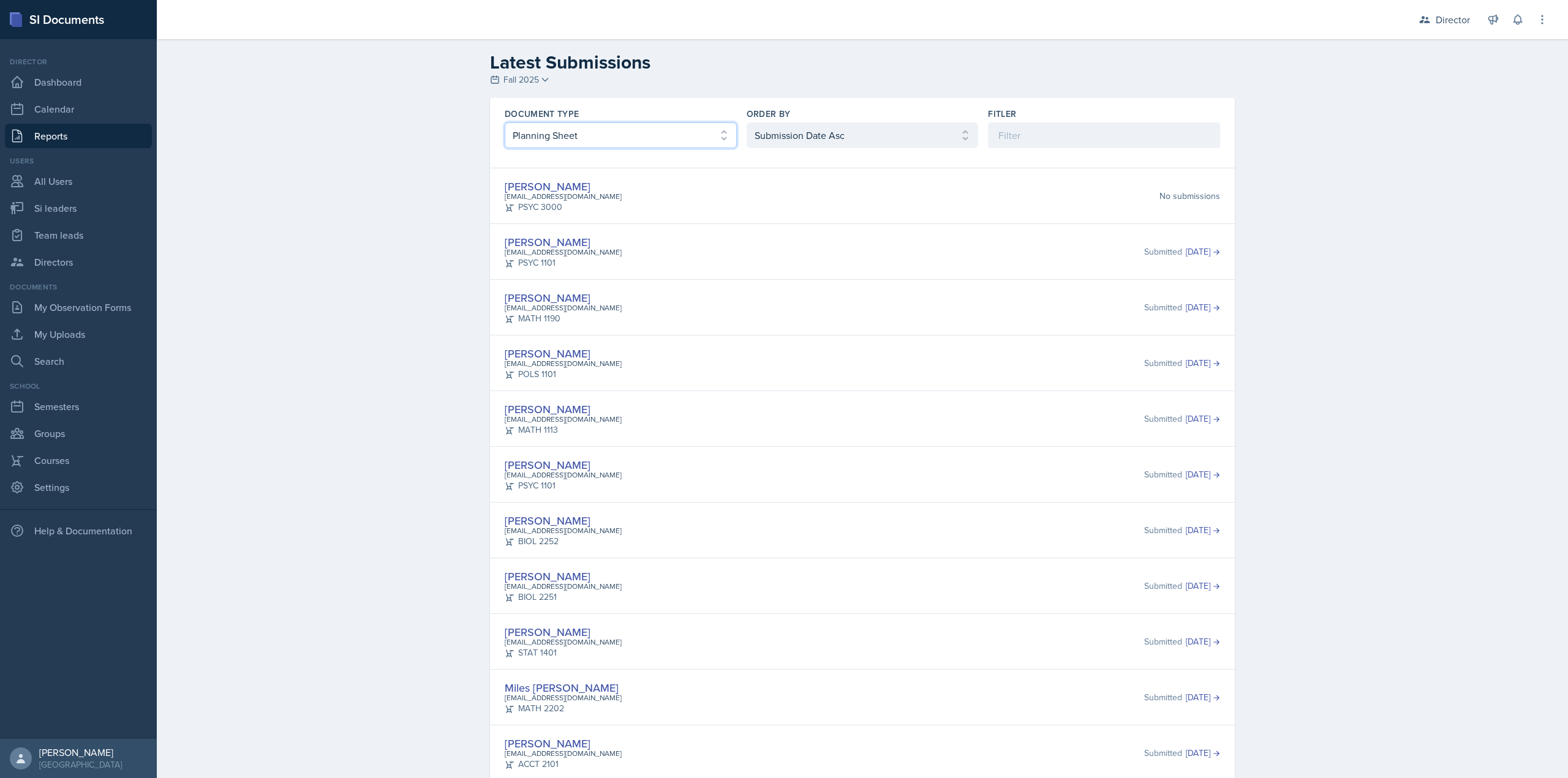
select select "3"
click at [505, 123] on select "Select document type Planning Sheet Peer Observation Form Team lead Observation…" at bounding box center [621, 136] width 232 height 26
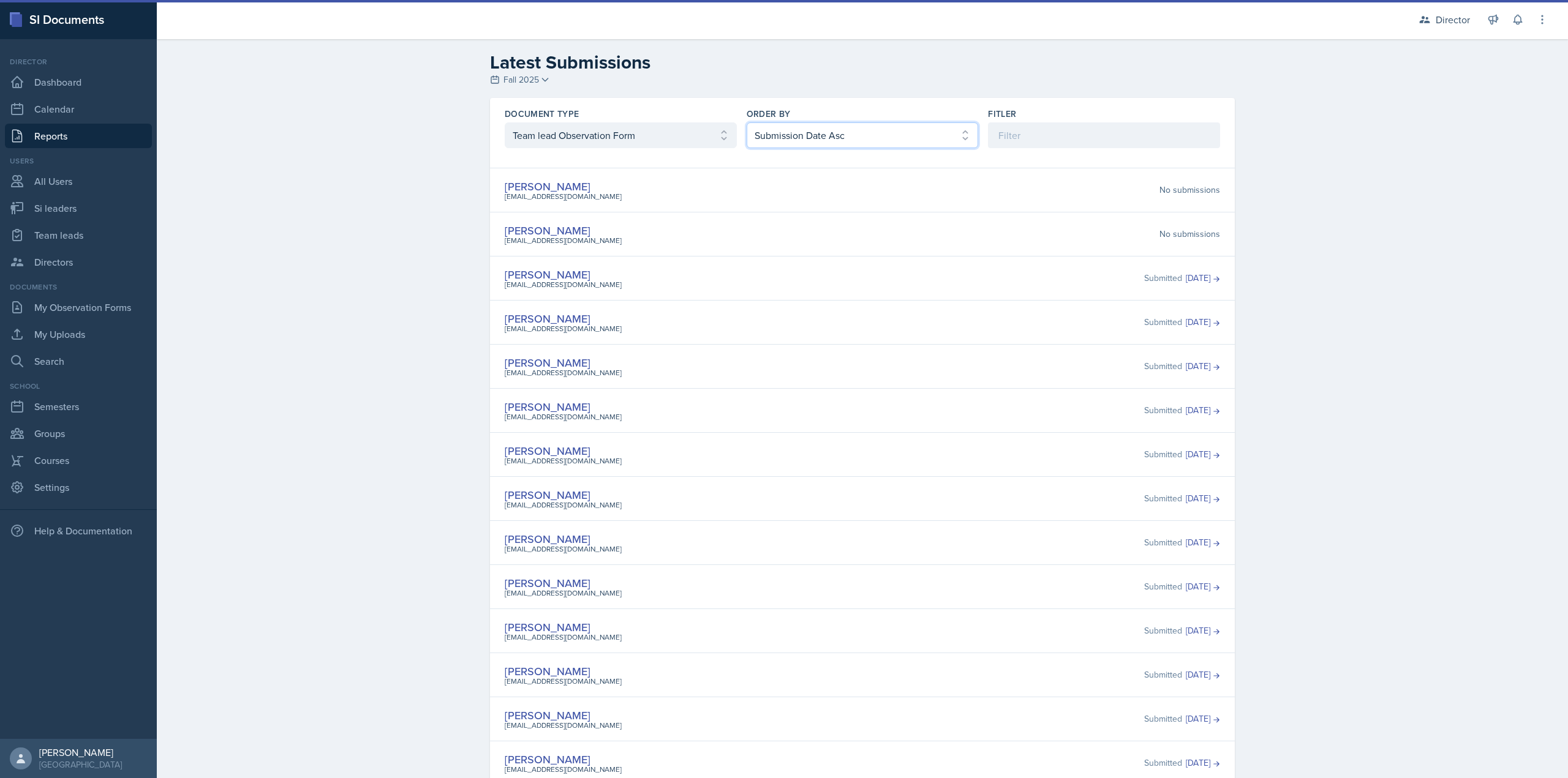
drag, startPoint x: 837, startPoint y: 123, endPoint x: 834, endPoint y: 133, distance: 10.4
click at [837, 123] on select "Select order by Submission Date Asc Submission Date Desc User Last Name" at bounding box center [862, 136] width 232 height 26
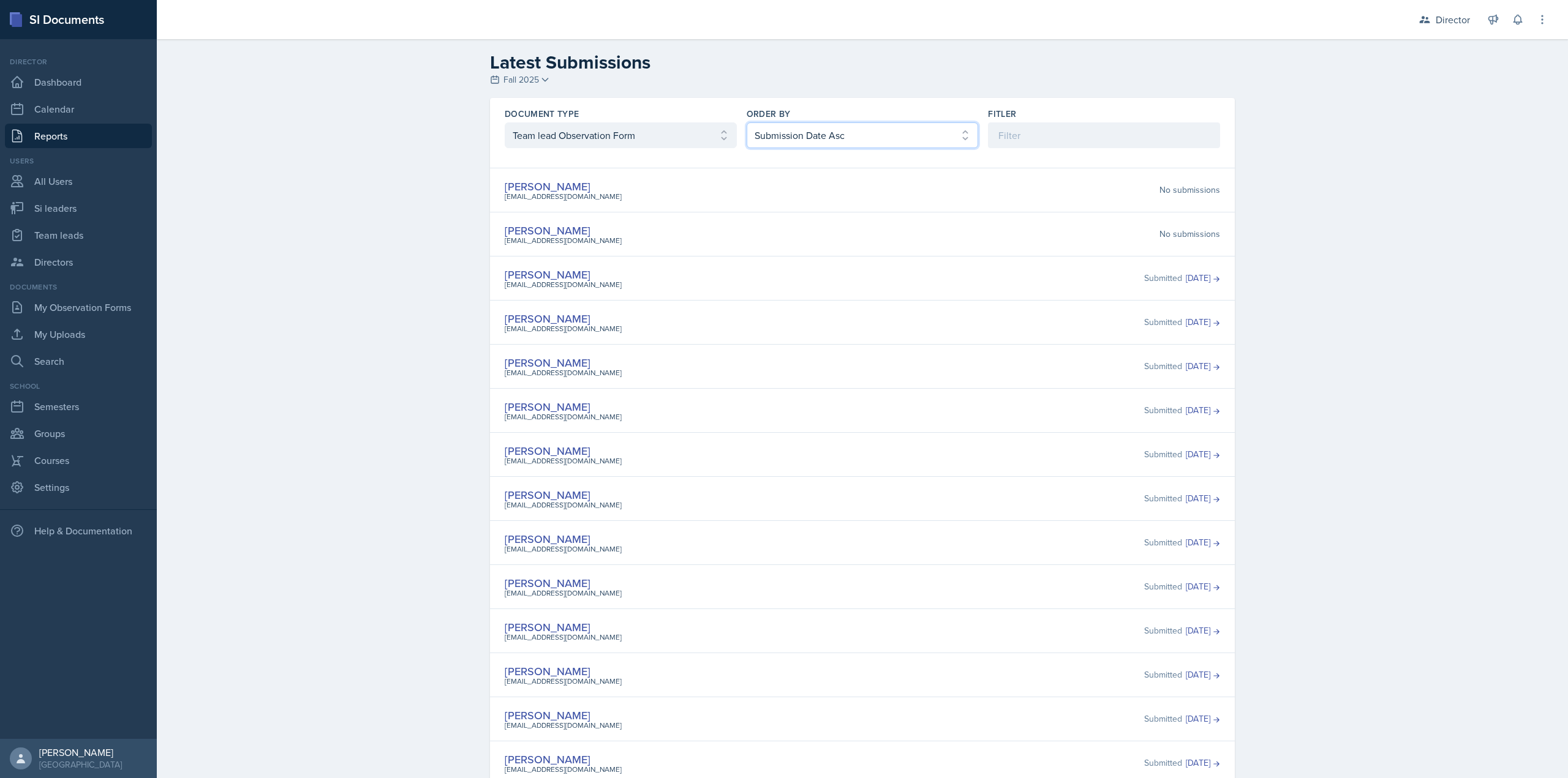
select select "2"
click at [746, 123] on select "Select order by Submission Date Asc Submission Date Desc User Last Name" at bounding box center [862, 136] width 232 height 26
drag, startPoint x: 527, startPoint y: 235, endPoint x: 476, endPoint y: 226, distance: 51.8
click at [429, 215] on header "Latest Submissions Fall 2025 Fall 2025 Summer 2025 Spring 2025 Fall 2024 Summer…" at bounding box center [862, 506] width 1411 height 934
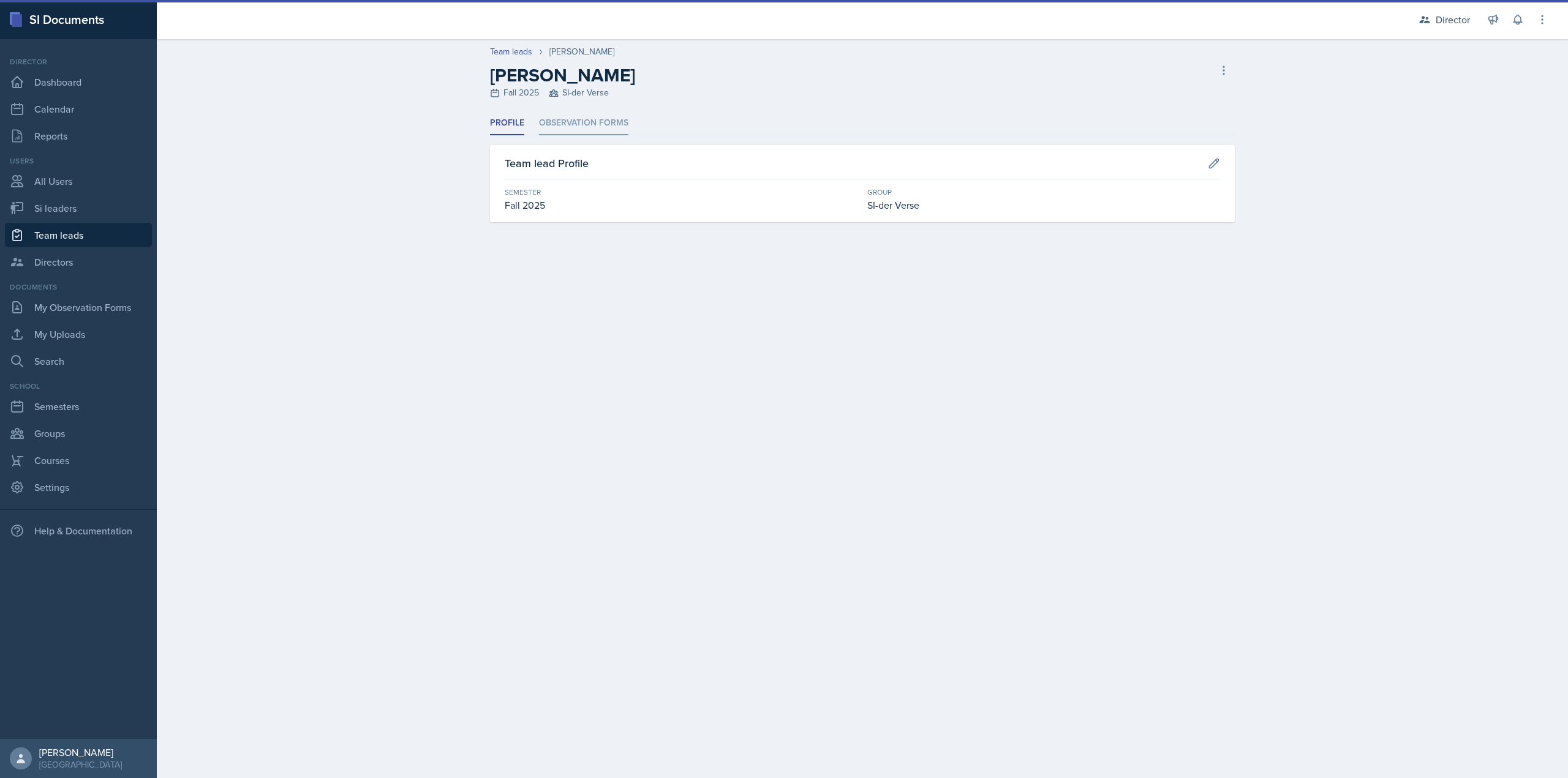
click at [583, 129] on li "Observation Forms" at bounding box center [584, 124] width 90 height 24
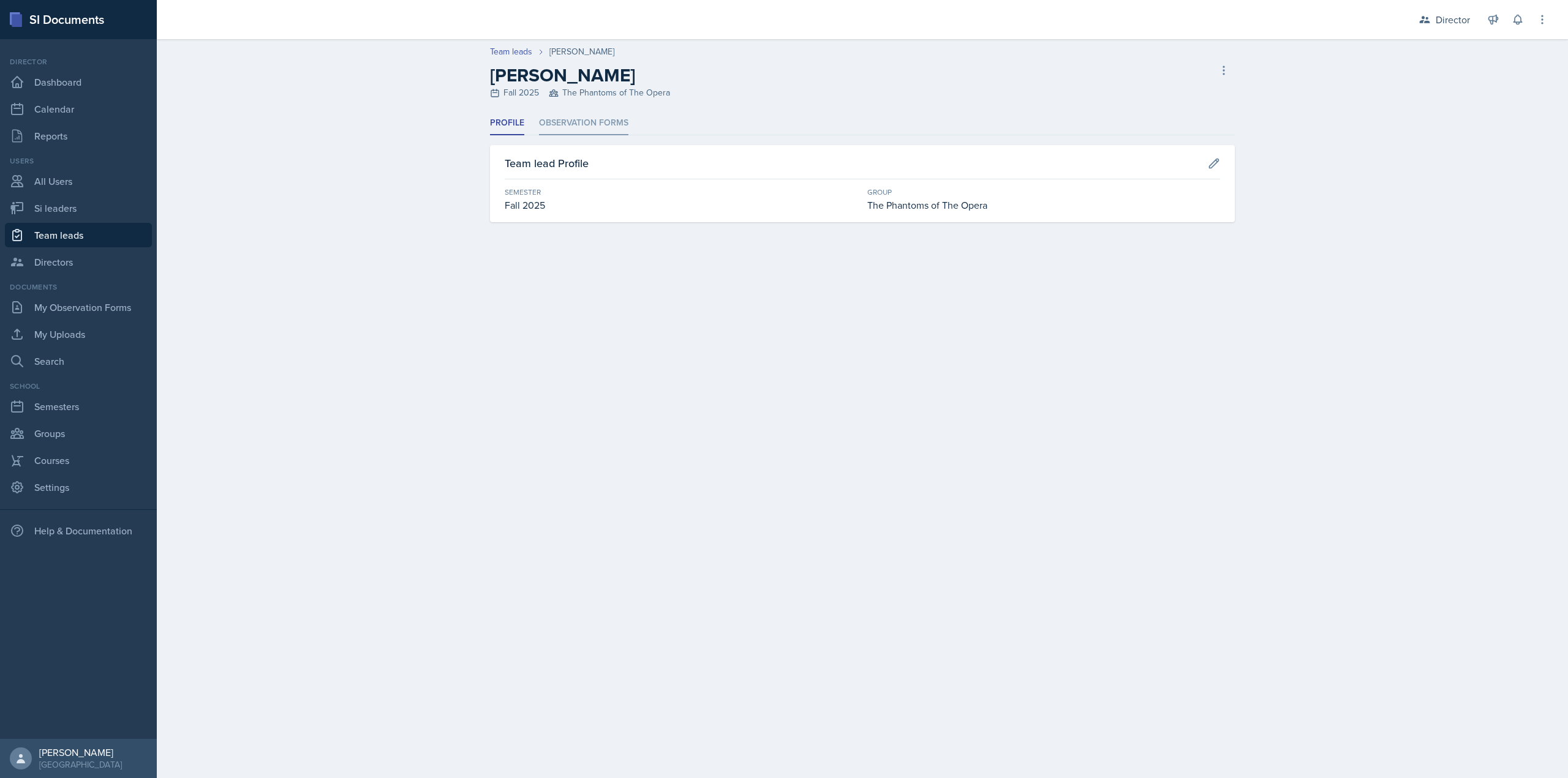
click at [559, 114] on li "Observation Forms" at bounding box center [584, 124] width 90 height 24
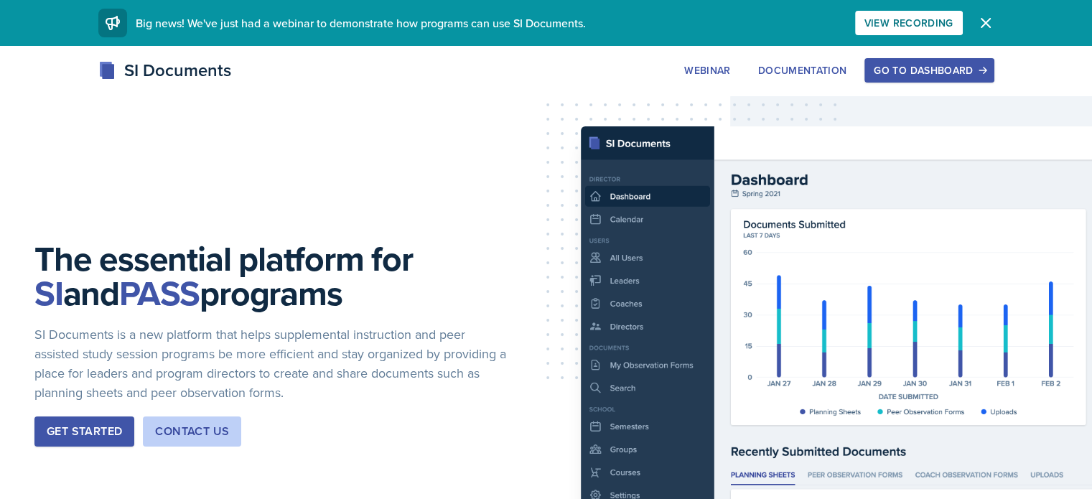
click at [984, 66] on div "Go to Dashboard" at bounding box center [929, 70] width 111 height 11
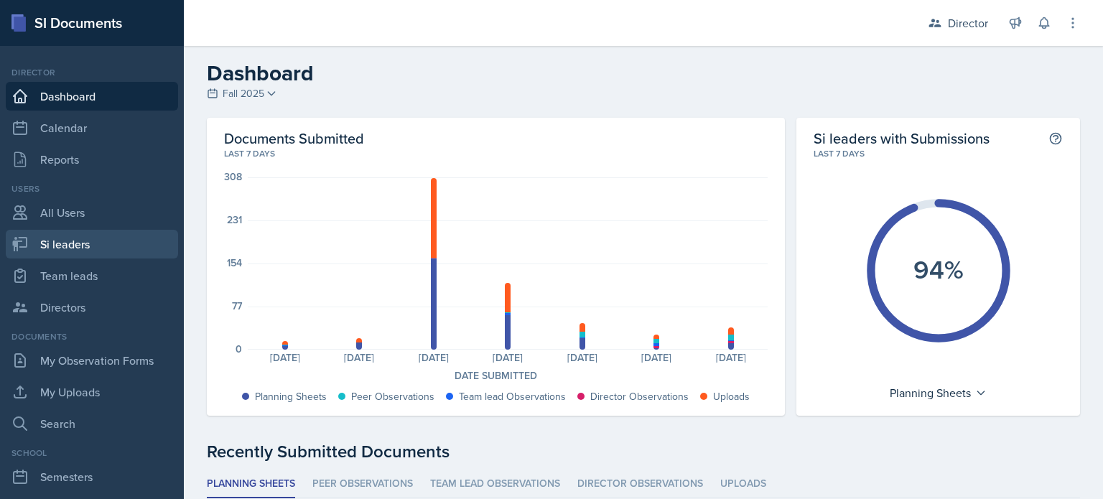
click at [76, 255] on link "Si leaders" at bounding box center [92, 244] width 172 height 29
select select "2bed604d-1099-4043-b1bc-2365e8740244"
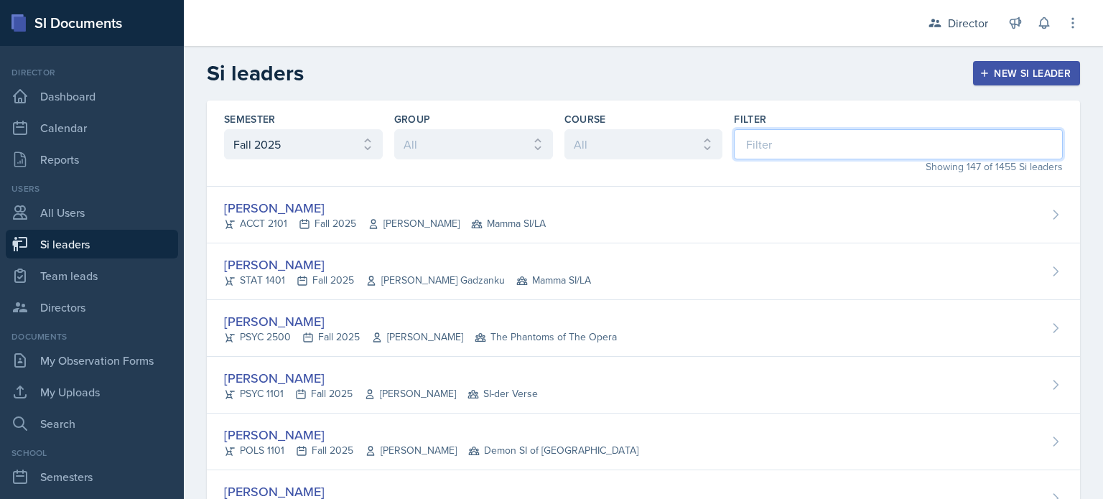
click at [744, 152] on input at bounding box center [898, 144] width 329 height 30
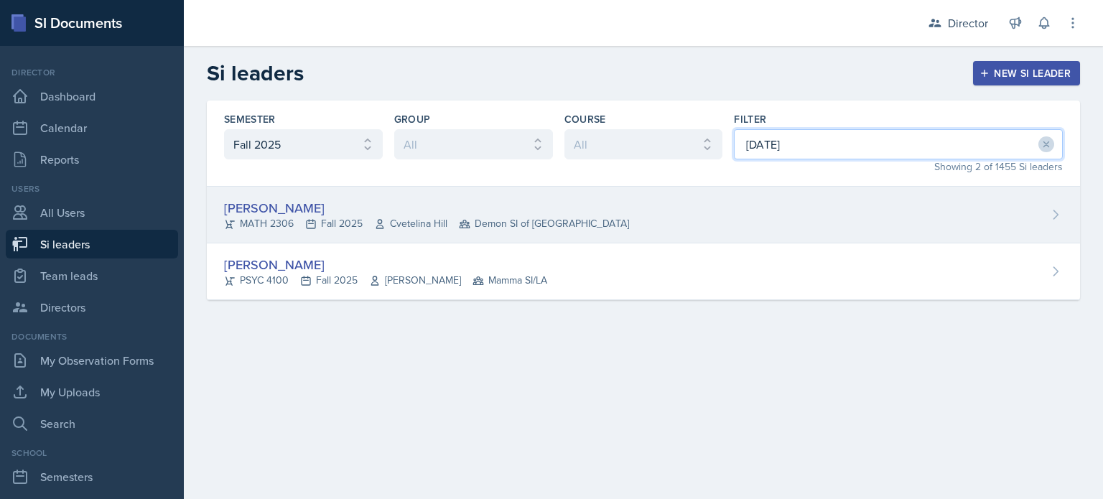
type input "jul"
click at [675, 189] on div "Julian Jahde MATH 2306 Fall 2025 Cvetelina Hill Demon SI of Fleet Street" at bounding box center [643, 215] width 873 height 57
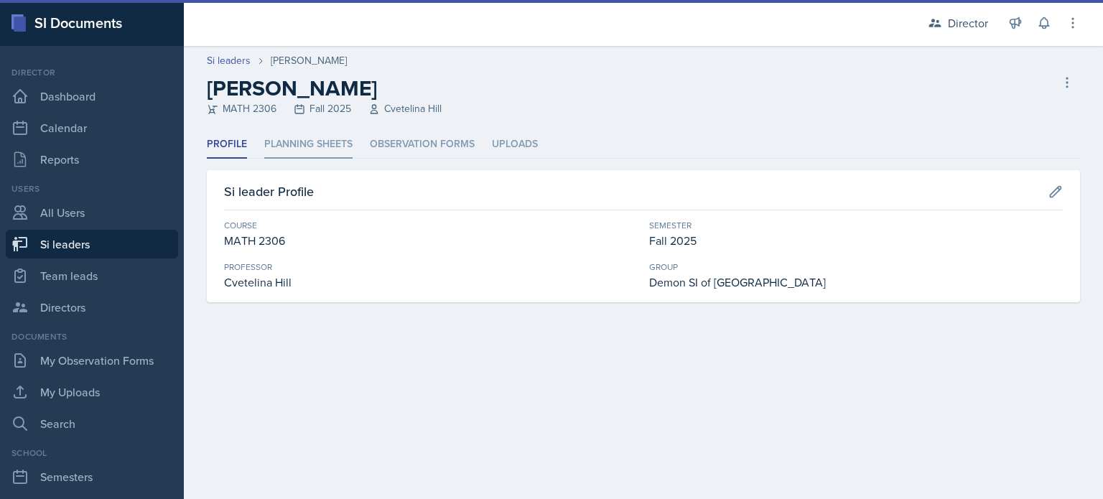
click at [332, 141] on li "Planning Sheets" at bounding box center [308, 145] width 88 height 28
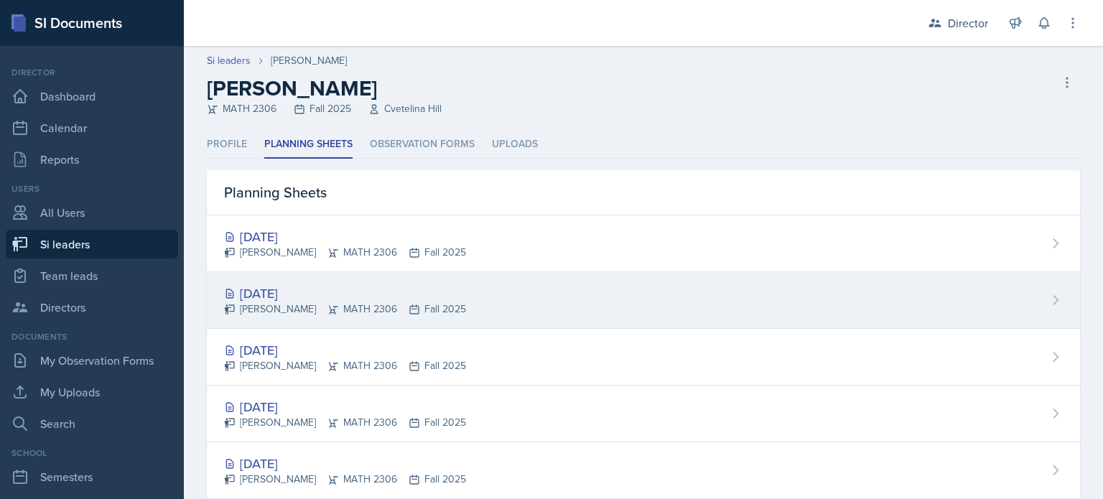
click at [377, 289] on div "[DATE]" at bounding box center [345, 293] width 242 height 19
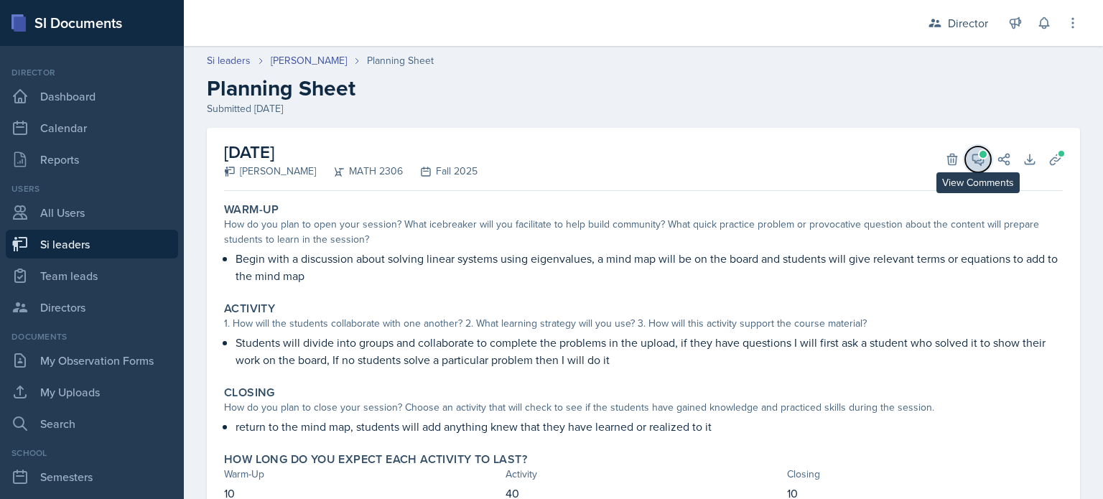
click at [973, 160] on icon at bounding box center [978, 159] width 11 height 11
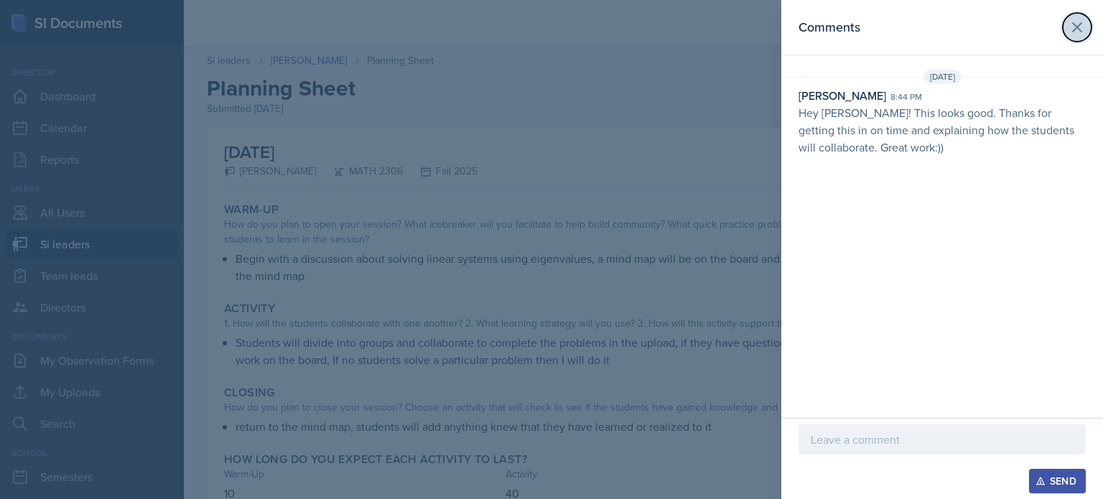
click at [1083, 24] on icon at bounding box center [1076, 27] width 17 height 17
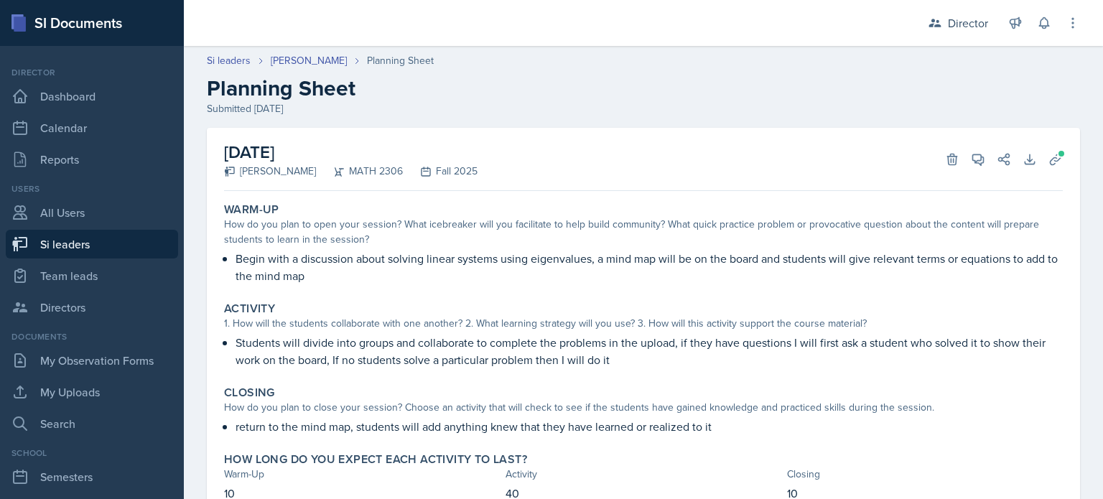
scroll to position [60, 0]
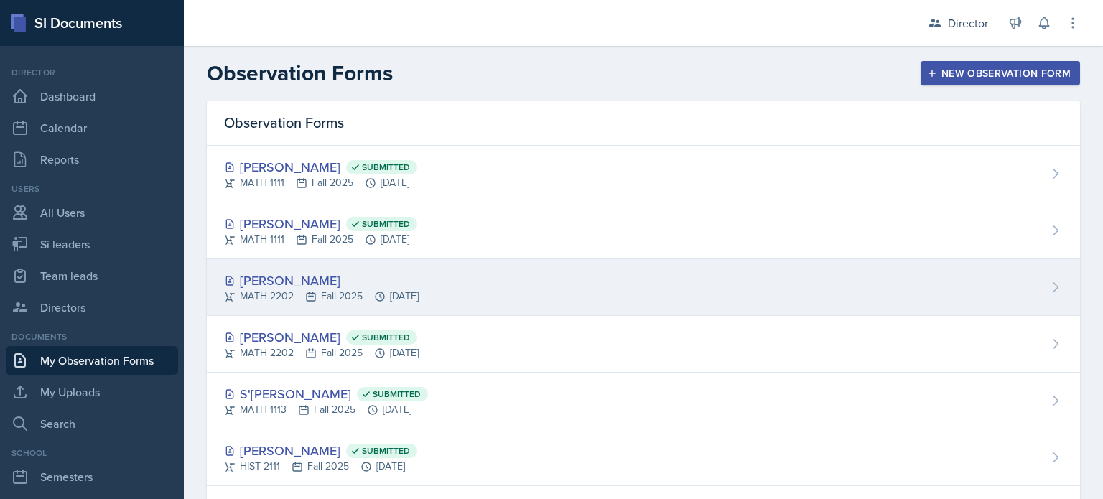
click at [366, 293] on div "MATH 2202 Fall 2025 [DATE]" at bounding box center [321, 296] width 195 height 15
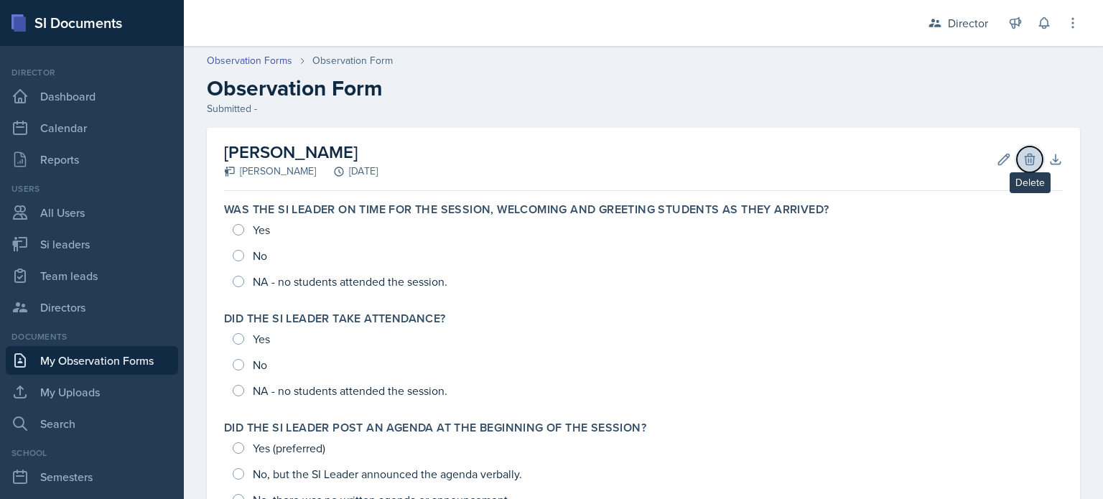
click at [1022, 160] on icon at bounding box center [1029, 159] width 14 height 14
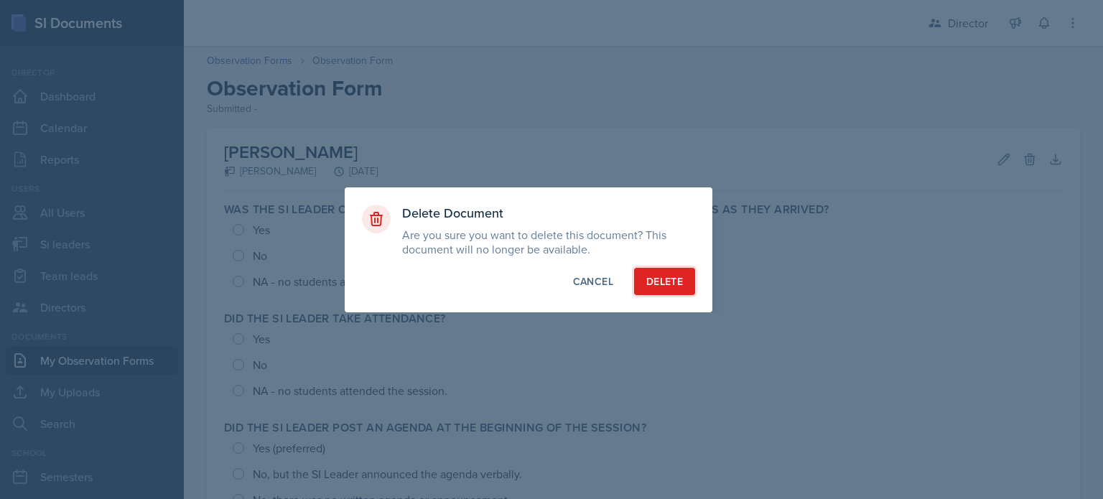
click at [691, 272] on button "Delete" at bounding box center [664, 281] width 61 height 27
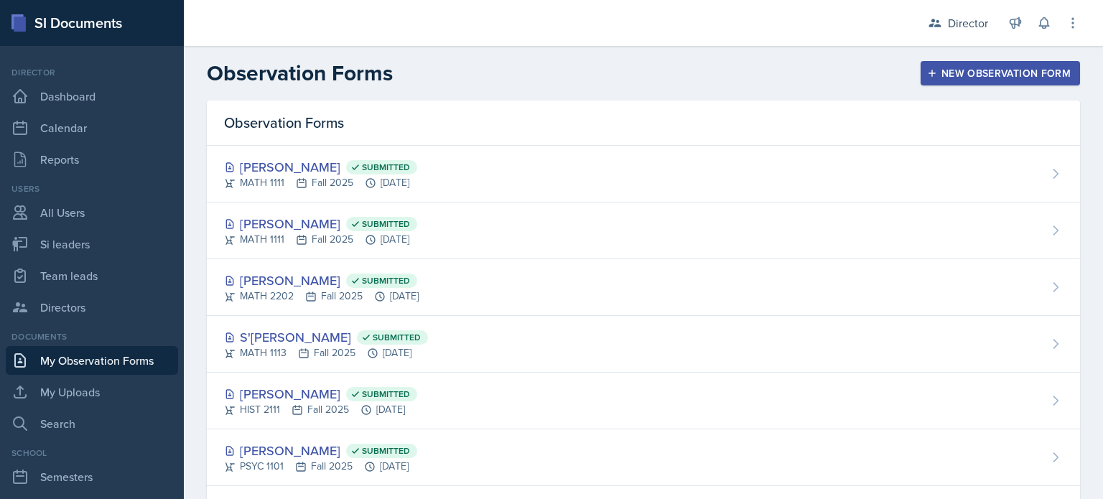
click at [925, 86] on header "Observation Forms New Observation Form" at bounding box center [643, 73] width 919 height 55
click at [927, 78] on icon "button" at bounding box center [932, 73] width 10 height 10
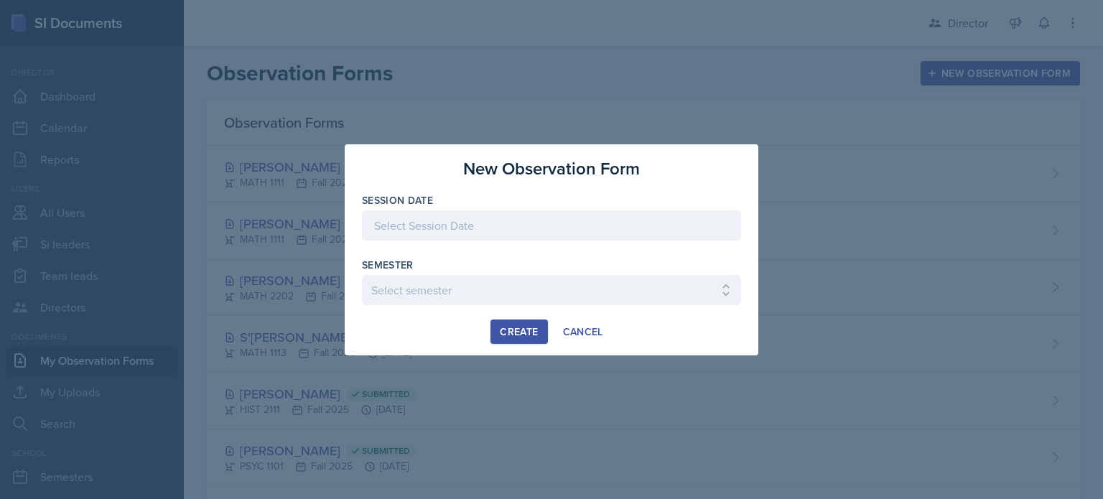
click at [413, 222] on div at bounding box center [551, 225] width 379 height 30
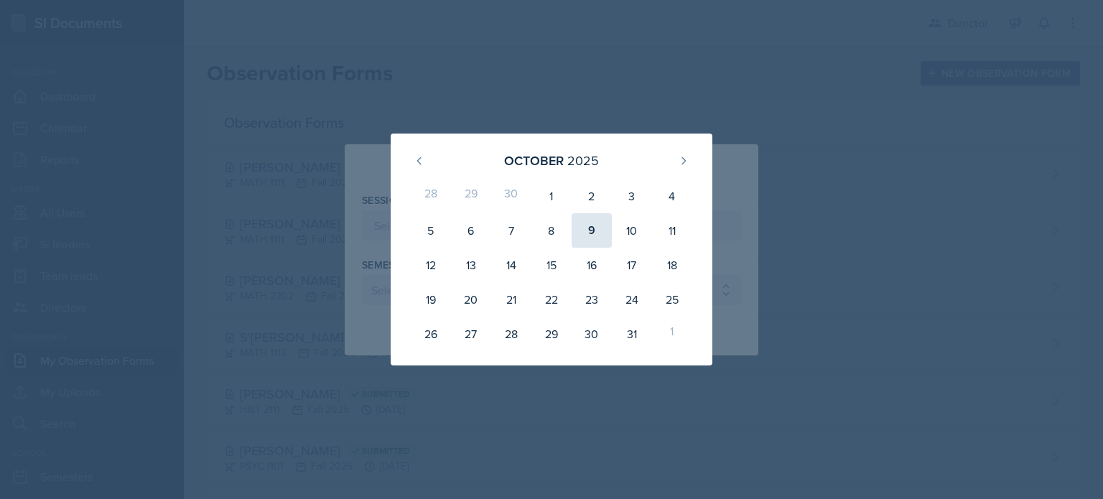
click at [597, 228] on div "9" at bounding box center [591, 230] width 40 height 34
type input "[DATE]"
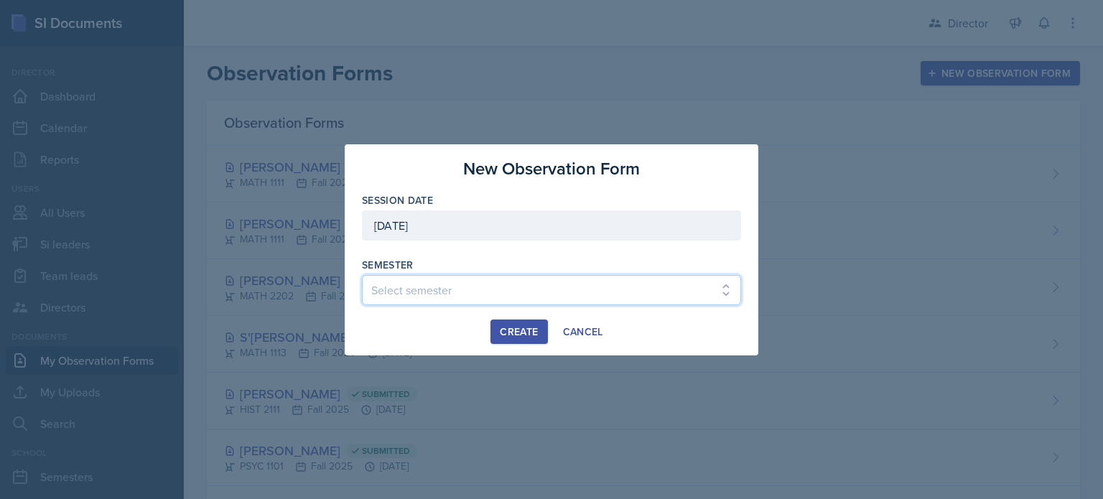
click at [436, 281] on select "Select semester Fall 2025 Summer 2025 Spring 2025 Fall 2024 Summer 2024 Spring …" at bounding box center [551, 290] width 379 height 30
select select "2bed604d-1099-4043-b1bc-2365e8740244"
click at [362, 275] on select "Select semester Fall 2025 Summer 2025 Spring 2025 Fall 2024 Summer 2024 Spring …" at bounding box center [551, 290] width 379 height 30
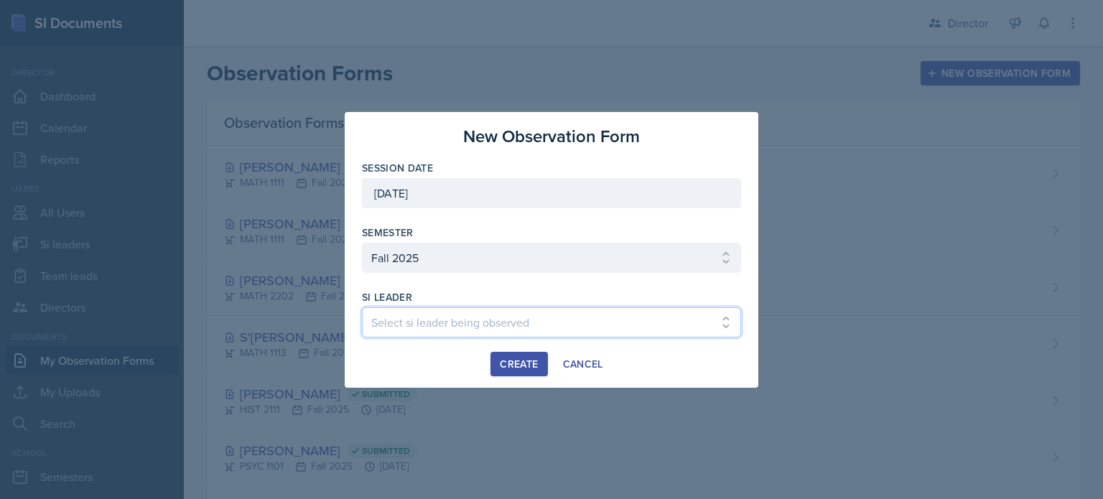
click at [421, 324] on select "Select si leader being observed [PERSON_NAME] [PERSON_NAME] [PERSON_NAME] [PERS…" at bounding box center [551, 322] width 379 height 30
select select "de1b48b2-187c-4b1d-a49a-02f0dc7ba65c"
click at [362, 307] on select "Select si leader being observed [PERSON_NAME] [PERSON_NAME] [PERSON_NAME] [PERS…" at bounding box center [551, 322] width 379 height 30
click at [496, 355] on button "Create" at bounding box center [518, 364] width 57 height 24
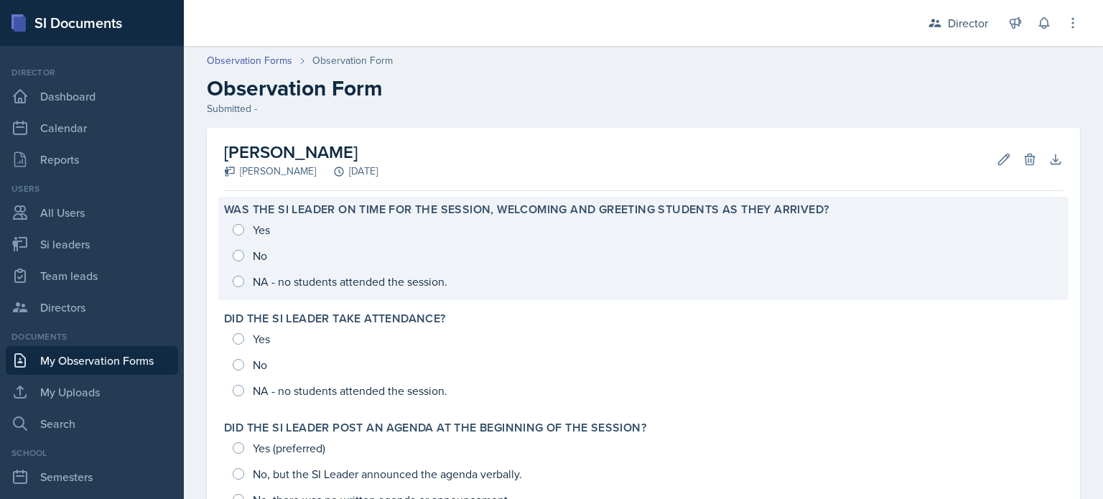
click at [289, 249] on div "Yes No NA - no students attended the session." at bounding box center [643, 256] width 838 height 78
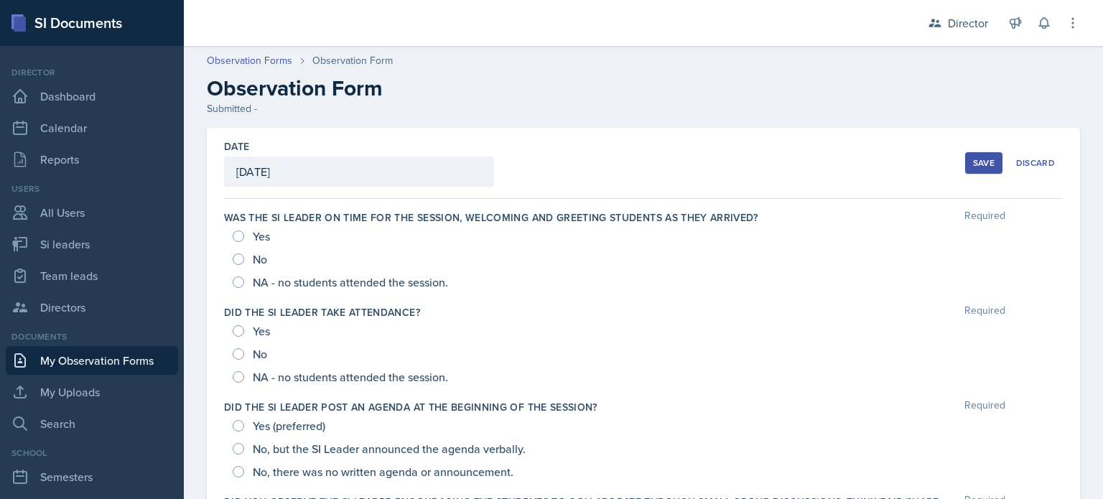
click at [243, 275] on div "NA - no students attended the session." at bounding box center [342, 282] width 218 height 23
click at [233, 379] on input "NA - no students attended the session." at bounding box center [238, 376] width 11 height 11
radio input "true"
click at [242, 277] on div "NA - no students attended the session." at bounding box center [342, 282] width 218 height 23
click at [240, 279] on input "NA - no students attended the session." at bounding box center [238, 281] width 11 height 11
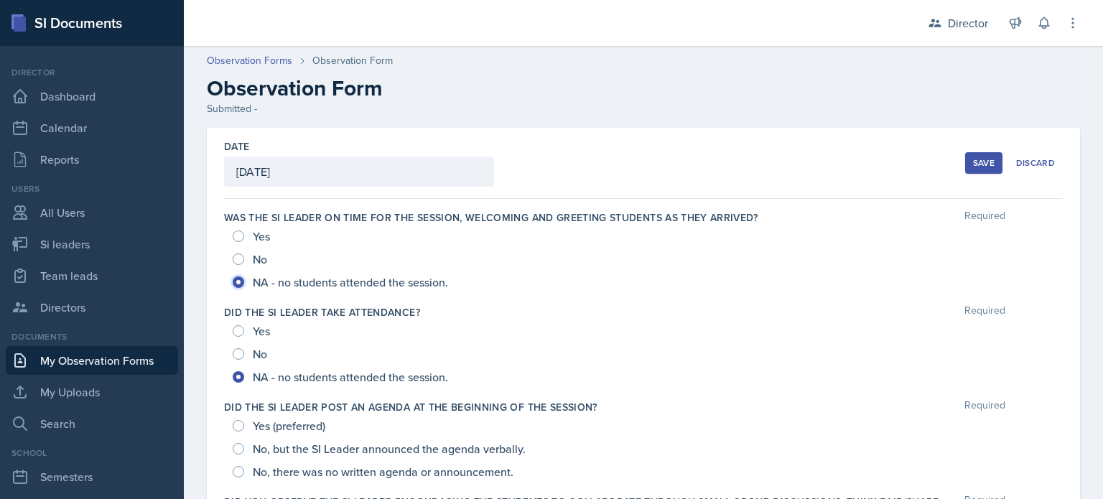
radio input "true"
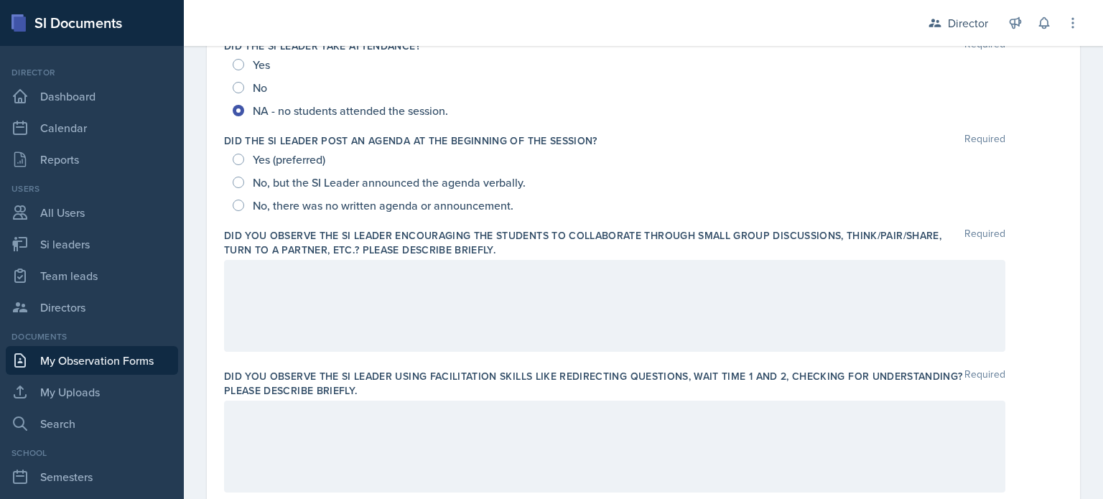
scroll to position [270, 0]
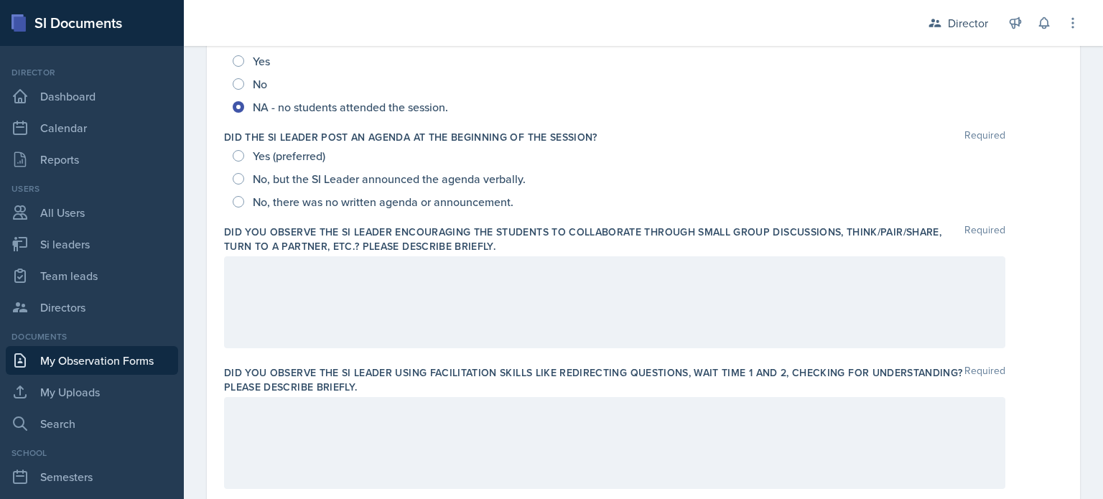
click at [258, 309] on div at bounding box center [614, 302] width 781 height 92
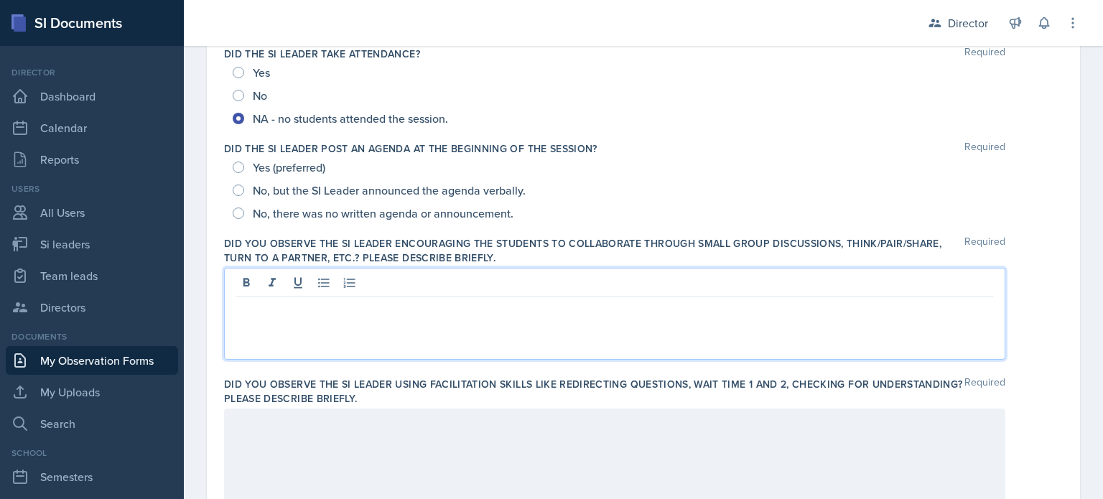
scroll to position [258, 0]
click at [625, 304] on p "While this session was a no-show" at bounding box center [614, 307] width 757 height 17
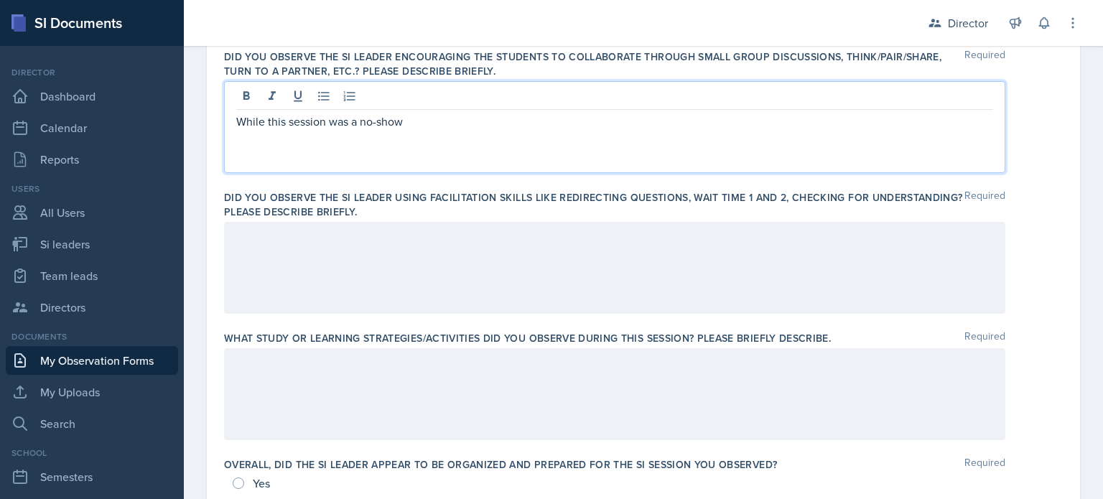
click at [624, 302] on div at bounding box center [614, 268] width 781 height 92
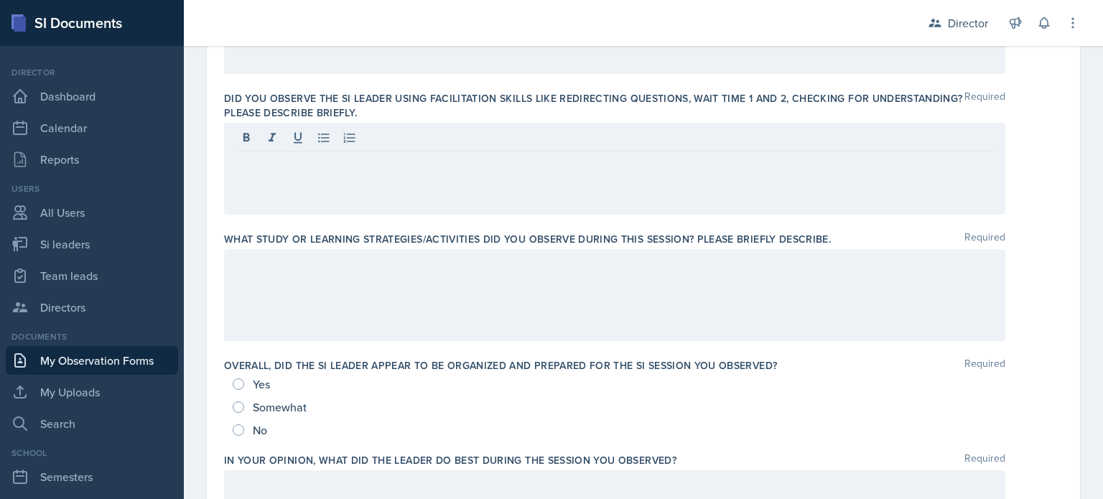
click at [624, 302] on div at bounding box center [614, 295] width 781 height 92
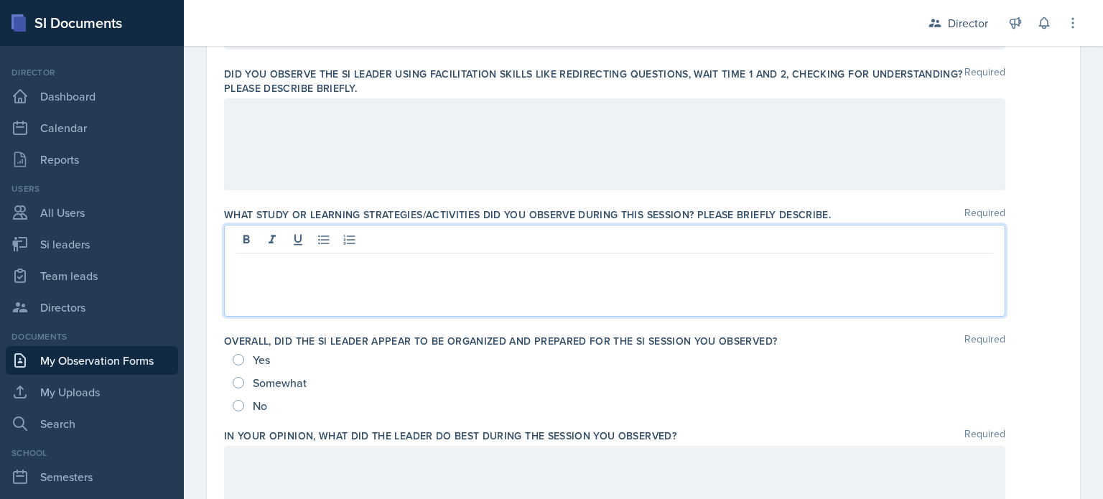
scroll to position [744, 0]
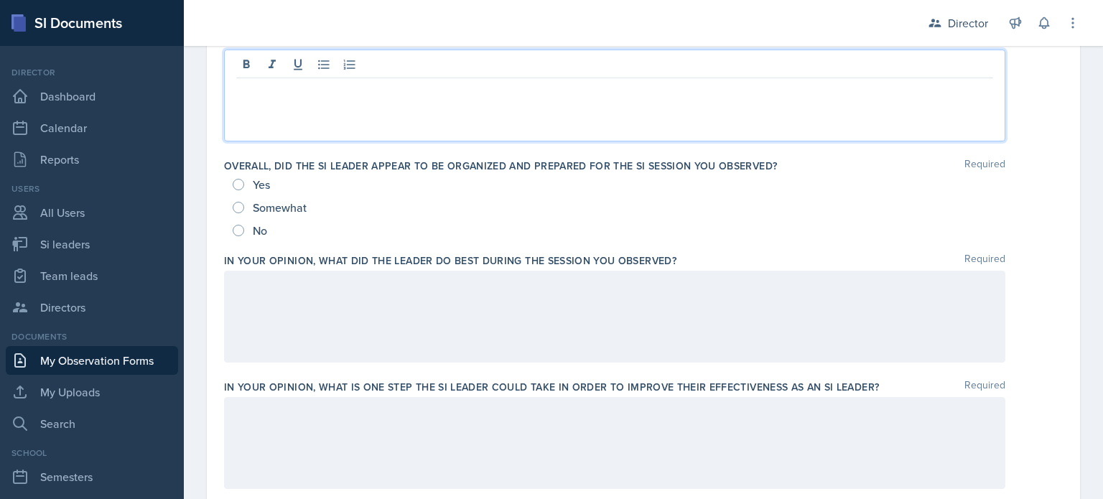
click at [578, 325] on div at bounding box center [614, 317] width 781 height 92
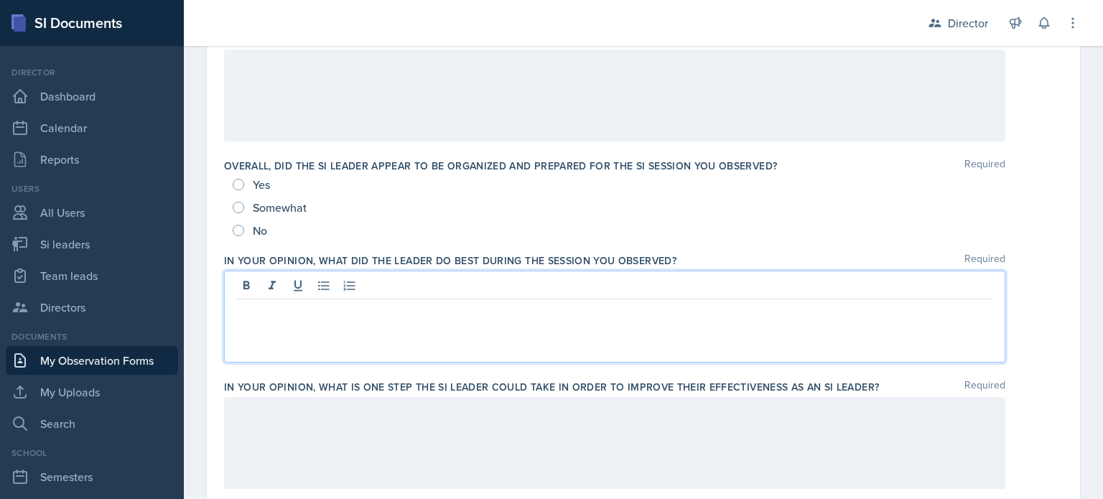
scroll to position [768, 0]
